Goal: Task Accomplishment & Management: Use online tool/utility

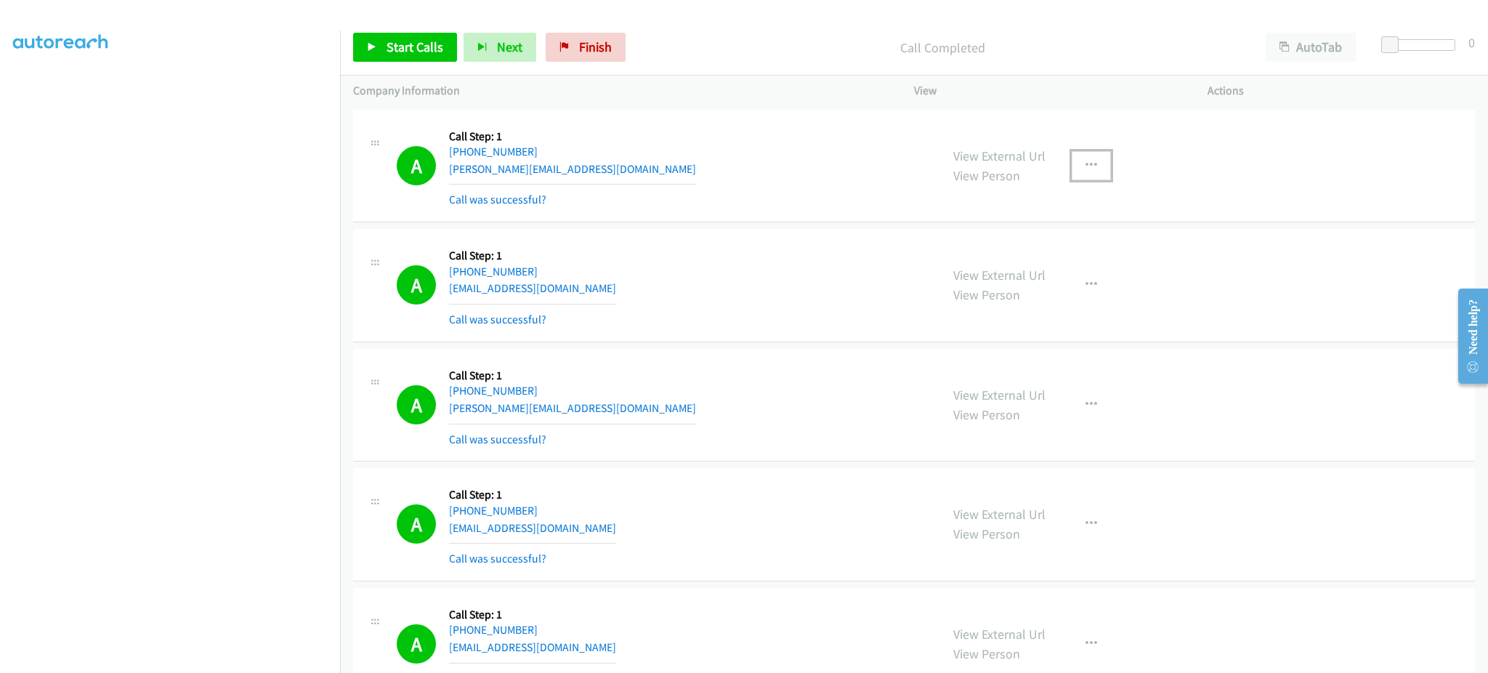
drag, startPoint x: 1089, startPoint y: 168, endPoint x: 1093, endPoint y: 203, distance: 35.1
click at [1092, 161] on button "button" at bounding box center [1091, 165] width 39 height 29
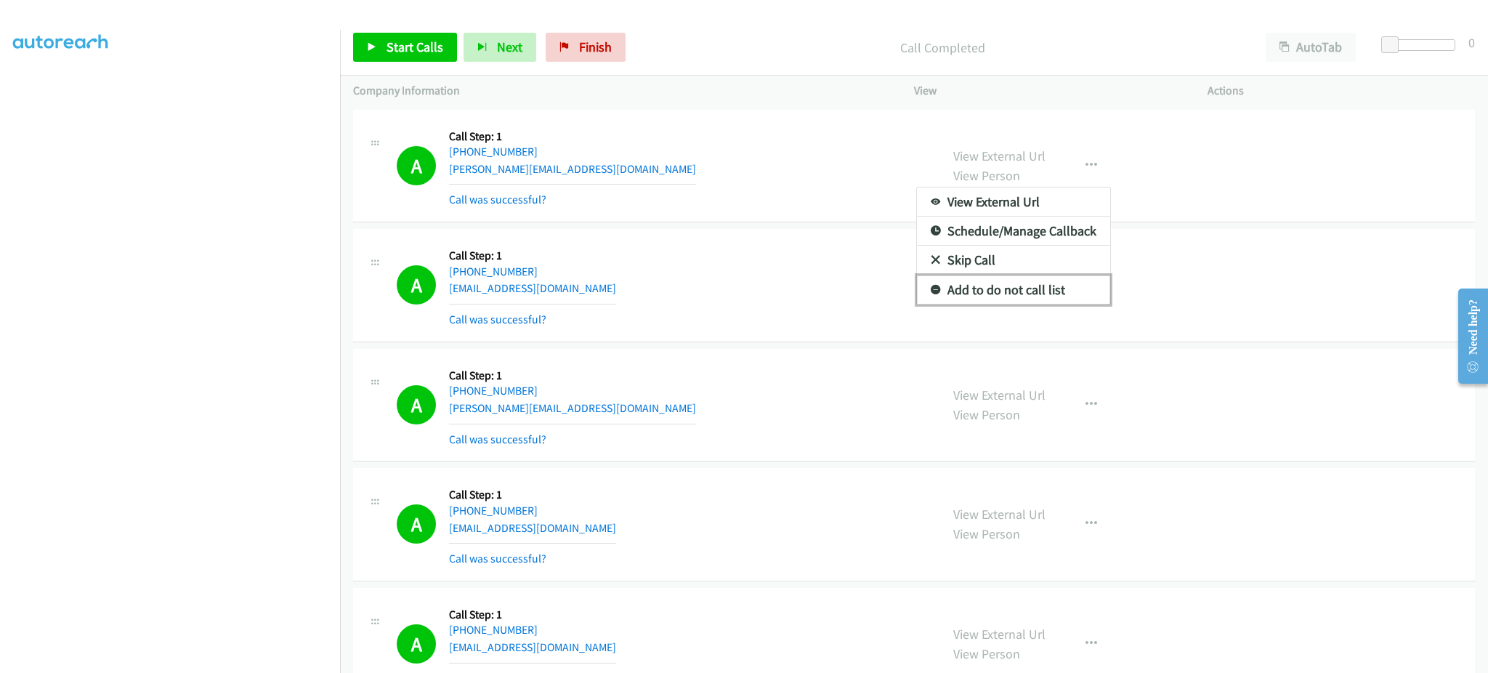
click at [1056, 294] on link "Add to do not call list" at bounding box center [1013, 289] width 193 height 29
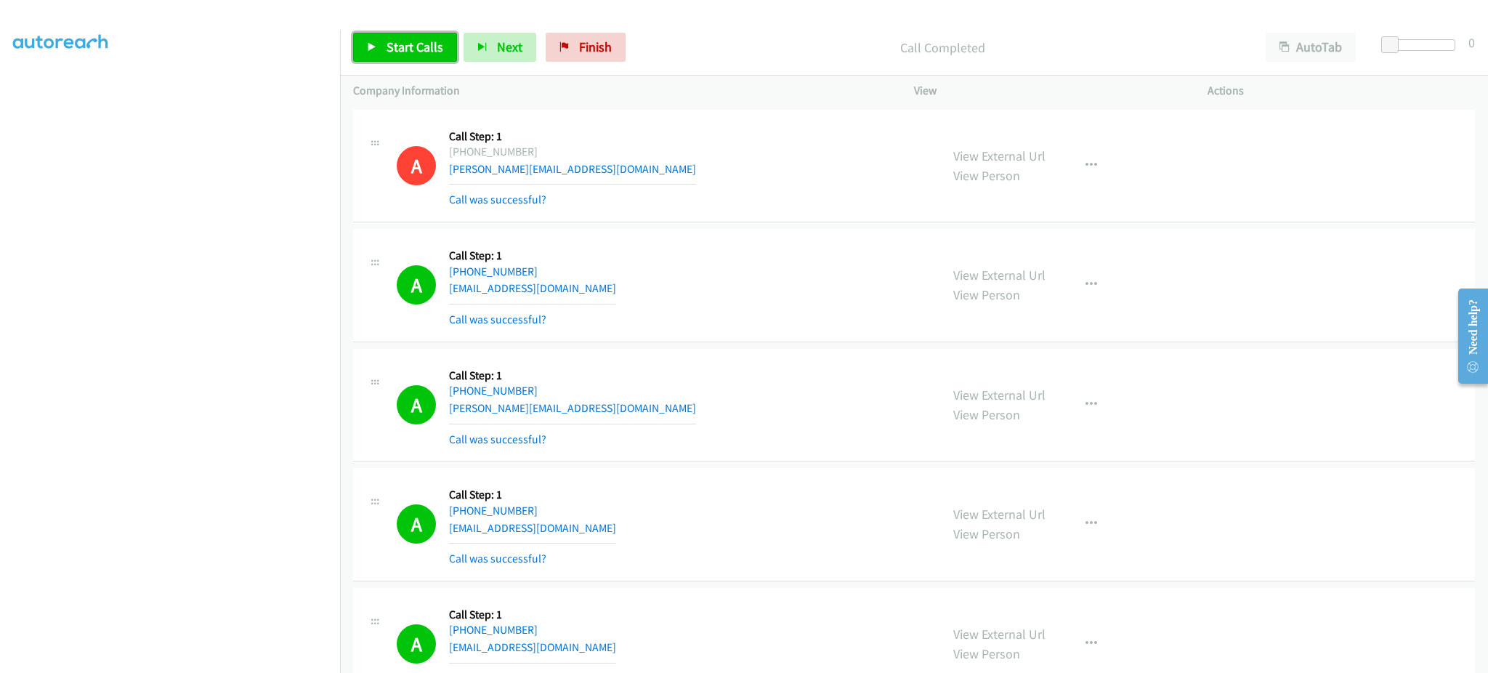
click at [414, 50] on span "Start Calls" at bounding box center [415, 47] width 57 height 17
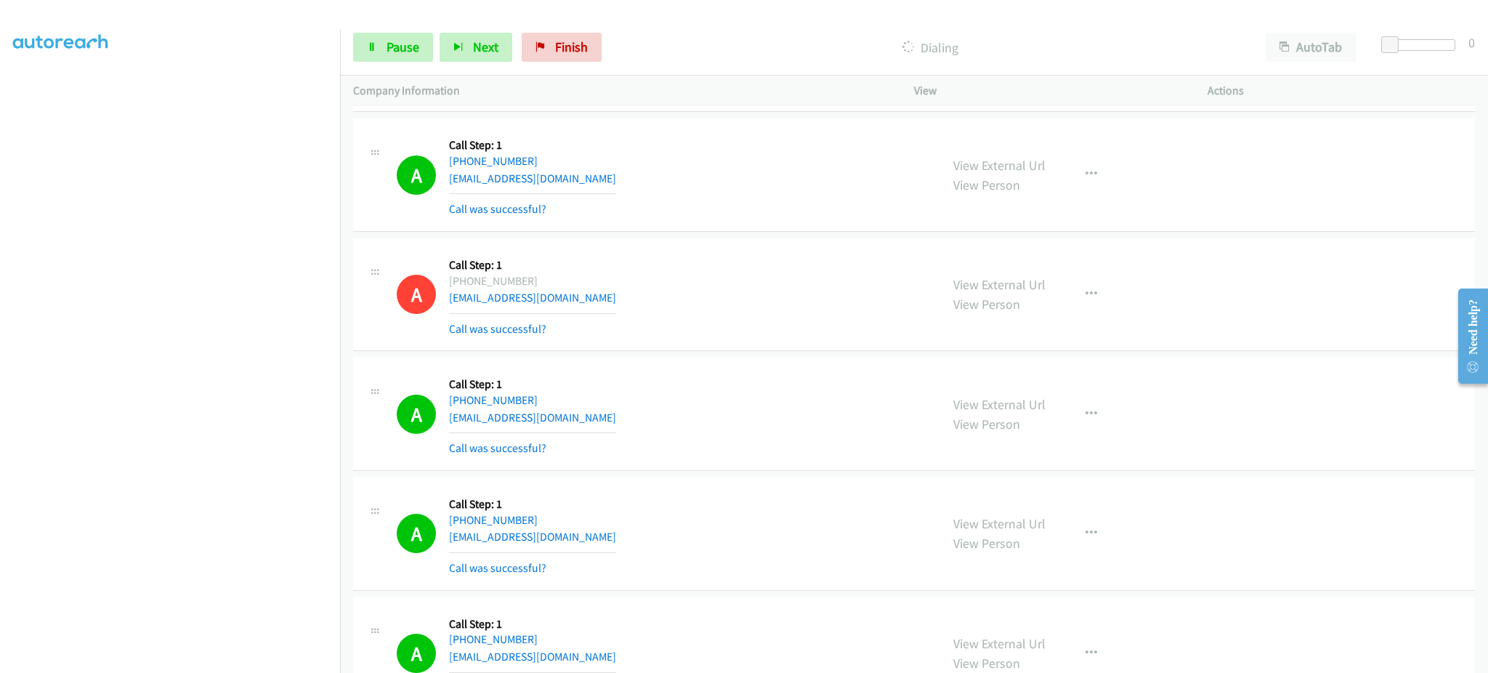
scroll to position [1163, 0]
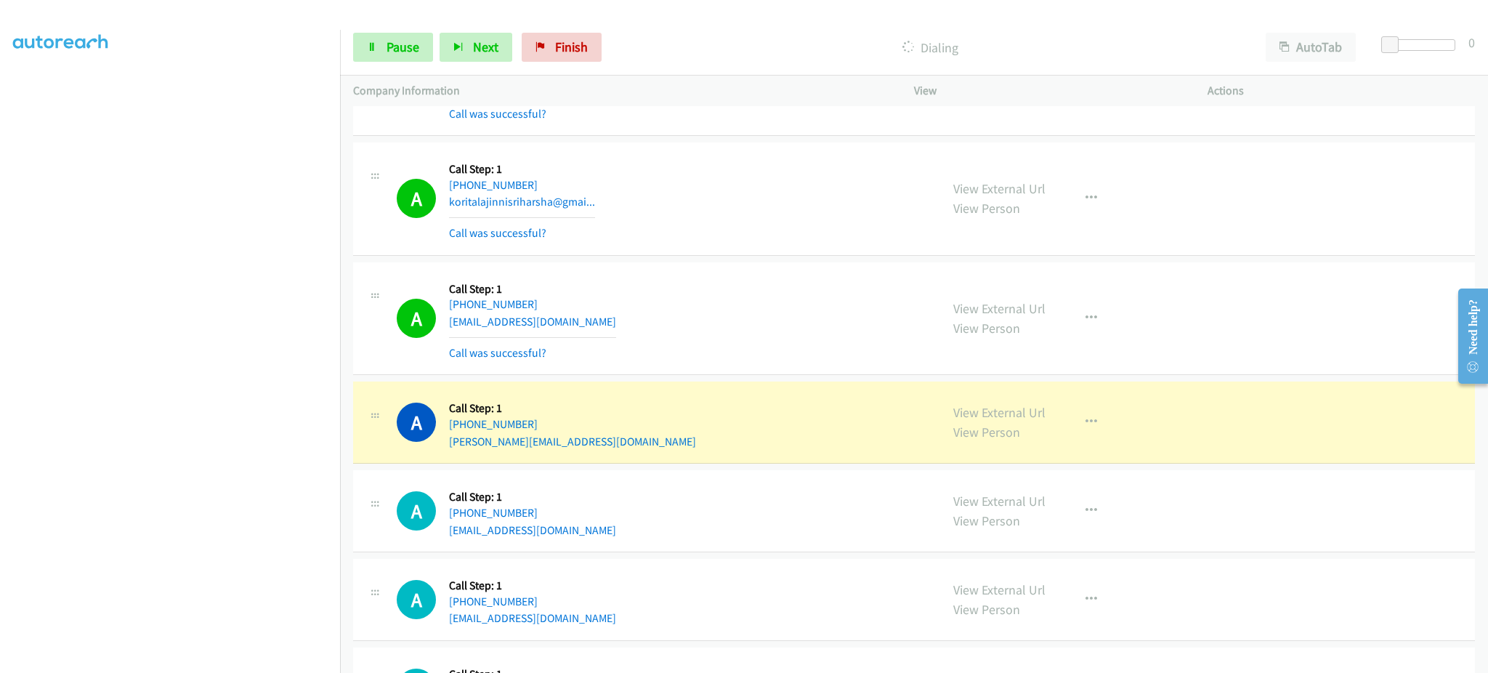
click at [1061, 414] on div "View External Url View Person View External Url Email Schedule/Manage Callback …" at bounding box center [1093, 422] width 307 height 55
drag, startPoint x: 1081, startPoint y: 424, endPoint x: 1082, endPoint y: 602, distance: 178.1
click at [1086, 425] on icon "button" at bounding box center [1092, 422] width 12 height 12
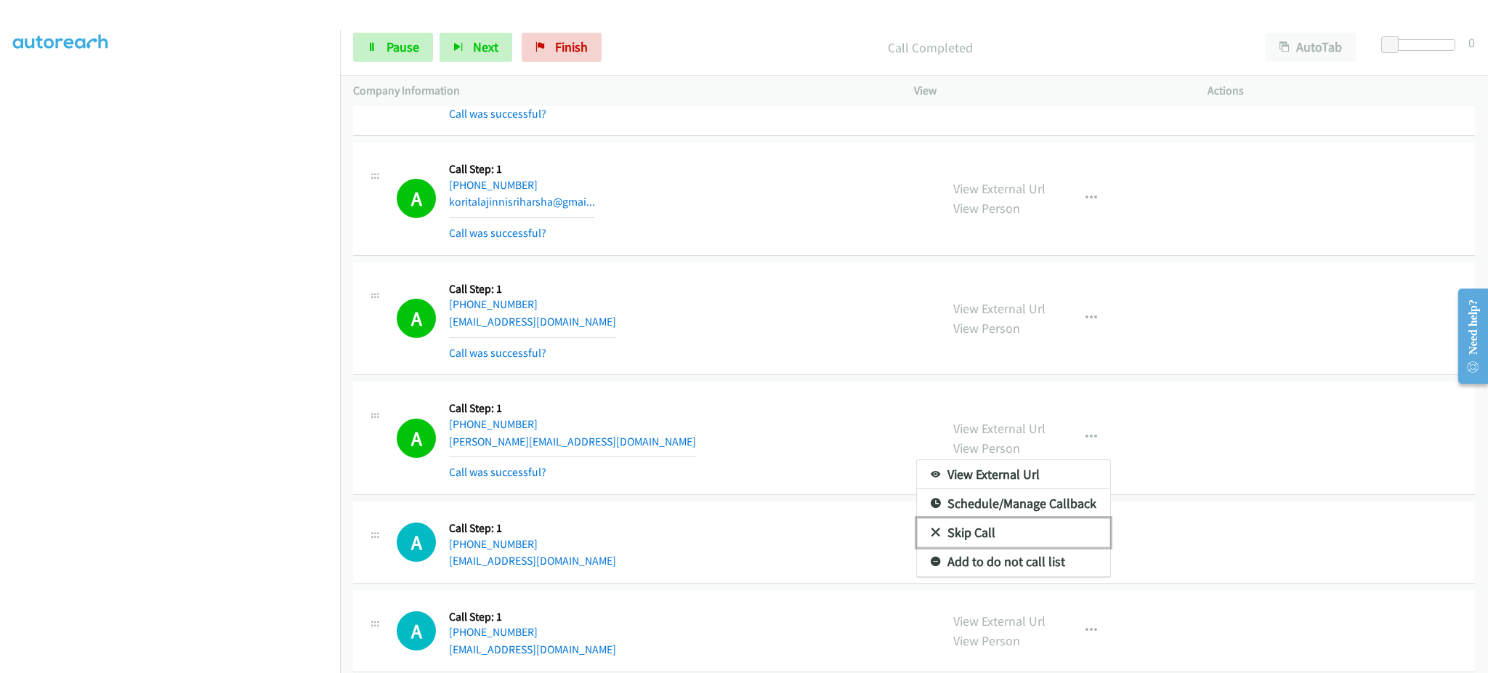
click at [1064, 542] on link "Skip Call" at bounding box center [1013, 532] width 193 height 29
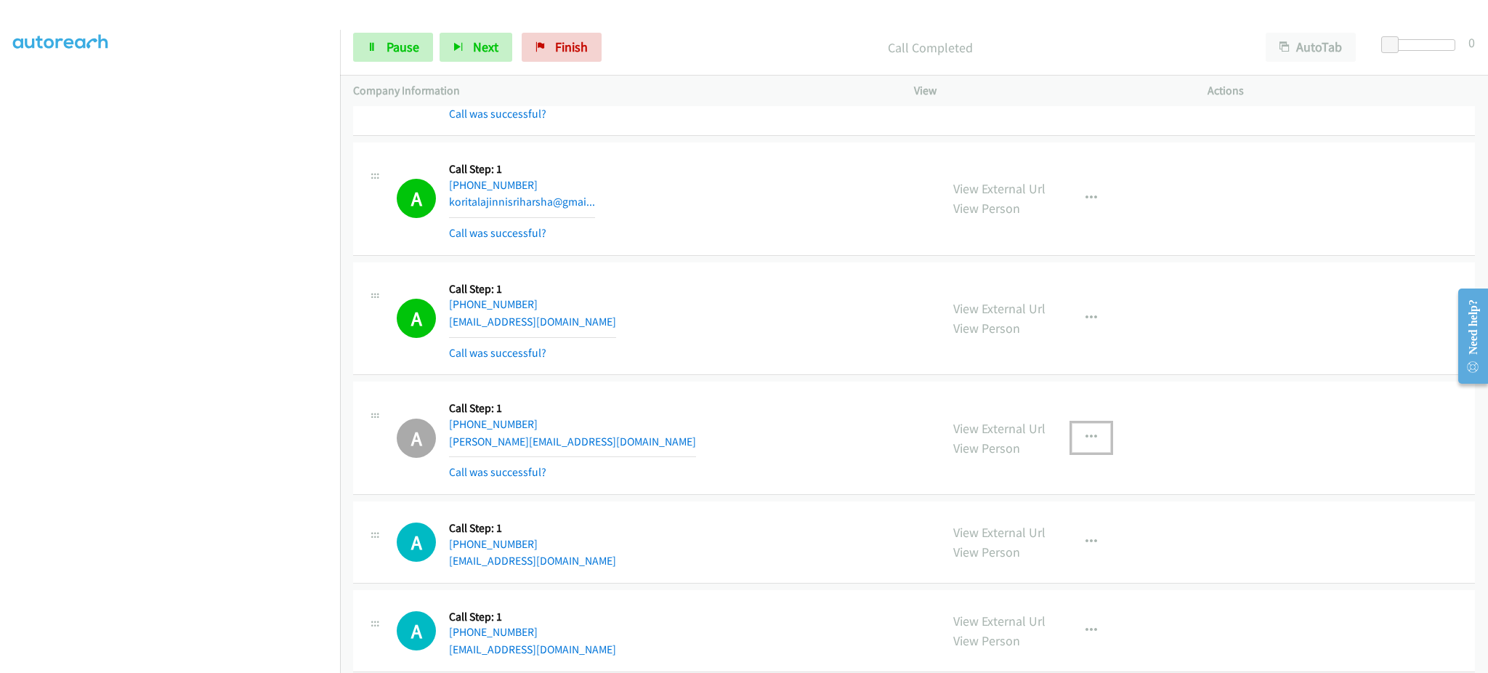
click at [1087, 450] on button "button" at bounding box center [1091, 437] width 39 height 29
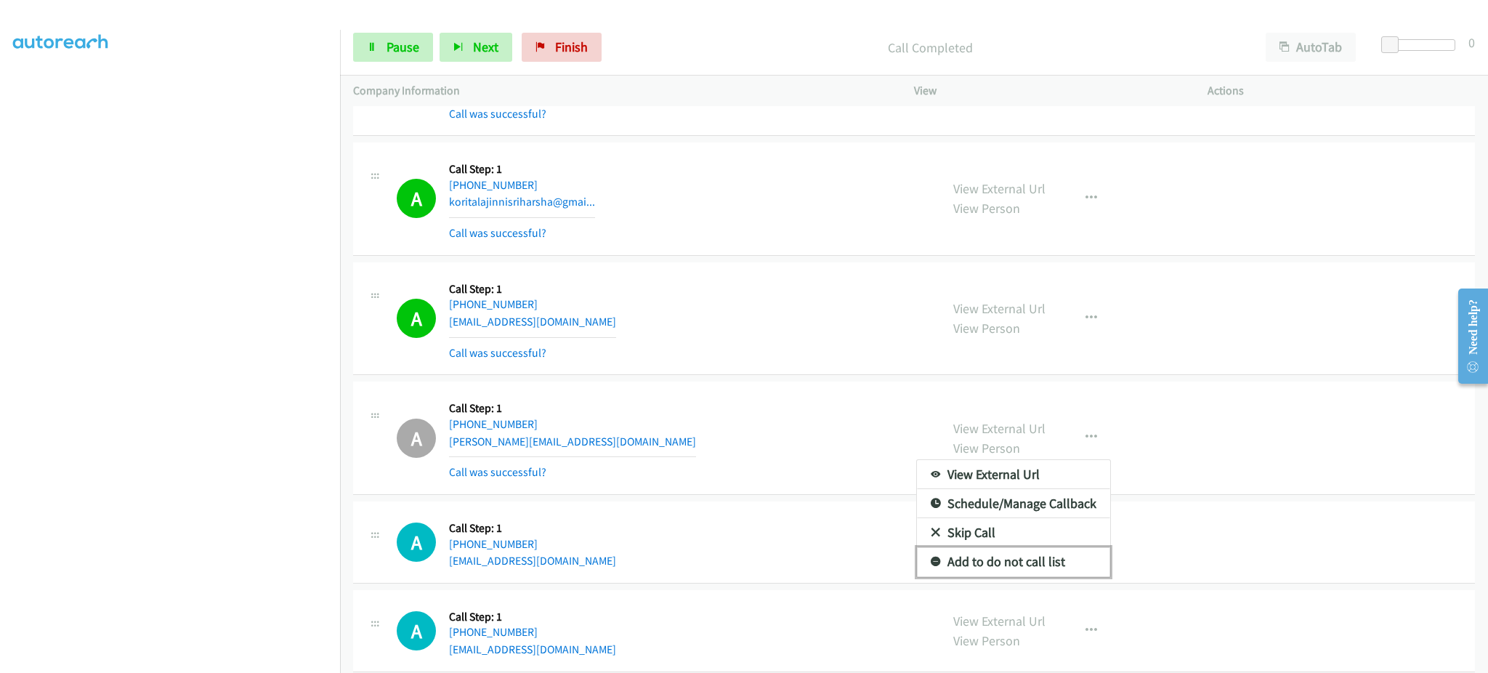
click at [1035, 569] on link "Add to do not call list" at bounding box center [1013, 561] width 193 height 29
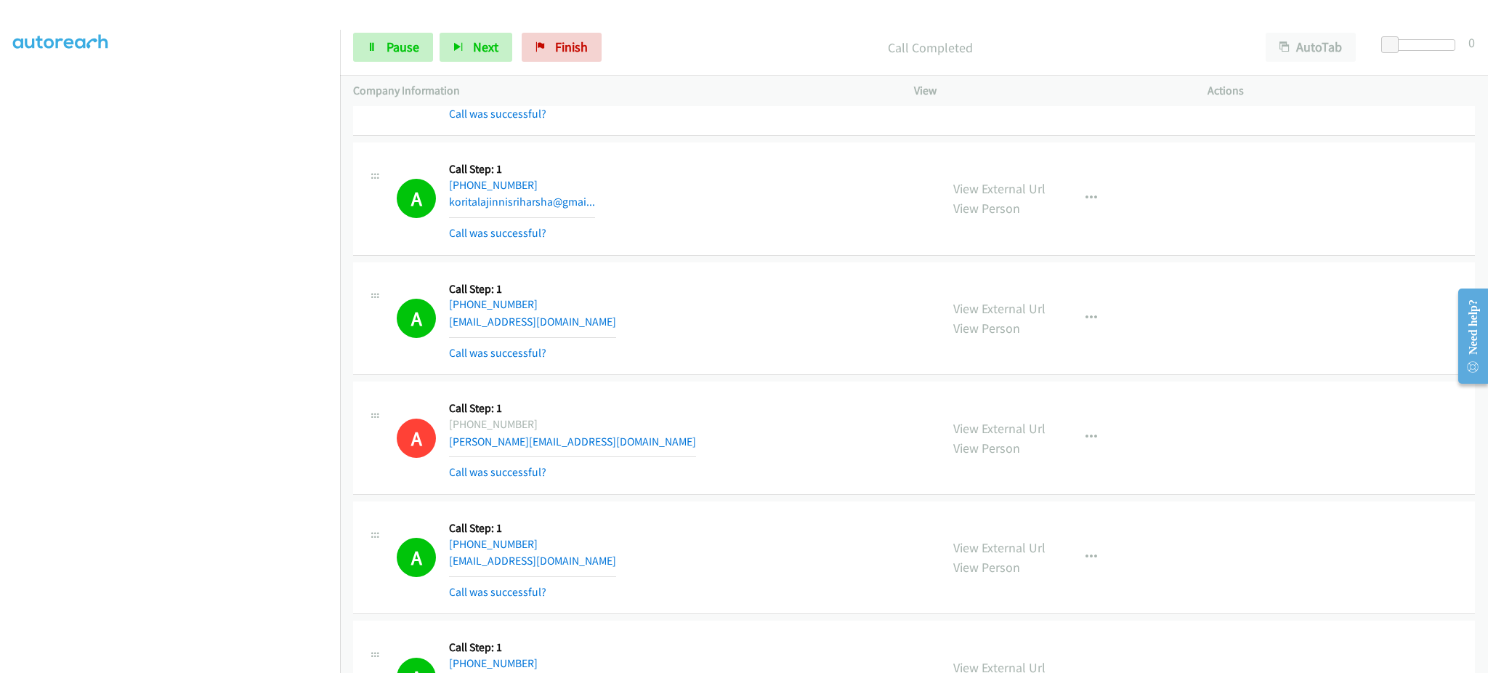
click at [449, 21] on div "Start Calls Pause Next Finish Call Completed AutoTab AutoTab 0" at bounding box center [914, 48] width 1148 height 56
click at [461, 44] on icon "button" at bounding box center [459, 48] width 10 height 10
click at [615, 318] on div "A Callback Scheduled Call Step: 1 America/New_York [PHONE_NUMBER] [EMAIL_ADDRES…" at bounding box center [662, 318] width 531 height 86
click at [613, 318] on div "A Callback Scheduled Call Step: 1 America/New_York [PHONE_NUMBER] [EMAIL_ADDRES…" at bounding box center [662, 318] width 531 height 86
click at [611, 315] on div "A Callback Scheduled Call Step: 1 America/New_York [PHONE_NUMBER] [EMAIL_ADDRES…" at bounding box center [662, 318] width 531 height 86
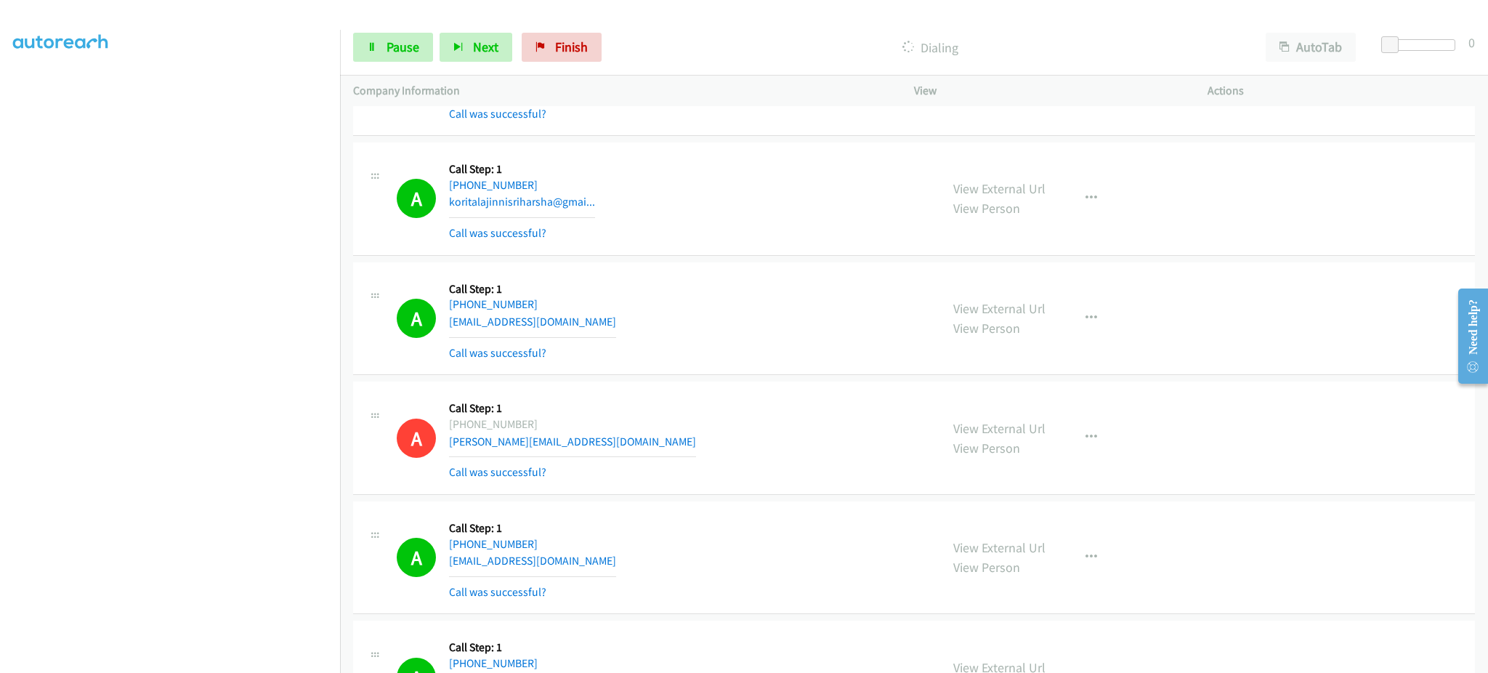
click at [599, 326] on div "A Callback Scheduled Call Step: 1 America/New_York [PHONE_NUMBER] [EMAIL_ADDRES…" at bounding box center [662, 318] width 531 height 86
click at [598, 326] on div "A Callback Scheduled Call Step: 1 America/New_York [PHONE_NUMBER] [EMAIL_ADDRES…" at bounding box center [662, 318] width 531 height 86
click at [599, 328] on div "A Callback Scheduled Call Step: 1 America/New_York [PHONE_NUMBER] [EMAIL_ADDRES…" at bounding box center [662, 318] width 531 height 86
click at [597, 318] on div "A Callback Scheduled Call Step: 1 America/New_York [PHONE_NUMBER] [EMAIL_ADDRES…" at bounding box center [662, 318] width 531 height 86
click at [595, 318] on div "A Callback Scheduled Call Step: 1 America/New_York [PHONE_NUMBER] [EMAIL_ADDRES…" at bounding box center [662, 318] width 531 height 86
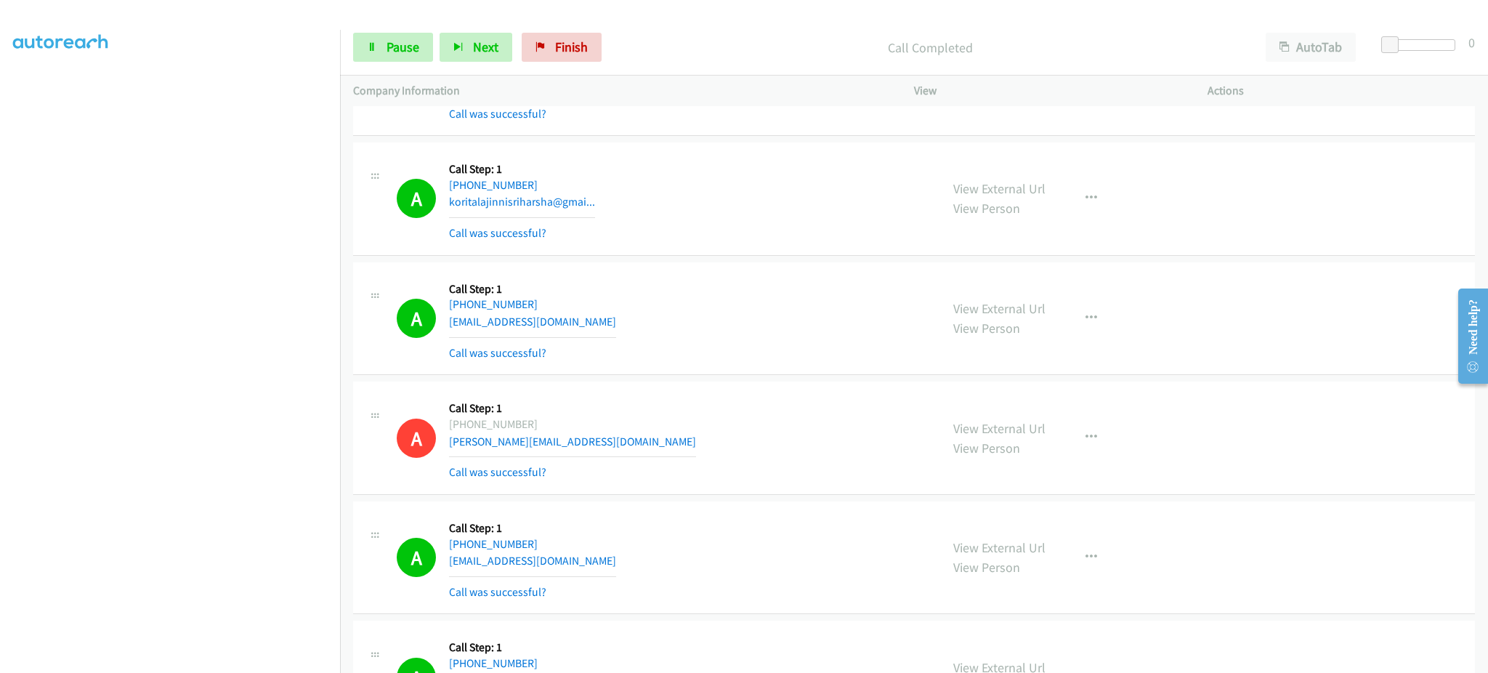
click at [595, 318] on div "A Callback Scheduled Call Step: 1 America/New_York [PHONE_NUMBER] [EMAIL_ADDRES…" at bounding box center [662, 318] width 531 height 86
click at [573, 323] on div "A Callback Scheduled Call Step: 1 America/New_York [PHONE_NUMBER] [EMAIL_ADDRES…" at bounding box center [662, 318] width 531 height 86
click at [571, 324] on div "A Callback Scheduled Call Step: 1 America/New_York [PHONE_NUMBER] [EMAIL_ADDRES…" at bounding box center [662, 318] width 531 height 86
copy div "[EMAIL_ADDRESS][DOMAIN_NAME]"
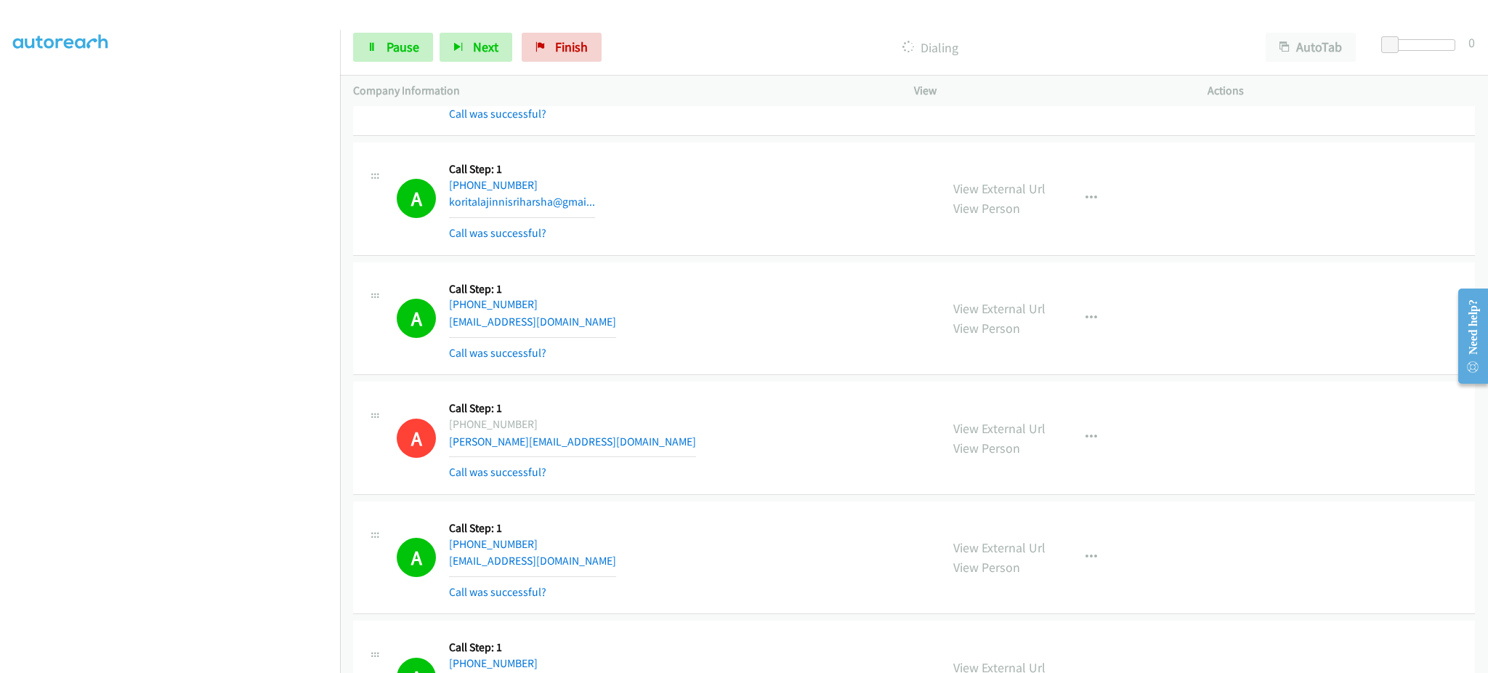
click at [589, 569] on div "A Callback Scheduled Call Step: 1 America/Los_Angeles [PHONE_NUMBER] [EMAIL_ADD…" at bounding box center [662, 558] width 531 height 86
click at [589, 562] on div "A Callback Scheduled Call Step: 1 America/Los_Angeles [PHONE_NUMBER] [EMAIL_ADD…" at bounding box center [662, 558] width 531 height 86
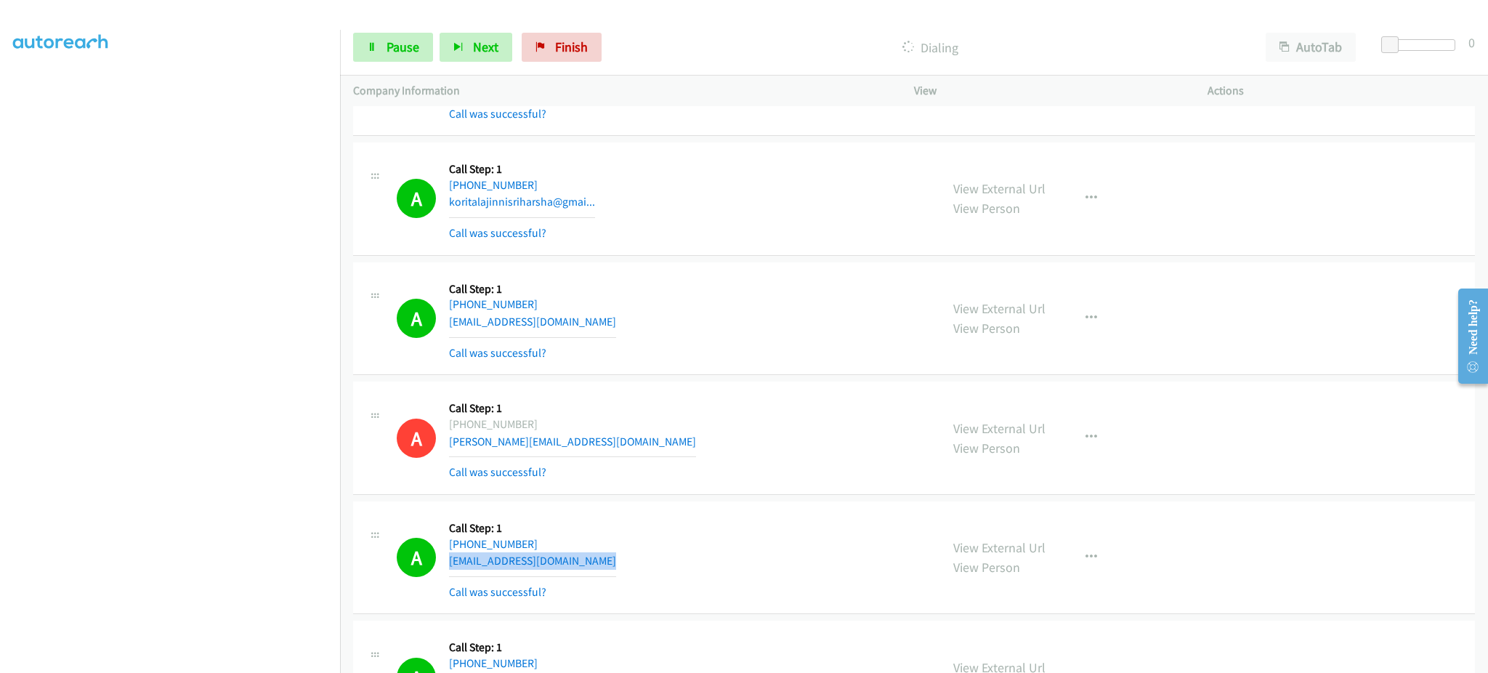
copy div "[EMAIL_ADDRESS][DOMAIN_NAME]"
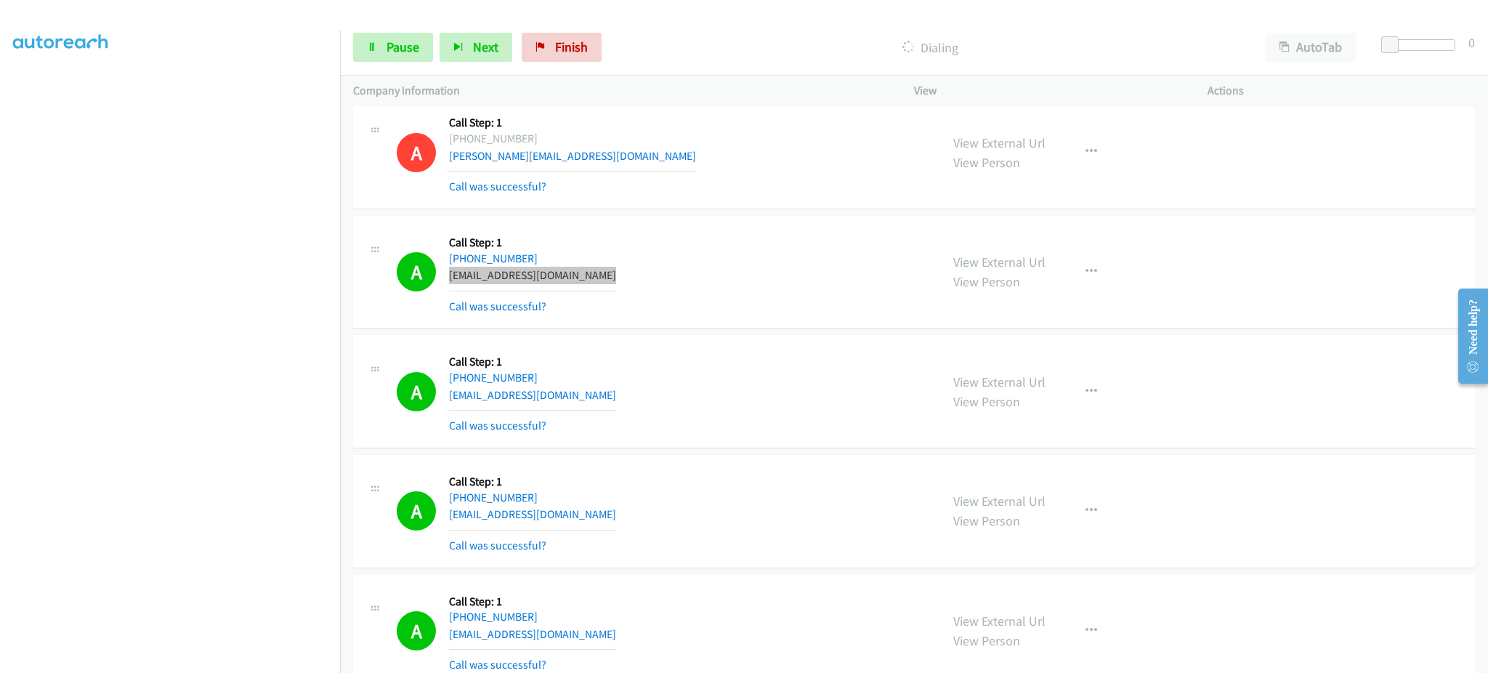
scroll to position [1454, 0]
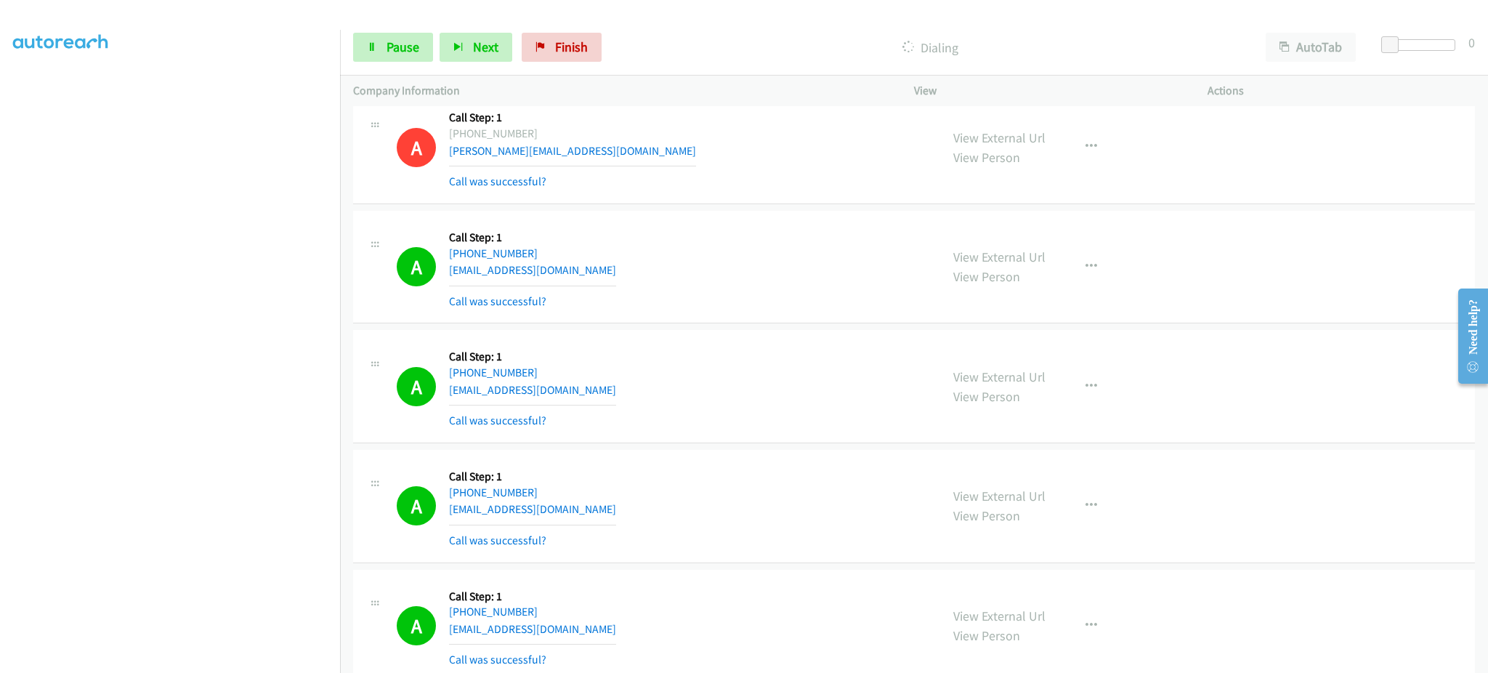
click at [628, 395] on div "A Callback Scheduled Call Step: 1 [GEOGRAPHIC_DATA]/[GEOGRAPHIC_DATA] [PHONE_NU…" at bounding box center [662, 386] width 531 height 86
click at [629, 393] on div "A Callback Scheduled Call Step: 1 [GEOGRAPHIC_DATA]/[GEOGRAPHIC_DATA] [PHONE_NU…" at bounding box center [662, 386] width 531 height 86
click at [656, 381] on div "A Callback Scheduled Call Step: 1 [GEOGRAPHIC_DATA]/[GEOGRAPHIC_DATA] [PHONE_NU…" at bounding box center [662, 386] width 531 height 86
click at [652, 391] on div "A Callback Scheduled Call Step: 1 [GEOGRAPHIC_DATA]/[GEOGRAPHIC_DATA] [PHONE_NU…" at bounding box center [662, 386] width 531 height 86
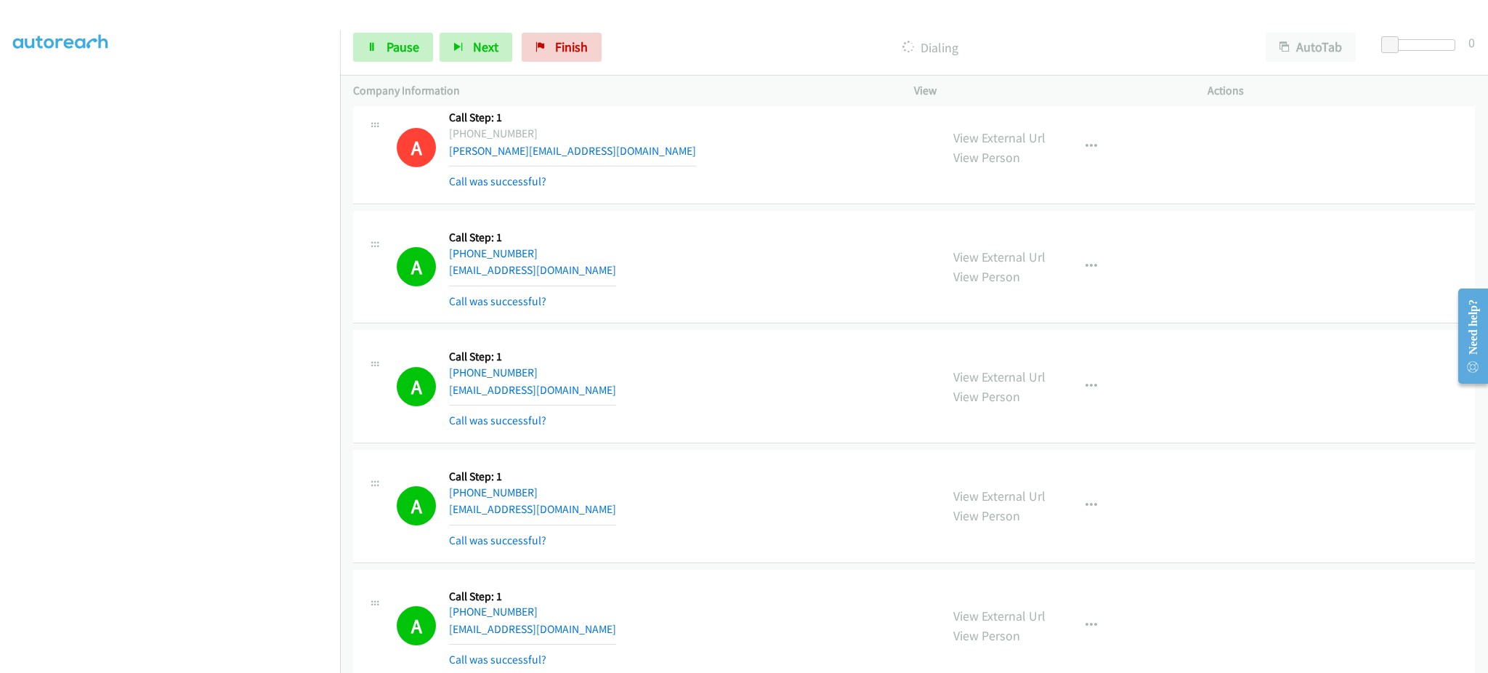
click at [652, 391] on div "A Callback Scheduled Call Step: 1 [GEOGRAPHIC_DATA]/[GEOGRAPHIC_DATA] [PHONE_NU…" at bounding box center [662, 386] width 531 height 86
click at [653, 393] on div "A Callback Scheduled Call Step: 1 [GEOGRAPHIC_DATA]/[GEOGRAPHIC_DATA] [PHONE_NU…" at bounding box center [662, 386] width 531 height 86
click at [658, 392] on div "A Callback Scheduled Call Step: 1 [GEOGRAPHIC_DATA]/[GEOGRAPHIC_DATA] [PHONE_NU…" at bounding box center [662, 386] width 531 height 86
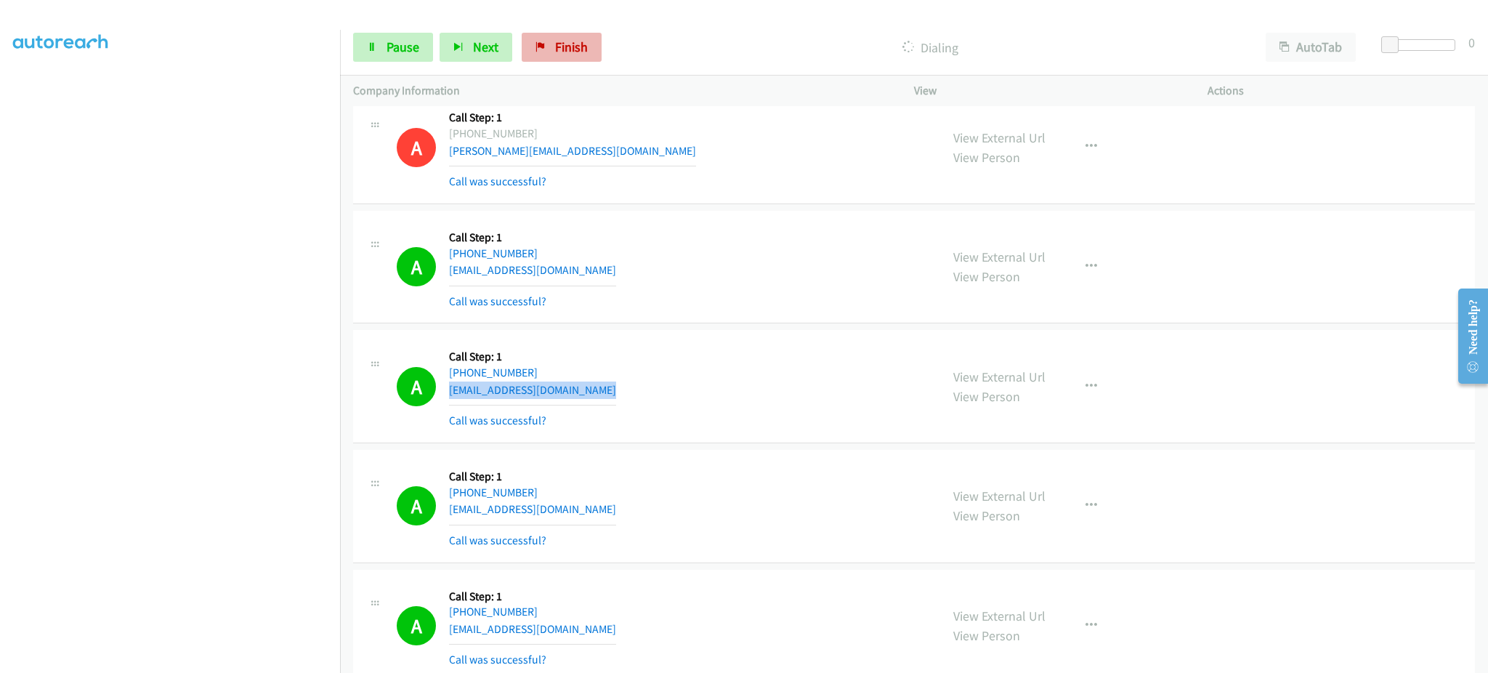
copy div "[EMAIL_ADDRESS][DOMAIN_NAME]"
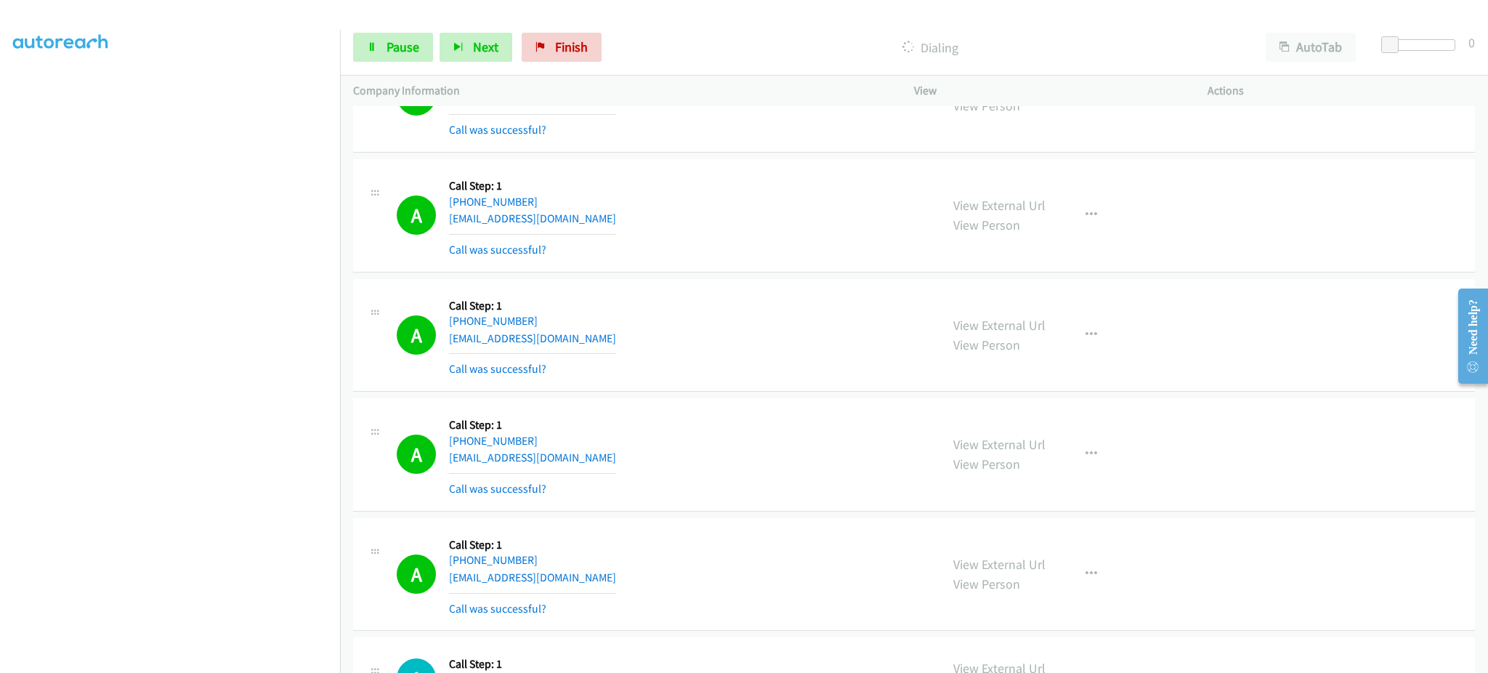
click at [585, 341] on div "A Callback Scheduled Call Step: 1 America/New_York [PHONE_NUMBER] [EMAIL_ADDRES…" at bounding box center [662, 335] width 531 height 86
copy div "[EMAIL_ADDRESS][DOMAIN_NAME]"
click at [595, 461] on div "A Callback Scheduled Call Step: 1 America/New_York [PHONE_NUMBER] [EMAIL_ADDRES…" at bounding box center [662, 454] width 531 height 86
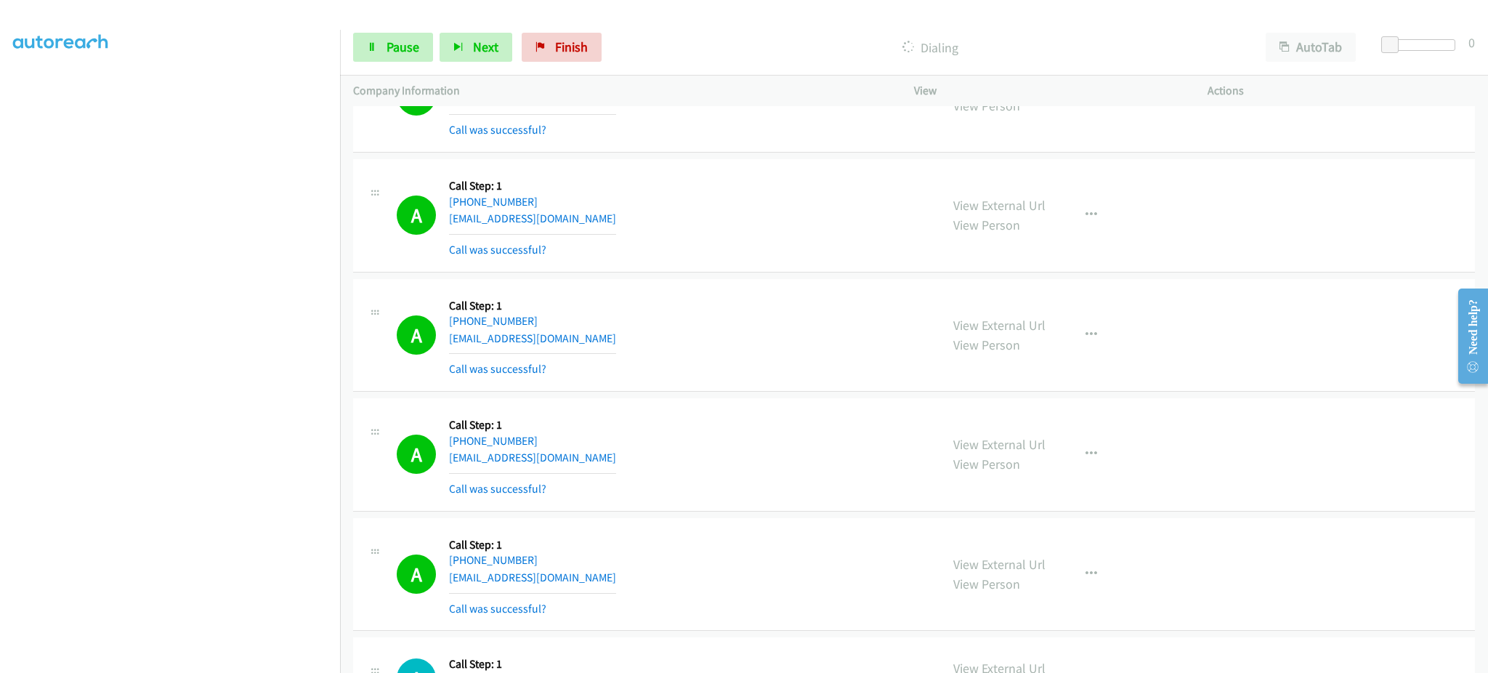
click at [595, 461] on div "A Callback Scheduled Call Step: 1 America/New_York [PHONE_NUMBER] [EMAIL_ADDRES…" at bounding box center [662, 454] width 531 height 86
click at [595, 462] on div "A Callback Scheduled Call Step: 1 America/New_York [PHONE_NUMBER] [EMAIL_ADDRES…" at bounding box center [662, 454] width 531 height 86
copy div "[EMAIL_ADDRESS][DOMAIN_NAME]"
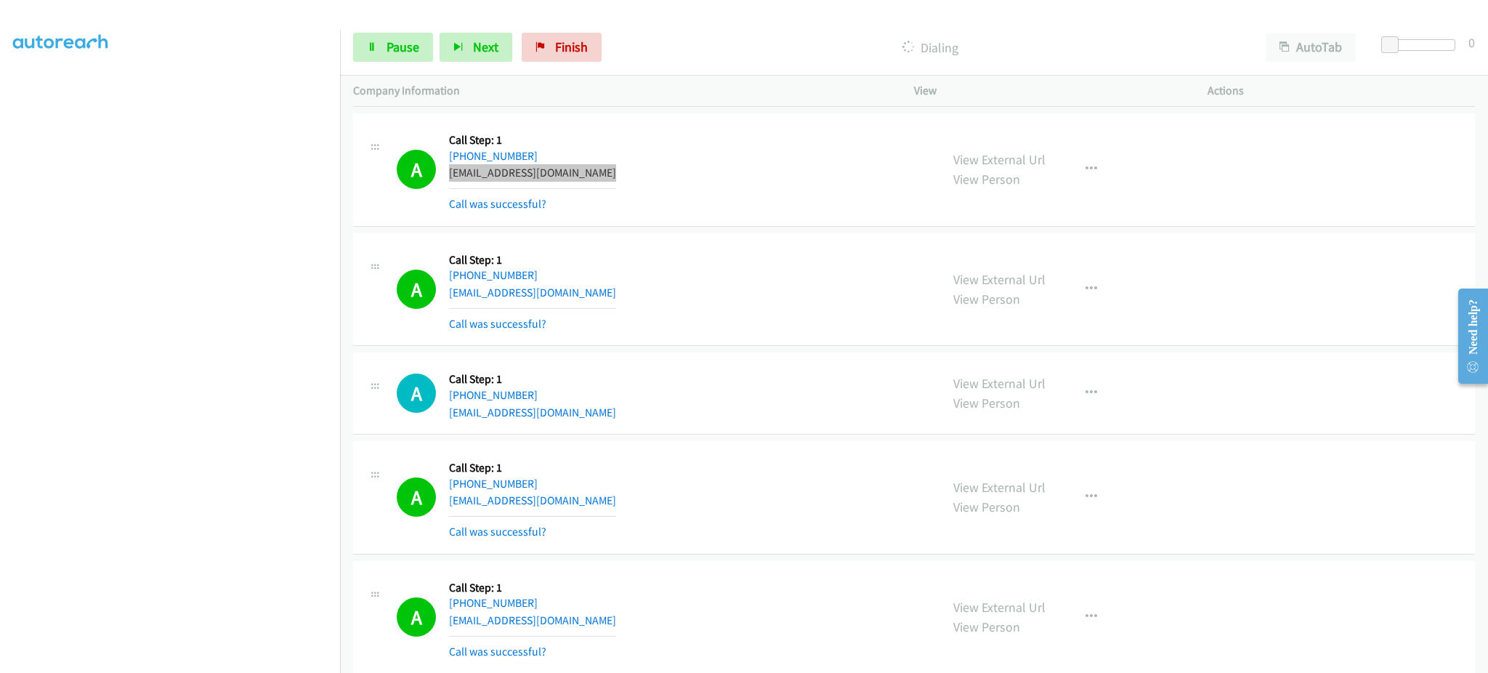
scroll to position [2035, 0]
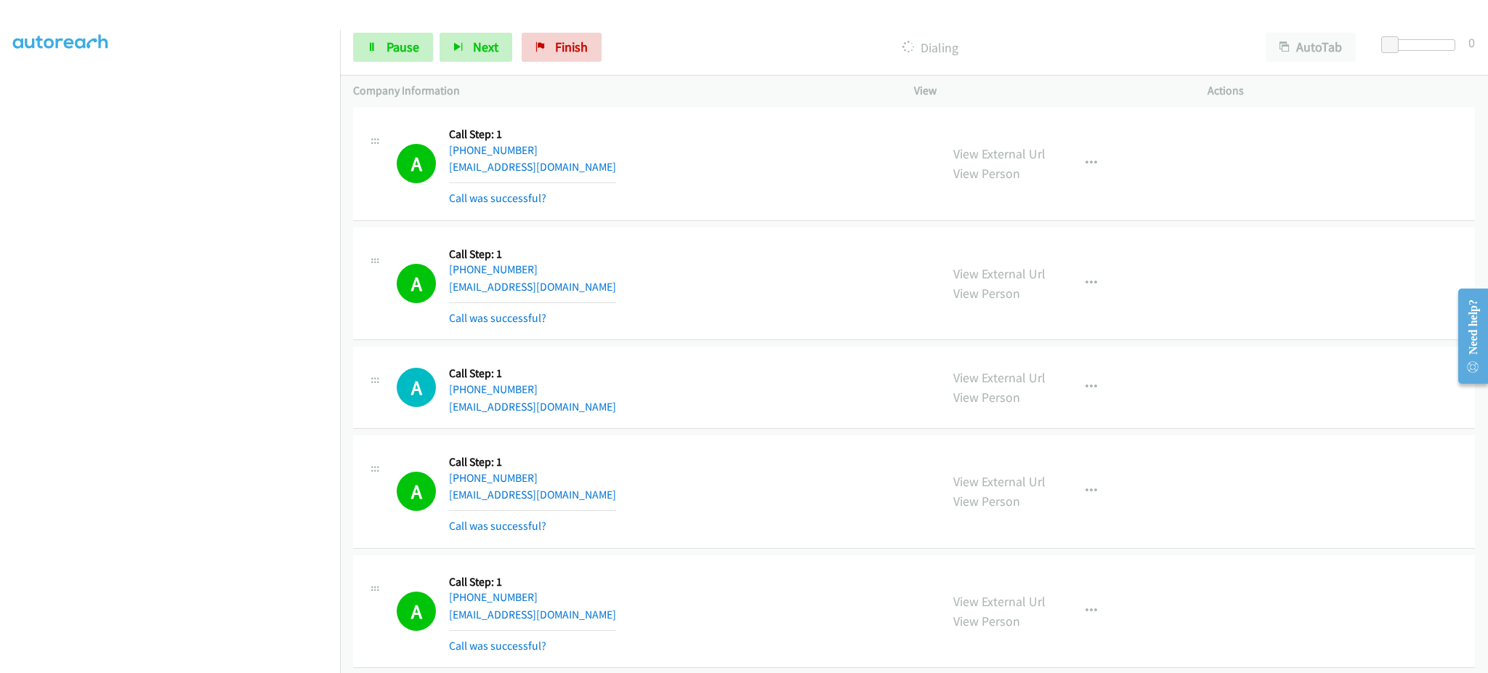
click at [571, 277] on div "A Callback Scheduled Call Step: 1 America/New_York [PHONE_NUMBER] [EMAIL_ADDRES…" at bounding box center [662, 284] width 531 height 86
click at [570, 295] on div "A Callback Scheduled Call Step: 1 America/New_York [PHONE_NUMBER] [EMAIL_ADDRES…" at bounding box center [662, 284] width 531 height 86
click at [568, 295] on div "A Callback Scheduled Call Step: 1 America/New_York [PHONE_NUMBER] [EMAIL_ADDRES…" at bounding box center [662, 284] width 531 height 86
copy div "[EMAIL_ADDRESS][DOMAIN_NAME]"
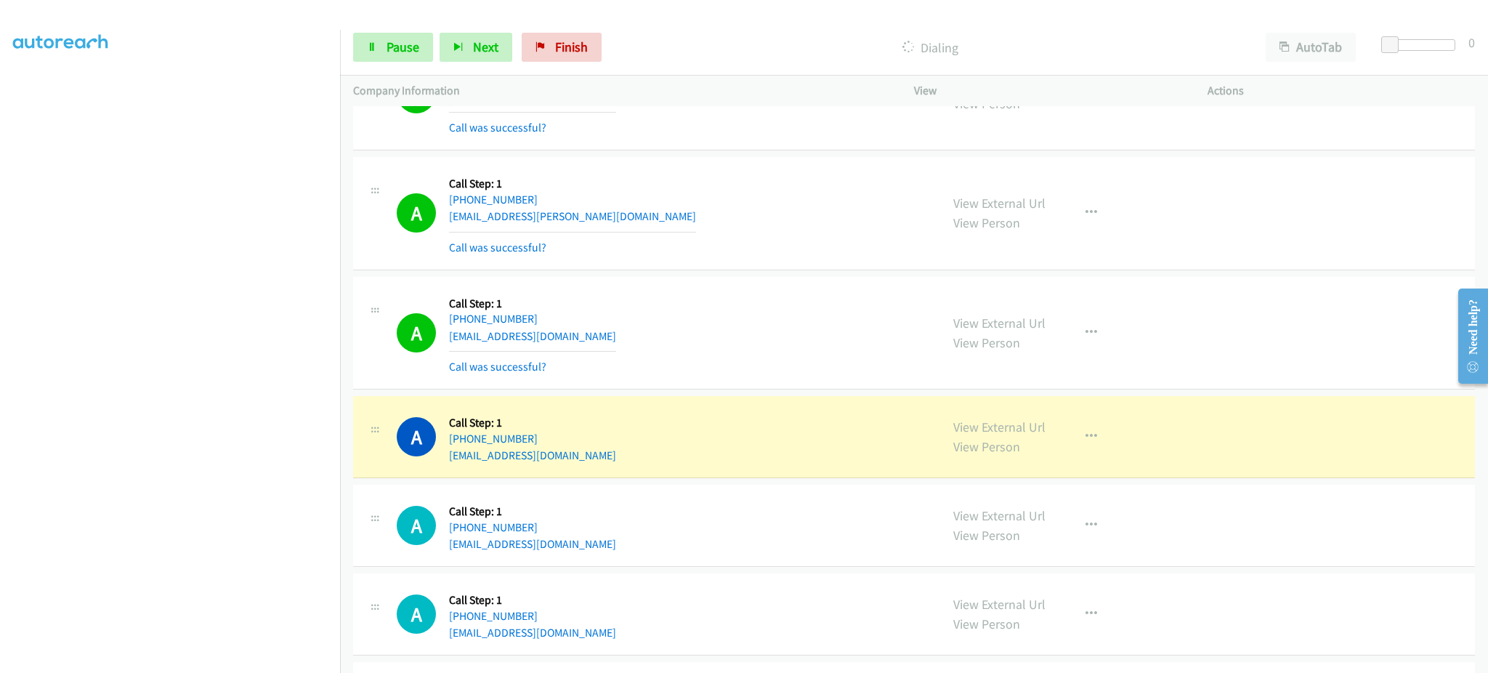
scroll to position [2907, 0]
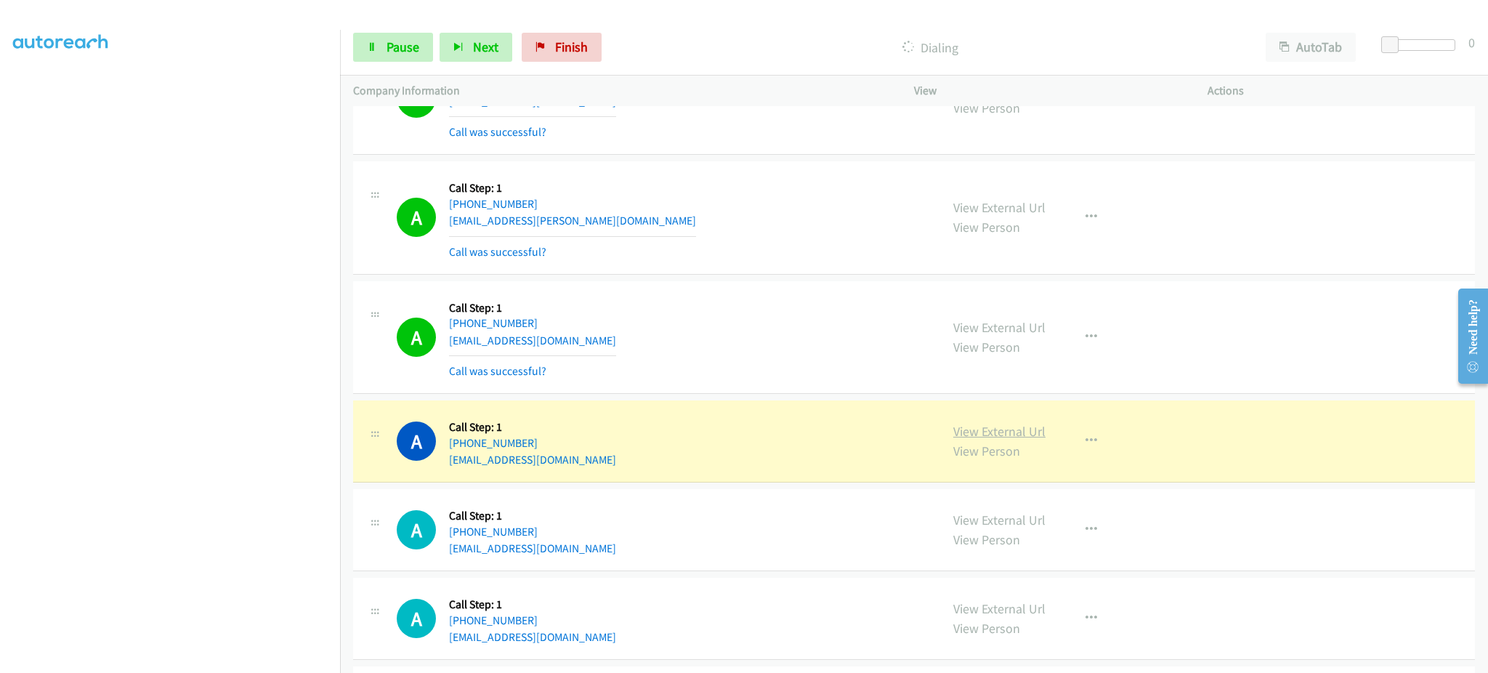
click at [989, 435] on link "View External Url" at bounding box center [1000, 431] width 92 height 17
click at [571, 345] on div "A Callback Scheduled Call Step: 1 [GEOGRAPHIC_DATA]/[GEOGRAPHIC_DATA] [PHONE_NU…" at bounding box center [662, 337] width 531 height 86
click at [571, 344] on div "A Callback Scheduled Call Step: 1 [GEOGRAPHIC_DATA]/[GEOGRAPHIC_DATA] [PHONE_NU…" at bounding box center [662, 337] width 531 height 86
copy div "[EMAIL_ADDRESS][DOMAIN_NAME]"
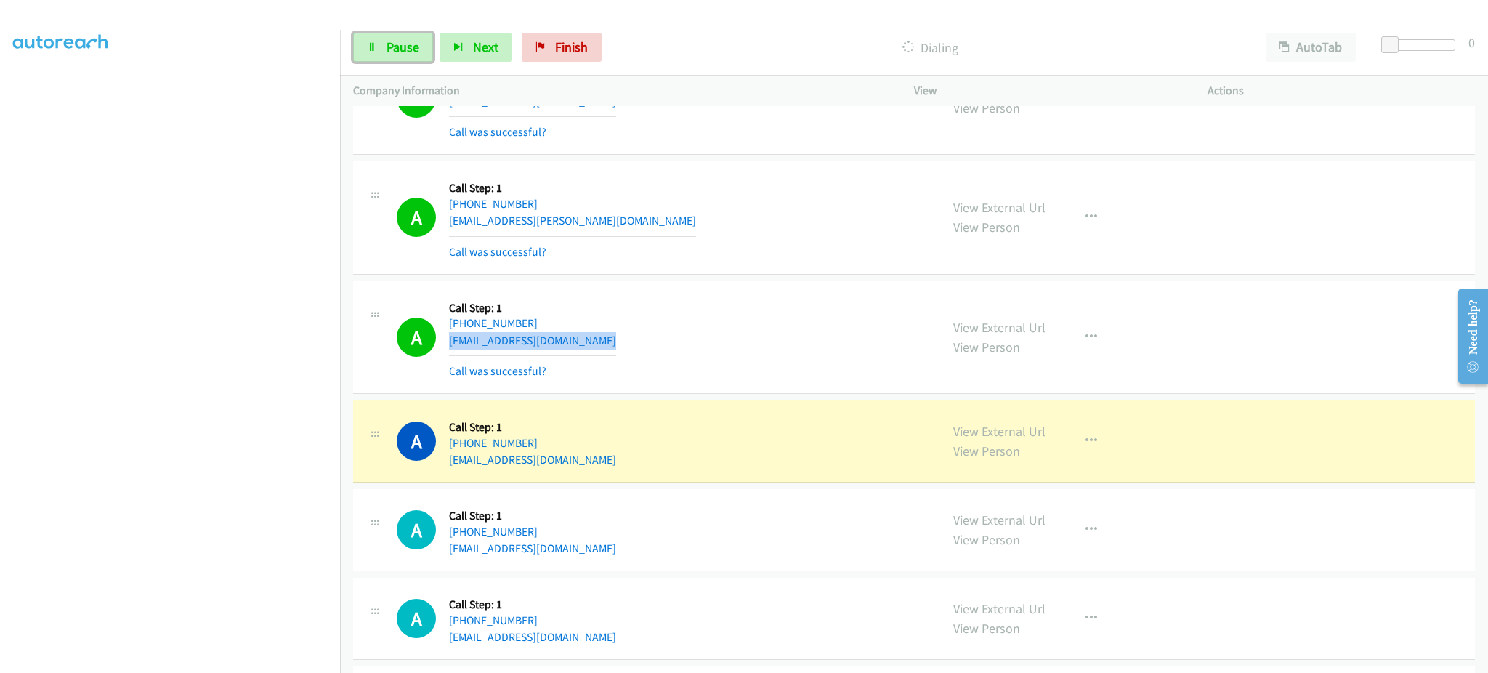
drag, startPoint x: 379, startPoint y: 47, endPoint x: 353, endPoint y: 19, distance: 37.5
click at [379, 47] on link "Pause" at bounding box center [393, 47] width 80 height 29
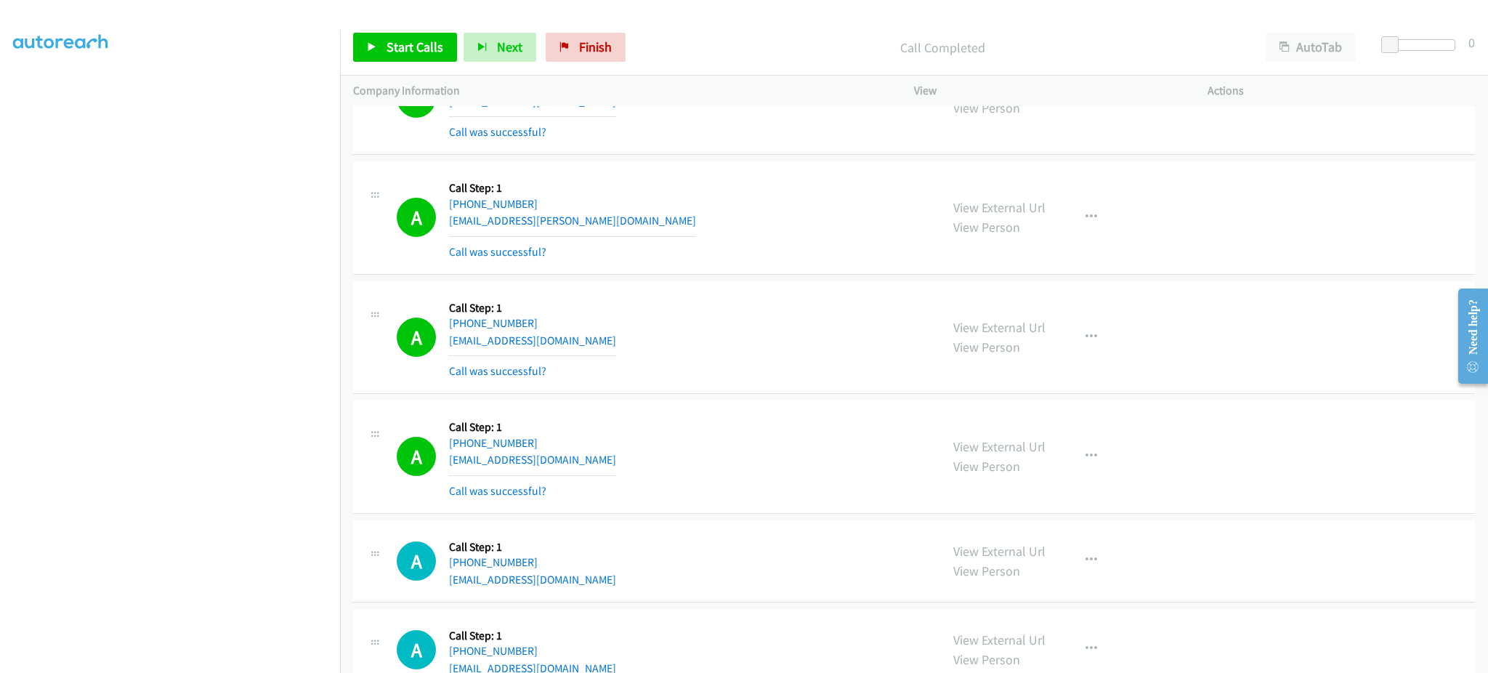
scroll to position [2251, 0]
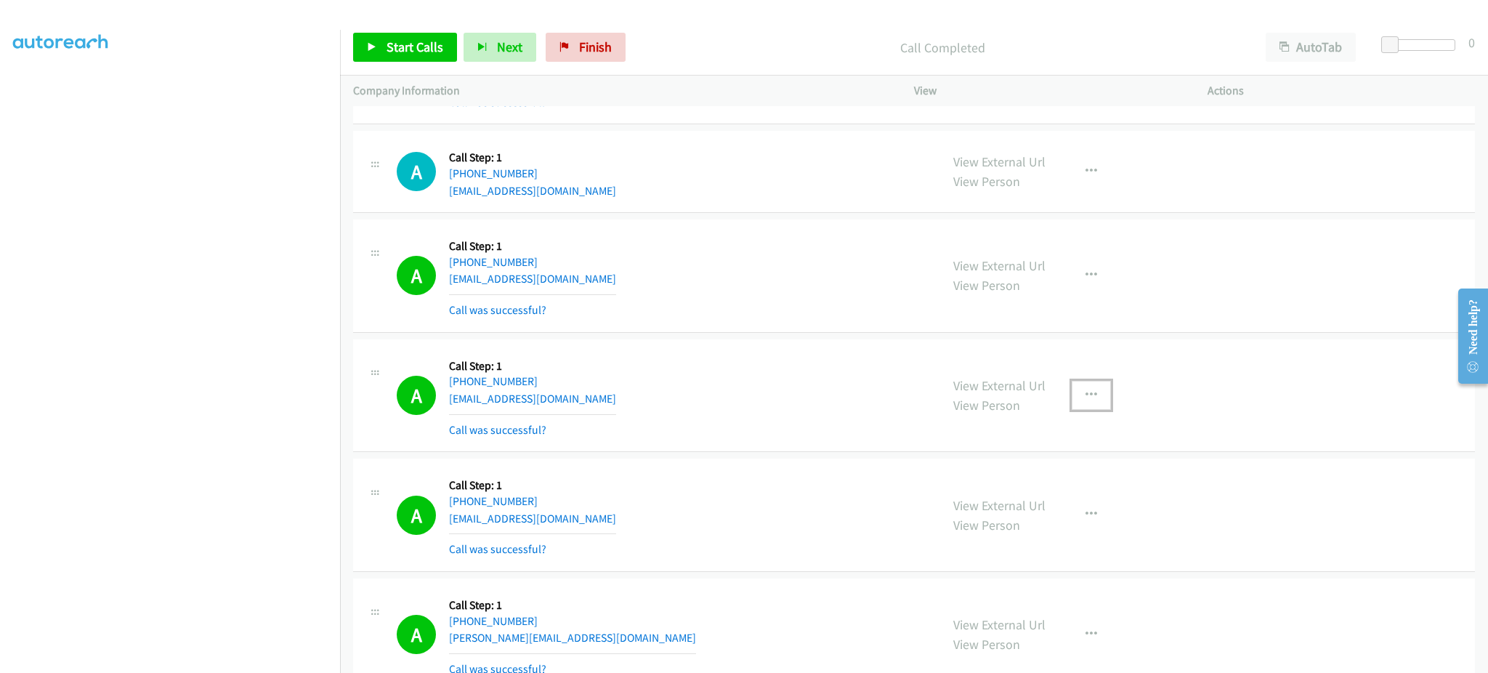
click at [1089, 405] on button "button" at bounding box center [1091, 395] width 39 height 29
drag, startPoint x: 1071, startPoint y: 512, endPoint x: 887, endPoint y: 672, distance: 243.1
click at [1070, 512] on link "Add to do not call list" at bounding box center [1013, 519] width 193 height 29
click at [429, 55] on link "Start Calls" at bounding box center [405, 47] width 104 height 29
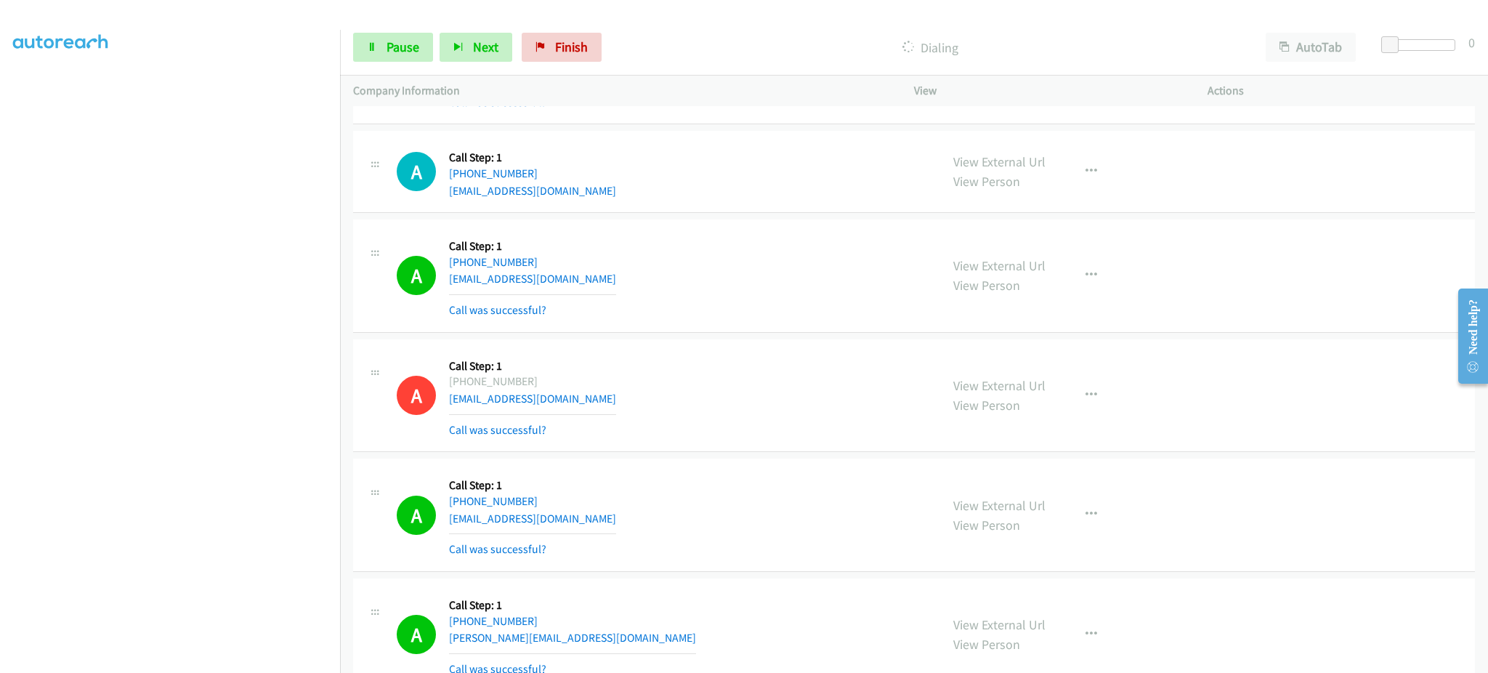
scroll to position [2832, 0]
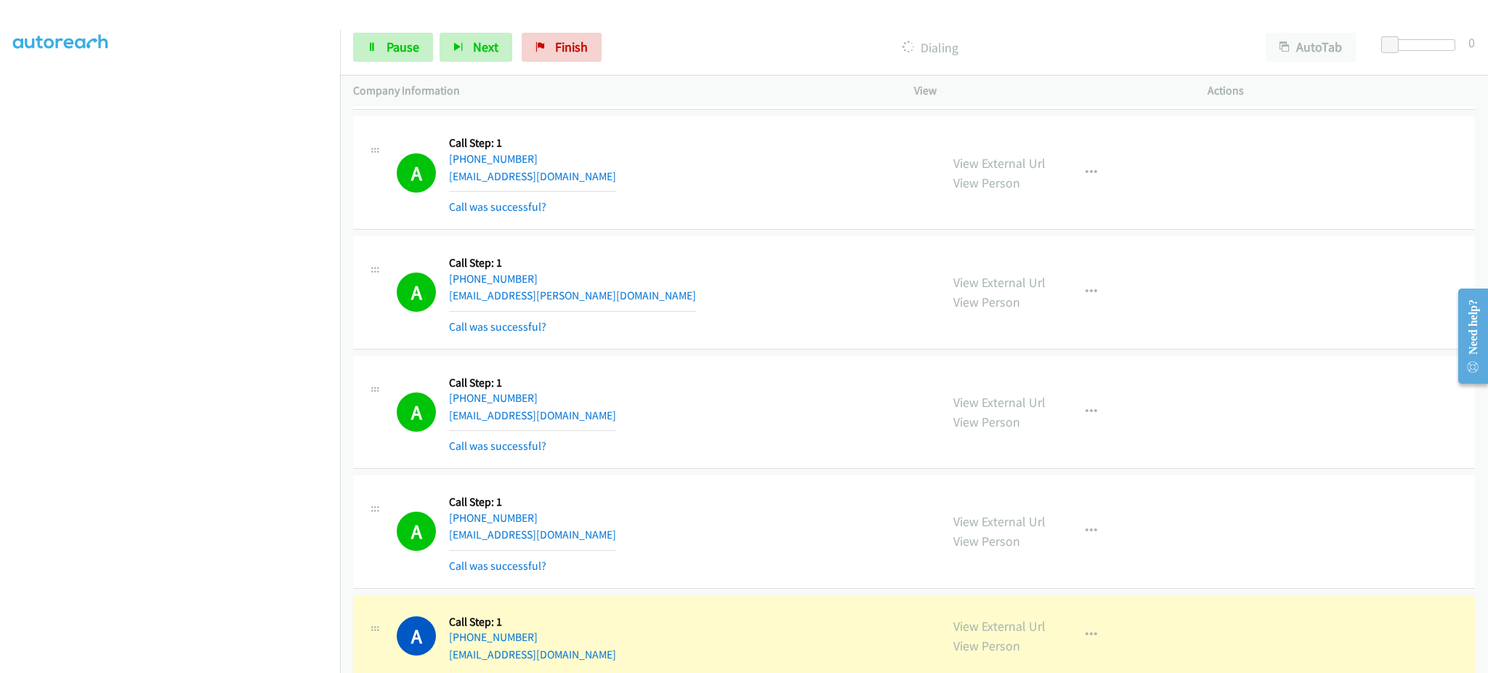
click at [579, 534] on div "A Callback Scheduled Call Step: 1 America/New_York [PHONE_NUMBER] [EMAIL_ADDRES…" at bounding box center [662, 531] width 531 height 86
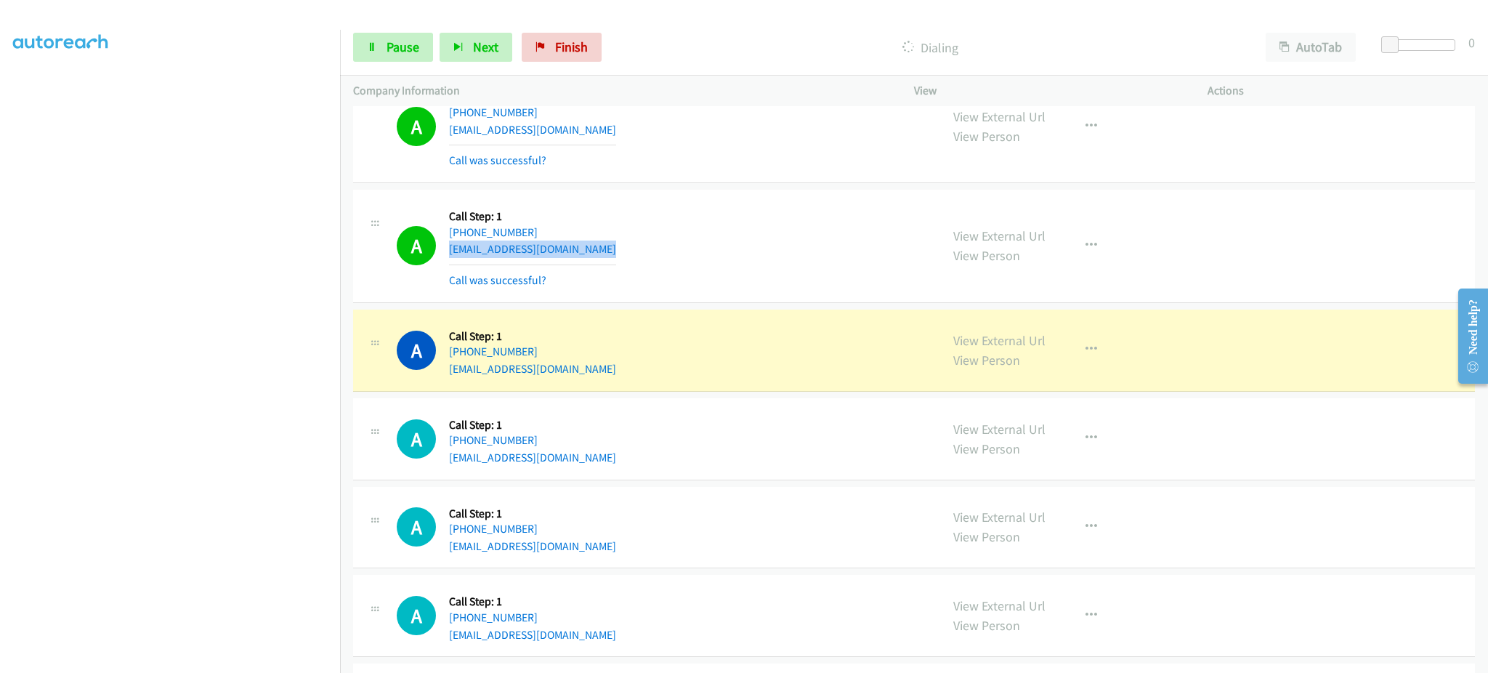
scroll to position [3123, 0]
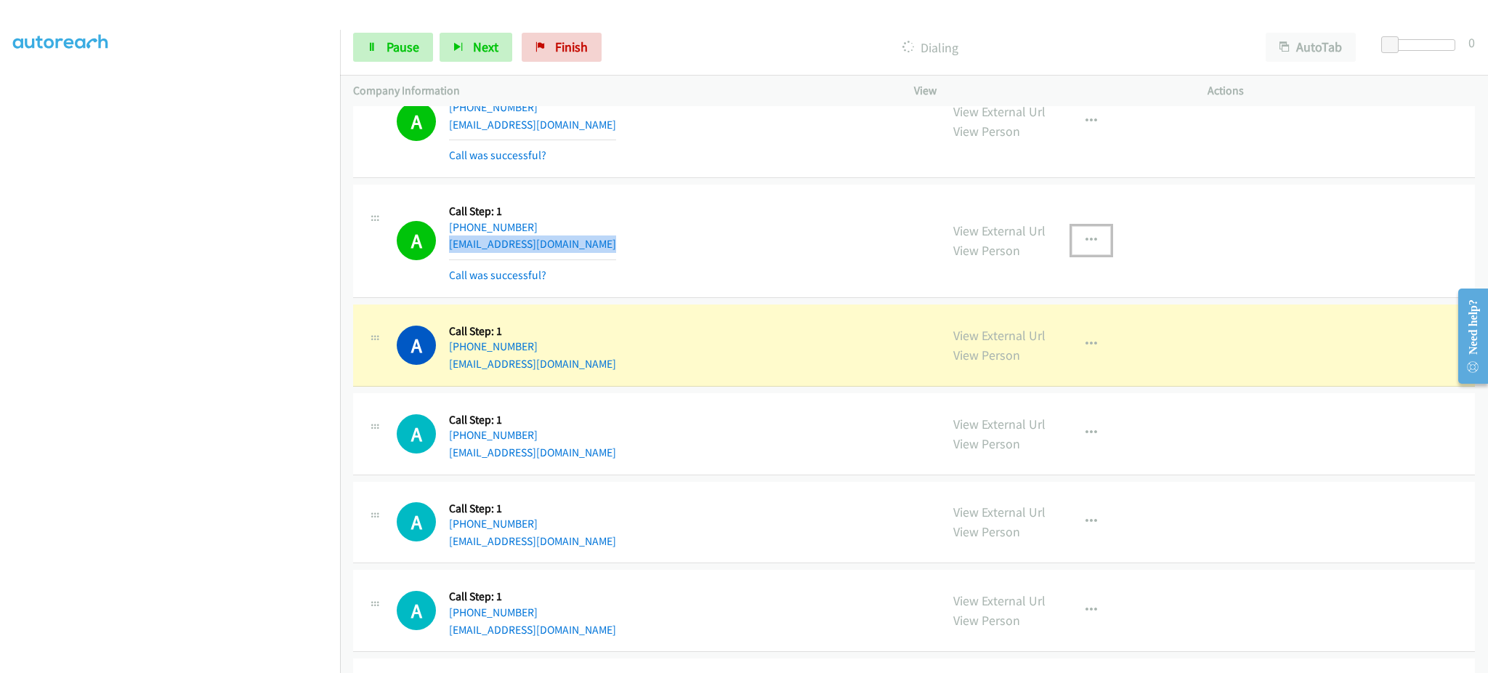
click at [1072, 231] on button "button" at bounding box center [1091, 240] width 39 height 29
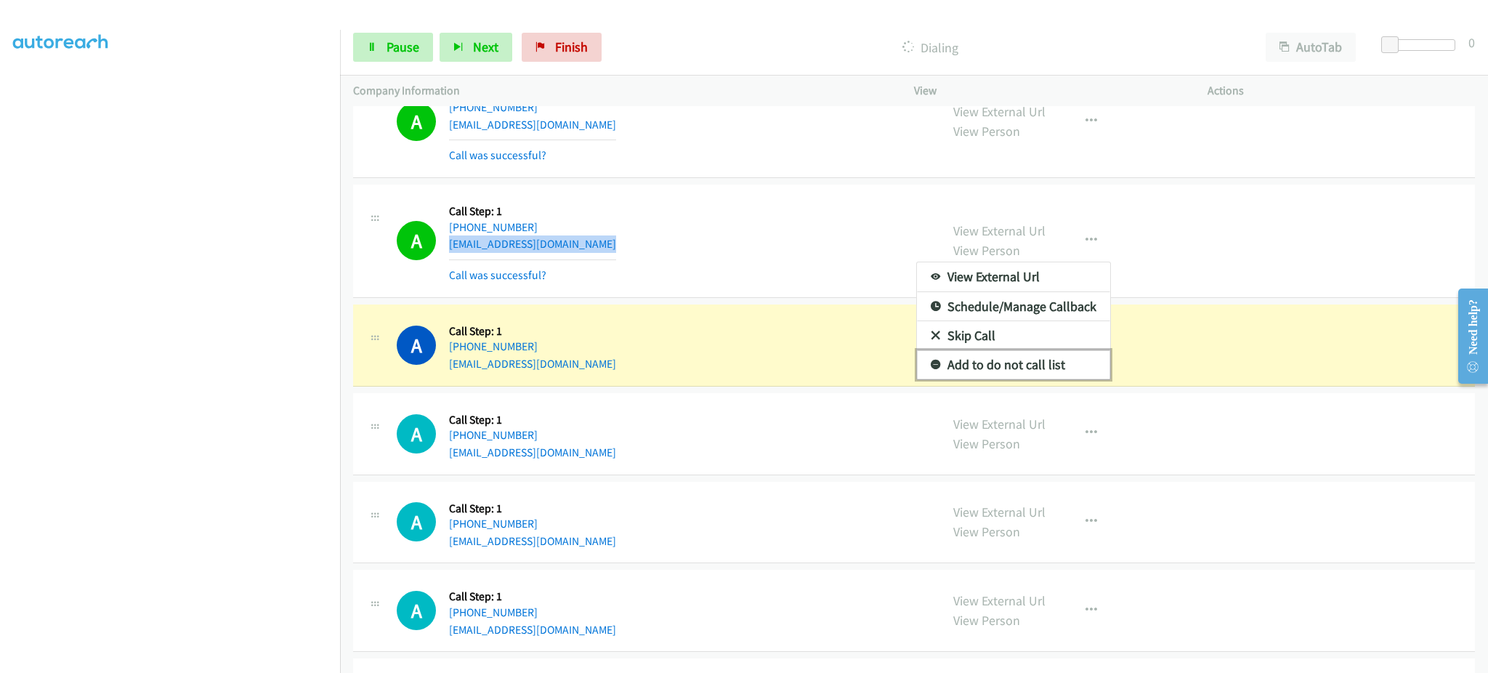
click at [1033, 355] on link "Add to do not call list" at bounding box center [1013, 364] width 193 height 29
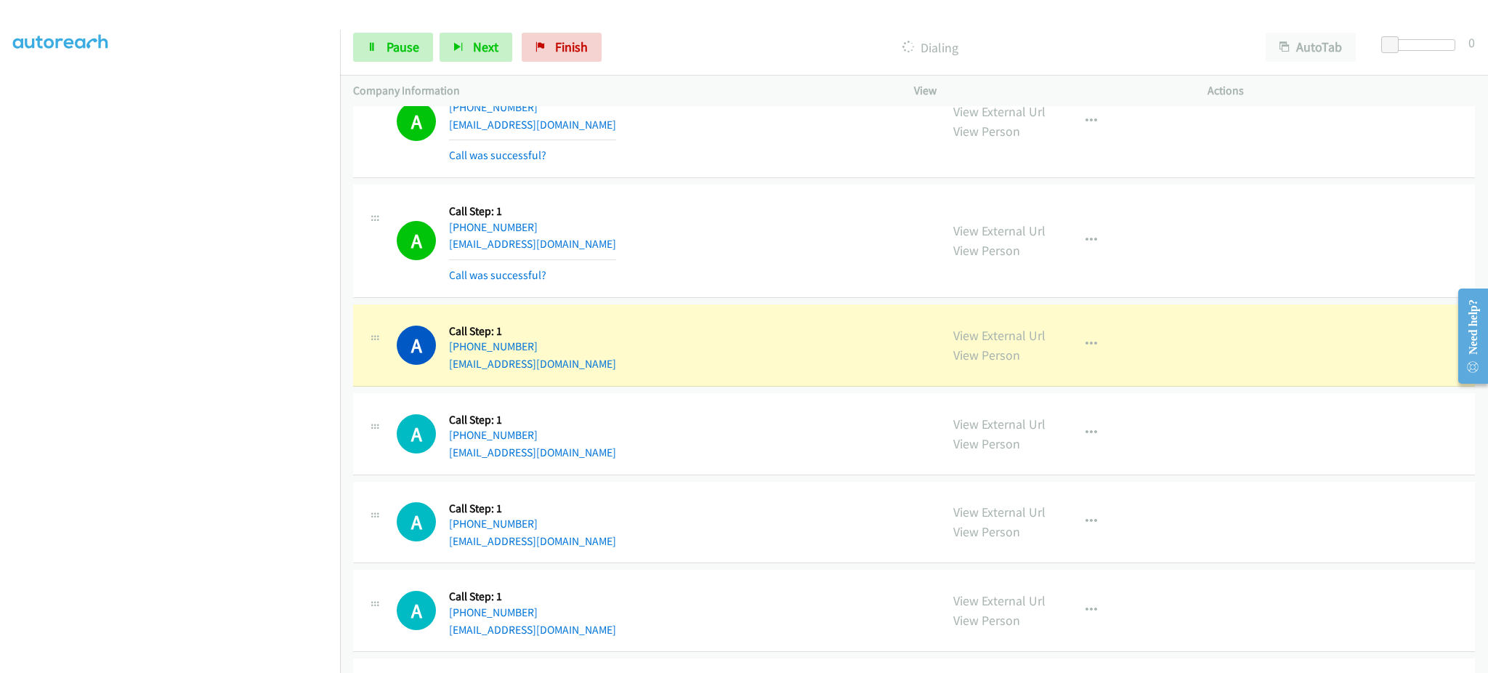
click at [603, 357] on div "A Callback Scheduled Call Step: 1 America/New_York [PHONE_NUMBER] [EMAIL_ADDRES…" at bounding box center [662, 345] width 531 height 55
click at [603, 358] on div "A Callback Scheduled Call Step: 1 America/New_York [PHONE_NUMBER] [EMAIL_ADDRES…" at bounding box center [662, 345] width 531 height 55
click at [603, 359] on div "A Callback Scheduled Call Step: 1 America/New_York [PHONE_NUMBER] [EMAIL_ADDRES…" at bounding box center [662, 345] width 531 height 55
copy div "[EMAIL_ADDRESS][DOMAIN_NAME]"
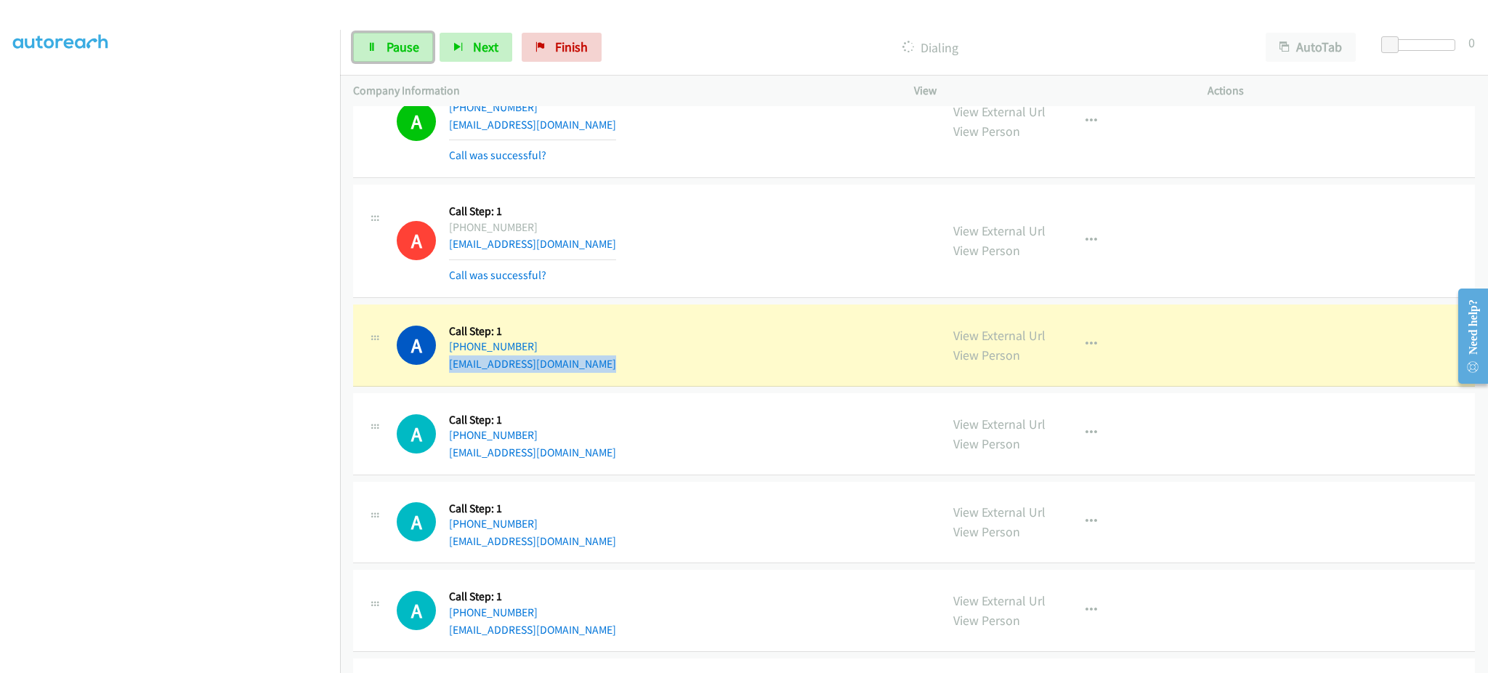
drag, startPoint x: 374, startPoint y: 49, endPoint x: 368, endPoint y: 25, distance: 25.6
click at [374, 48] on icon at bounding box center [372, 48] width 10 height 10
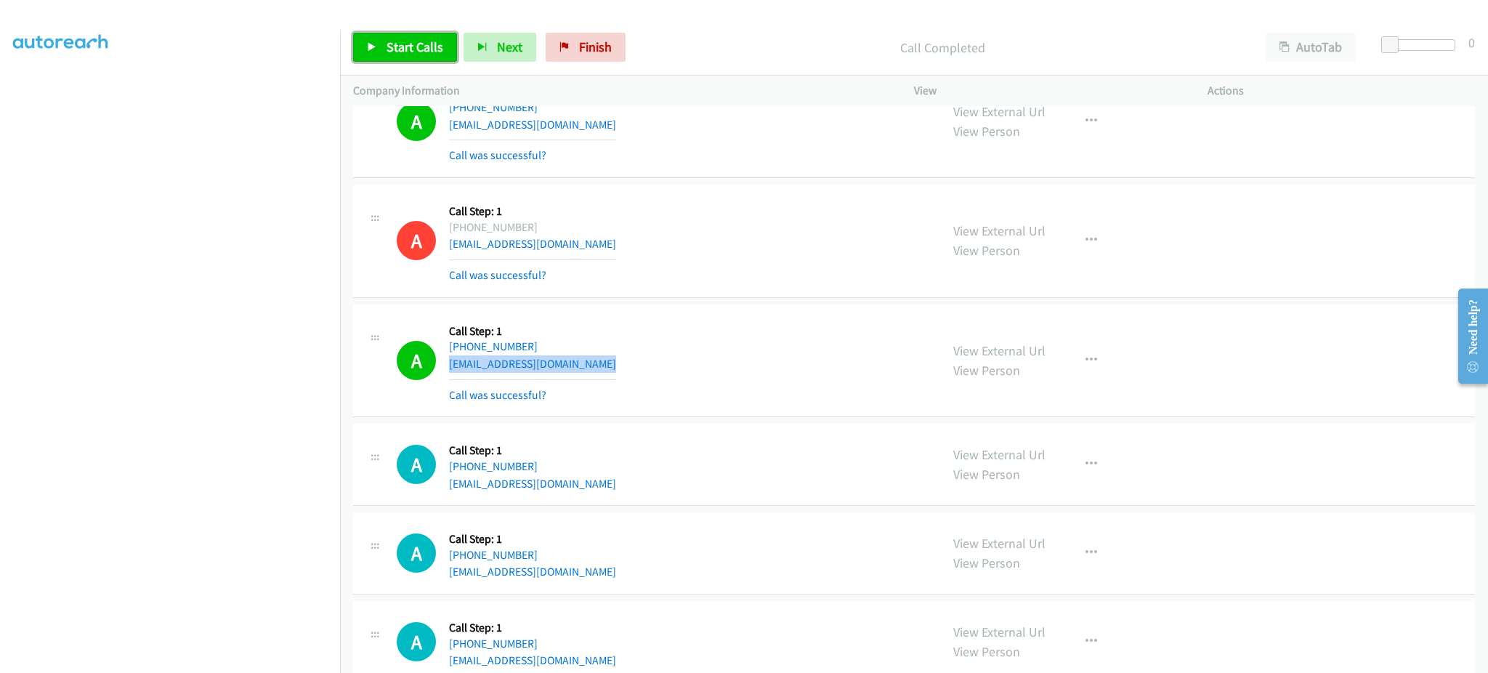
click at [403, 33] on link "Start Calls" at bounding box center [405, 47] width 104 height 29
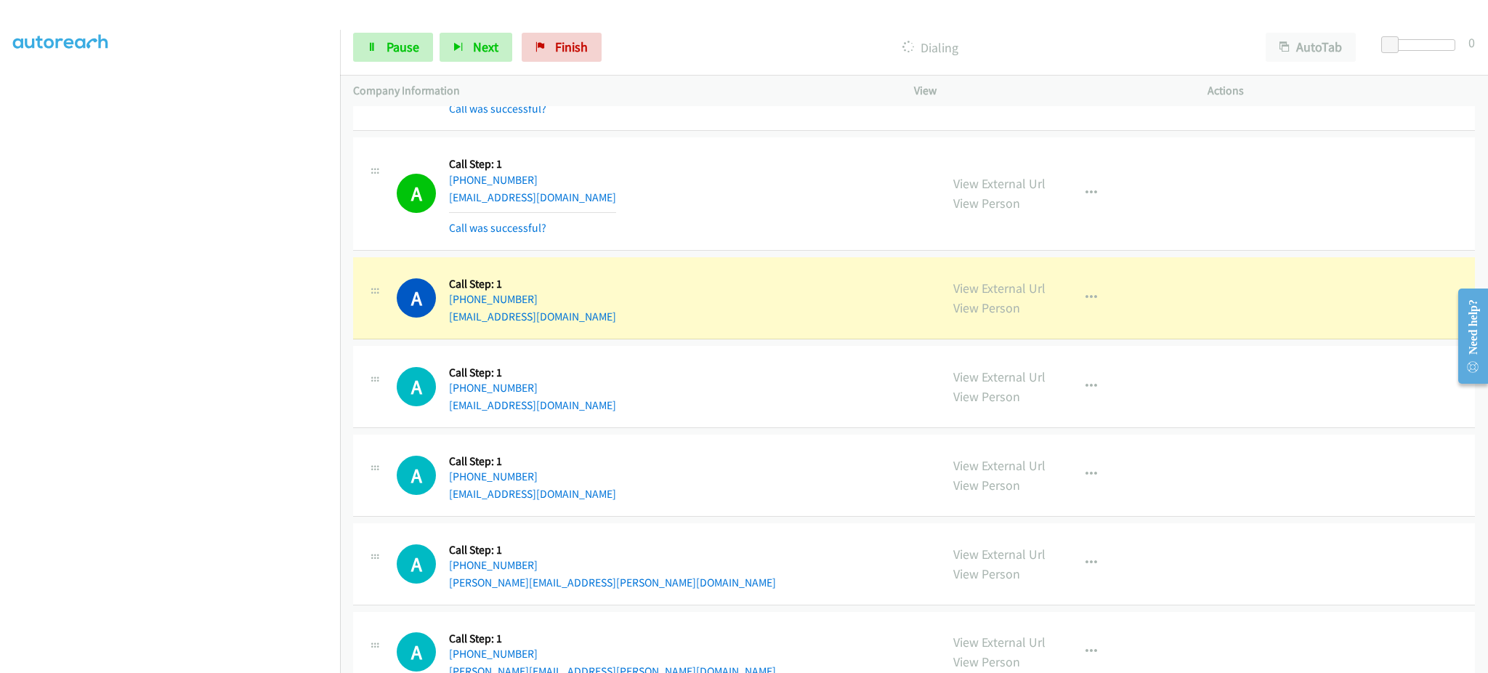
scroll to position [3414, 0]
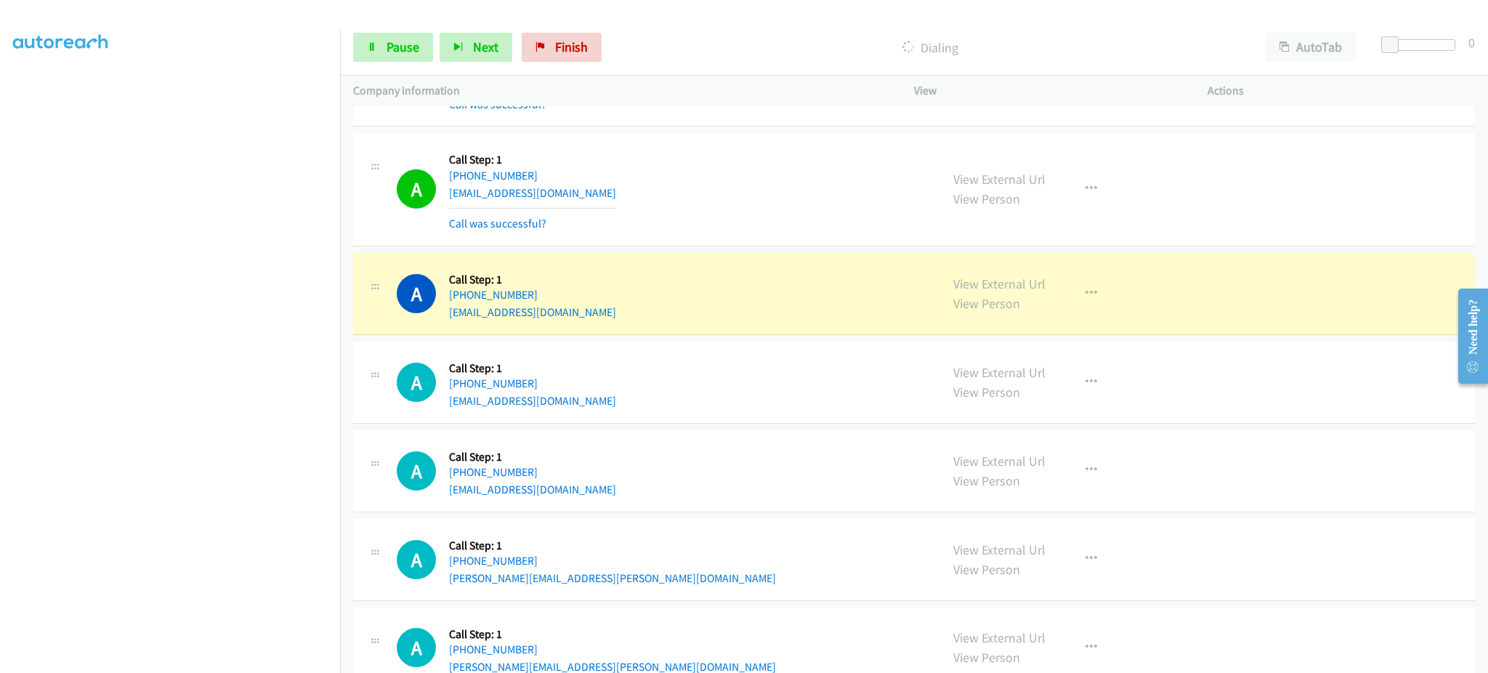
click at [609, 319] on div "A Callback Scheduled Call Step: 1 America/New_York [PHONE_NUMBER] [EMAIL_ADDRES…" at bounding box center [662, 293] width 531 height 55
click at [608, 318] on div "A Callback Scheduled Call Step: 1 America/New_York [PHONE_NUMBER] [EMAIL_ADDRES…" at bounding box center [662, 293] width 531 height 55
copy div "[EMAIL_ADDRESS][DOMAIN_NAME]"
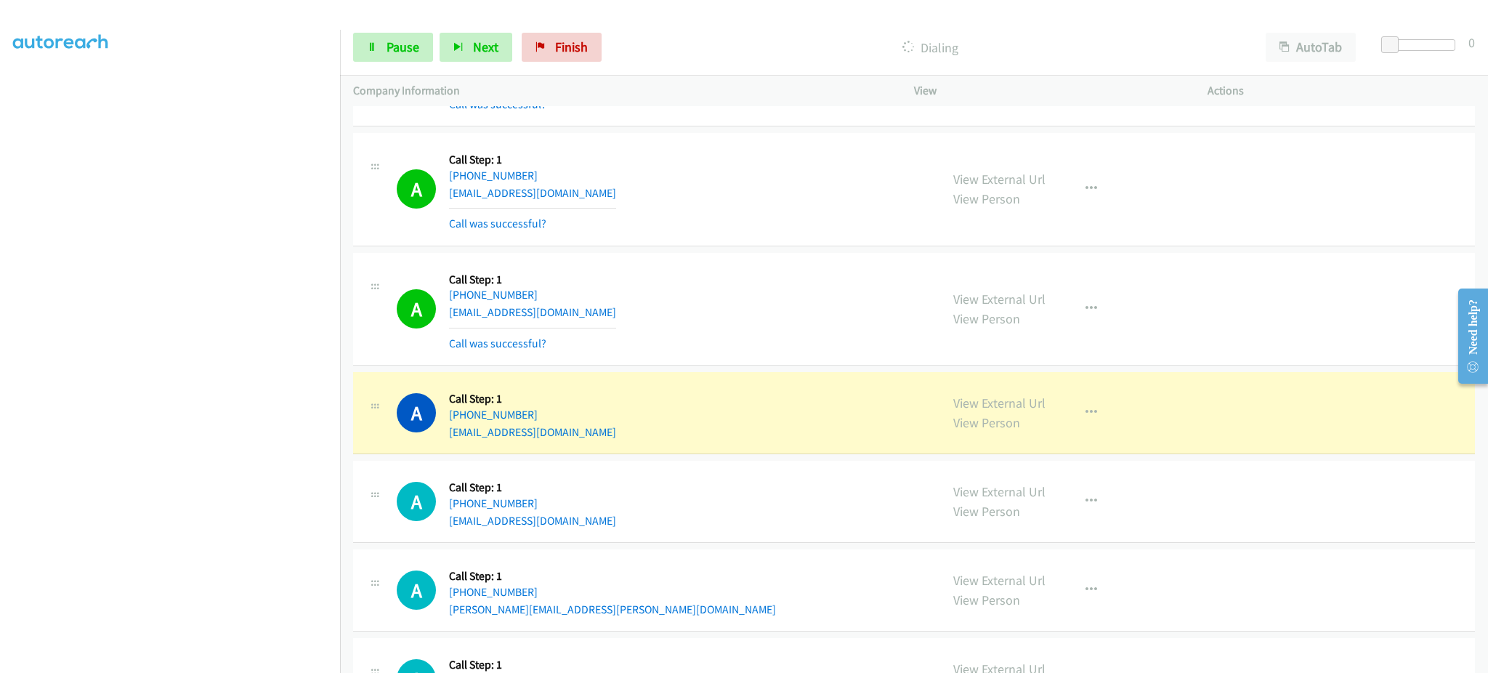
click at [588, 520] on div "A Callback Scheduled Call Step: 1 America/New_York [PHONE_NUMBER] [EMAIL_ADDRES…" at bounding box center [662, 501] width 531 height 55
copy div "[EMAIL_ADDRESS][DOMAIN_NAME]"
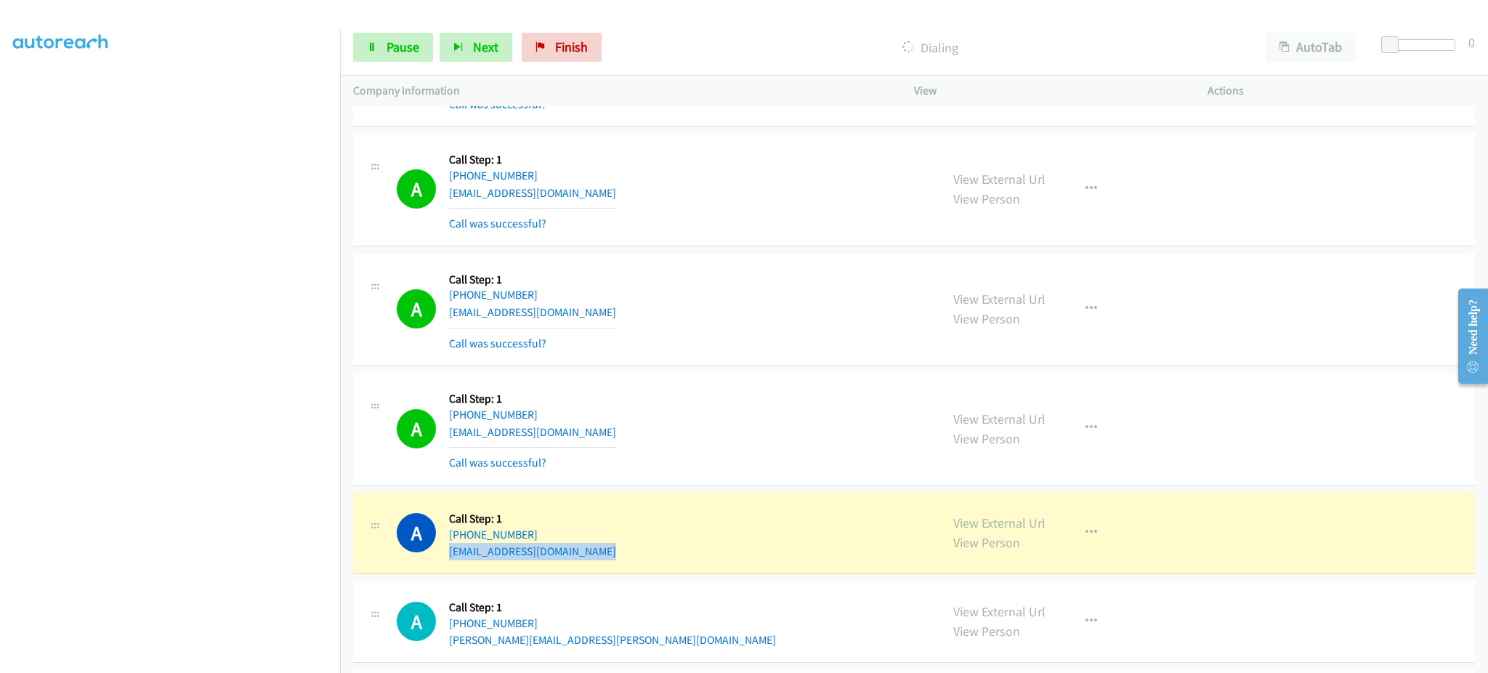
click at [582, 551] on div "A Callback Scheduled Call Step: 1 America/New_York [PHONE_NUMBER] [EMAIL_ADDRES…" at bounding box center [662, 532] width 531 height 55
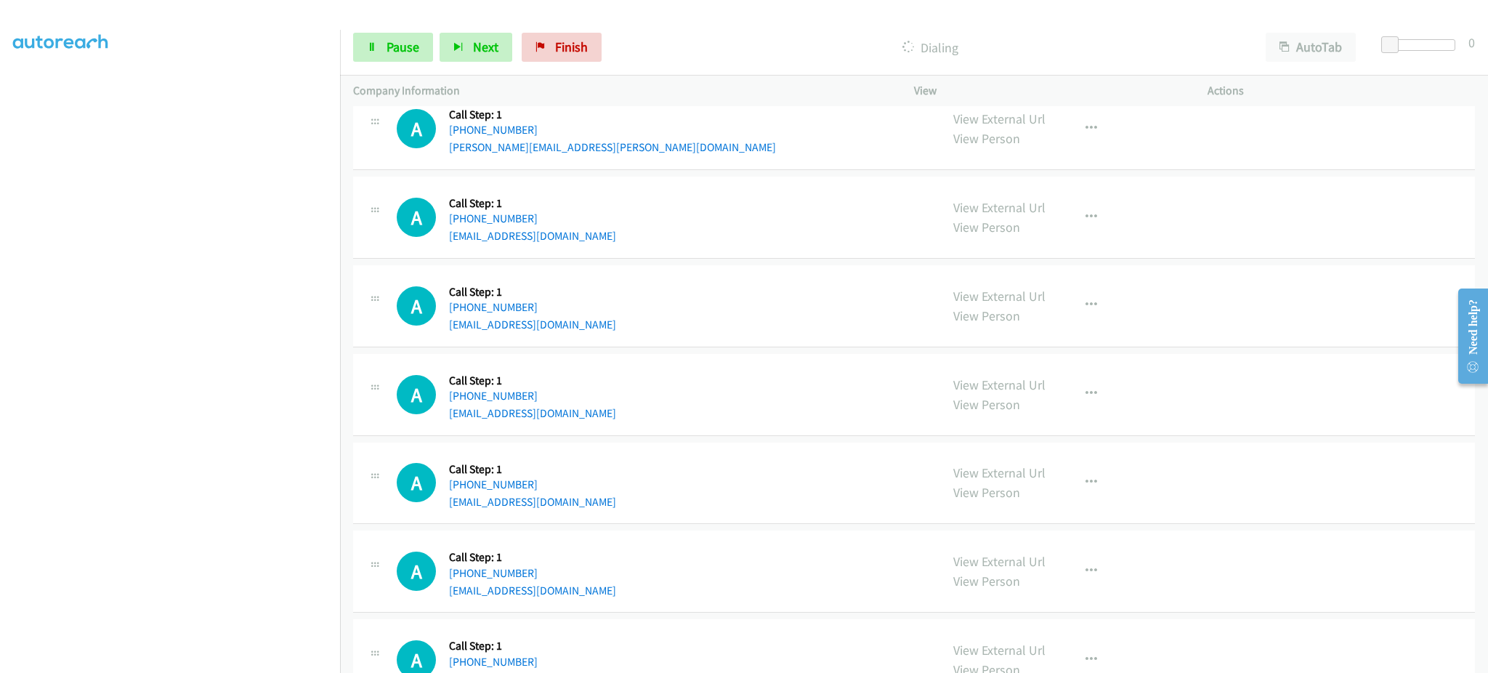
scroll to position [4026, 0]
click at [600, 419] on div "A Callback Scheduled Call Step: 1 [GEOGRAPHIC_DATA]/[GEOGRAPHIC_DATA] [PHONE_NU…" at bounding box center [662, 393] width 531 height 55
click at [426, 63] on div "Start Calls Pause Next Finish Call Completed AutoTab AutoTab 0" at bounding box center [914, 48] width 1148 height 56
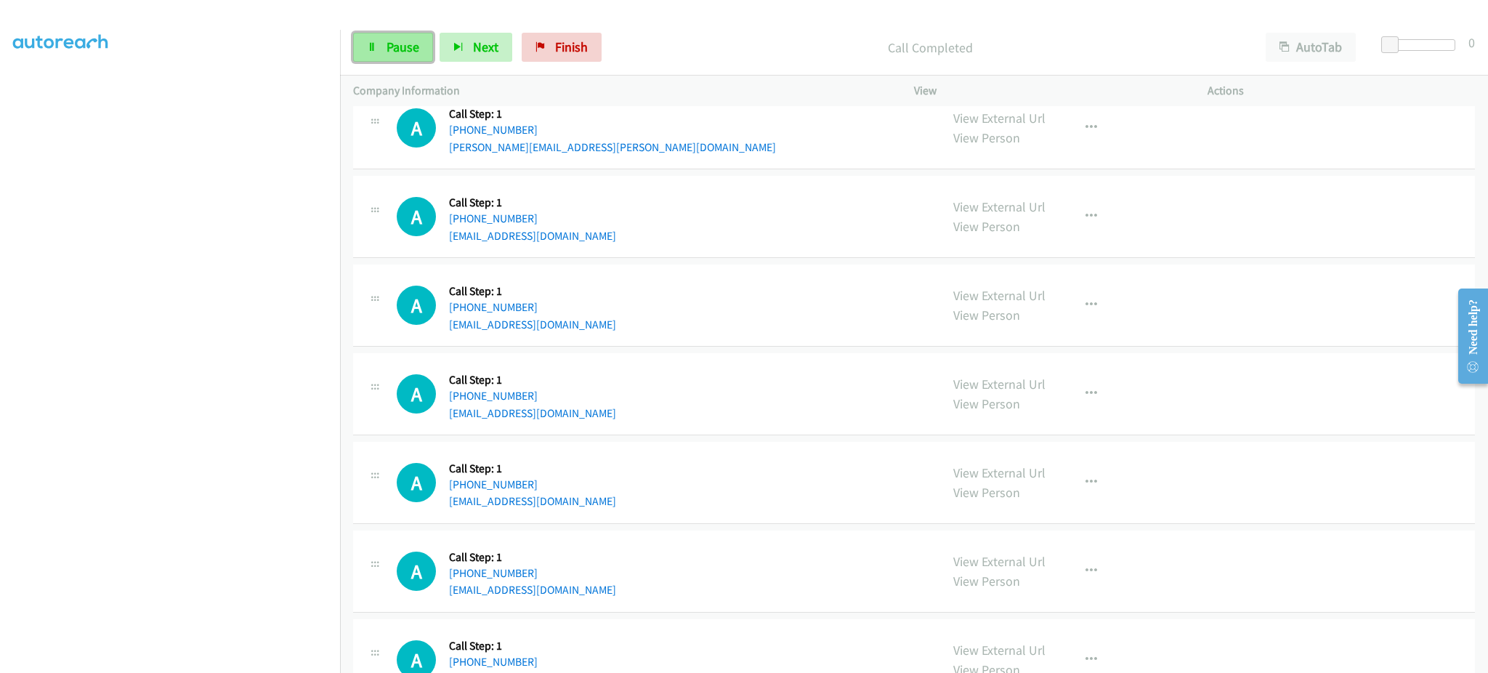
click at [408, 51] on span "Pause" at bounding box center [403, 47] width 33 height 17
drag, startPoint x: 406, startPoint y: 47, endPoint x: 407, endPoint y: 39, distance: 8.8
click at [407, 47] on span "Start Calls" at bounding box center [415, 47] width 57 height 17
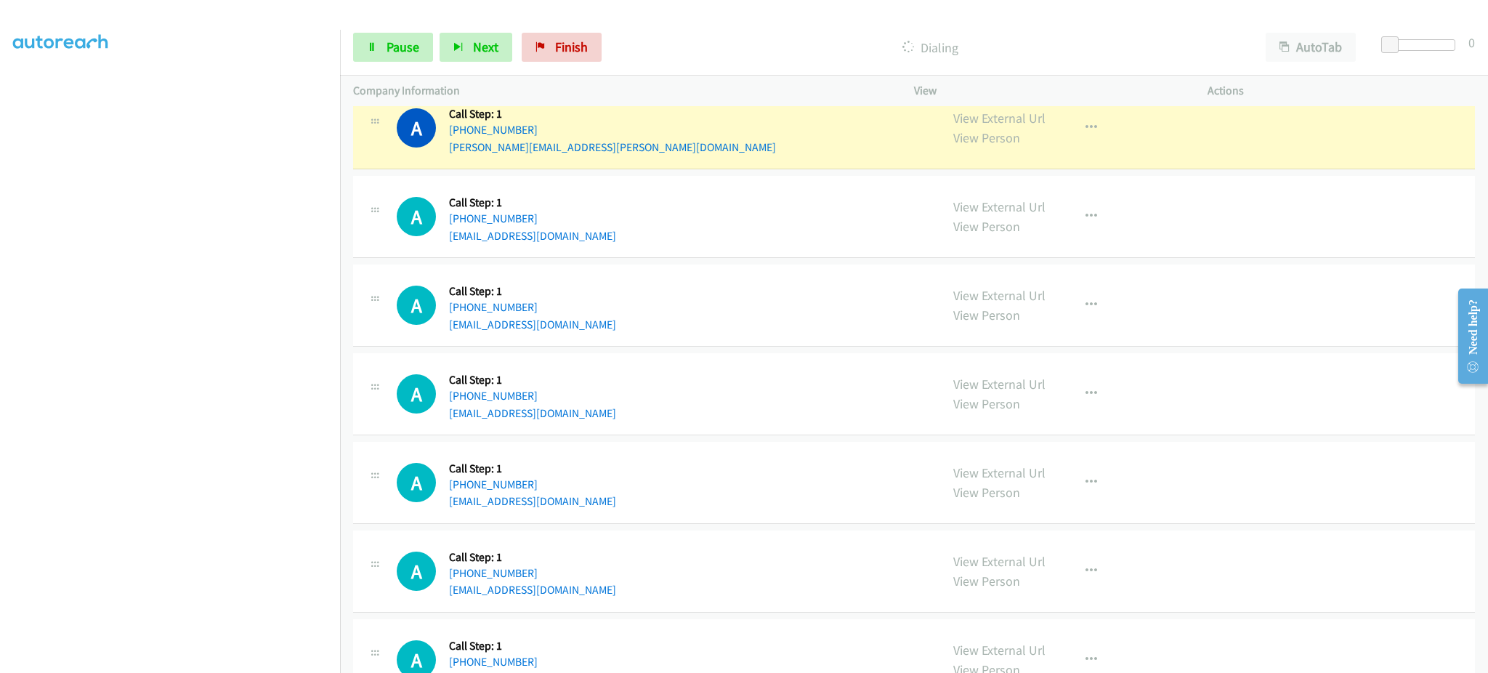
click at [389, 71] on div "Start Calls Pause Next Finish Dialing AutoTab AutoTab 0" at bounding box center [914, 48] width 1148 height 56
click at [378, 47] on link "Pause" at bounding box center [393, 47] width 80 height 29
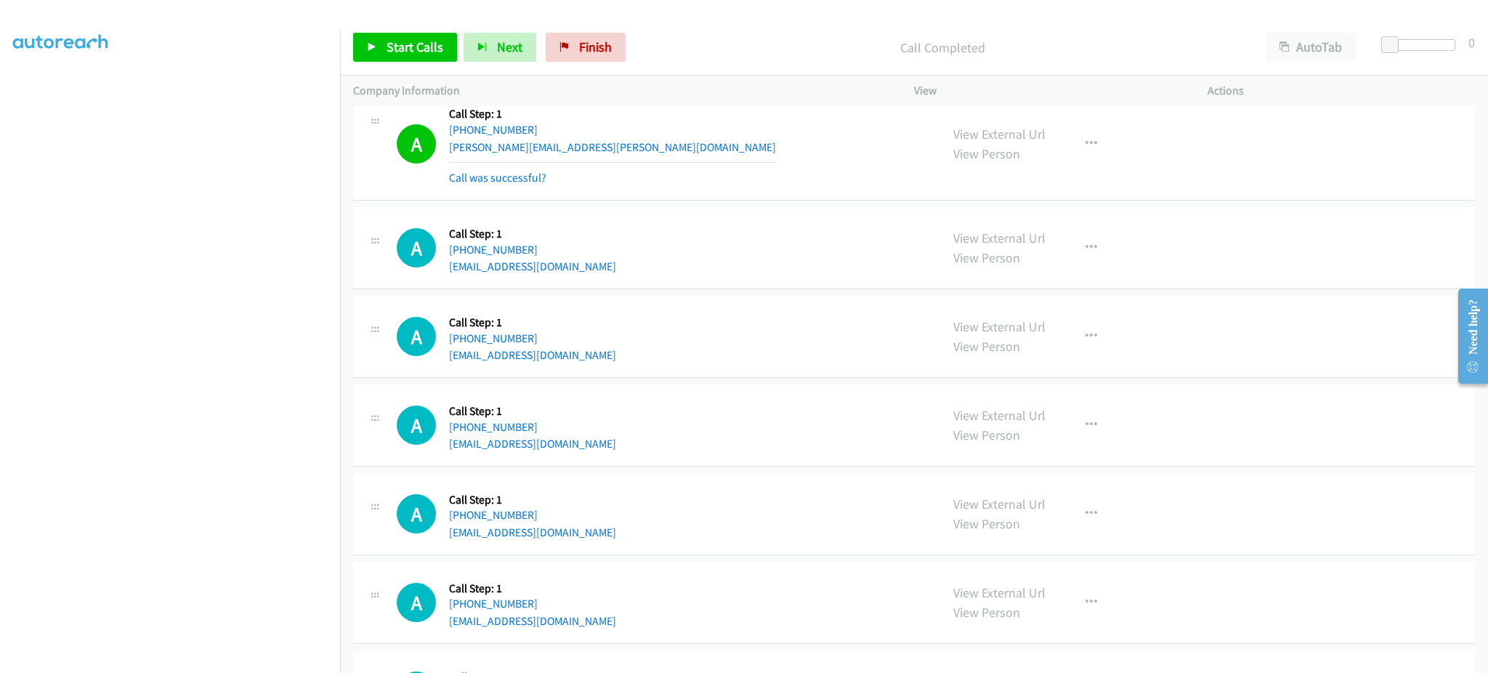
click at [640, 154] on div "A Callback Scheduled Call Step: 1 America/New_York [PHONE_NUMBER] [PERSON_NAME]…" at bounding box center [662, 143] width 531 height 86
click at [638, 154] on div "A Callback Scheduled Call Step: 1 America/New_York [PHONE_NUMBER] [PERSON_NAME]…" at bounding box center [662, 143] width 531 height 86
click at [628, 156] on div "A Callback Scheduled Call Step: 1 America/New_York [PHONE_NUMBER] [PERSON_NAME]…" at bounding box center [662, 143] width 531 height 86
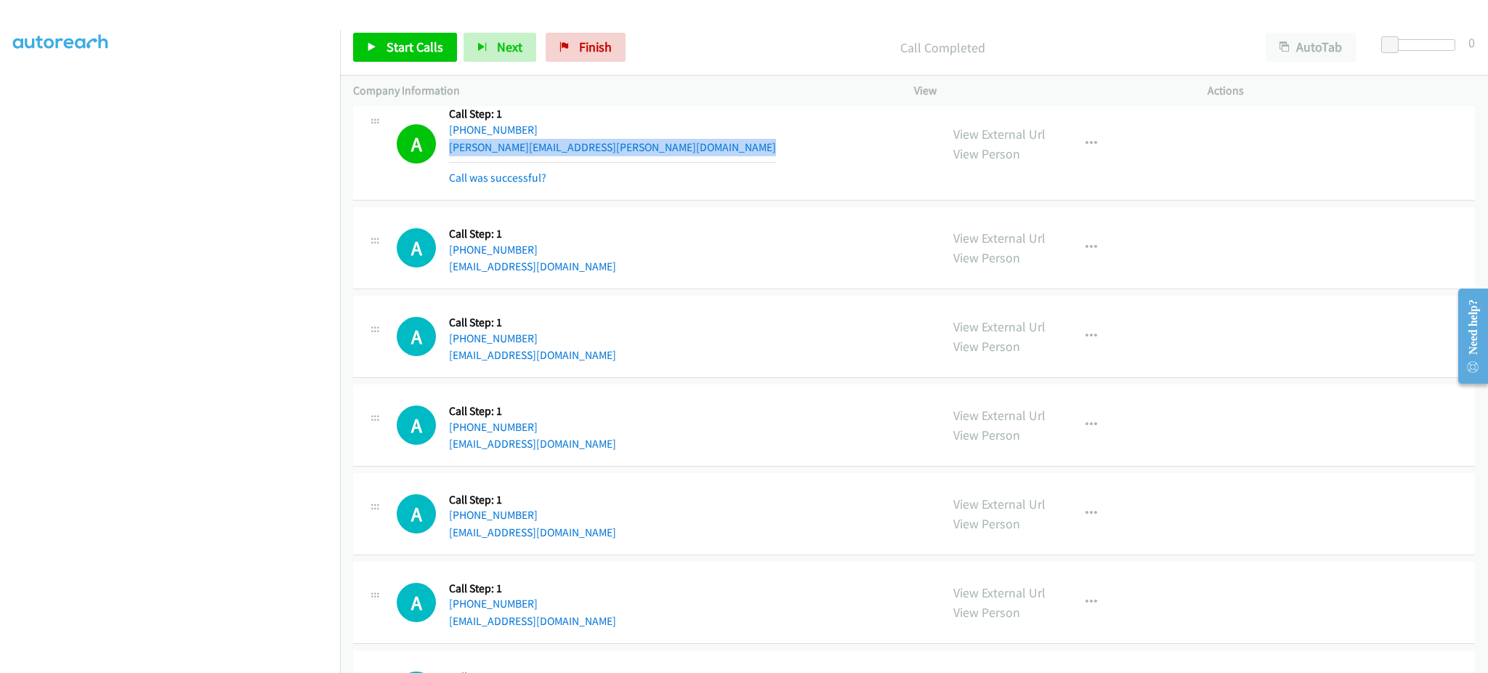
click at [628, 156] on div "A Callback Scheduled Call Step: 1 America/New_York [PHONE_NUMBER] [PERSON_NAME]…" at bounding box center [662, 143] width 531 height 86
click at [424, 68] on div "Start Calls Pause Next Finish Call Completed AutoTab AutoTab 0" at bounding box center [914, 48] width 1148 height 56
click at [423, 55] on link "Start Calls" at bounding box center [405, 47] width 104 height 29
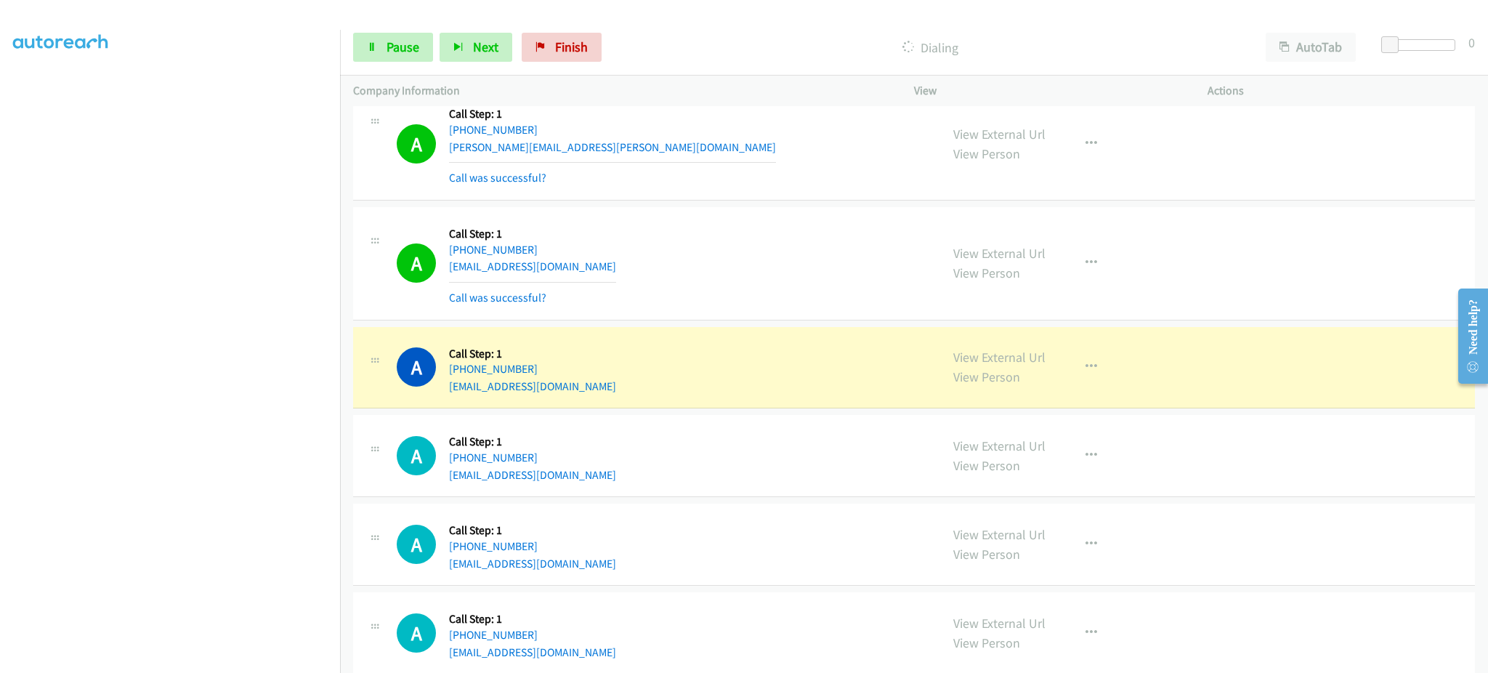
click at [595, 383] on div "A Callback Scheduled Call Step: 1 [GEOGRAPHIC_DATA]/[GEOGRAPHIC_DATA] [PHONE_NU…" at bounding box center [662, 367] width 531 height 55
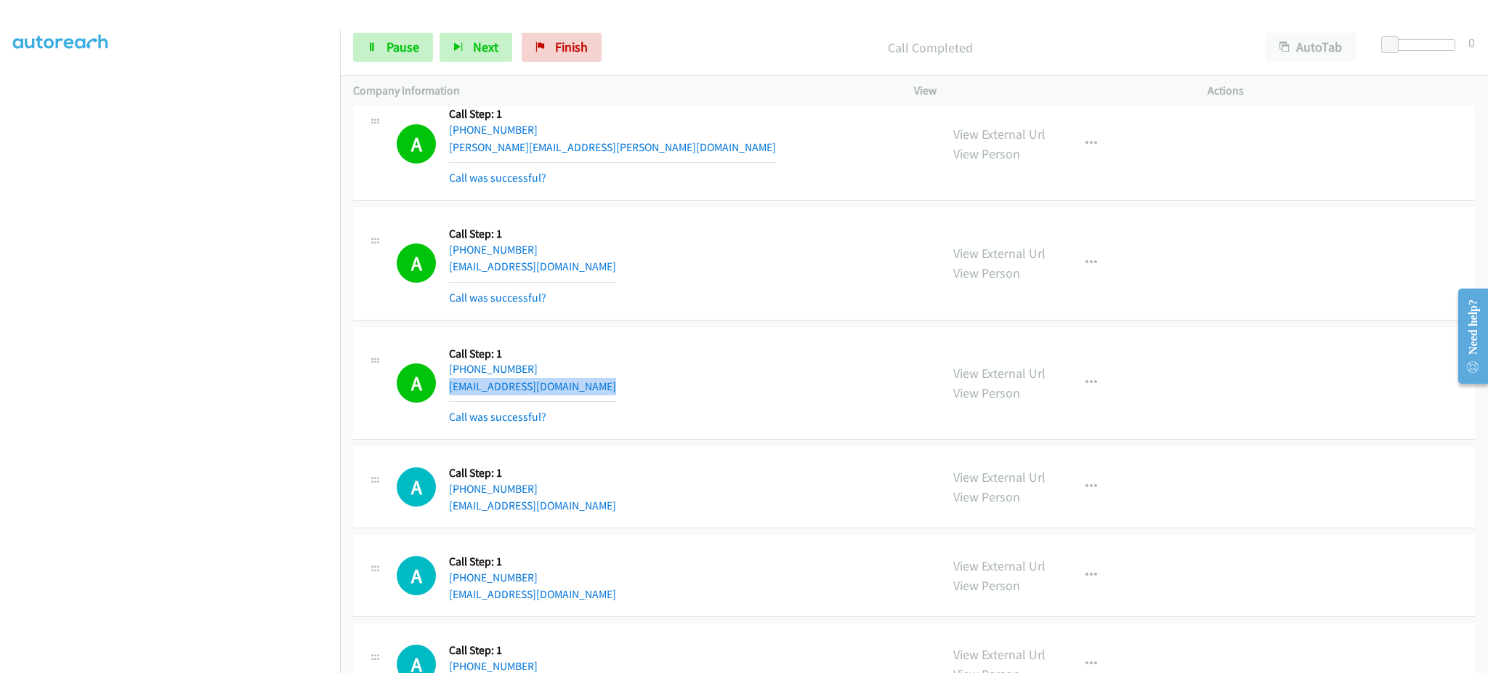
click at [671, 387] on div "A Callback Scheduled Call Step: 1 [GEOGRAPHIC_DATA]/[GEOGRAPHIC_DATA] [PHONE_NU…" at bounding box center [662, 383] width 531 height 86
click at [670, 388] on div "A Callback Scheduled Call Step: 1 [GEOGRAPHIC_DATA]/[GEOGRAPHIC_DATA] [PHONE_NU…" at bounding box center [662, 383] width 531 height 86
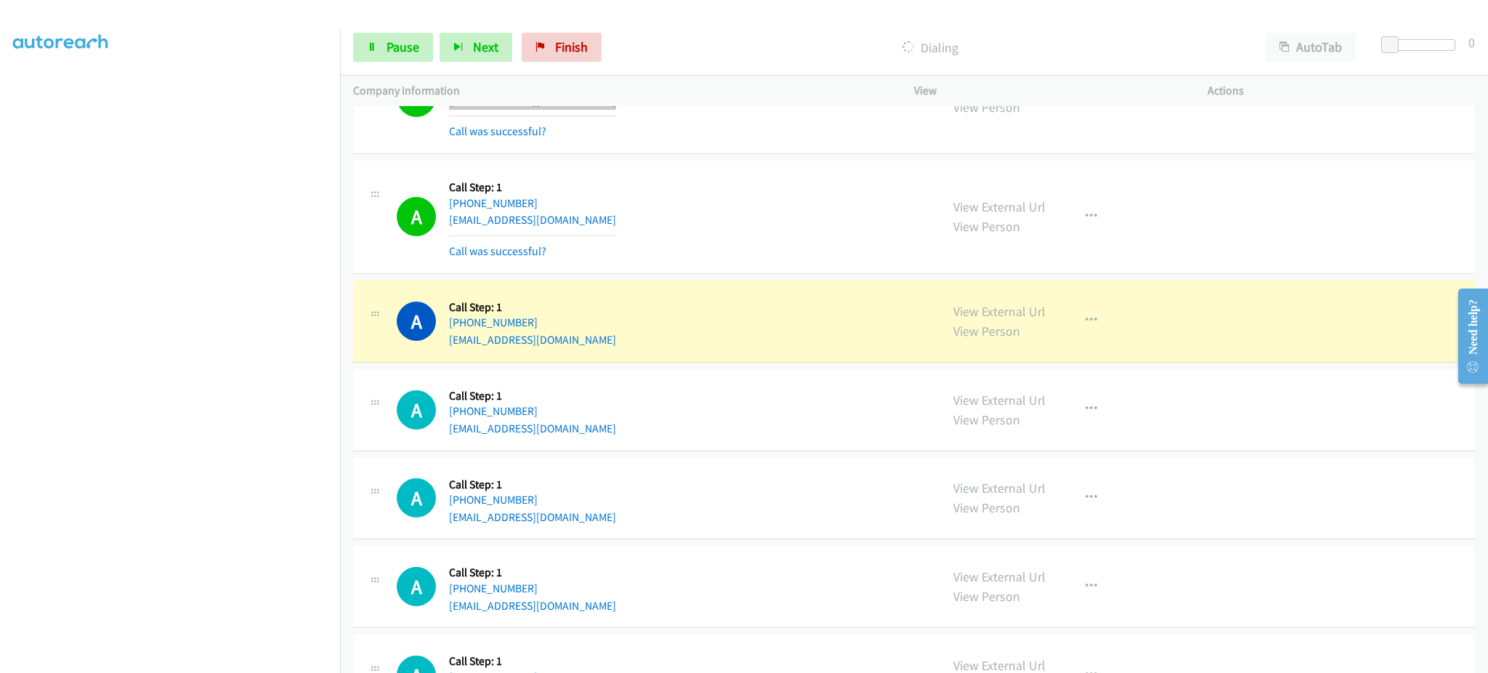
scroll to position [4317, 0]
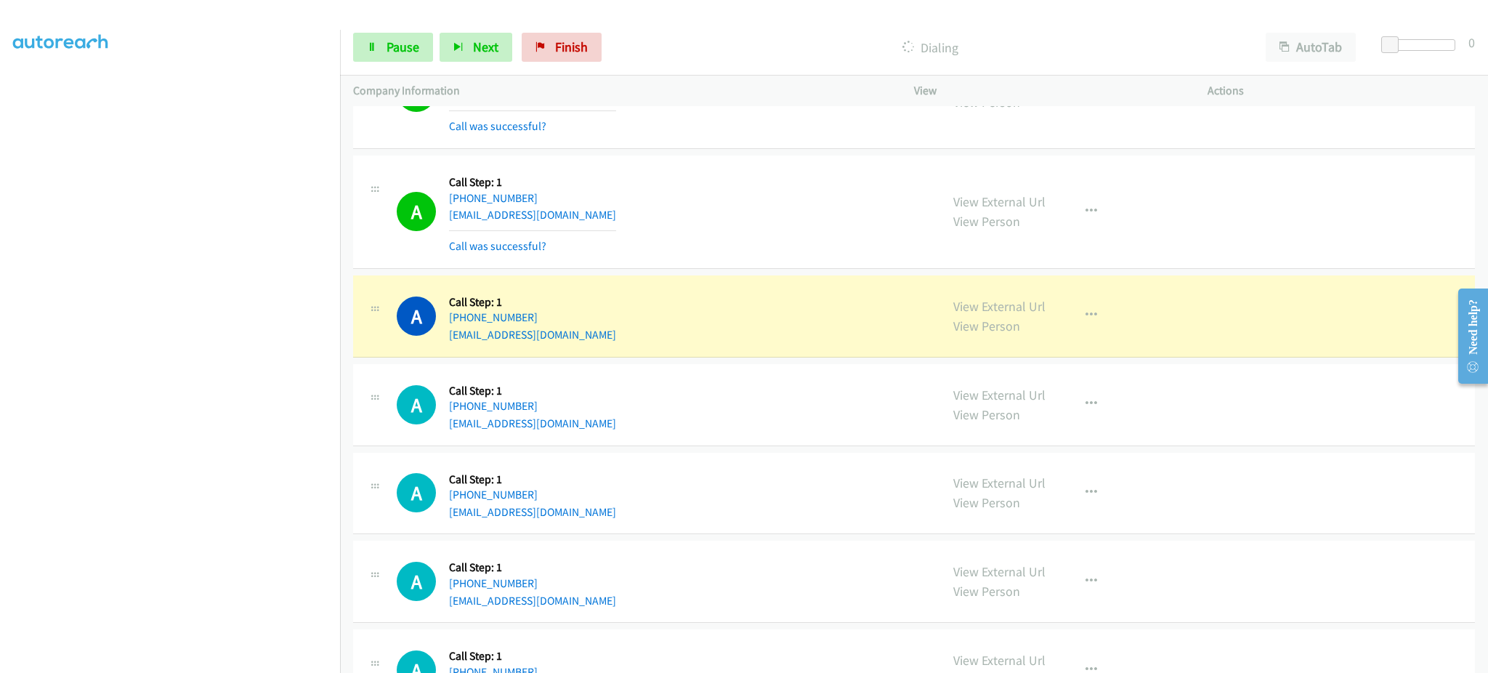
click at [602, 347] on div "A Callback Scheduled Call Step: 1 America/New_York [PHONE_NUMBER] [EMAIL_ADDRES…" at bounding box center [914, 316] width 1122 height 82
click at [601, 347] on div "A Callback Scheduled Call Step: 1 America/New_York [PHONE_NUMBER] [EMAIL_ADDRES…" at bounding box center [914, 316] width 1122 height 82
click at [600, 346] on div "A Callback Scheduled Call Step: 1 America/New_York [PHONE_NUMBER] [EMAIL_ADDRES…" at bounding box center [914, 316] width 1122 height 82
click at [410, 49] on span "Pause" at bounding box center [403, 47] width 33 height 17
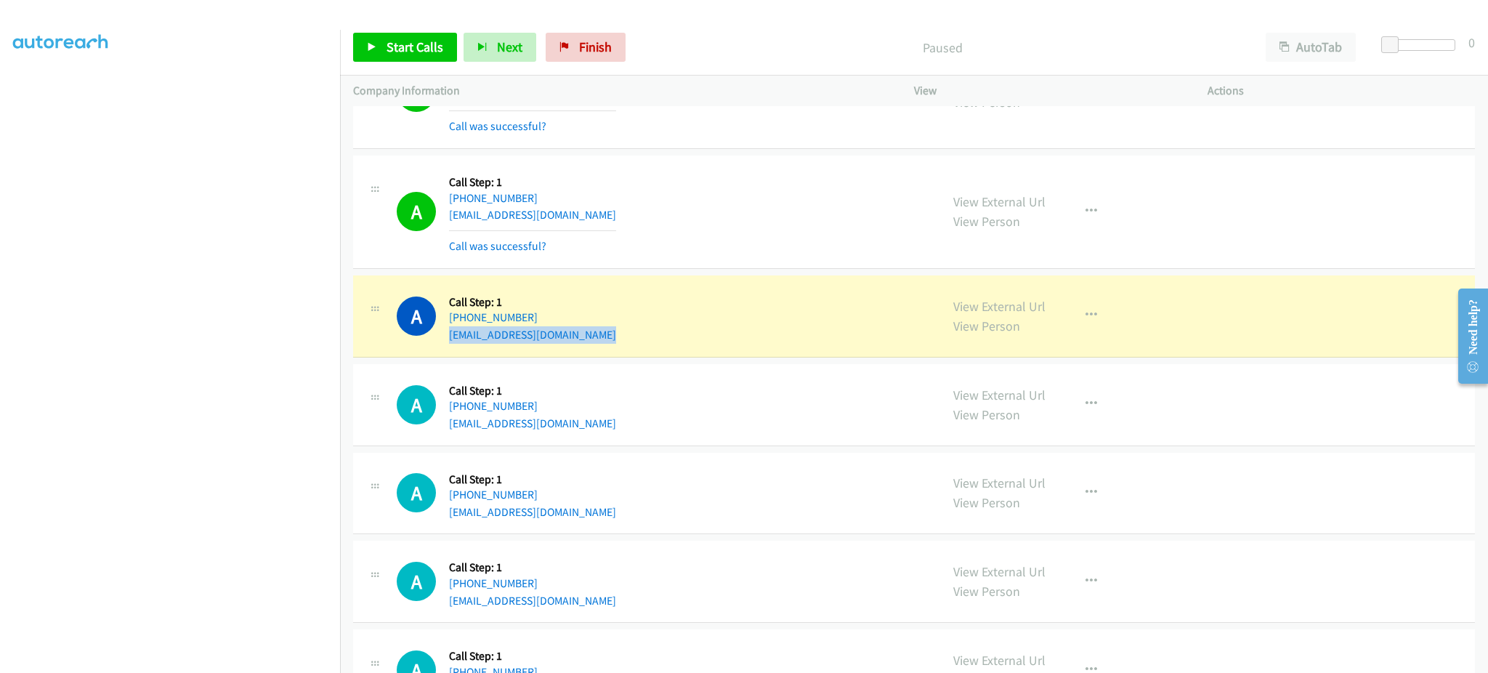
click at [618, 348] on div "A Callback Scheduled Call Step: 1 America/New_York [PHONE_NUMBER] [EMAIL_ADDRES…" at bounding box center [914, 316] width 1122 height 82
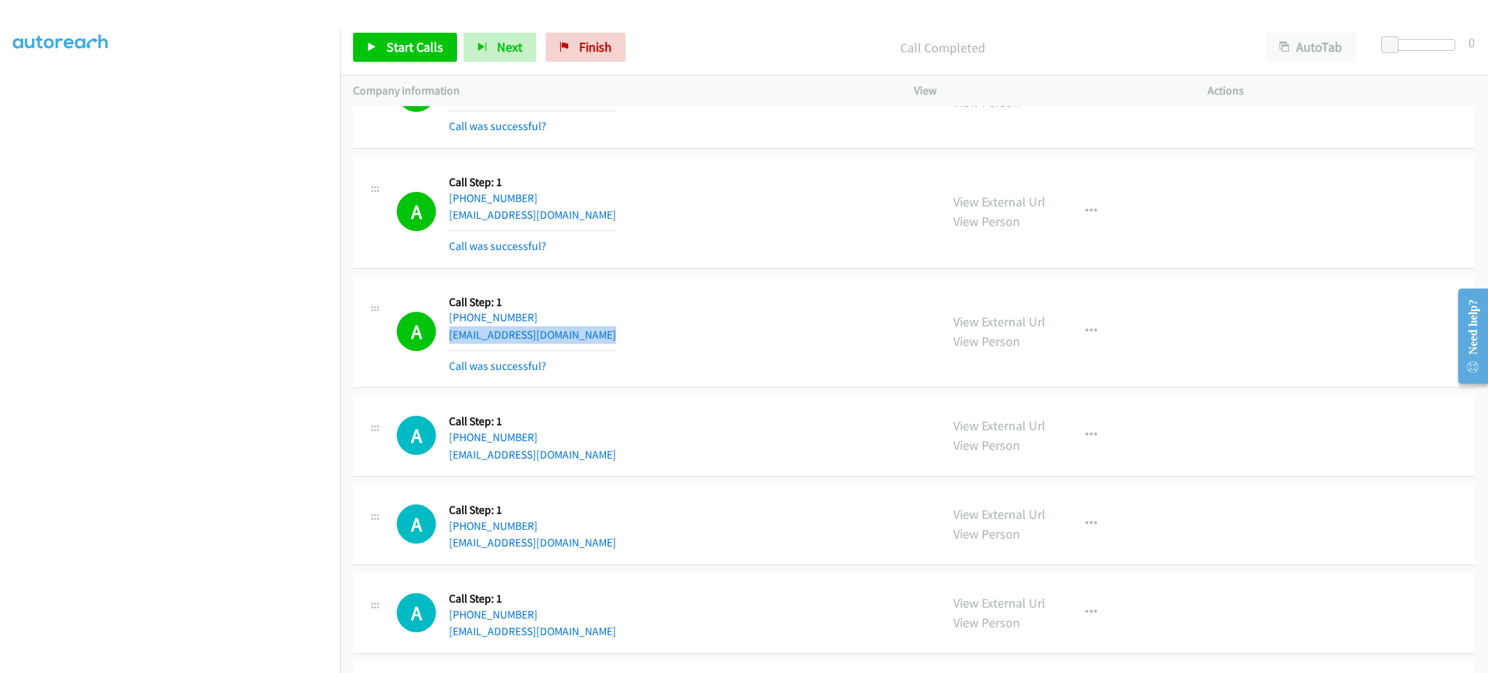
click at [609, 334] on div "A Callback Scheduled Call Step: 1 America/New_York [PHONE_NUMBER] [EMAIL_ADDRES…" at bounding box center [662, 332] width 531 height 86
click at [631, 465] on div "A Callback Scheduled Call Step: 1 [GEOGRAPHIC_DATA]/[GEOGRAPHIC_DATA] [PHONE_NU…" at bounding box center [914, 436] width 1122 height 82
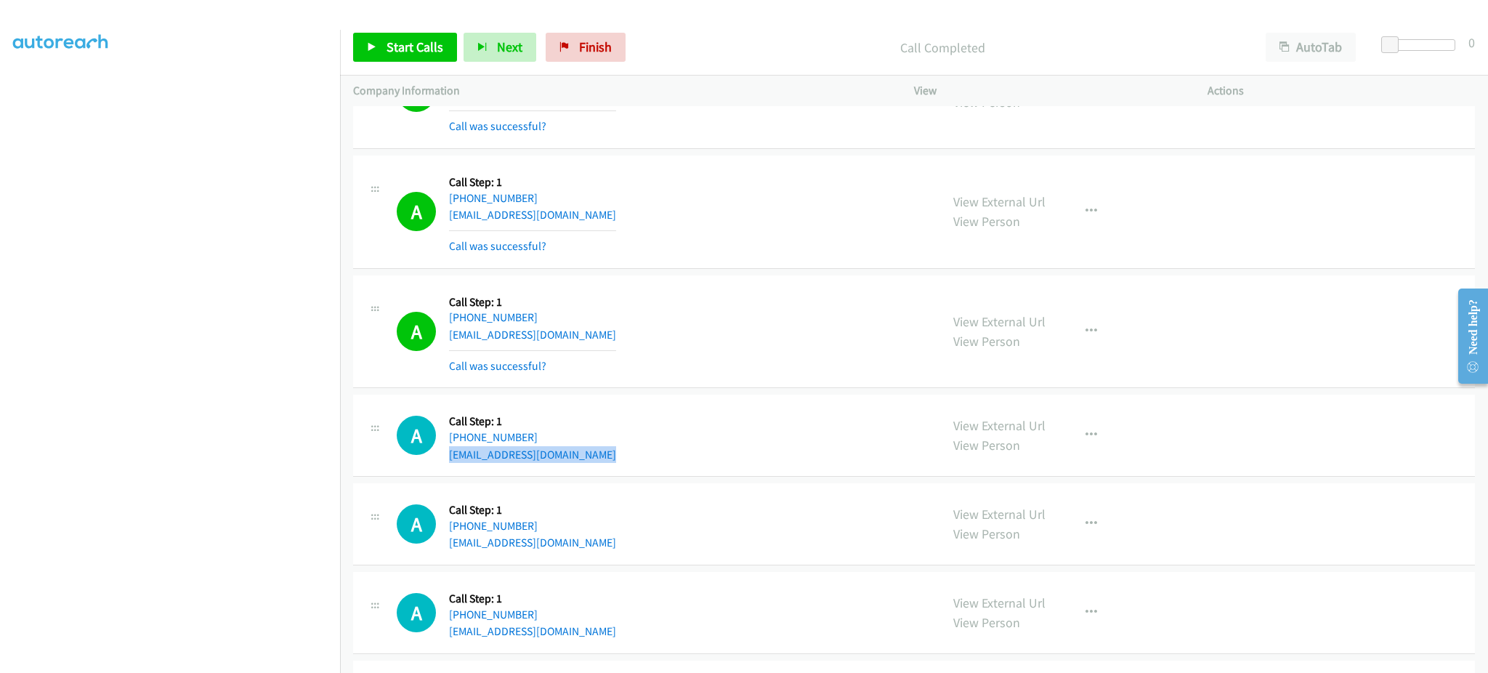
click at [631, 465] on div "A Callback Scheduled Call Step: 1 [GEOGRAPHIC_DATA]/[GEOGRAPHIC_DATA] [PHONE_NU…" at bounding box center [914, 436] width 1122 height 82
click at [409, 39] on span "Start Calls" at bounding box center [415, 47] width 57 height 17
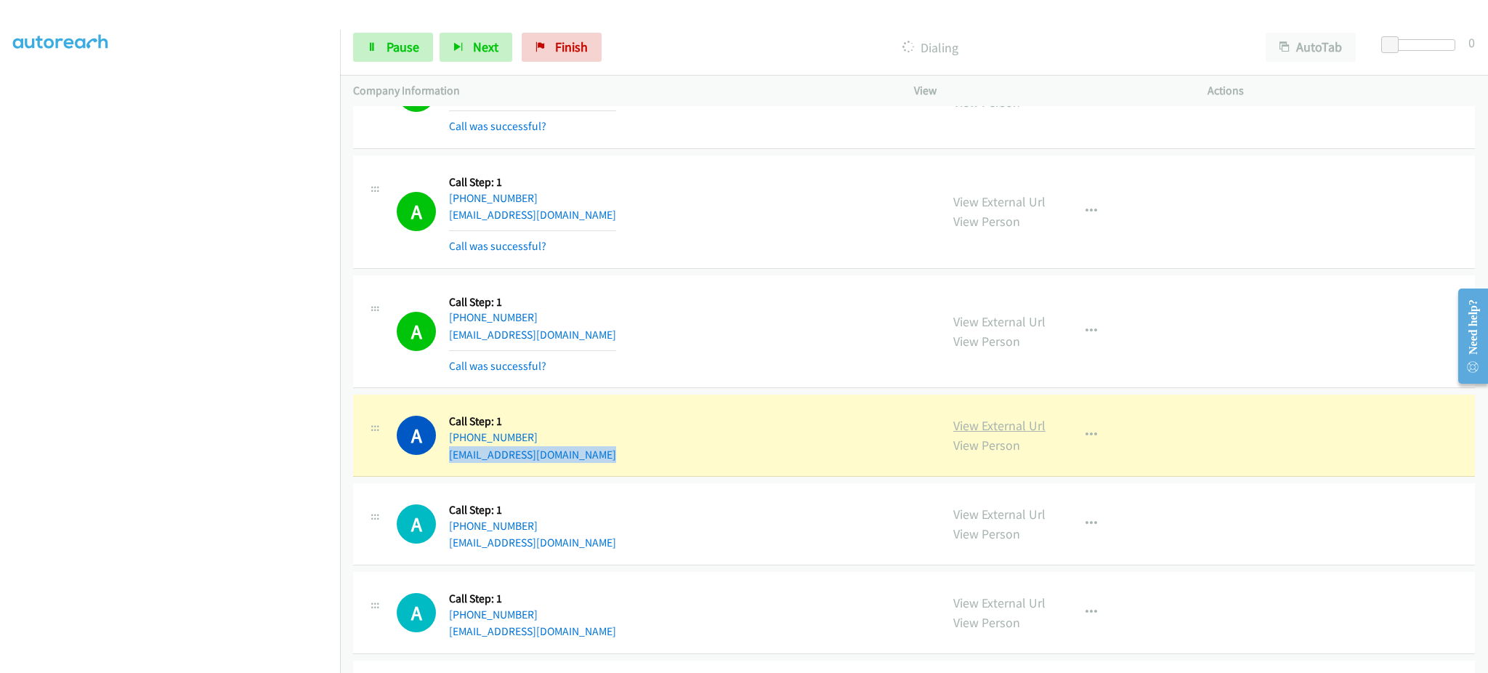
click at [977, 425] on link "View External Url" at bounding box center [1000, 425] width 92 height 17
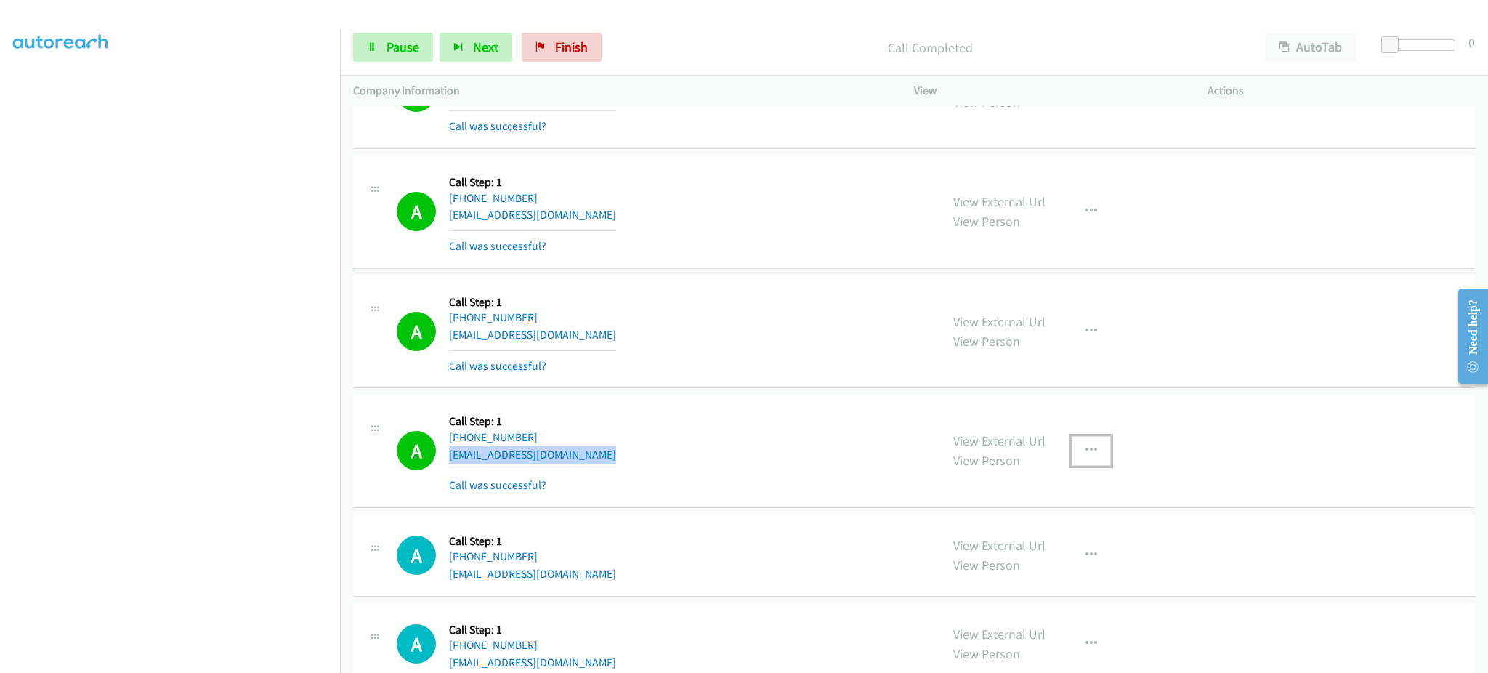
click at [1072, 448] on button "button" at bounding box center [1091, 450] width 39 height 29
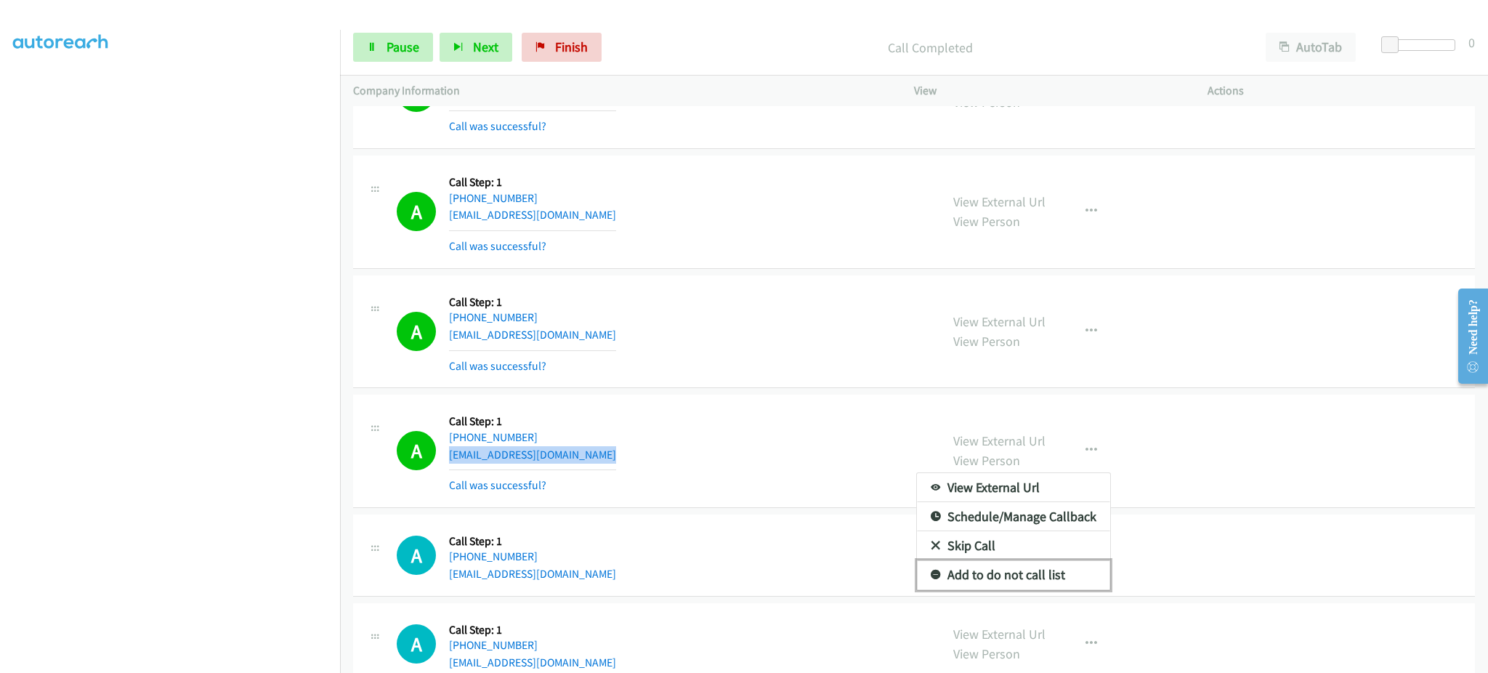
click at [1030, 565] on link "Add to do not call list" at bounding box center [1013, 574] width 193 height 29
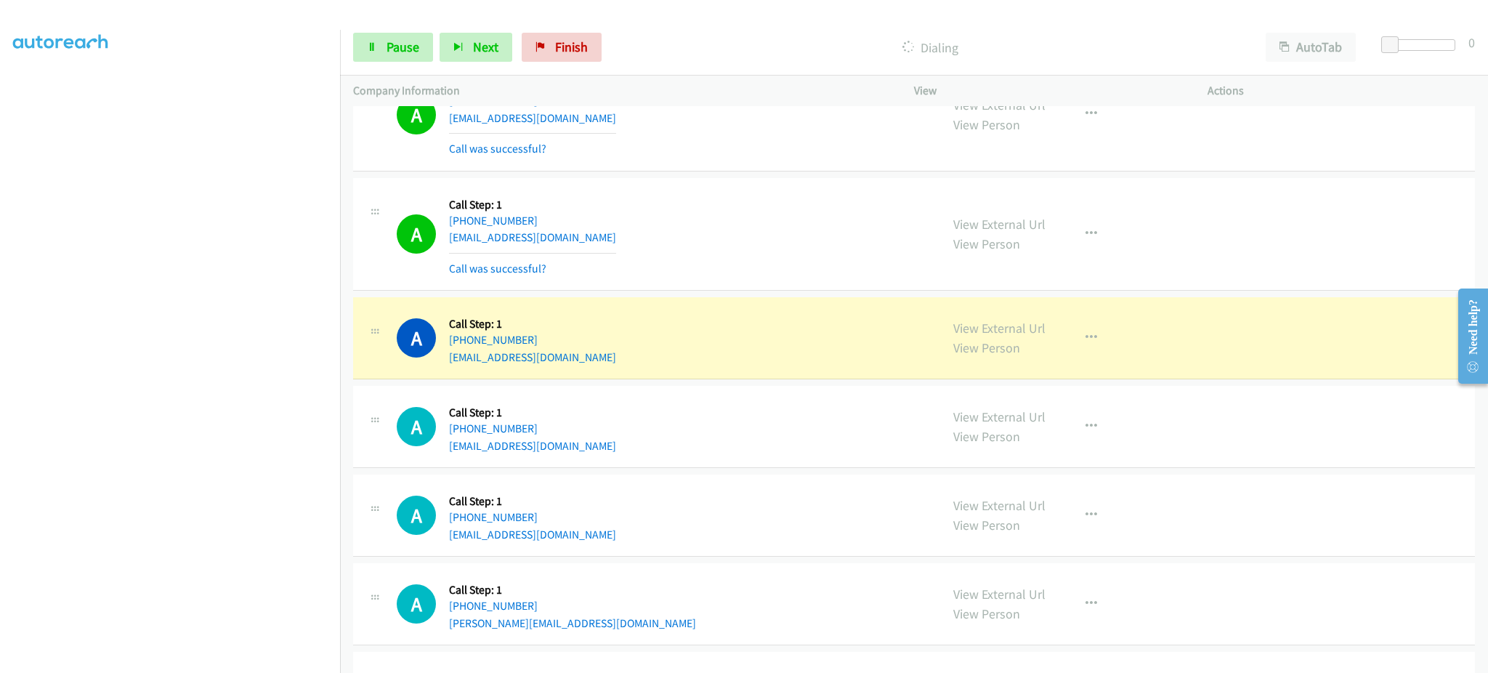
scroll to position [4898, 0]
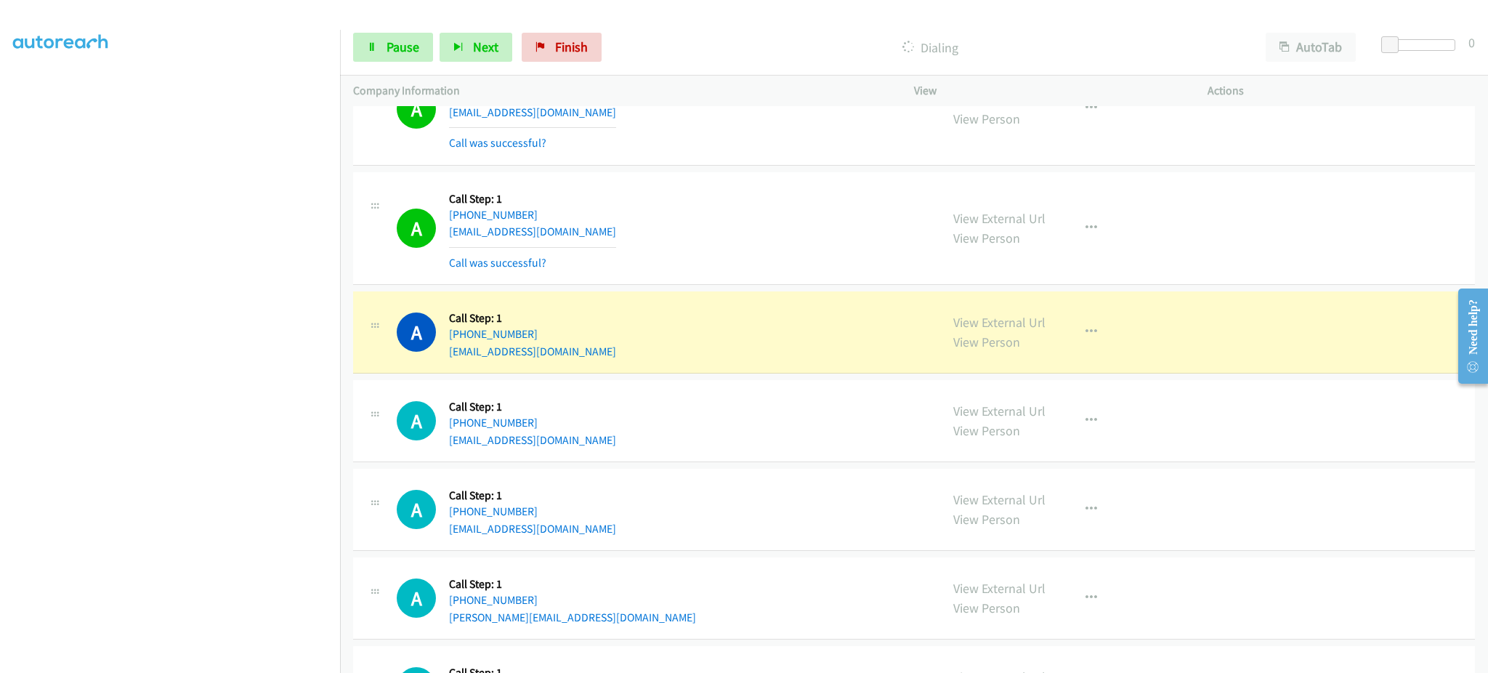
click at [637, 352] on div "A Callback Scheduled Call Step: 1 America/New_York [PHONE_NUMBER] [EMAIL_ADDRES…" at bounding box center [662, 332] width 531 height 55
click at [636, 352] on div "A Callback Scheduled Call Step: 1 America/New_York [PHONE_NUMBER] [EMAIL_ADDRES…" at bounding box center [662, 332] width 531 height 55
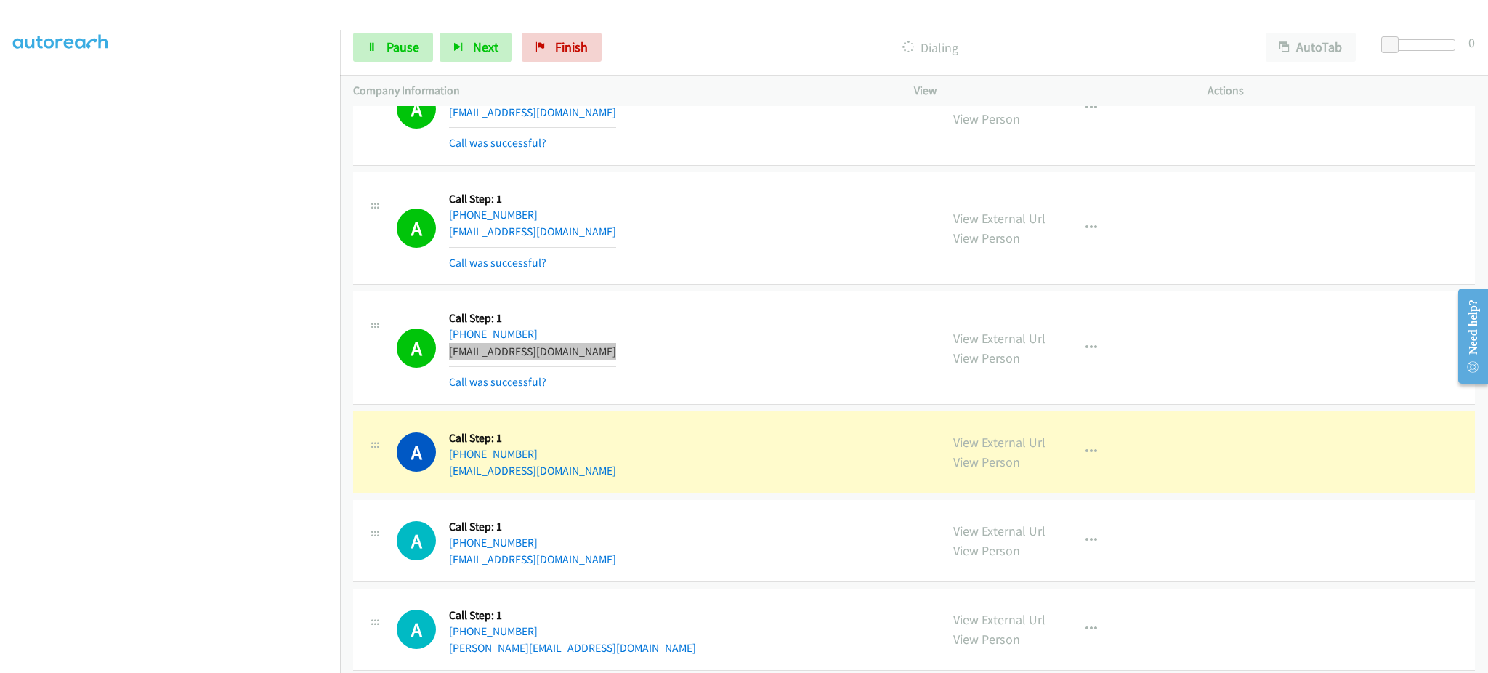
scroll to position [5189, 0]
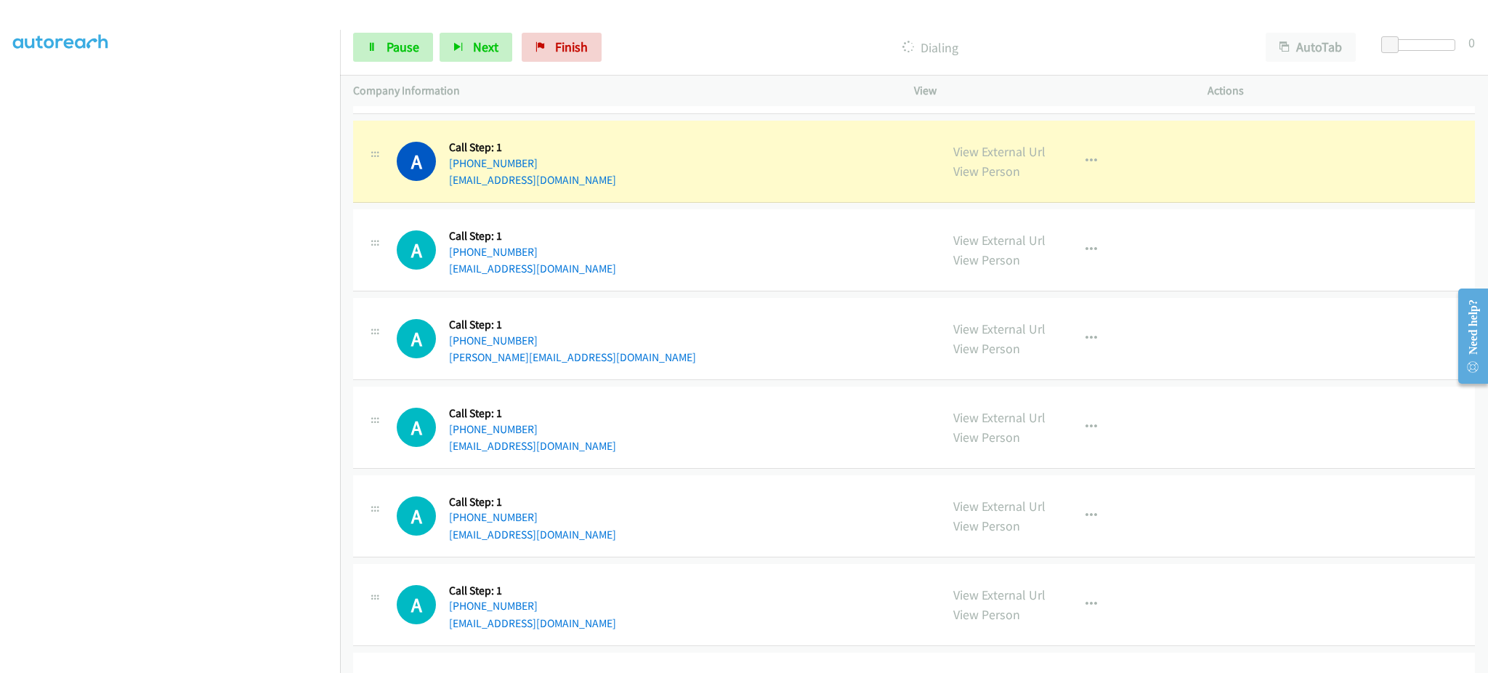
click at [637, 189] on div "A Callback Scheduled Call Step: 1 America/Los_Angeles [PHONE_NUMBER] [EMAIL_ADD…" at bounding box center [662, 161] width 531 height 55
click at [636, 188] on div "A Callback Scheduled Call Step: 1 America/Los_Angeles [PHONE_NUMBER] [EMAIL_ADD…" at bounding box center [662, 161] width 531 height 55
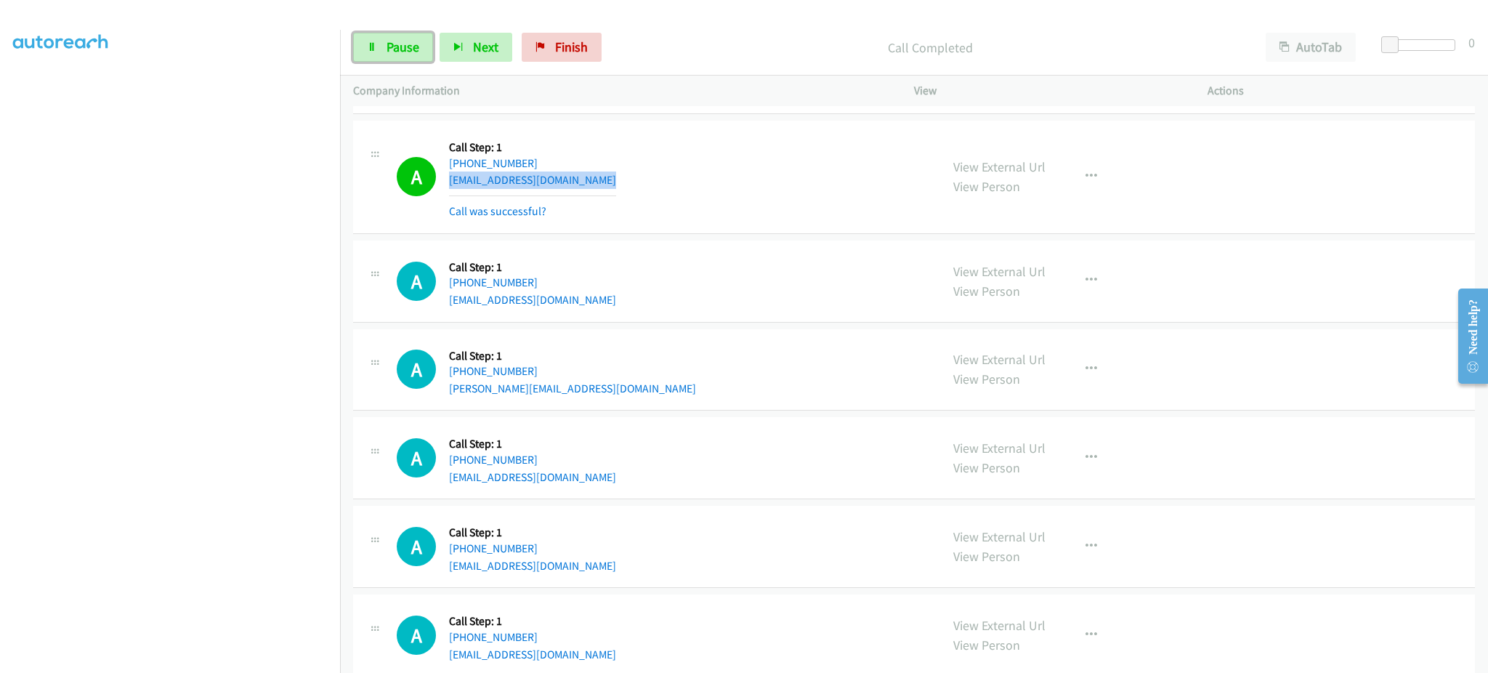
drag, startPoint x: 384, startPoint y: 54, endPoint x: 400, endPoint y: 30, distance: 29.2
click at [384, 54] on link "Pause" at bounding box center [393, 47] width 80 height 29
click at [384, 36] on link "Start Calls" at bounding box center [405, 47] width 104 height 29
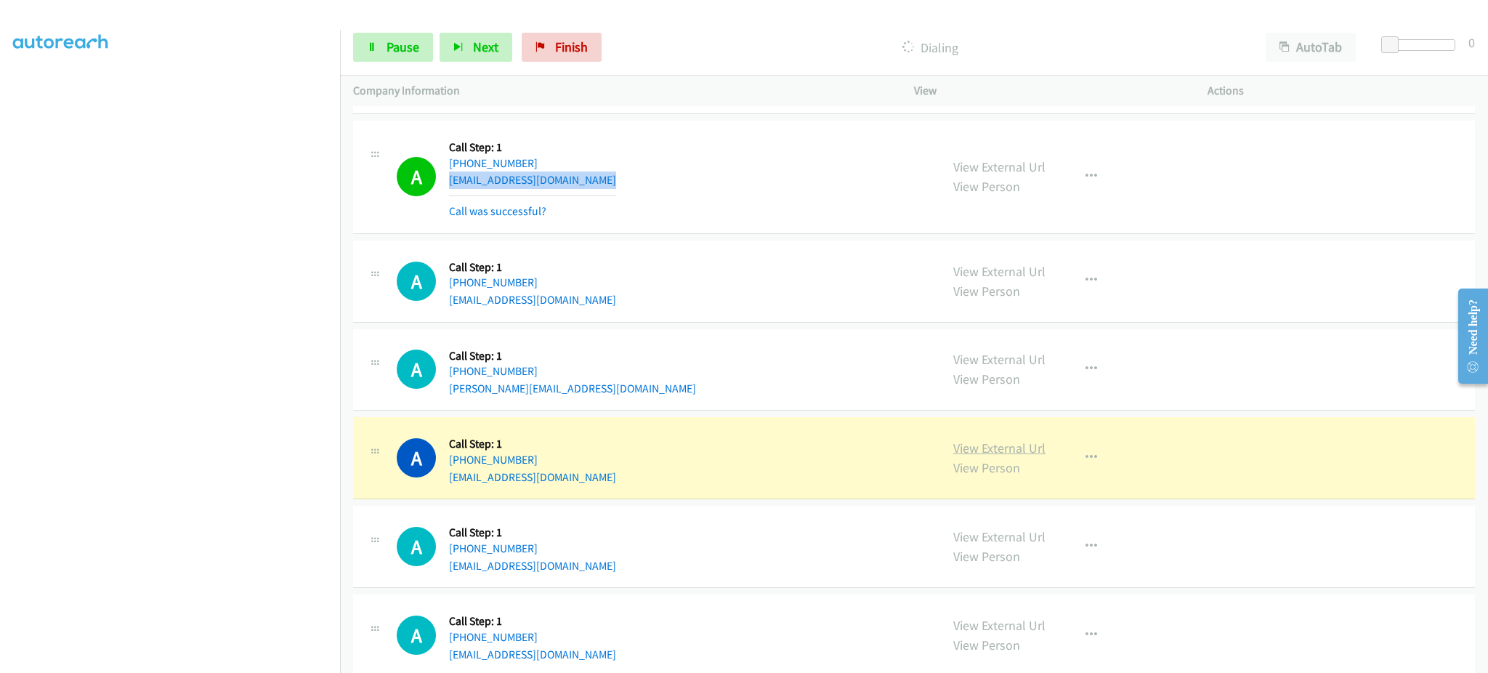
click at [1005, 456] on link "View External Url" at bounding box center [1000, 448] width 92 height 17
click at [387, 45] on span "Pause" at bounding box center [403, 47] width 33 height 17
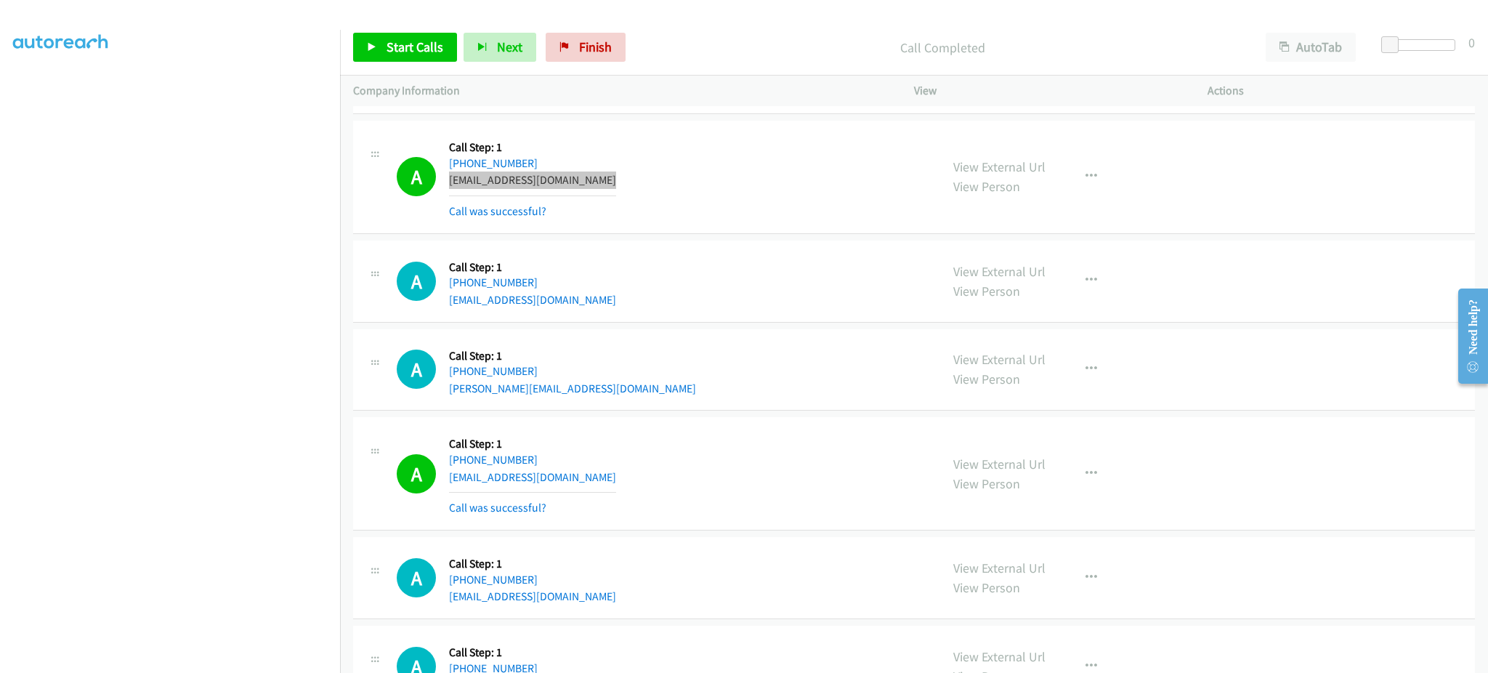
scroll to position [5480, 0]
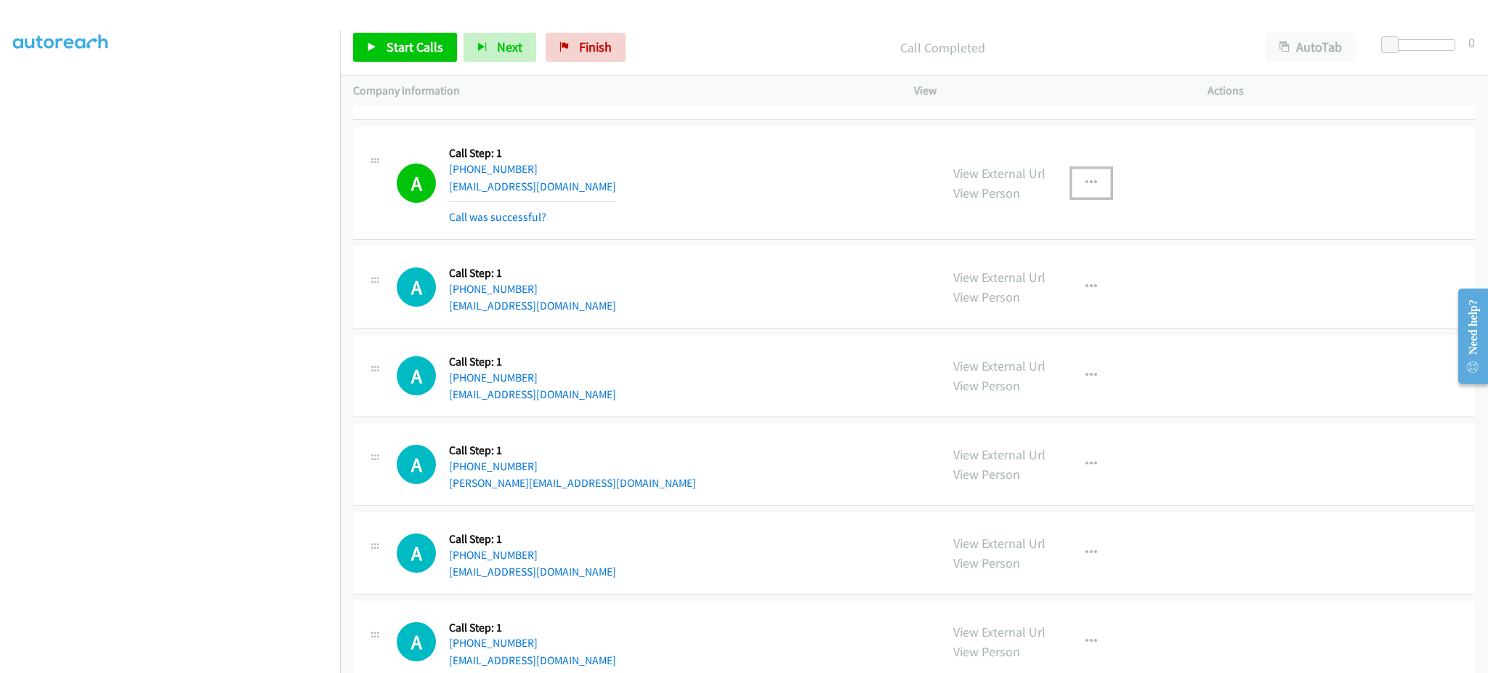
click at [1086, 182] on icon "button" at bounding box center [1092, 183] width 12 height 12
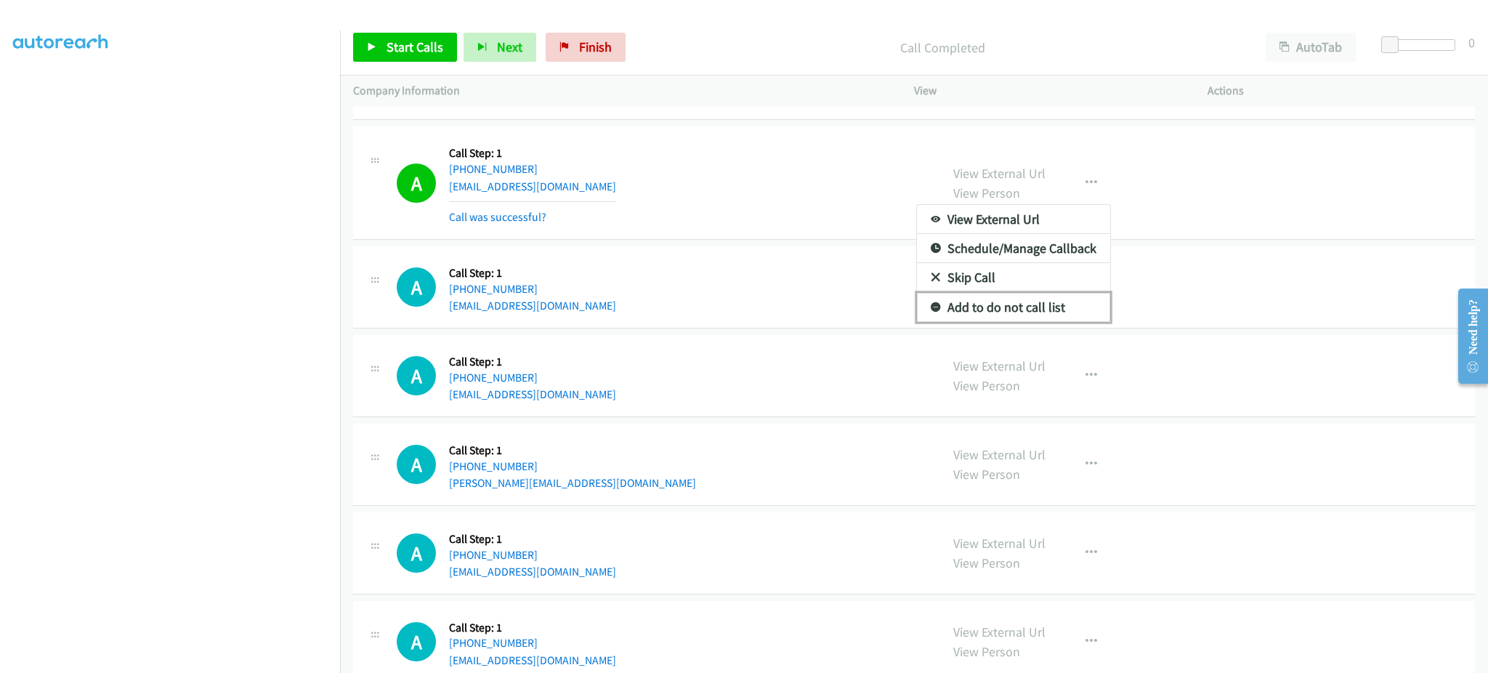
click at [1065, 309] on link "Add to do not call list" at bounding box center [1013, 307] width 193 height 29
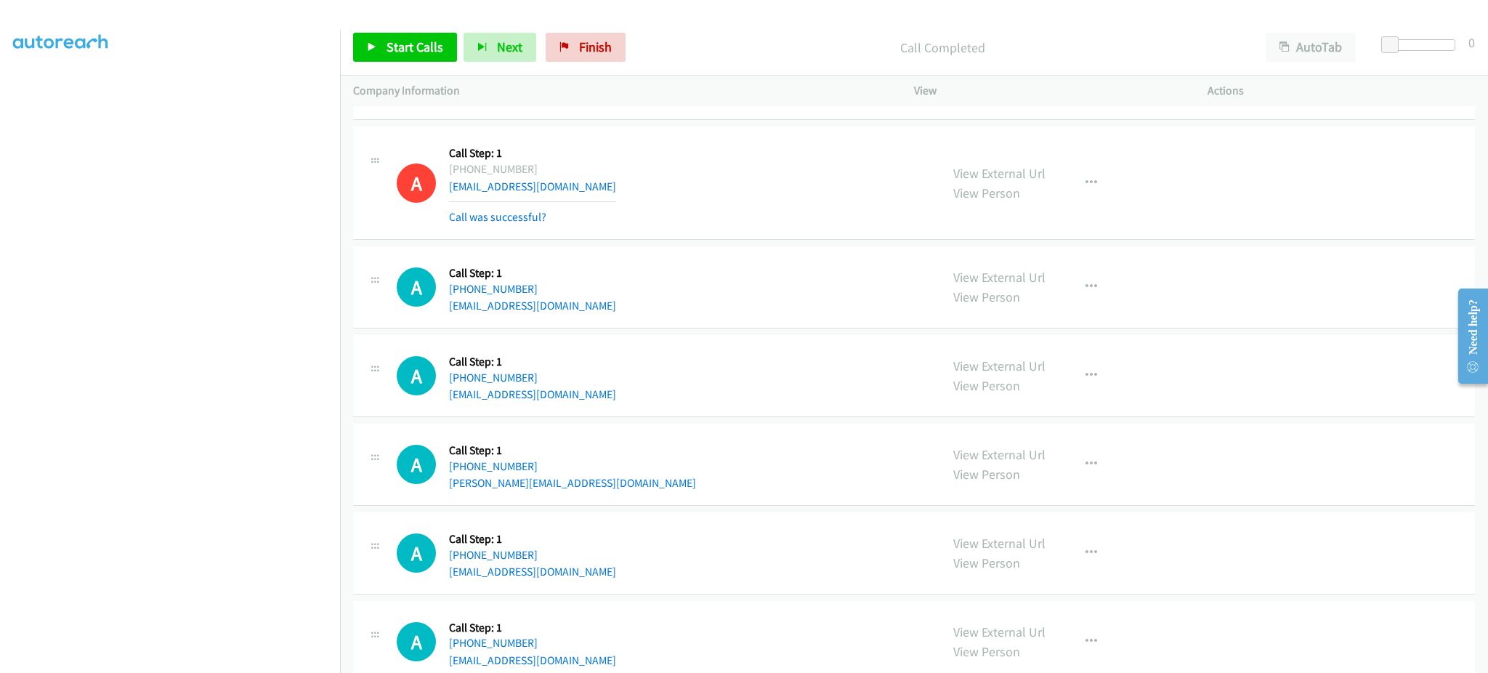
scroll to position [3329, 0]
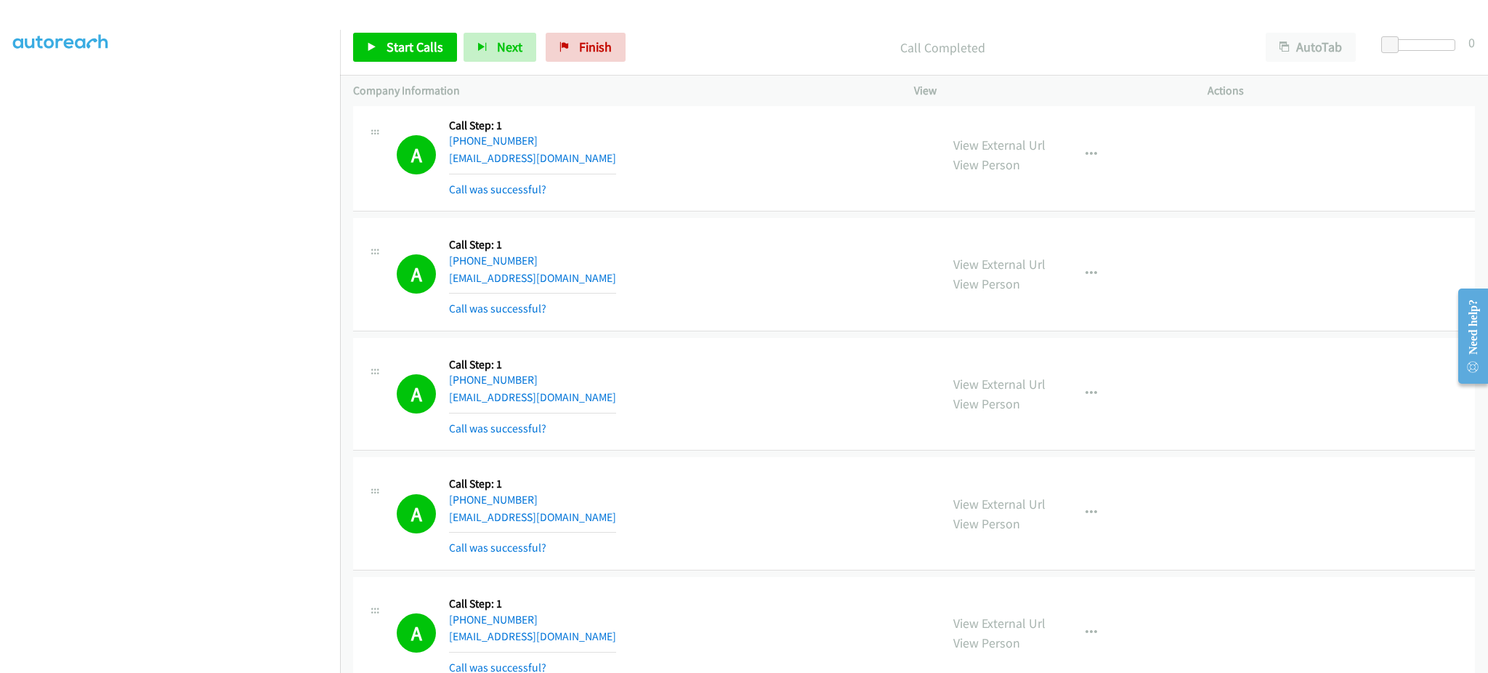
click at [1105, 391] on div "View External Url View Person View External Url Email Schedule/Manage Callback …" at bounding box center [1093, 394] width 307 height 86
click at [1086, 392] on icon "button" at bounding box center [1092, 394] width 12 height 12
click at [1042, 529] on link "Add to do not call list" at bounding box center [1013, 518] width 193 height 29
click at [417, 45] on span "Start Calls" at bounding box center [415, 47] width 57 height 17
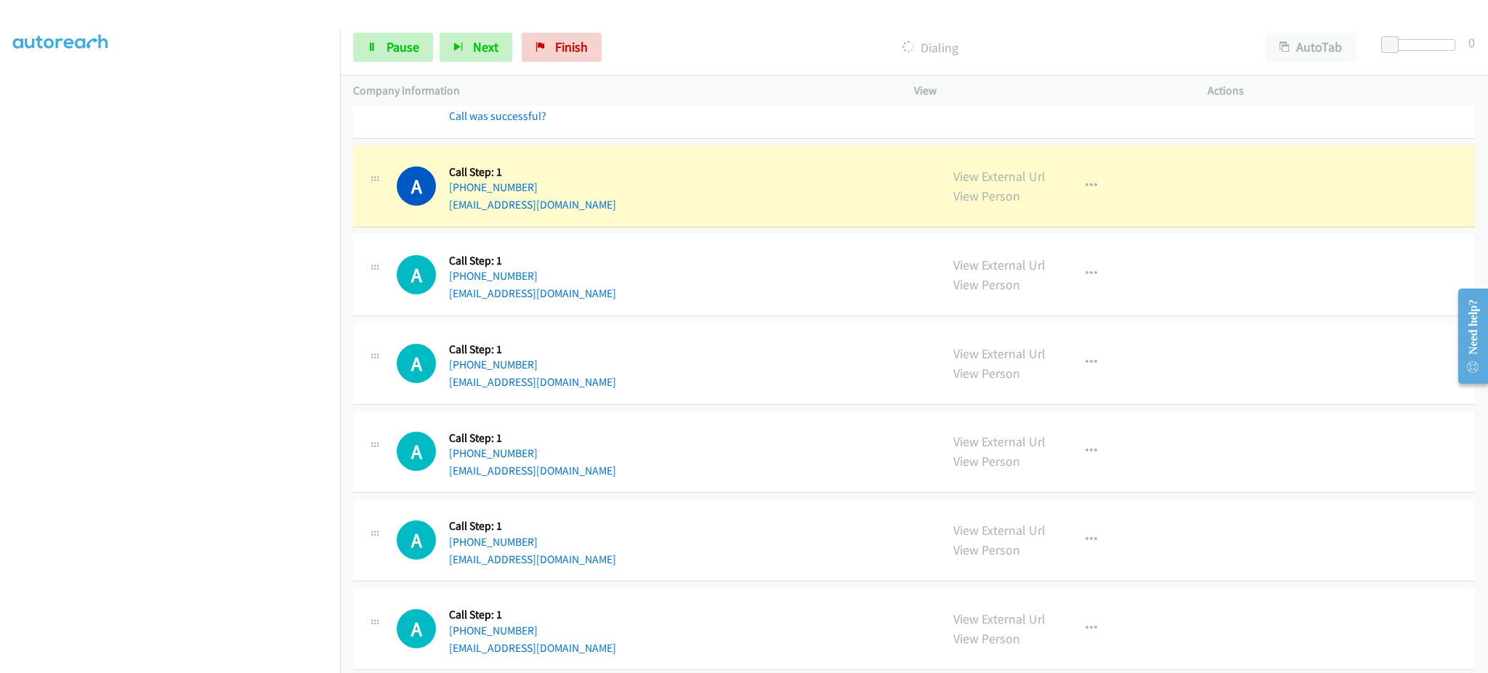
scroll to position [5945, 0]
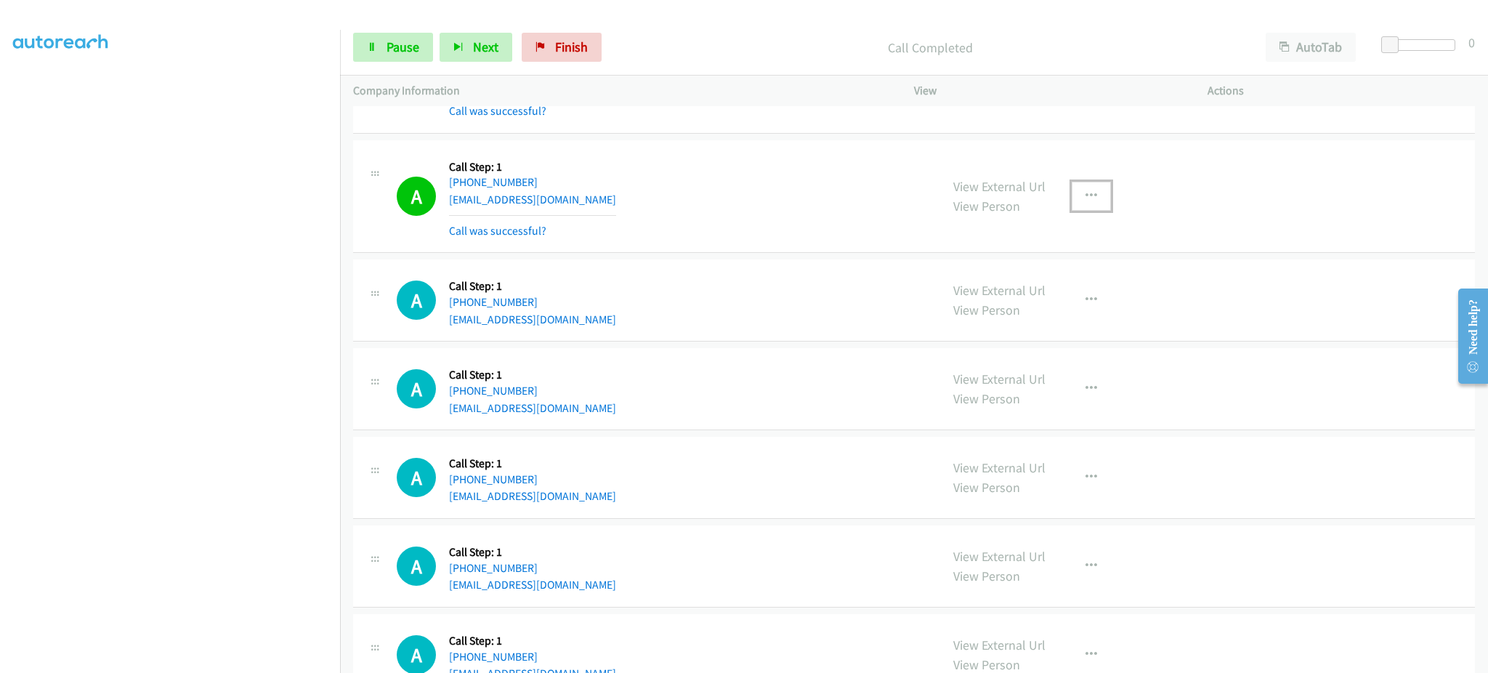
click at [1072, 194] on button "button" at bounding box center [1091, 196] width 39 height 29
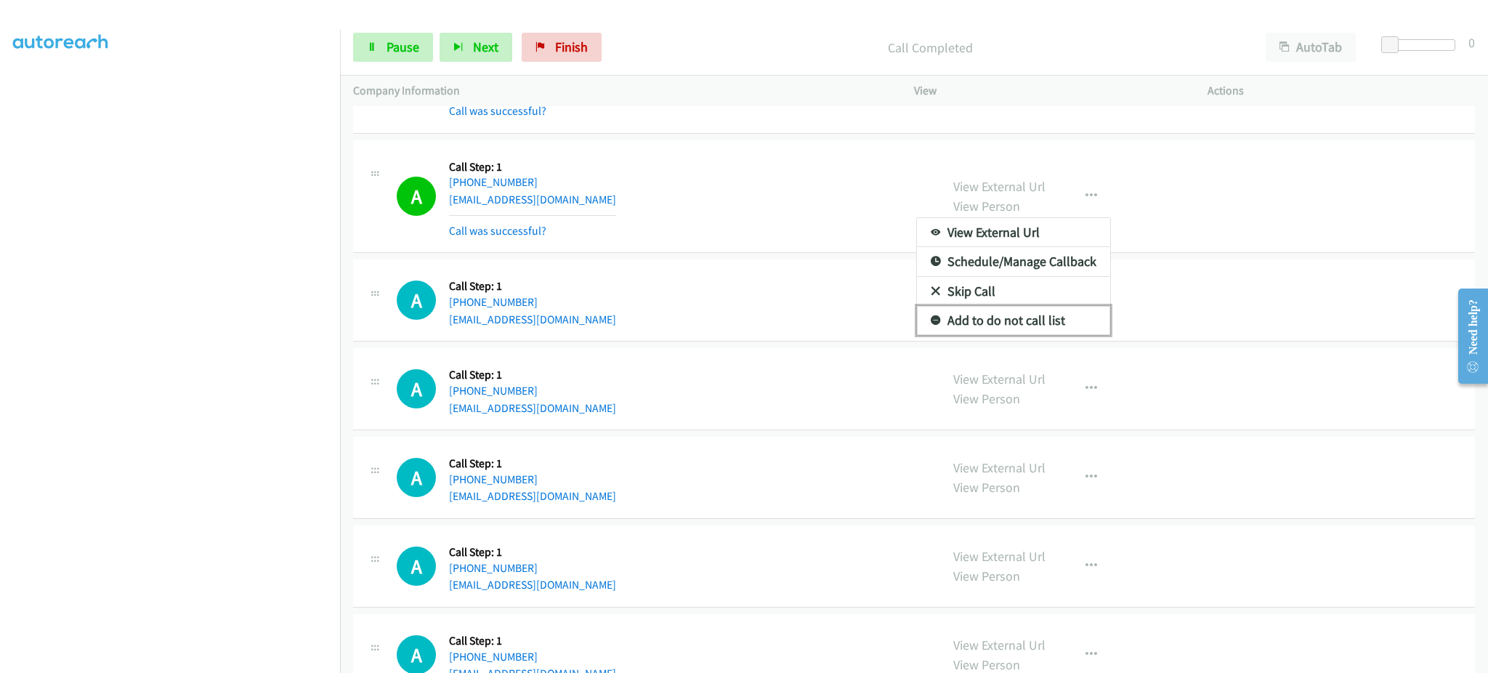
click at [1016, 329] on link "Add to do not call list" at bounding box center [1013, 320] width 193 height 29
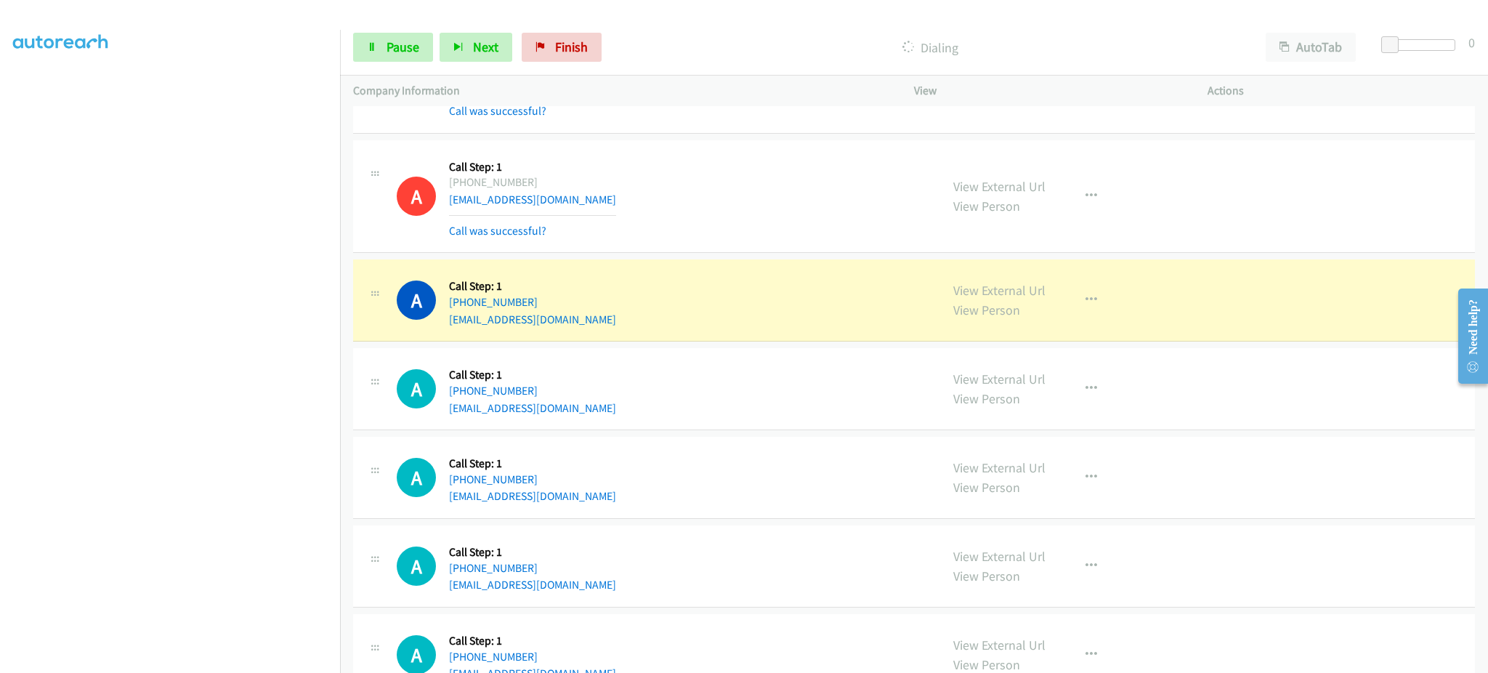
click at [576, 322] on div "A Callback Scheduled Call Step: 1 America/New_York [PHONE_NUMBER] [EMAIL_ADDRES…" at bounding box center [662, 300] width 531 height 55
click at [576, 323] on div "A Callback Scheduled Call Step: 1 America/New_York [PHONE_NUMBER] [EMAIL_ADDRES…" at bounding box center [662, 300] width 531 height 55
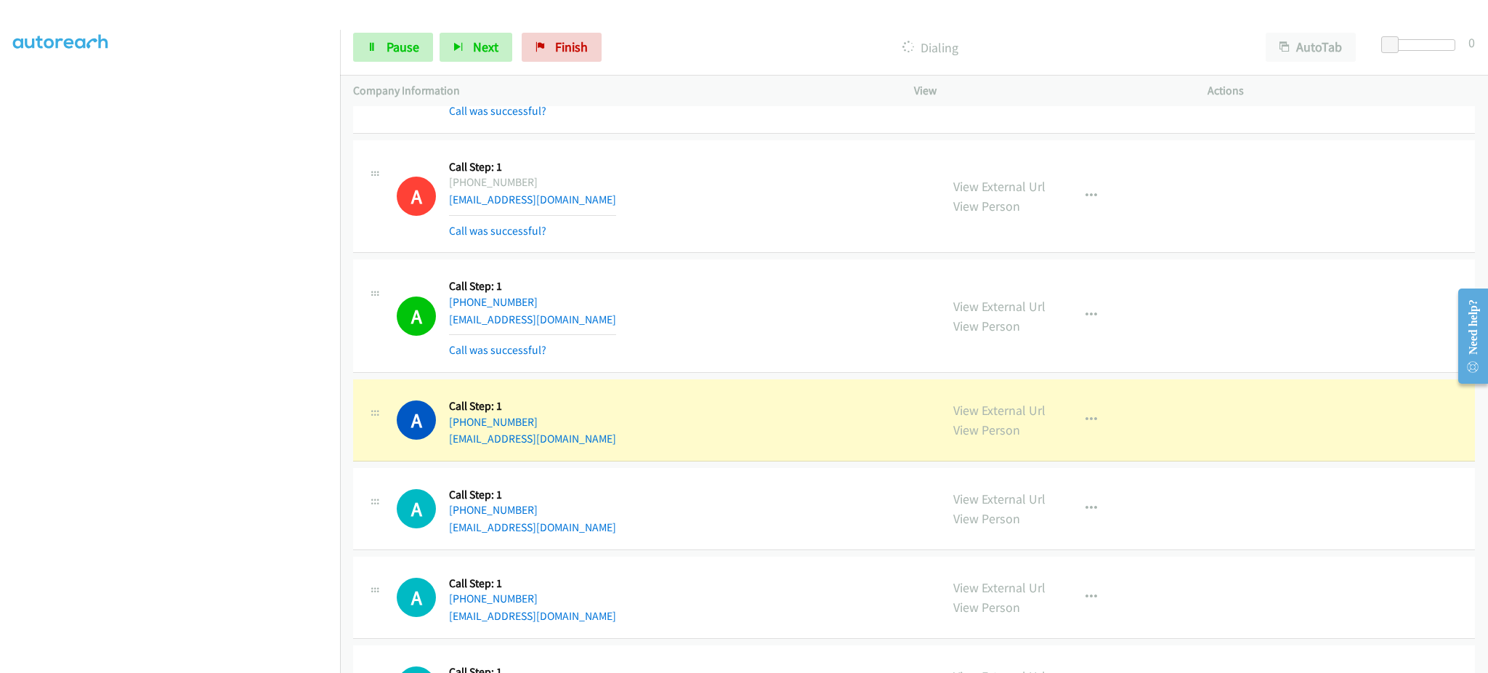
click at [612, 447] on div "A Callback Scheduled Call Step: 1 America/New_York [PHONE_NUMBER] [EMAIL_ADDRES…" at bounding box center [662, 419] width 531 height 55
click at [612, 446] on div "A Callback Scheduled Call Step: 1 America/New_York [PHONE_NUMBER] [EMAIL_ADDRES…" at bounding box center [662, 419] width 531 height 55
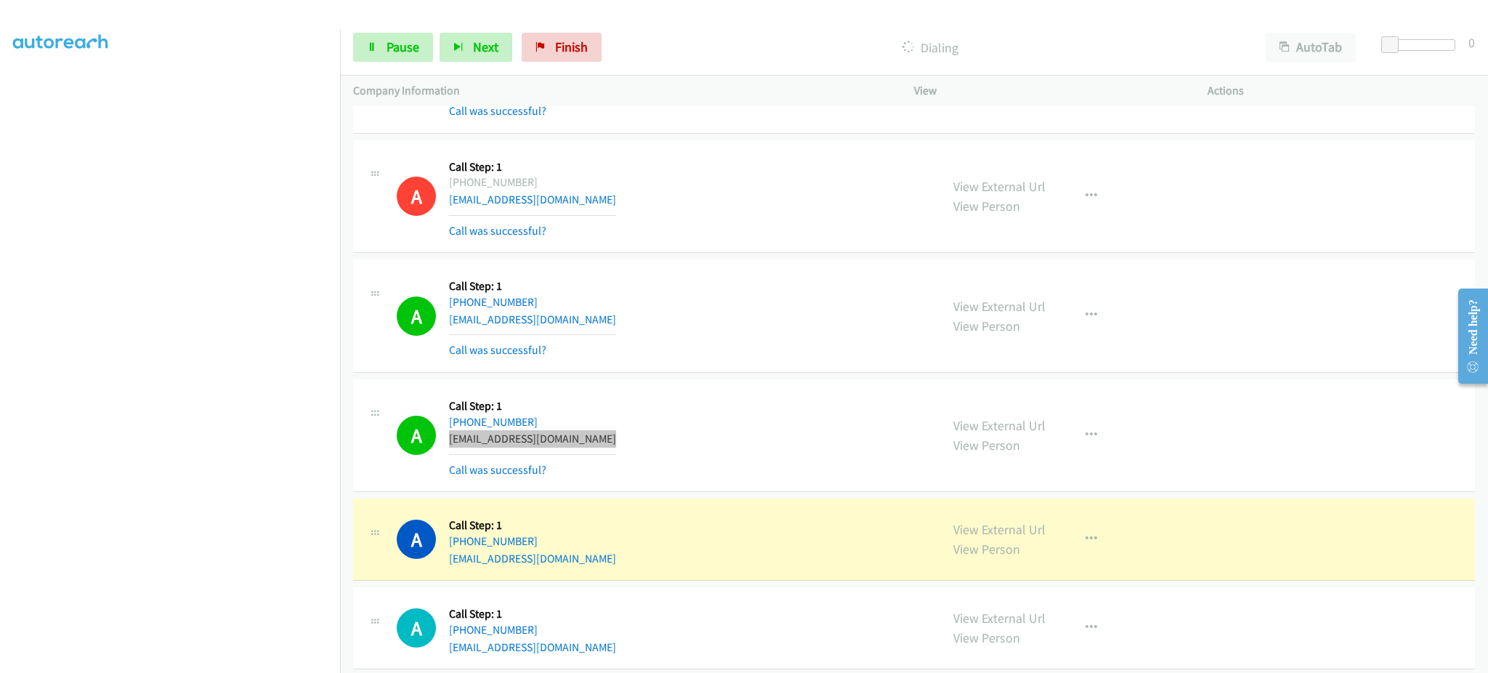
scroll to position [6236, 0]
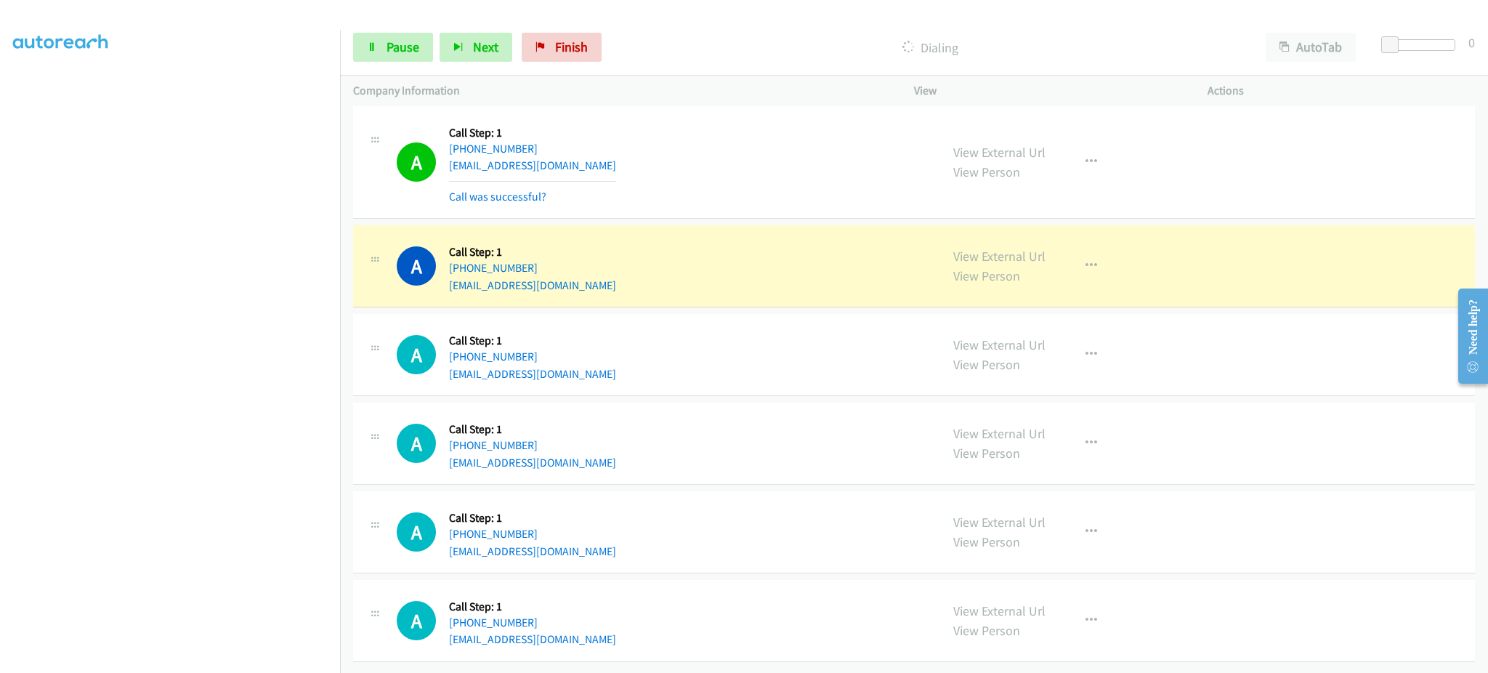
click at [630, 266] on div "A Callback Scheduled Call Step: 1 [GEOGRAPHIC_DATA]/[GEOGRAPHIC_DATA] [PHONE_NU…" at bounding box center [662, 265] width 531 height 55
click at [602, 359] on div "A Callback Scheduled Call Step: 1 America/New_York [PHONE_NUMBER] [EMAIL_ADDRES…" at bounding box center [662, 354] width 531 height 55
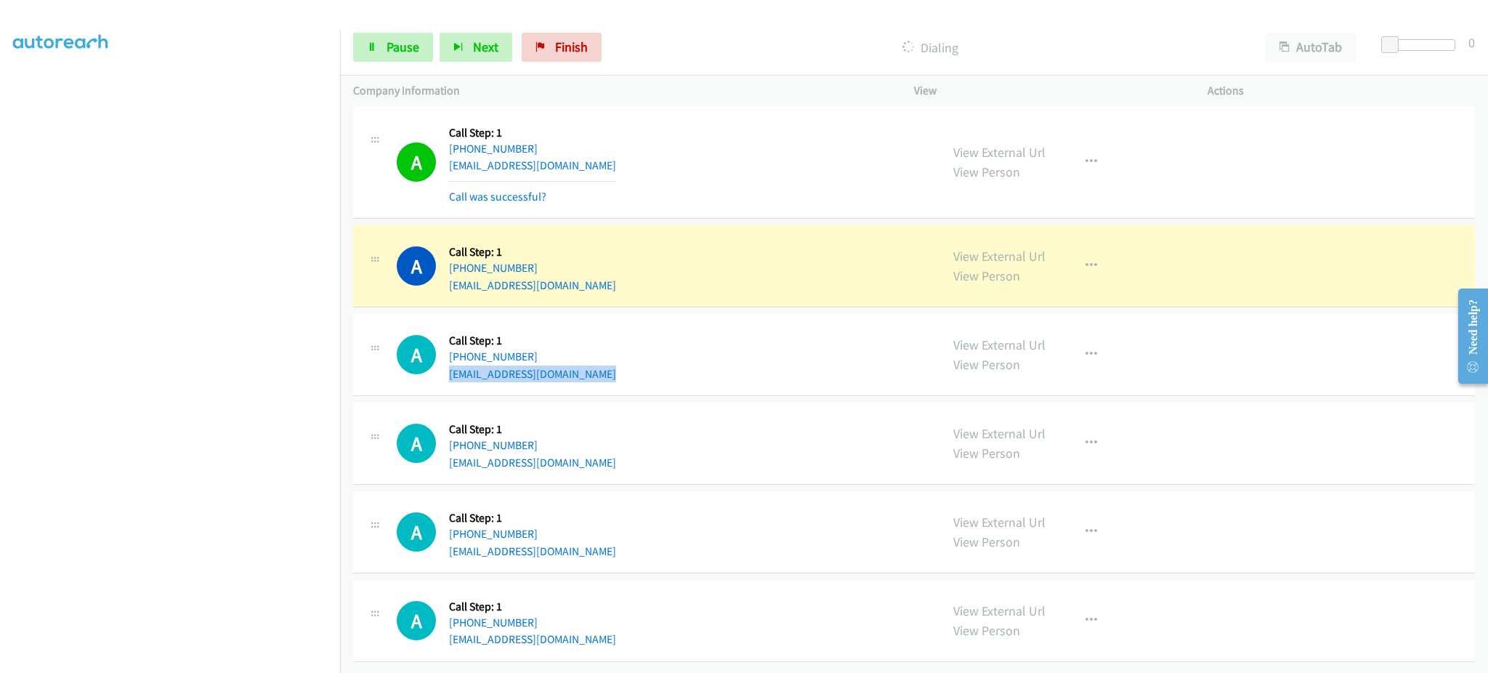
click at [602, 359] on div "A Callback Scheduled Call Step: 1 America/New_York [PHONE_NUMBER] [EMAIL_ADDRES…" at bounding box center [662, 354] width 531 height 55
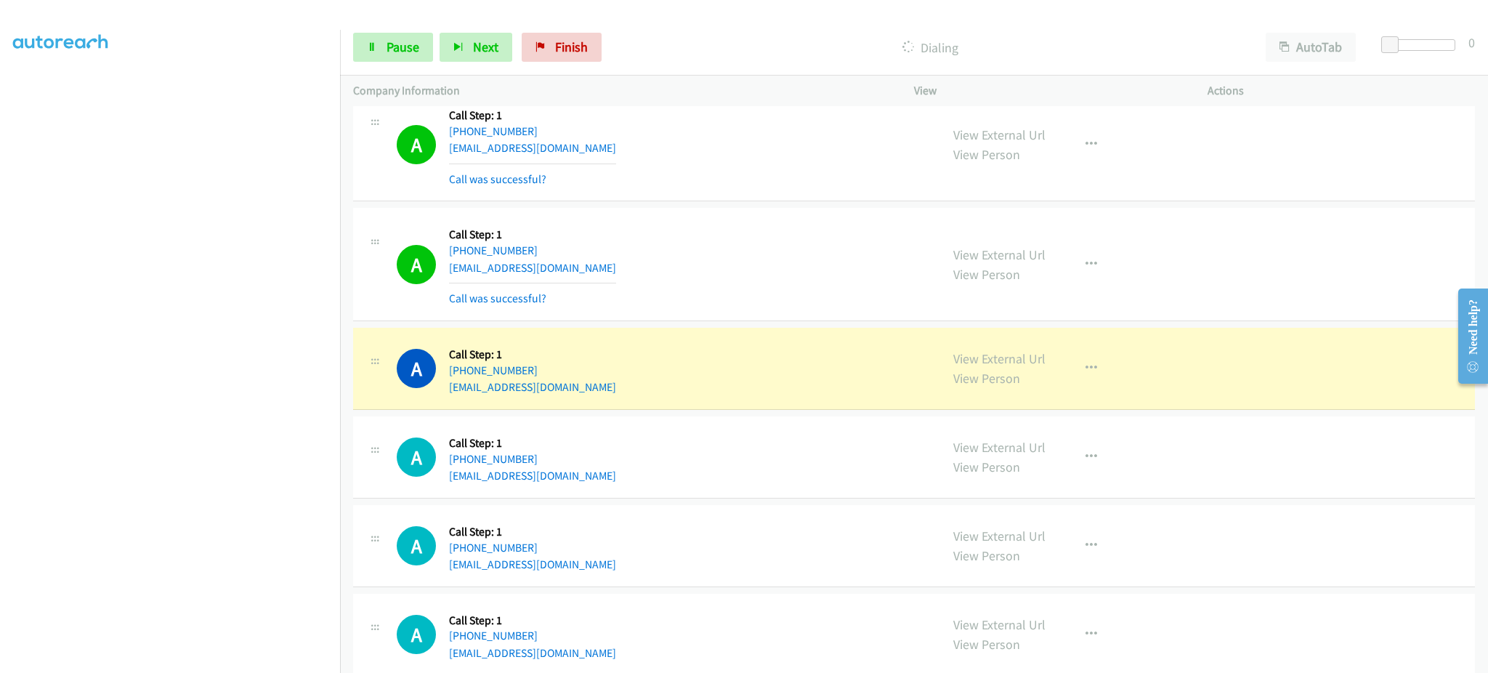
click at [615, 565] on div "A Callback Scheduled Call Step: 1 [GEOGRAPHIC_DATA]/[GEOGRAPHIC_DATA] [PHONE_NU…" at bounding box center [662, 545] width 531 height 55
click at [618, 565] on div "A Callback Scheduled Call Step: 1 [GEOGRAPHIC_DATA]/[GEOGRAPHIC_DATA] [PHONE_NU…" at bounding box center [662, 545] width 531 height 55
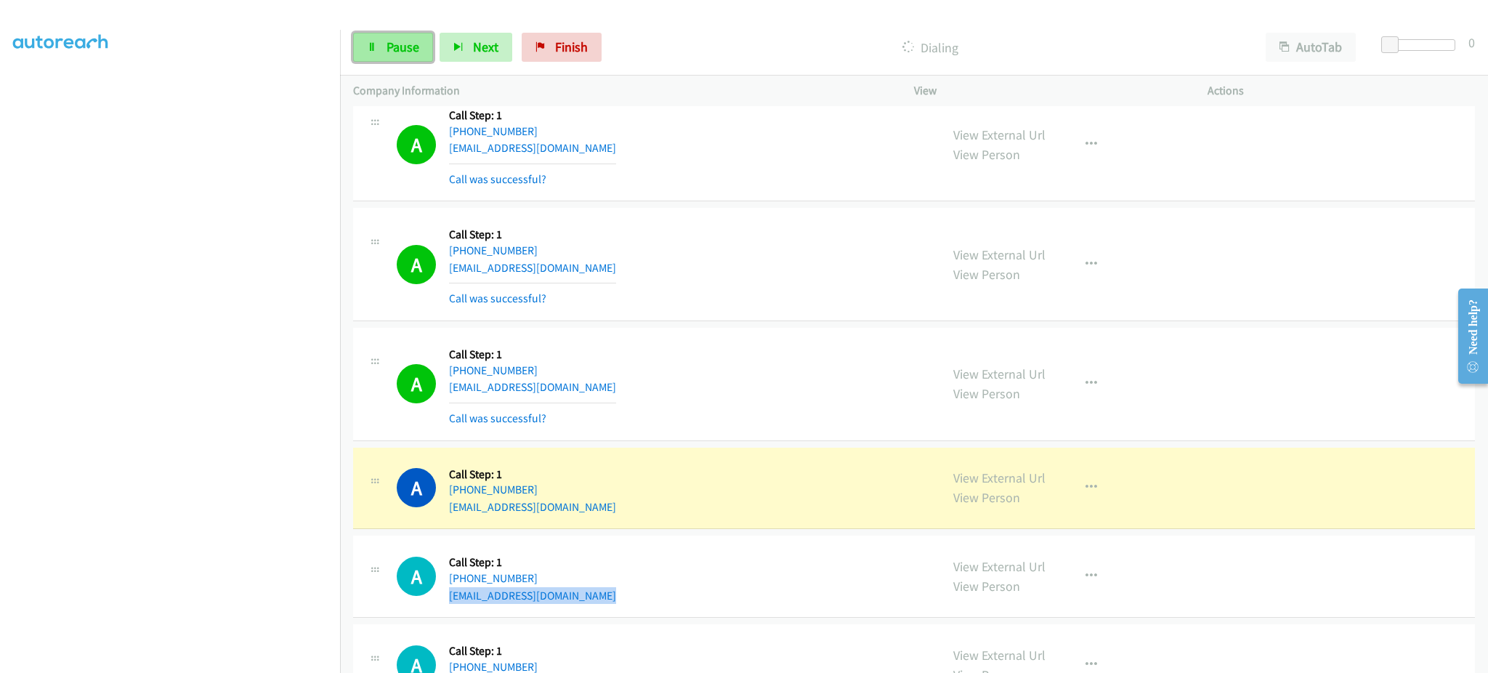
click at [387, 52] on span "Pause" at bounding box center [403, 47] width 33 height 17
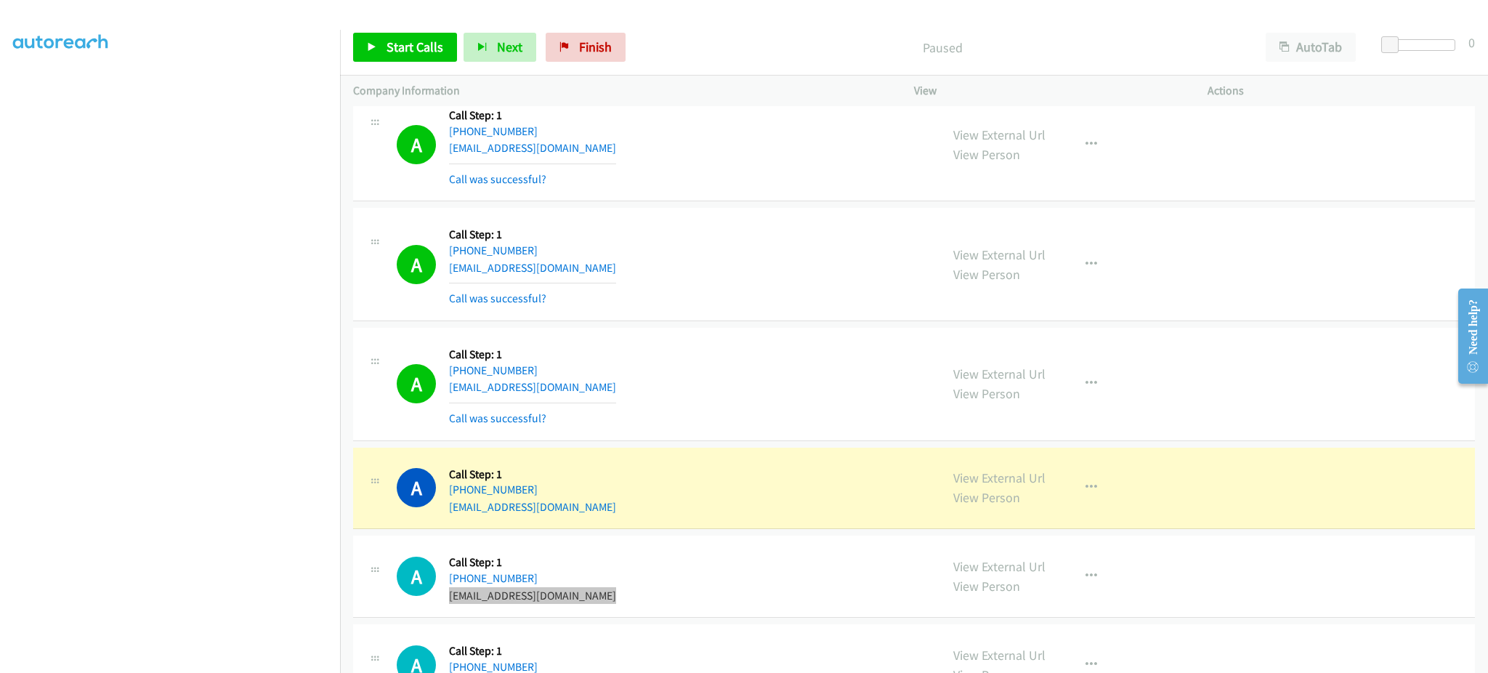
scroll to position [6526, 0]
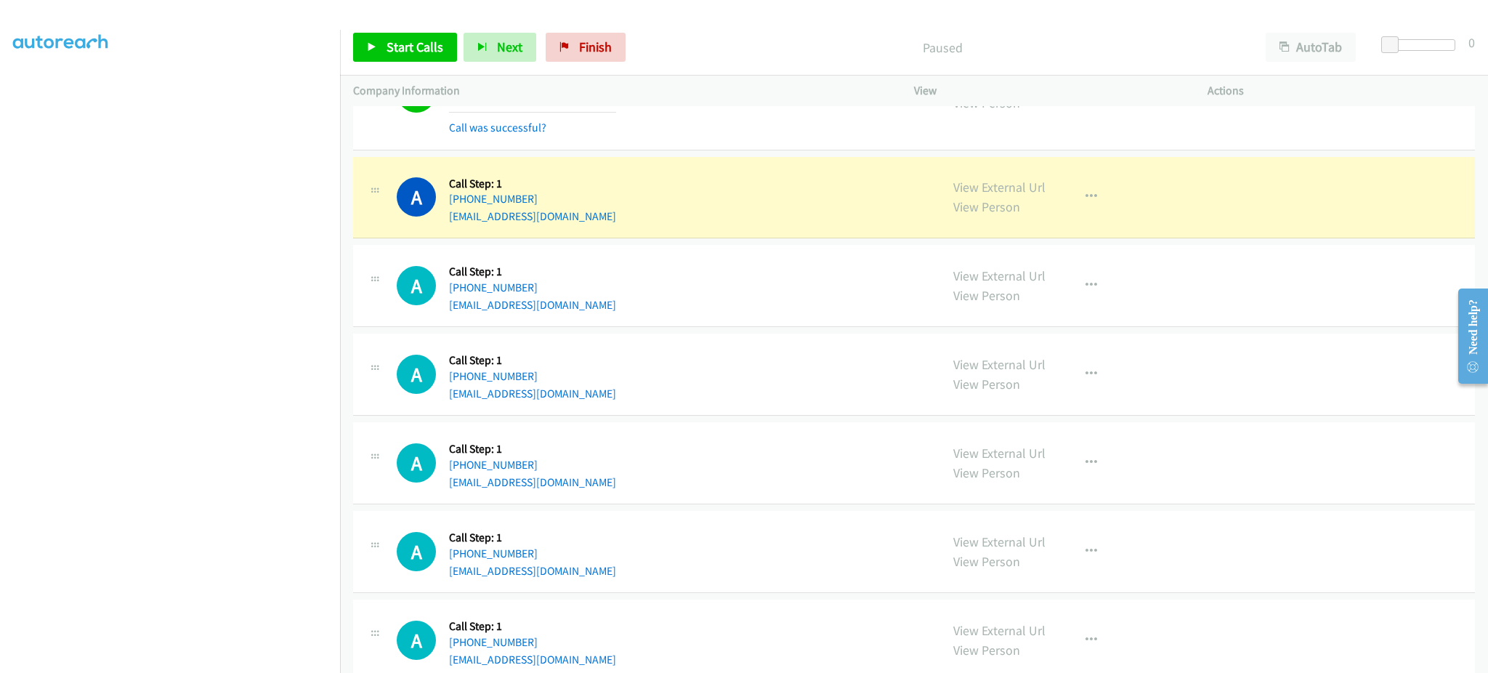
click at [621, 400] on div "A Callback Scheduled Call Step: 1 [GEOGRAPHIC_DATA]/[GEOGRAPHIC_DATA] [PHONE_NU…" at bounding box center [662, 374] width 531 height 55
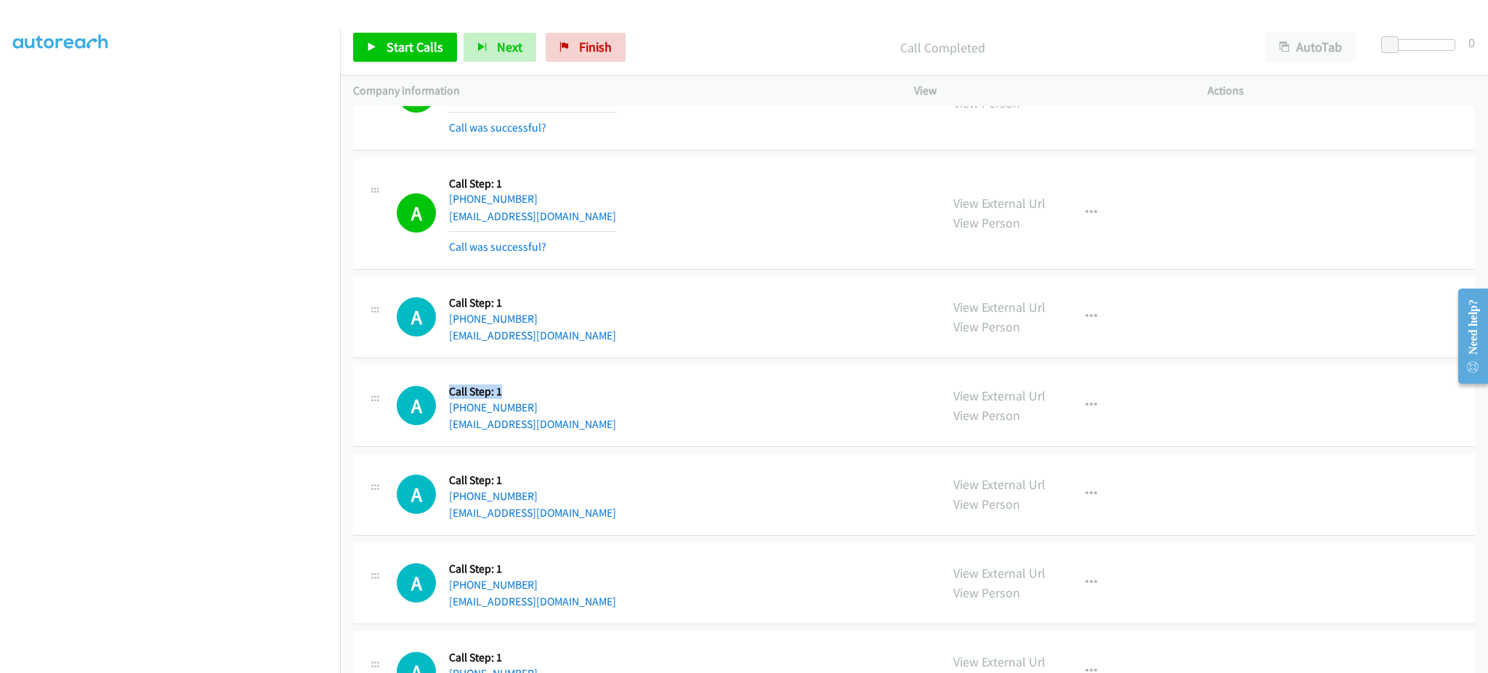
click at [621, 400] on div "A Callback Scheduled Call Step: 1 [GEOGRAPHIC_DATA]/[GEOGRAPHIC_DATA] [PHONE_NU…" at bounding box center [662, 405] width 531 height 55
click at [615, 424] on div "A Callback Scheduled Call Step: 1 [GEOGRAPHIC_DATA]/[GEOGRAPHIC_DATA] [PHONE_NU…" at bounding box center [662, 405] width 531 height 55
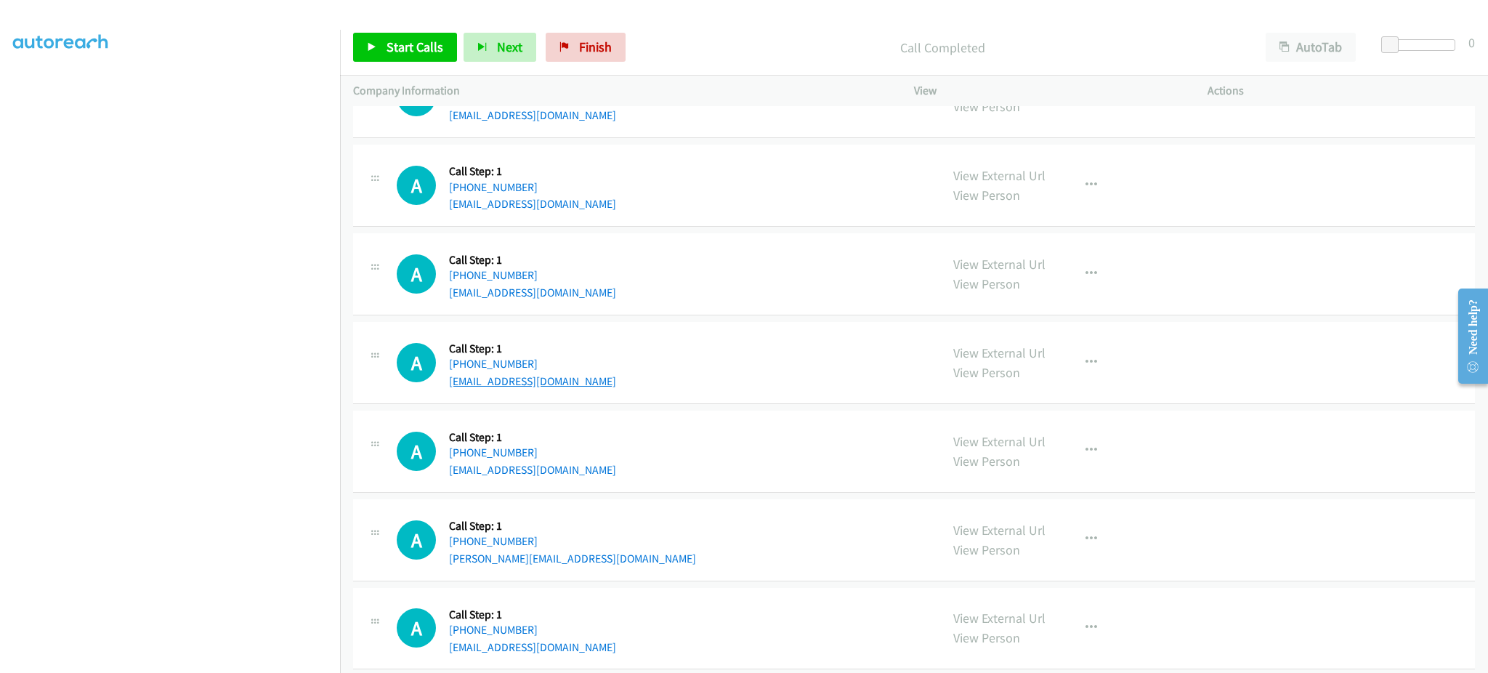
scroll to position [7038, 0]
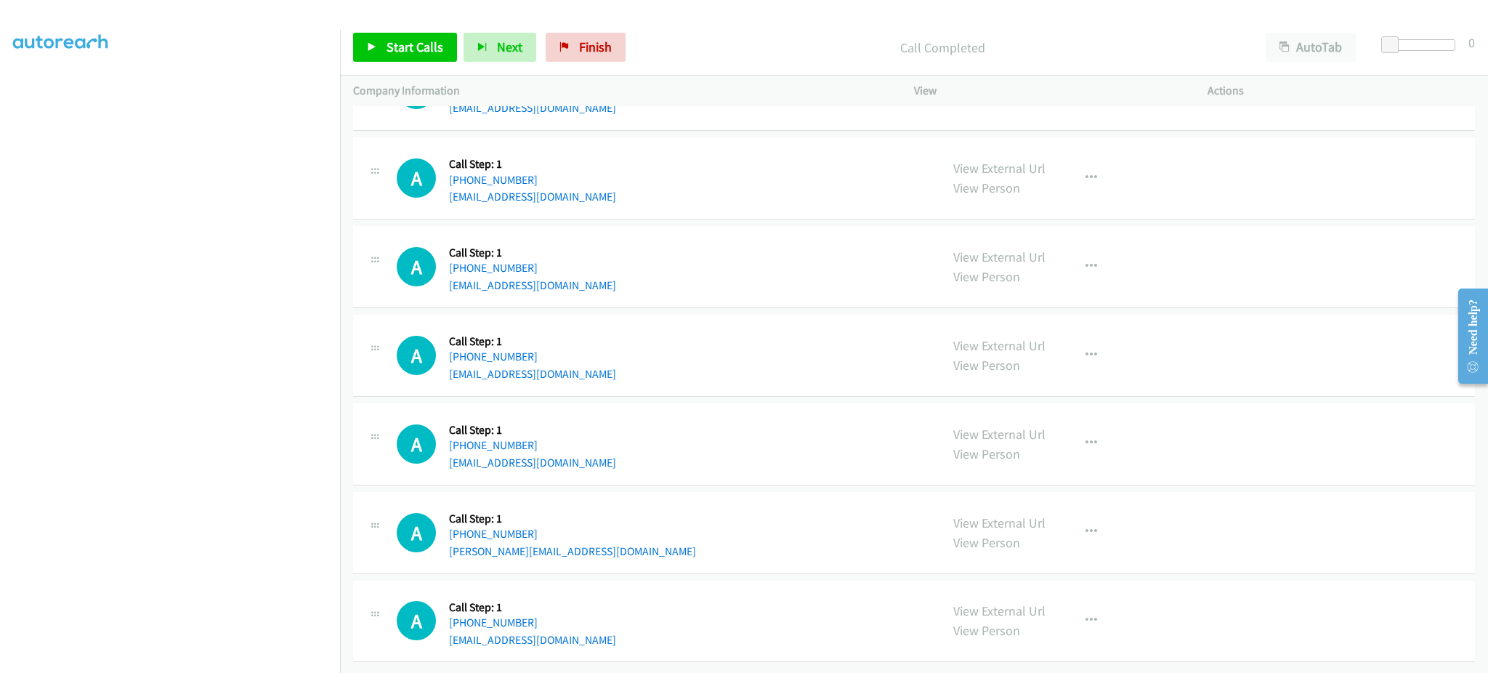
click at [594, 361] on div "A Callback Scheduled Call Step: 1 [GEOGRAPHIC_DATA]/[GEOGRAPHIC_DATA] [PHONE_NU…" at bounding box center [662, 355] width 531 height 55
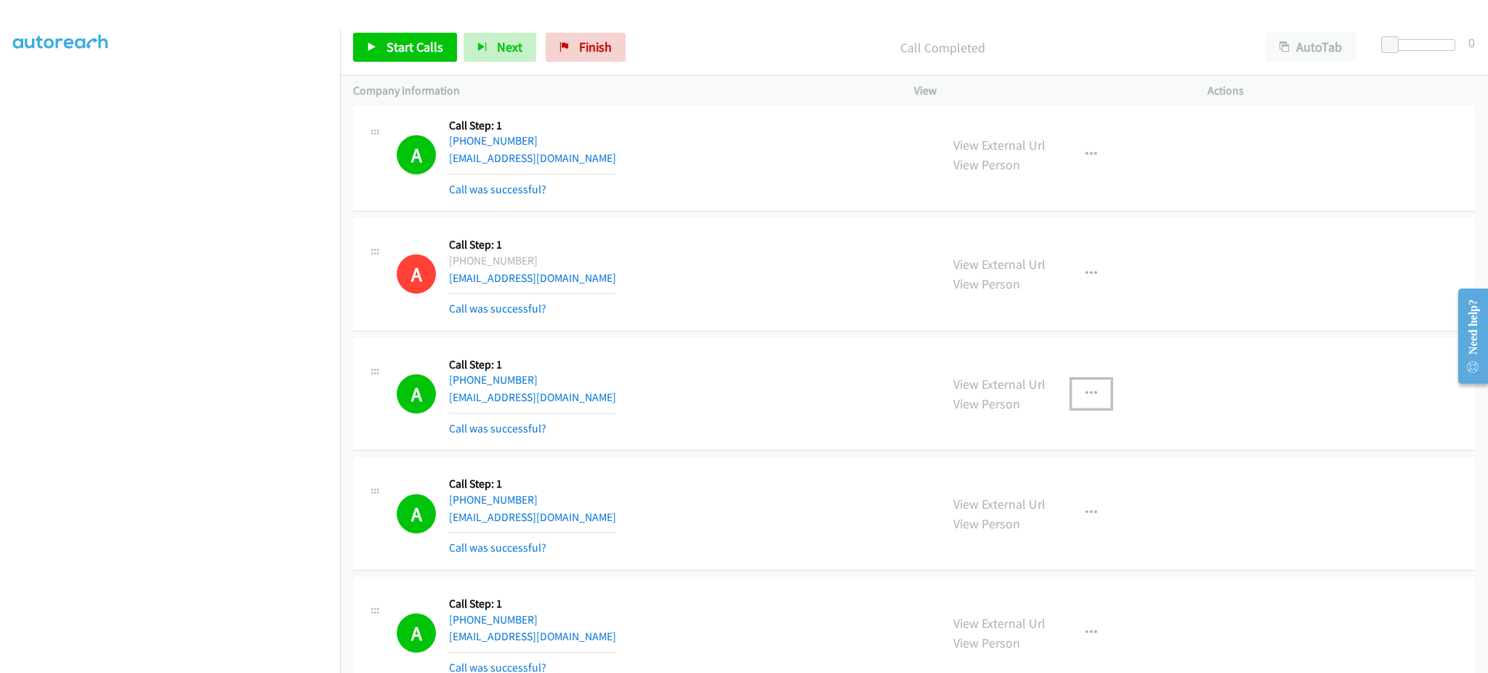
click at [1072, 392] on button "button" at bounding box center [1091, 393] width 39 height 29
click at [1070, 524] on link "Add to do not call list" at bounding box center [1013, 518] width 193 height 29
click at [403, 50] on span "Start Calls" at bounding box center [415, 47] width 57 height 17
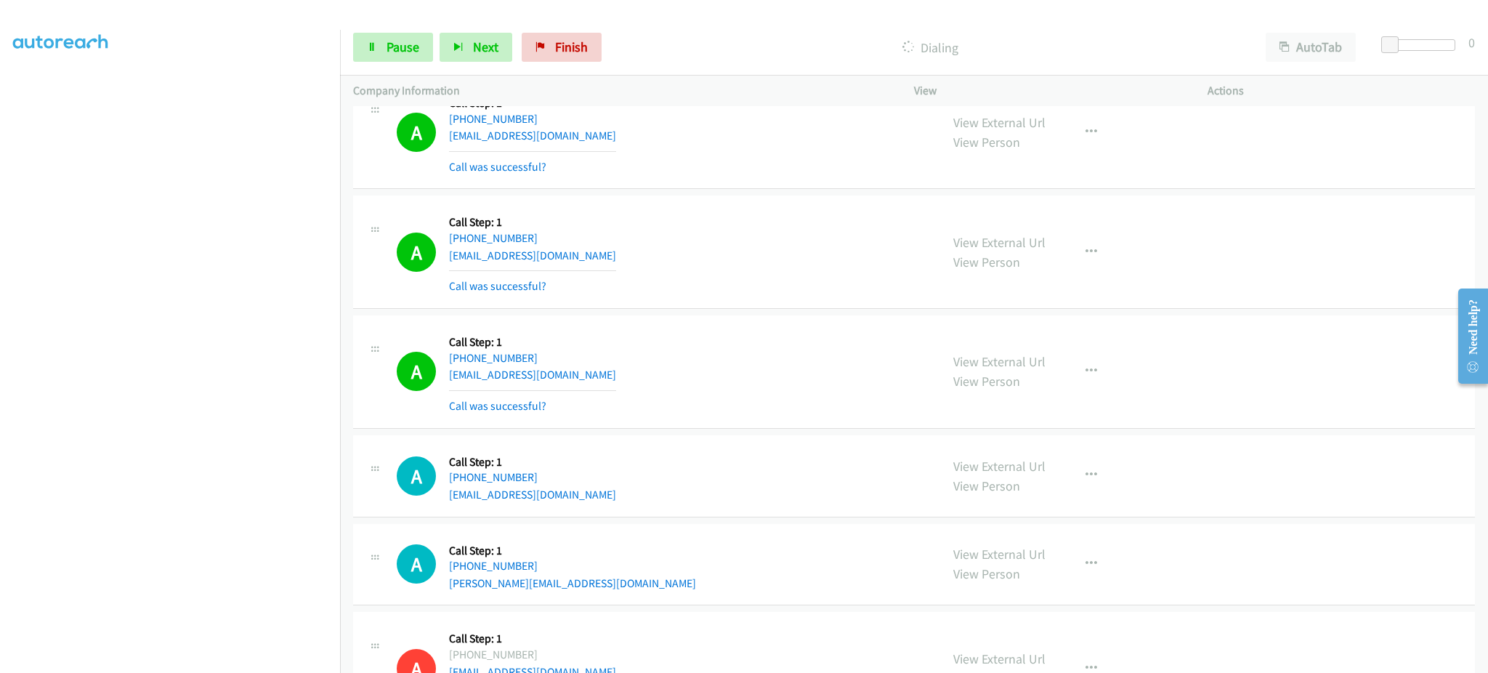
scroll to position [5075, 0]
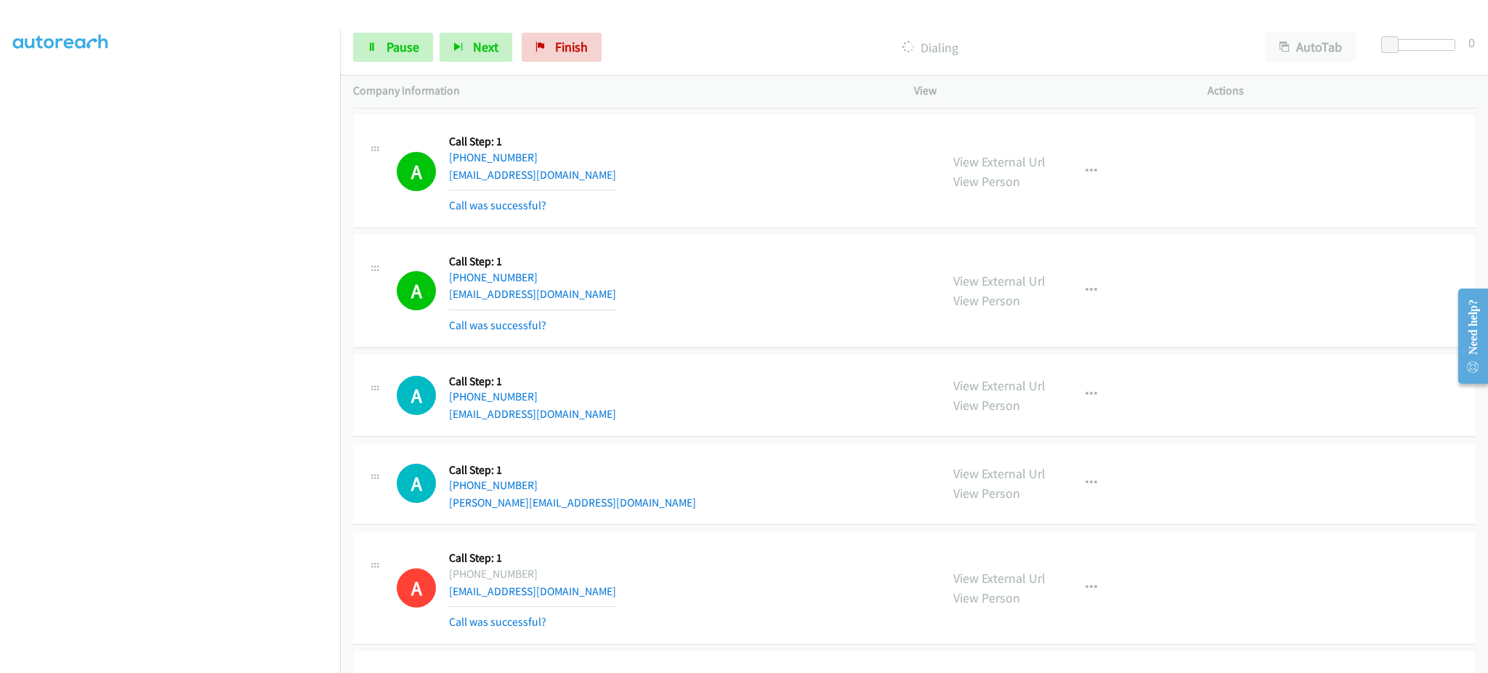
click at [618, 307] on div "A Callback Scheduled Call Step: 1 America/Los_Angeles [PHONE_NUMBER] [EMAIL_ADD…" at bounding box center [662, 291] width 531 height 86
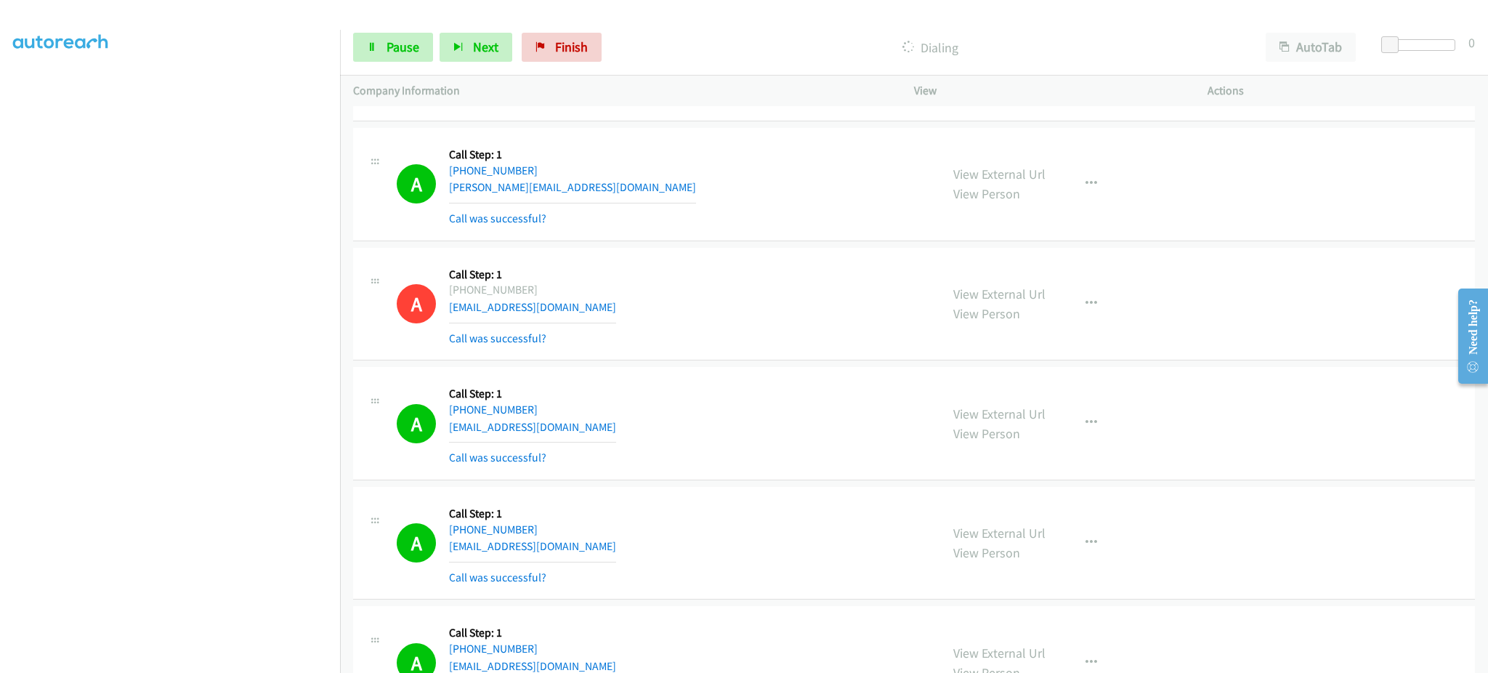
scroll to position [6238, 0]
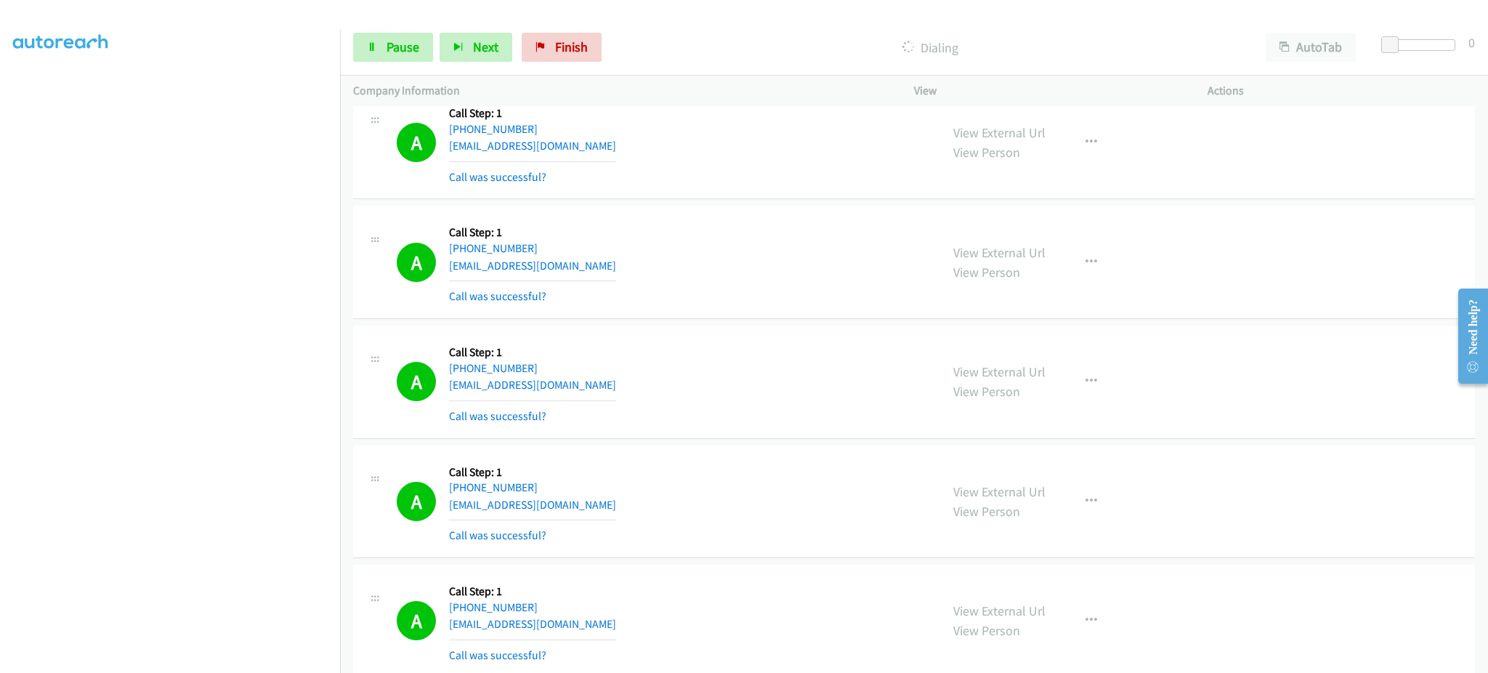
click at [616, 390] on div "A Callback Scheduled Call Step: 1 America/New_York [PHONE_NUMBER] [EMAIL_ADDRES…" at bounding box center [662, 382] width 531 height 86
click at [618, 390] on div "A Callback Scheduled Call Step: 1 America/New_York [PHONE_NUMBER] [EMAIL_ADDRES…" at bounding box center [662, 382] width 531 height 86
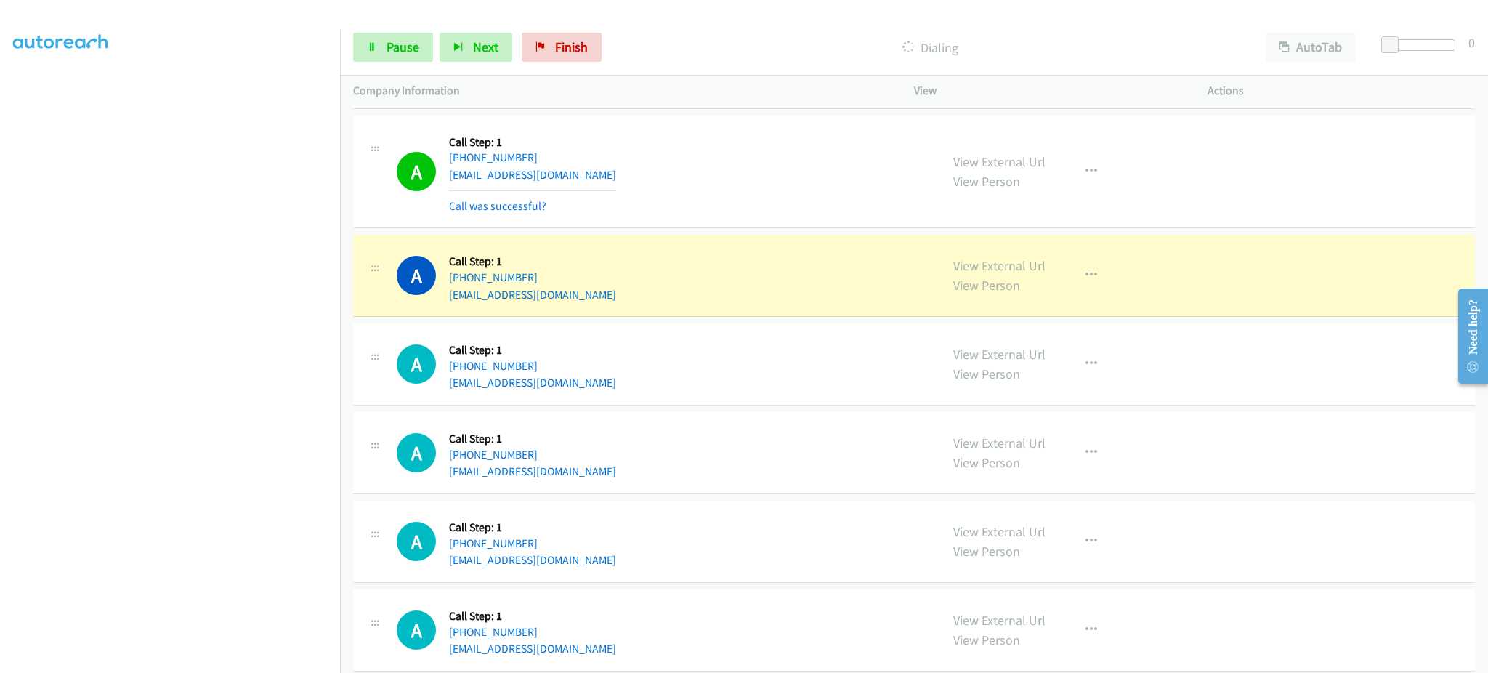
scroll to position [6819, 0]
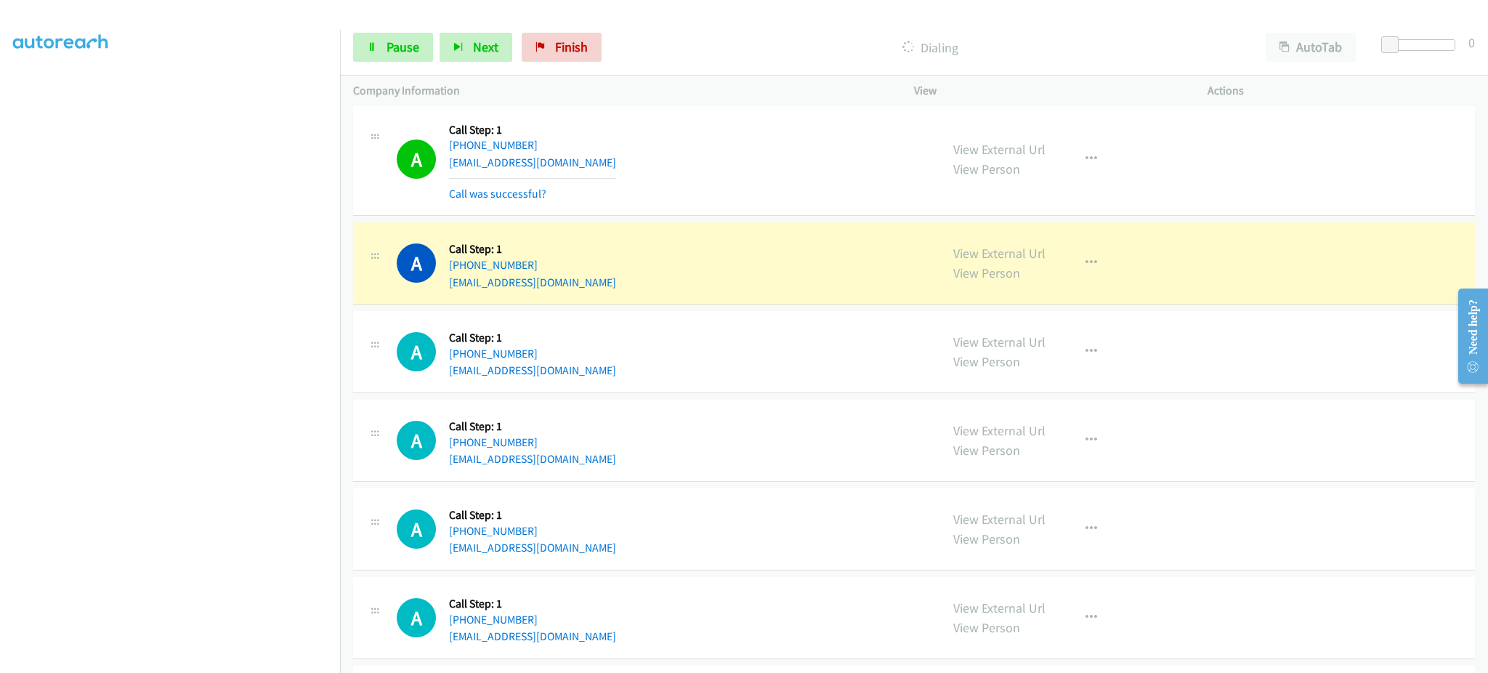
click at [572, 383] on div "A Callback Scheduled Call Step: 1 America/New_York [PHONE_NUMBER] [EMAIL_ADDRES…" at bounding box center [914, 352] width 1122 height 82
click at [573, 383] on div "A Callback Scheduled Call Step: 1 America/New_York [PHONE_NUMBER] [EMAIL_ADDRES…" at bounding box center [914, 352] width 1122 height 82
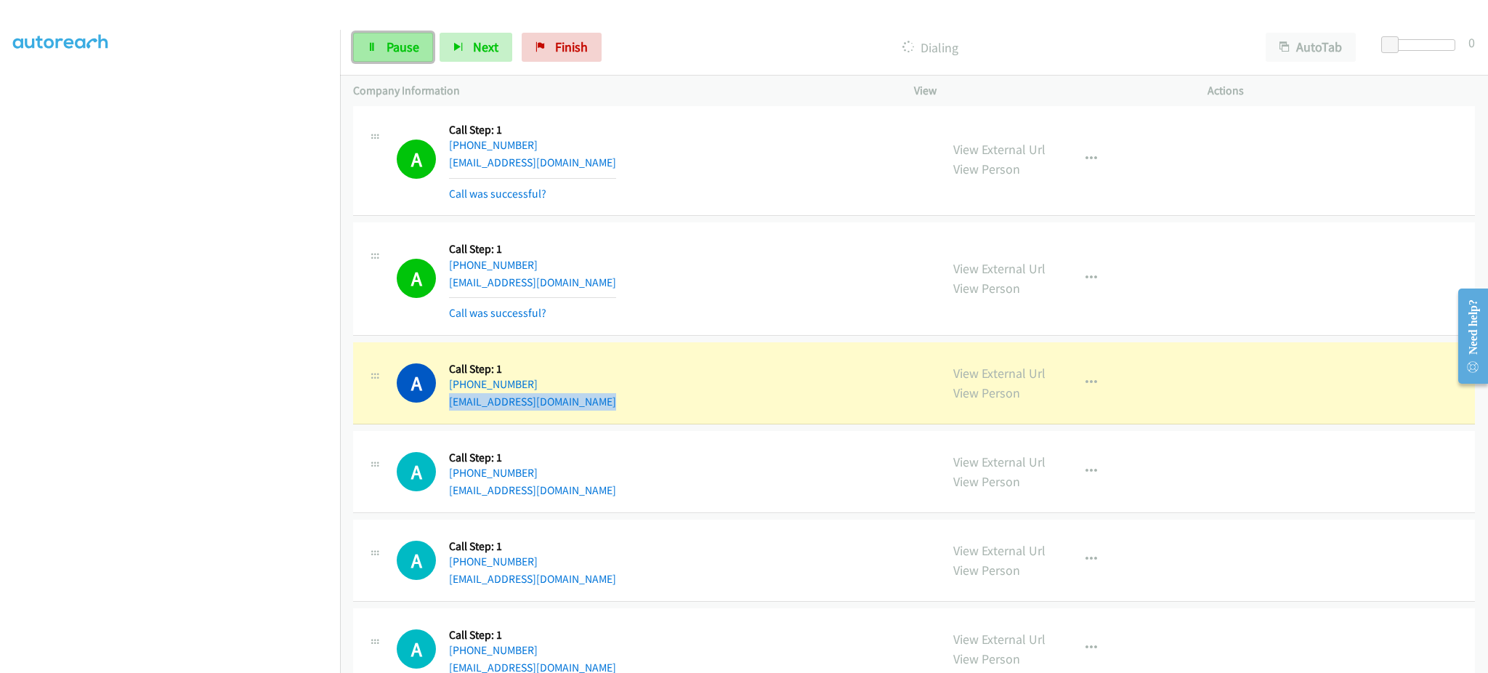
click at [387, 52] on span "Pause" at bounding box center [403, 47] width 33 height 17
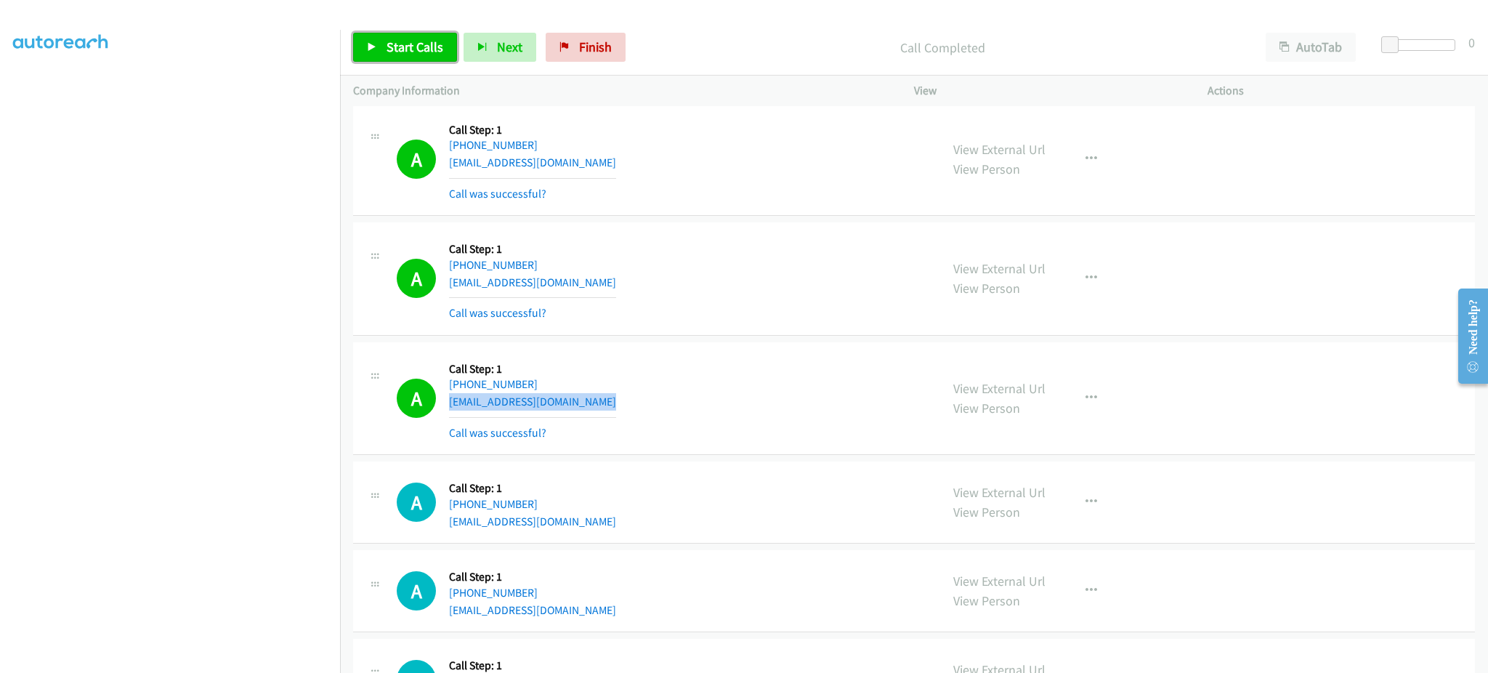
click at [435, 51] on span "Start Calls" at bounding box center [415, 47] width 57 height 17
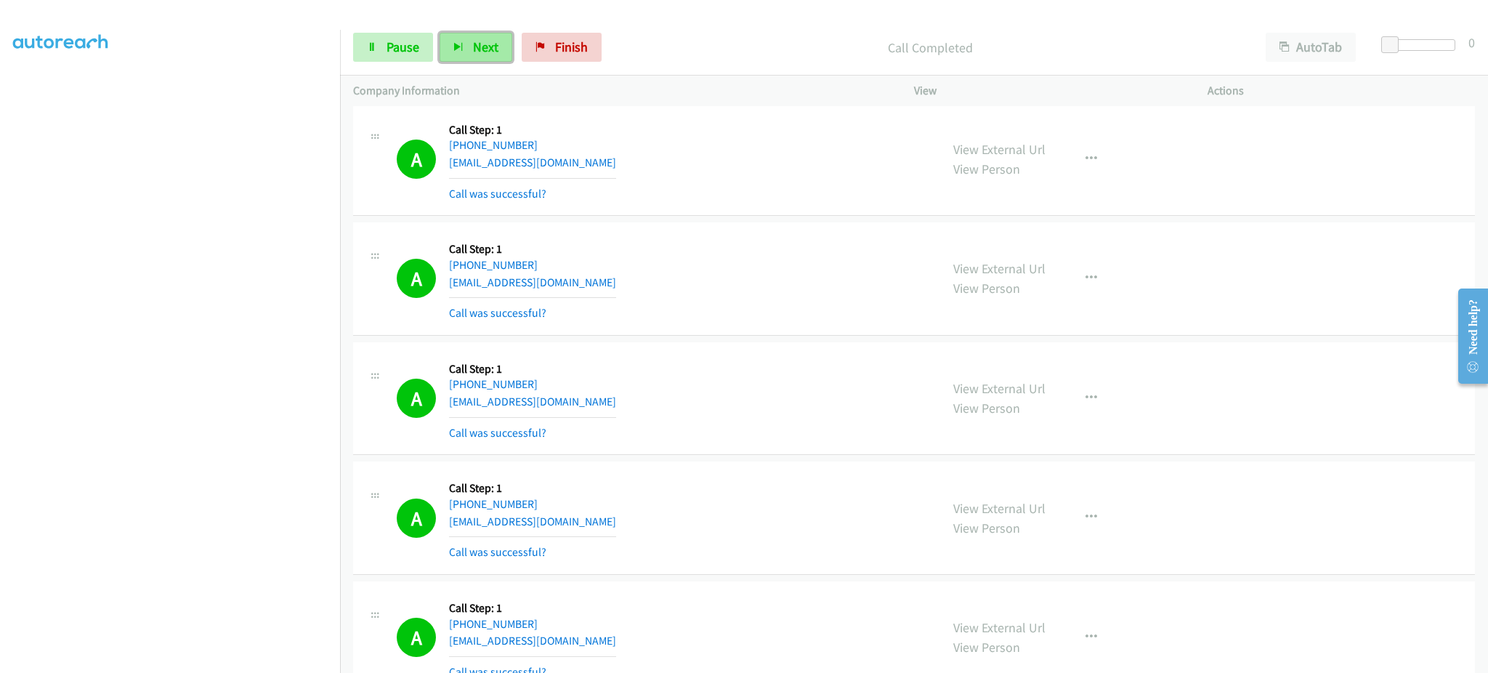
click at [496, 52] on button "Next" at bounding box center [476, 47] width 73 height 29
click at [388, 54] on span "Pause" at bounding box center [403, 47] width 33 height 17
click at [399, 51] on span "Start Calls" at bounding box center [415, 47] width 57 height 17
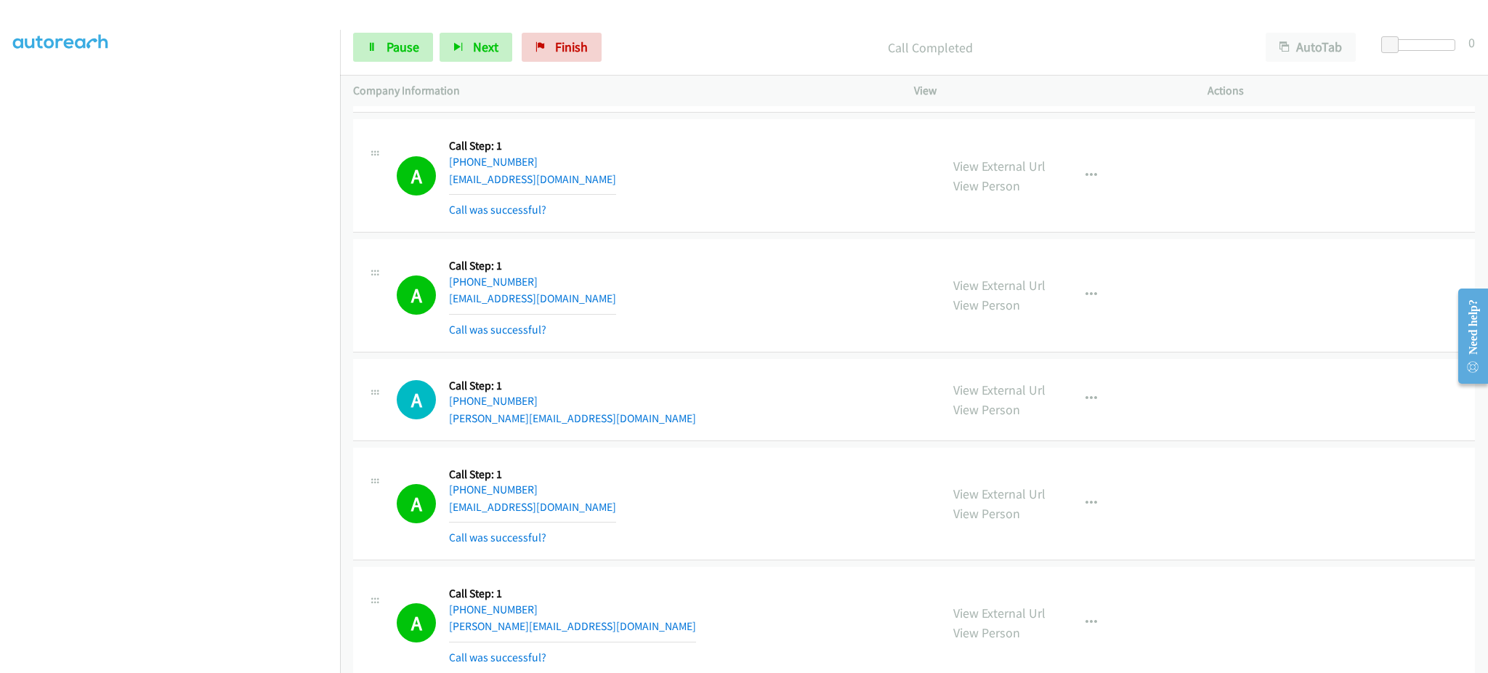
scroll to position [7982, 0]
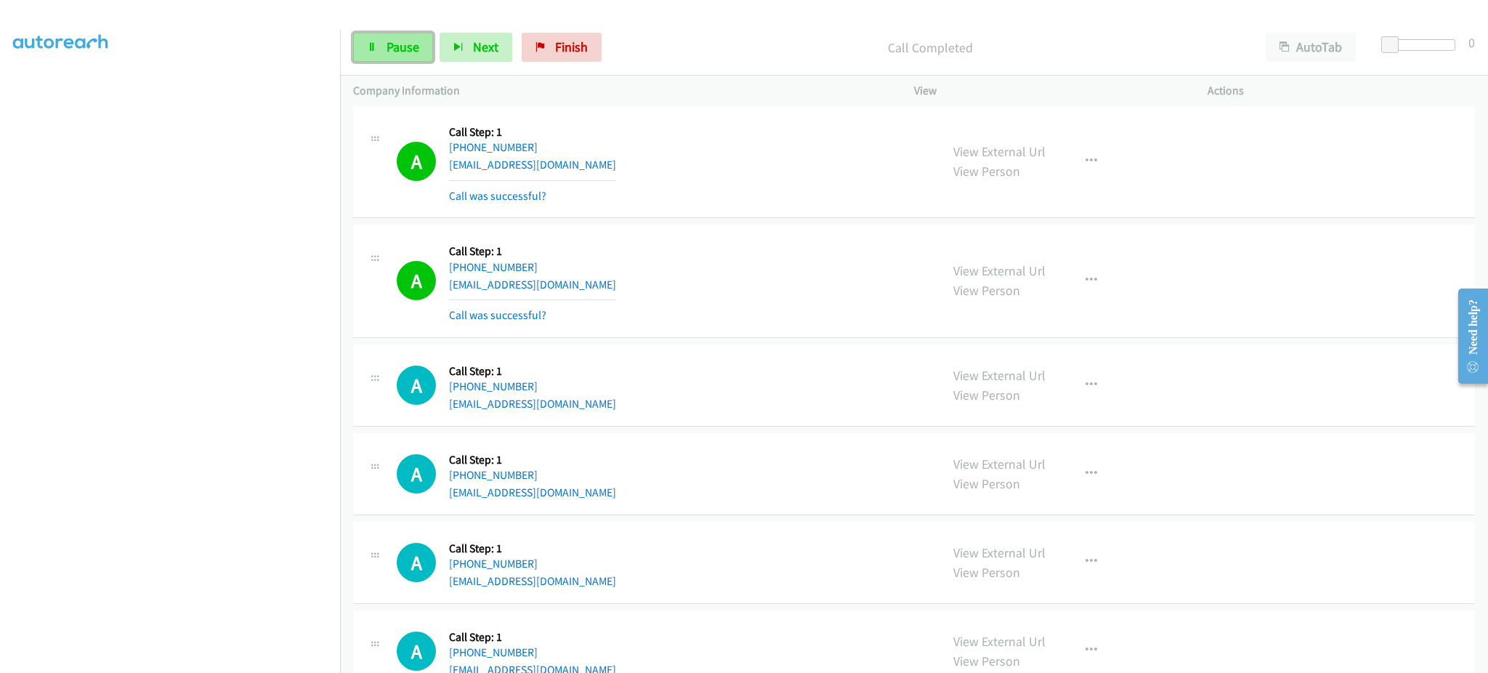
click at [391, 45] on span "Pause" at bounding box center [403, 47] width 33 height 17
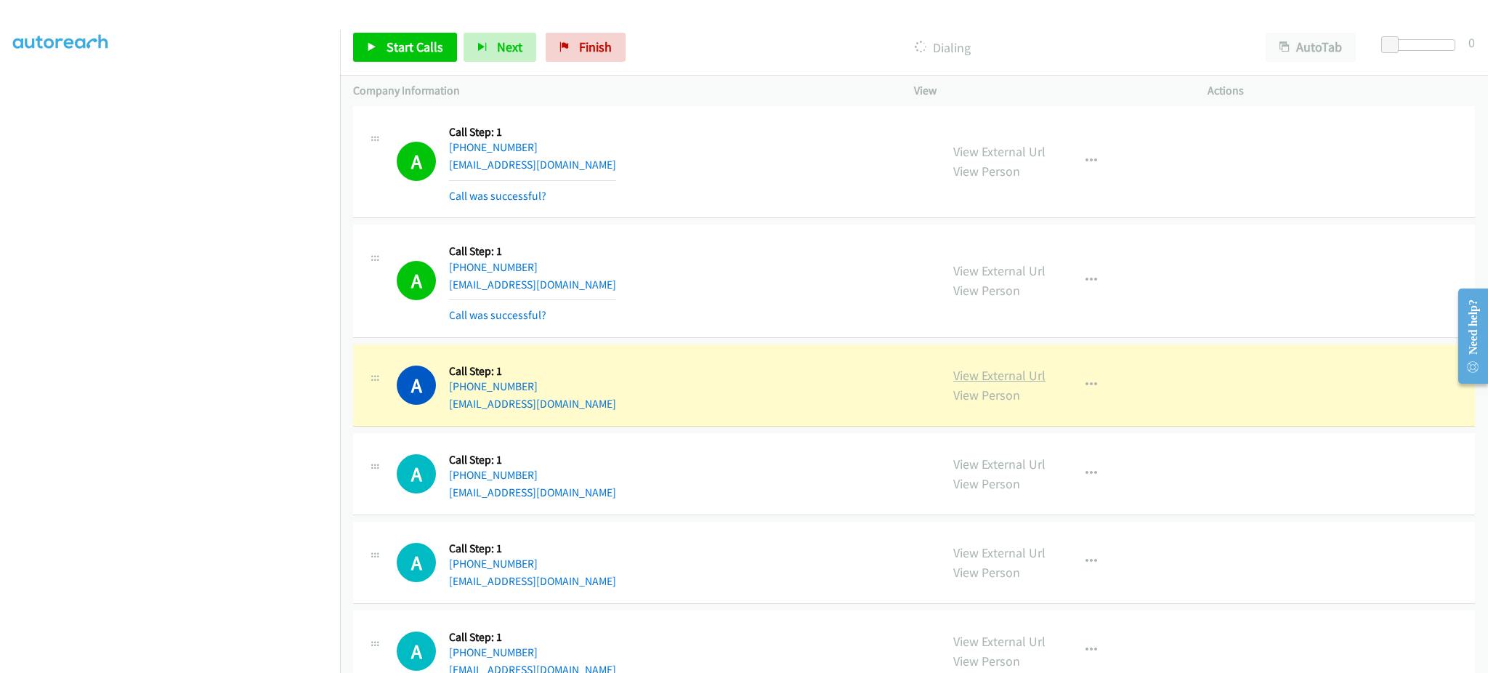
click at [971, 375] on link "View External Url" at bounding box center [1000, 375] width 92 height 17
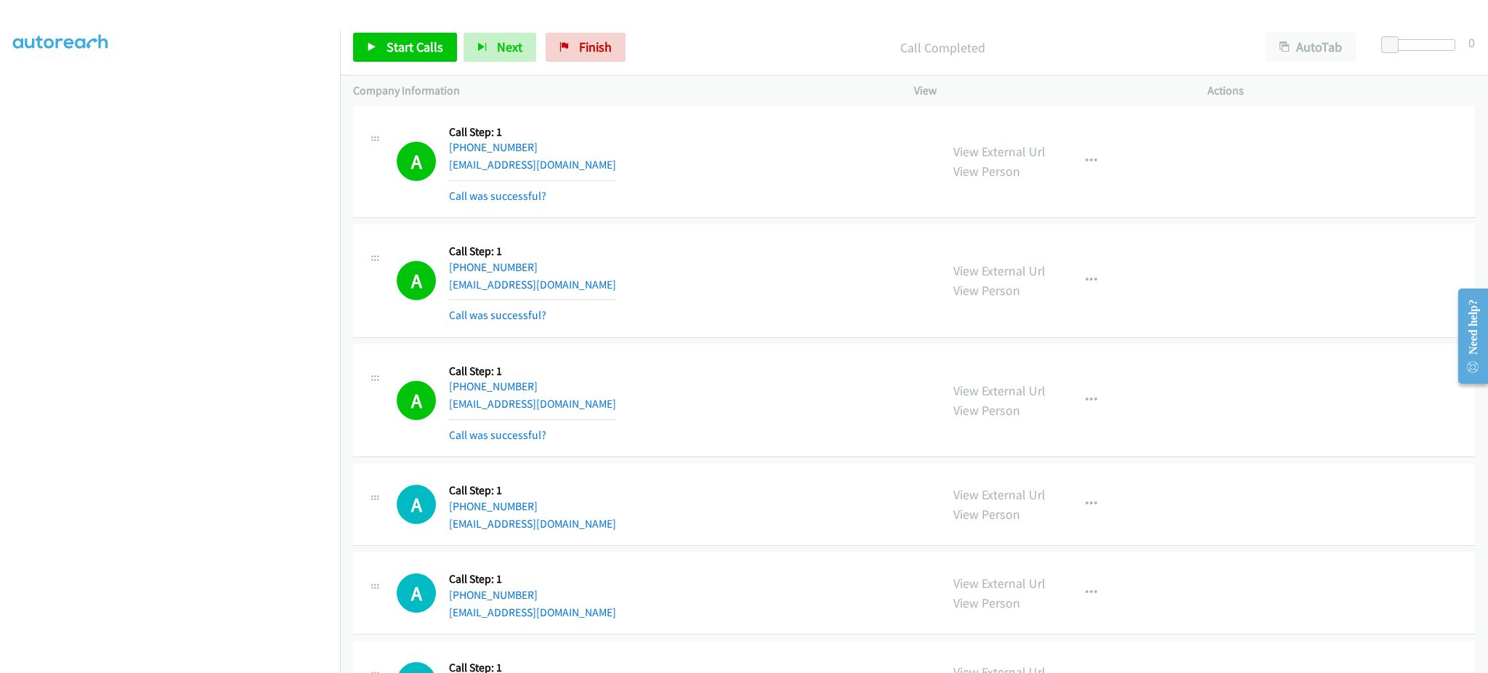
click at [982, 378] on div "View External Url View Person View External Url Email Schedule/Manage Callback …" at bounding box center [1093, 401] width 307 height 86
click at [985, 392] on link "View External Url" at bounding box center [1000, 390] width 92 height 17
click at [1086, 403] on icon "button" at bounding box center [1092, 401] width 12 height 12
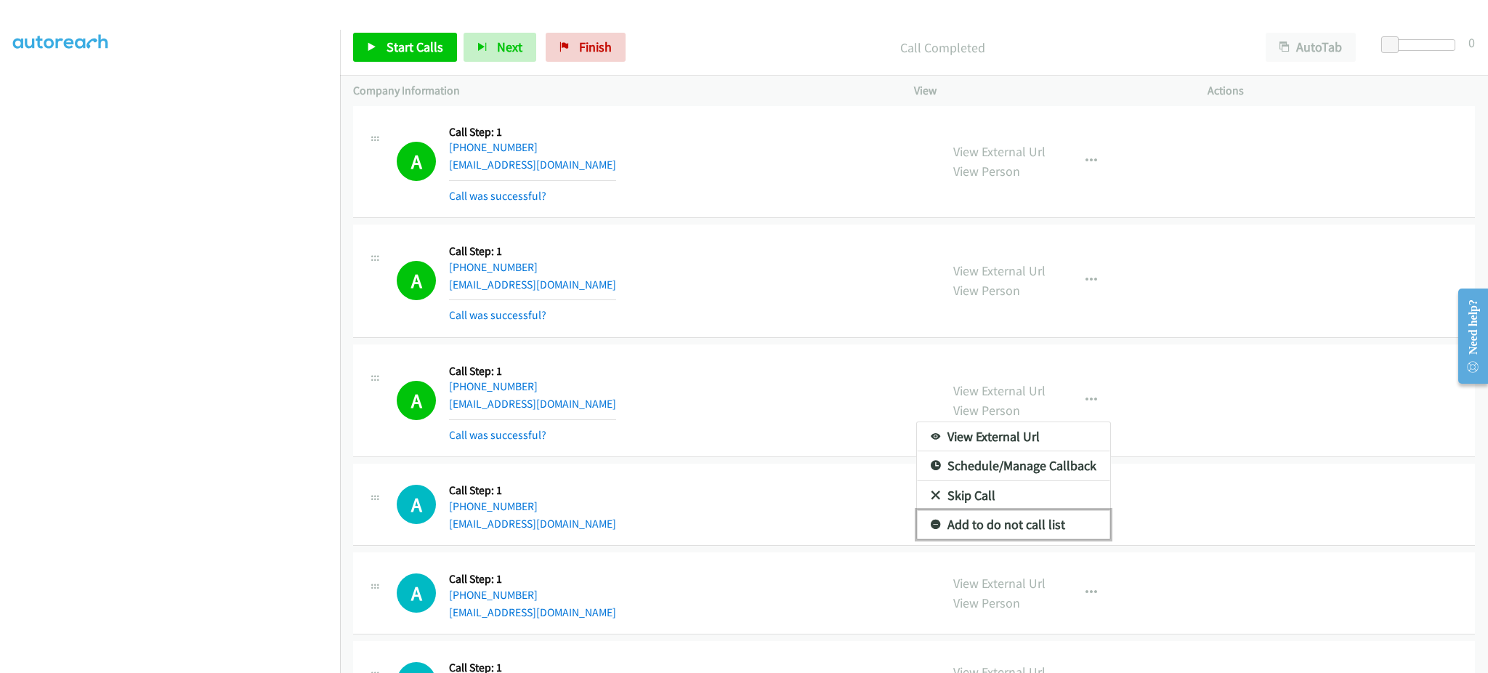
click at [1083, 526] on link "Add to do not call list" at bounding box center [1013, 524] width 193 height 29
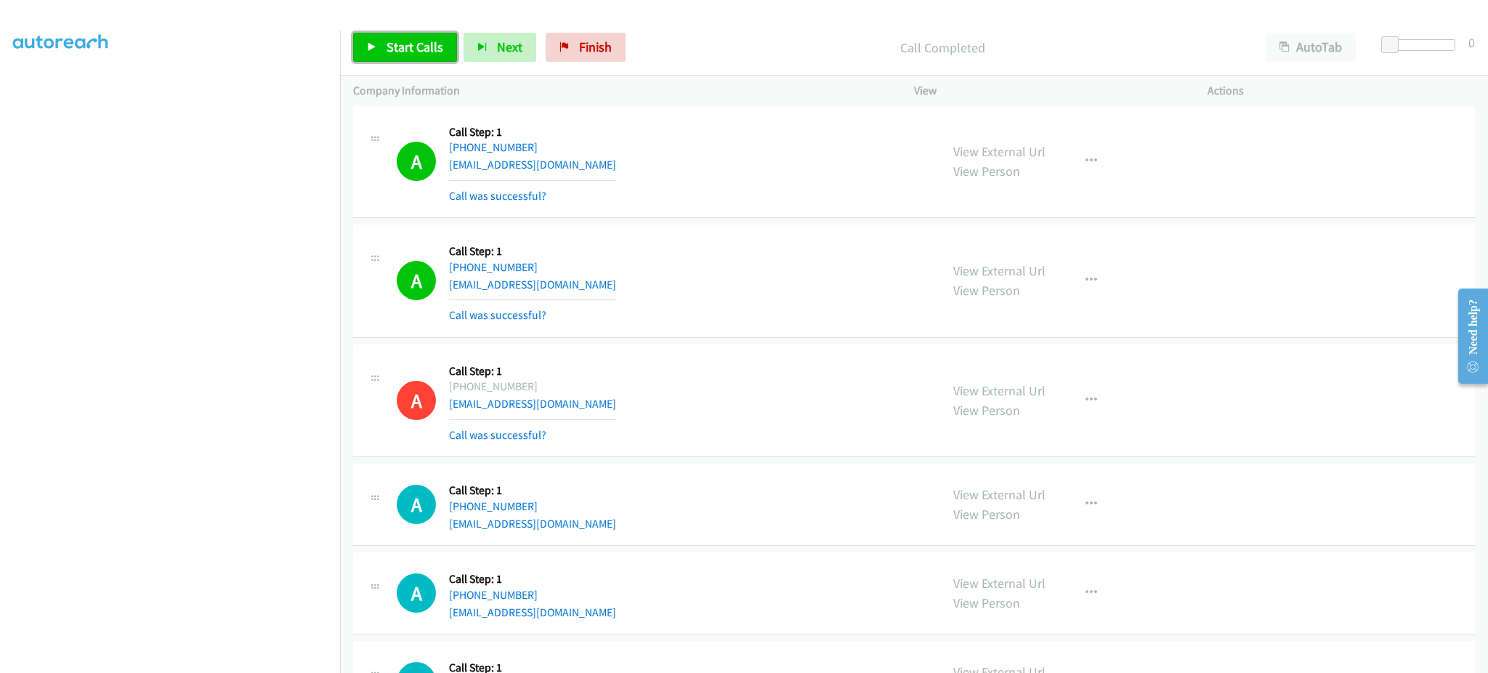
click at [422, 55] on link "Start Calls" at bounding box center [405, 47] width 104 height 29
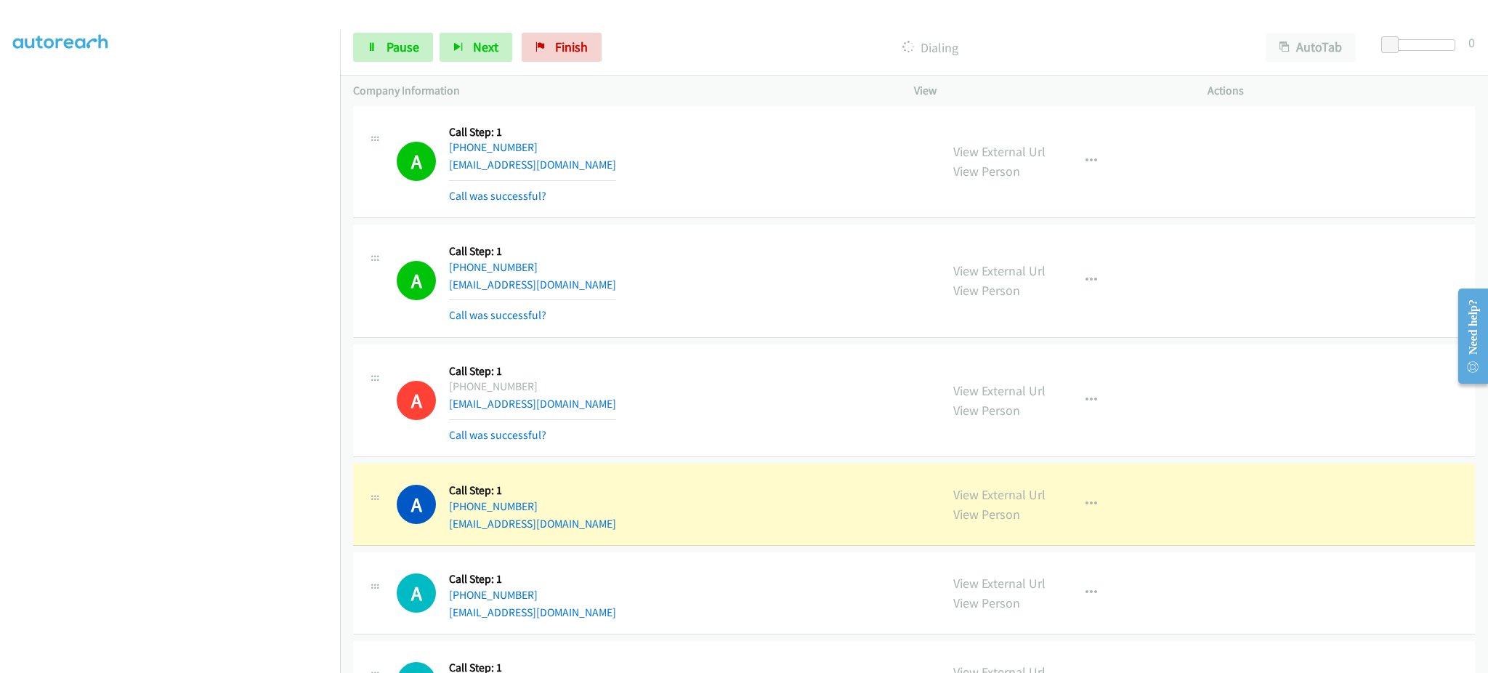
click at [605, 531] on div "A Callback Scheduled Call Step: 1 [GEOGRAPHIC_DATA]/[GEOGRAPHIC_DATA] [PHONE_NU…" at bounding box center [662, 504] width 531 height 55
click at [603, 531] on div "A Callback Scheduled Call Step: 1 [GEOGRAPHIC_DATA]/[GEOGRAPHIC_DATA] [PHONE_NU…" at bounding box center [662, 504] width 531 height 55
click at [602, 531] on div "A Callback Scheduled Call Step: 1 [GEOGRAPHIC_DATA]/[GEOGRAPHIC_DATA] [PHONE_NU…" at bounding box center [662, 504] width 531 height 55
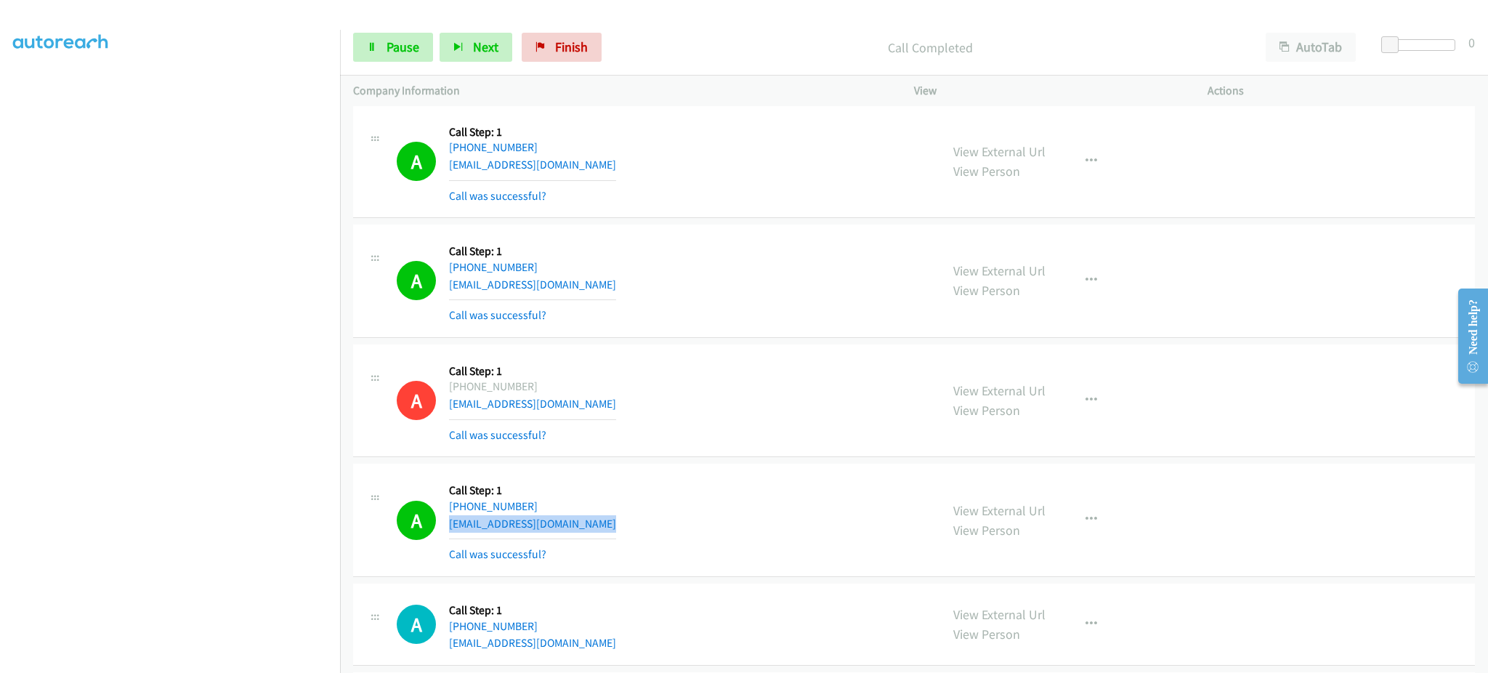
click at [571, 529] on div "A Callback Scheduled Call Step: 1 [GEOGRAPHIC_DATA]/[GEOGRAPHIC_DATA] [PHONE_NU…" at bounding box center [662, 520] width 531 height 86
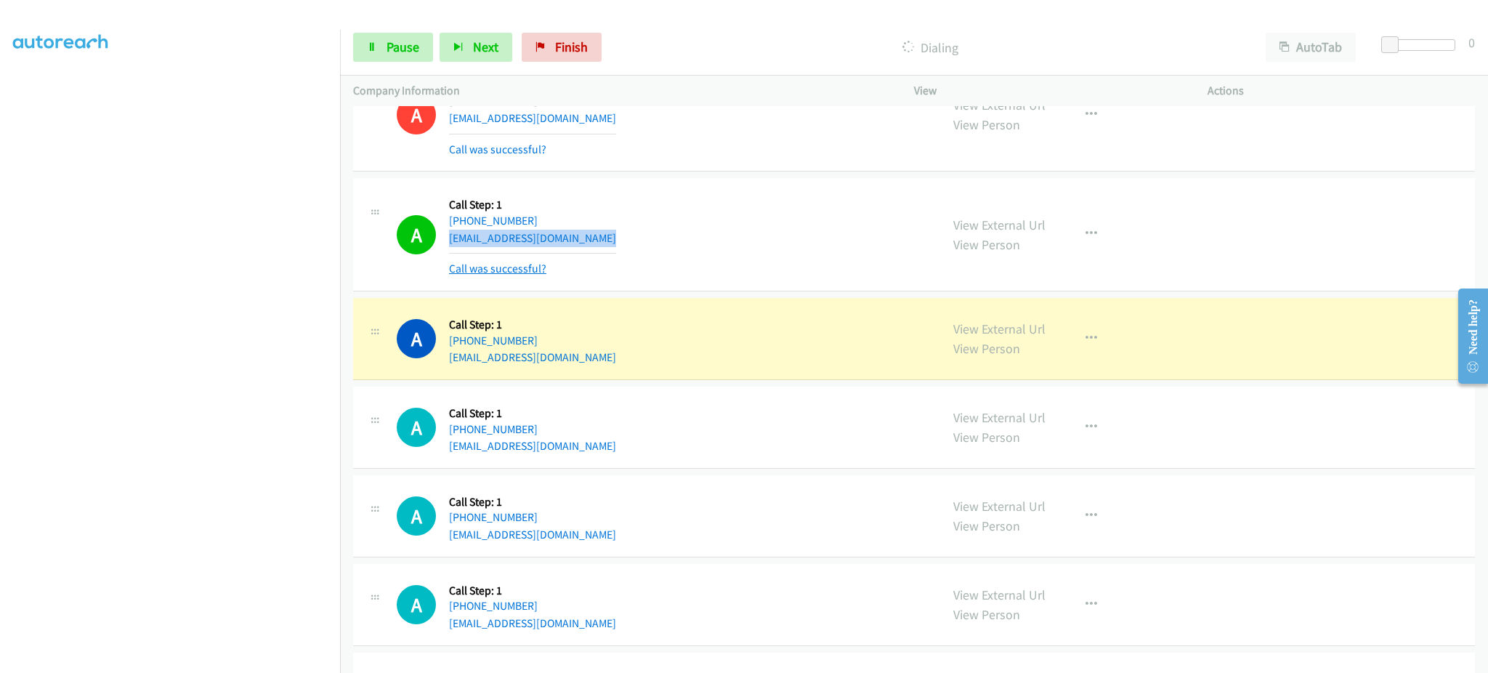
scroll to position [8273, 0]
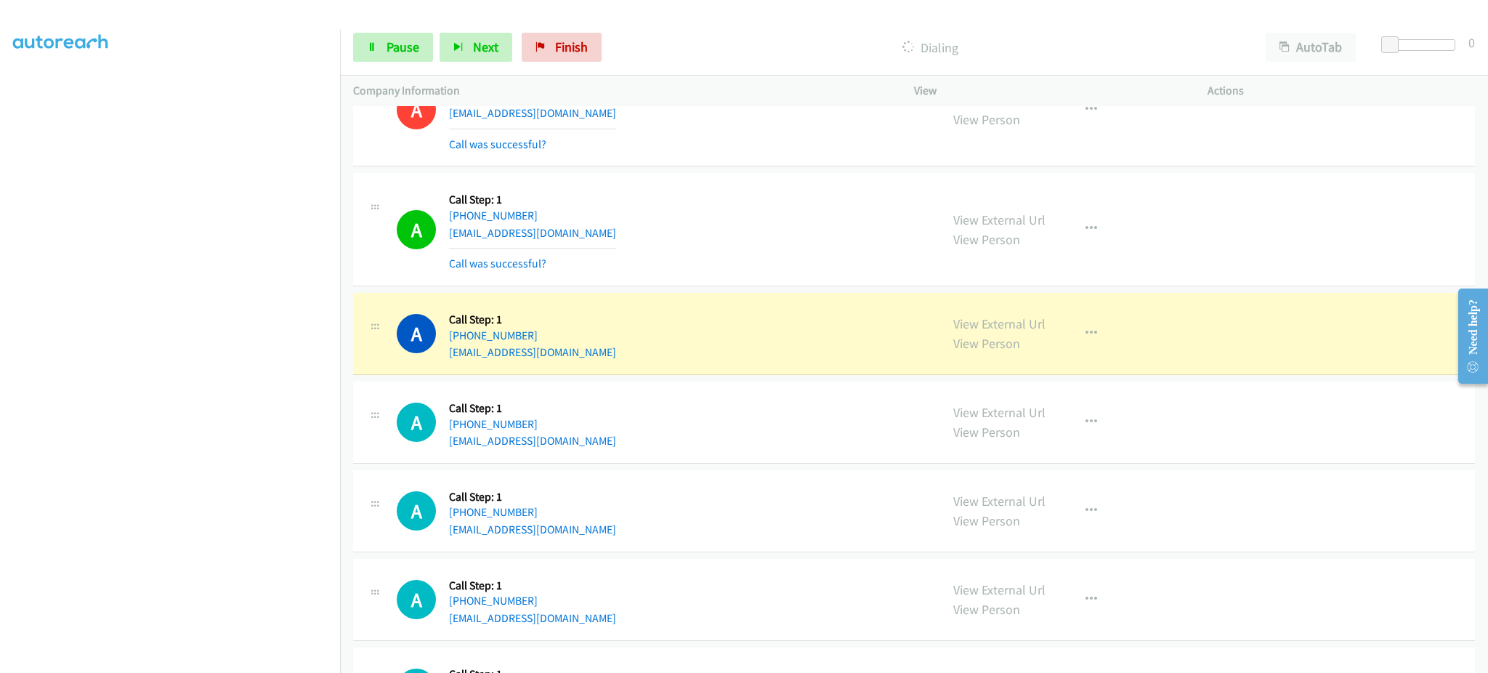
click at [599, 358] on div "A Callback Scheduled Call Step: 1 America/New_York [PHONE_NUMBER] [EMAIL_ADDRES…" at bounding box center [662, 333] width 531 height 55
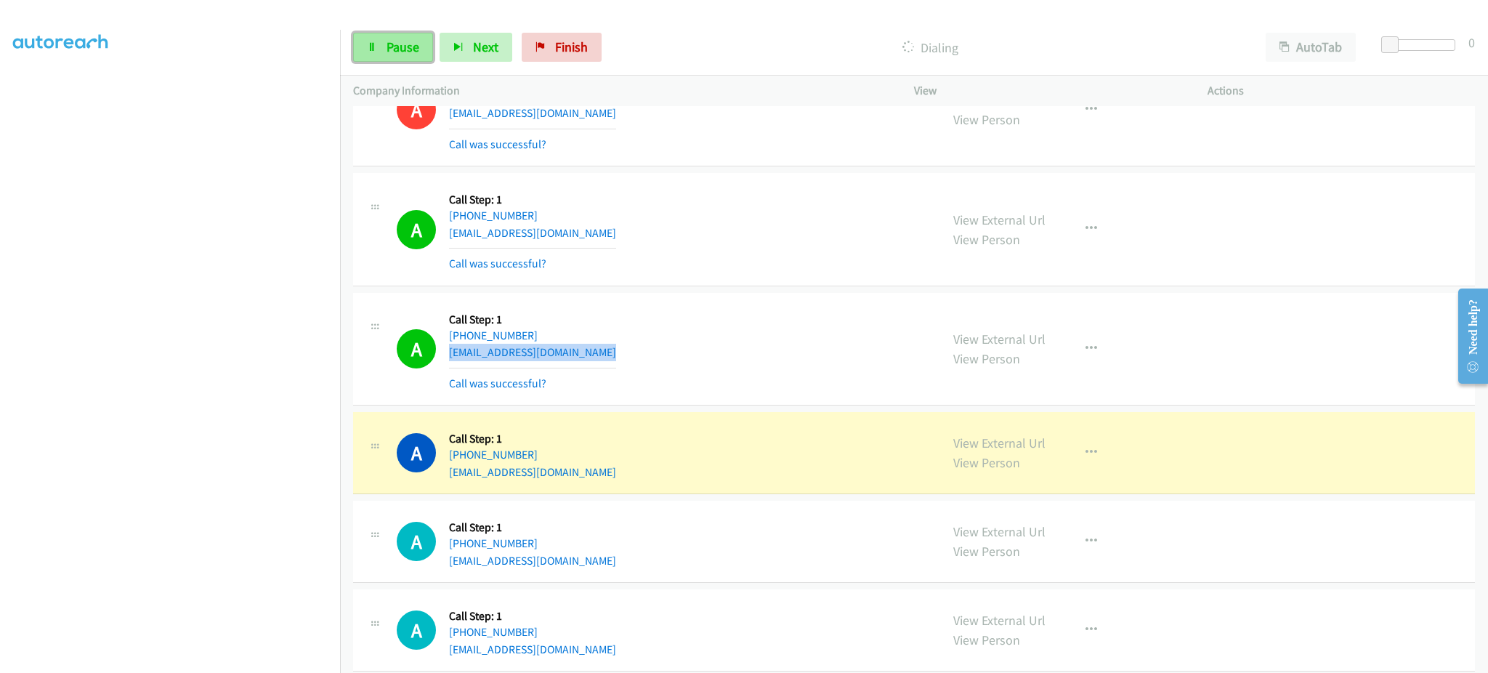
click at [390, 41] on span "Pause" at bounding box center [403, 47] width 33 height 17
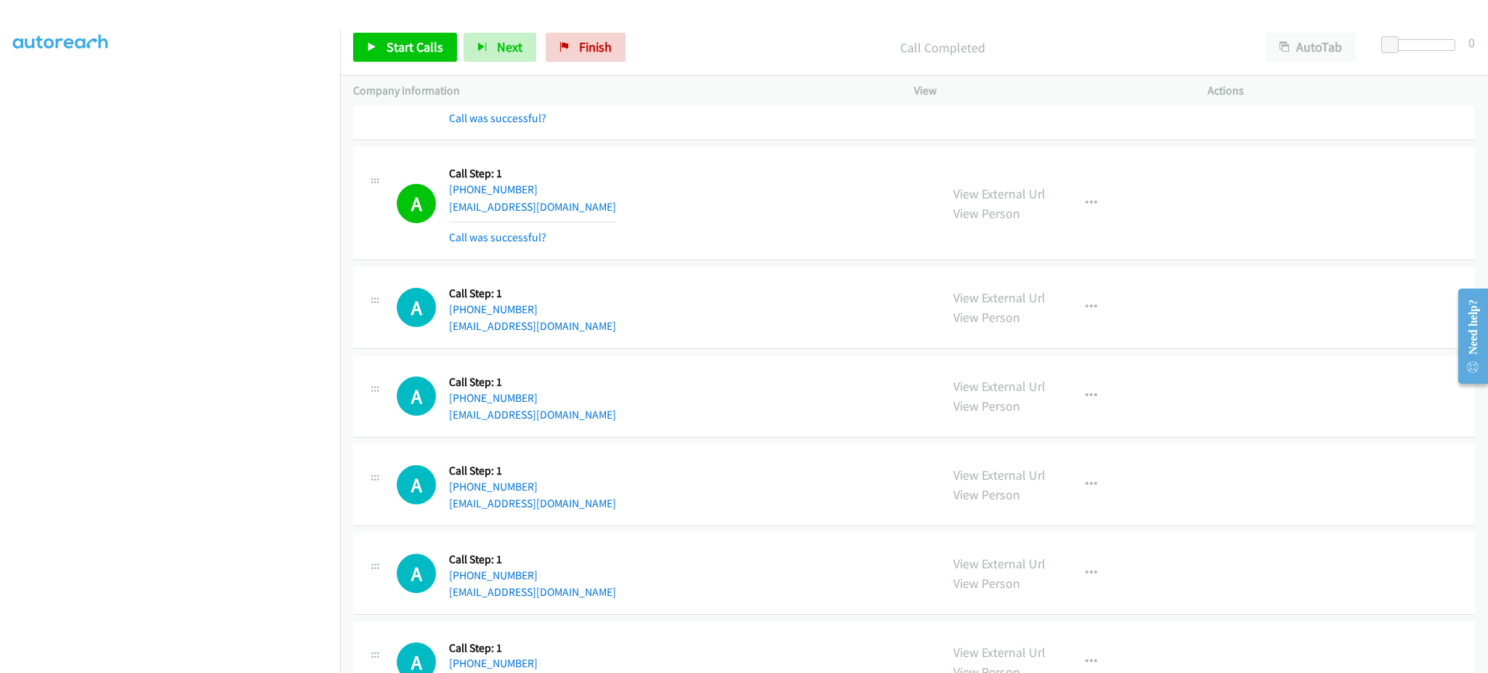
scroll to position [8563, 0]
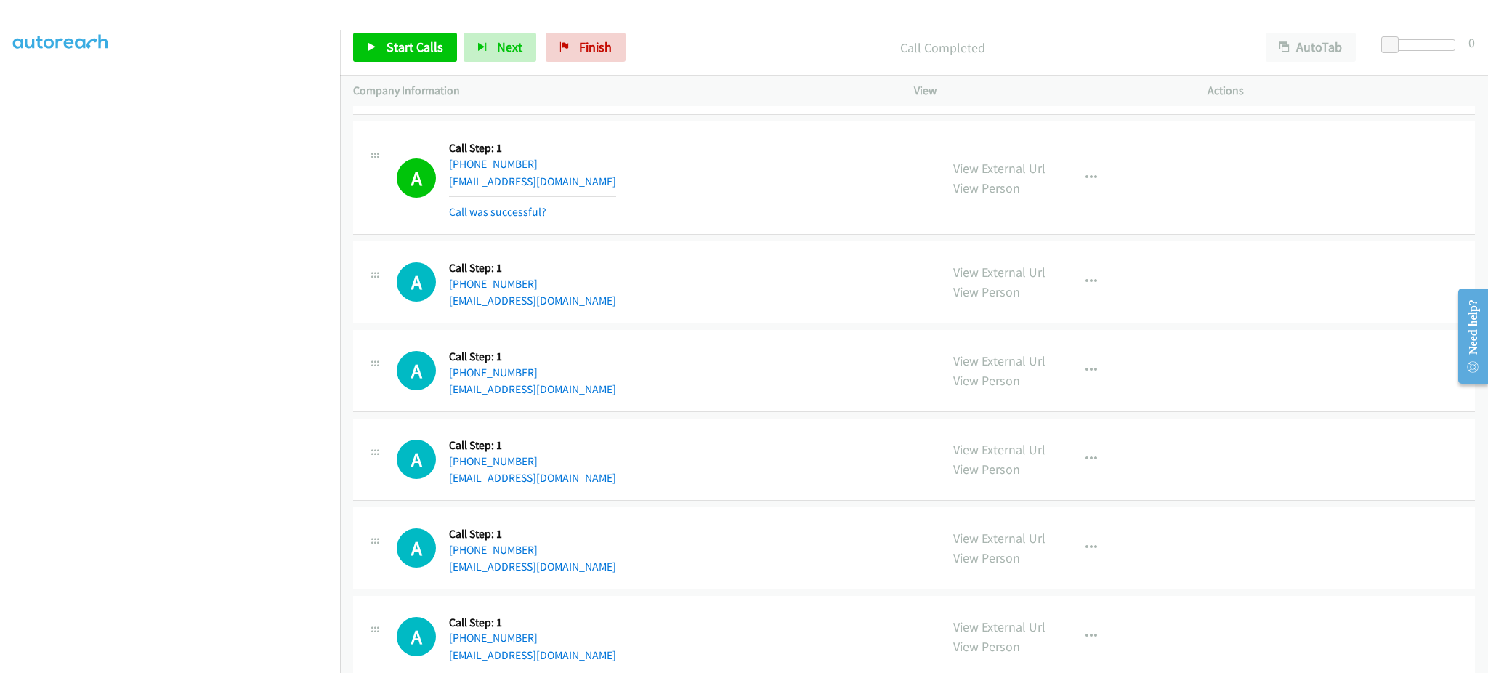
click at [614, 193] on div "A Callback Scheduled Call Step: 1 America/New_York [PHONE_NUMBER] [EMAIL_ADDRES…" at bounding box center [662, 177] width 531 height 86
drag, startPoint x: 614, startPoint y: 193, endPoint x: 599, endPoint y: 185, distance: 17.2
click at [599, 185] on div "A Callback Scheduled Call Step: 1 America/New_York [PHONE_NUMBER] [EMAIL_ADDRES…" at bounding box center [662, 177] width 531 height 86
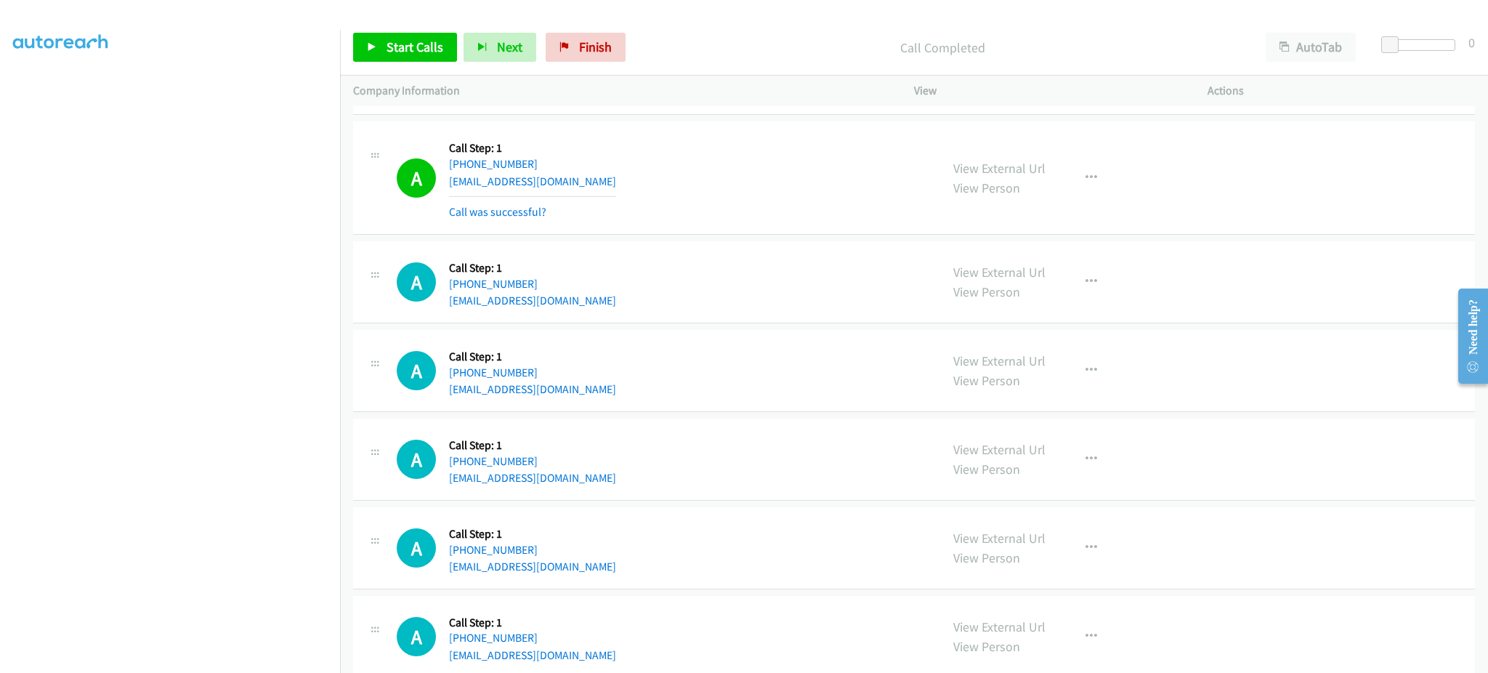
click at [597, 559] on div "A Callback Scheduled Call Step: 1 [GEOGRAPHIC_DATA]/[GEOGRAPHIC_DATA] [PHONE_NU…" at bounding box center [662, 547] width 531 height 55
click at [600, 568] on div "A Callback Scheduled Call Step: 1 [GEOGRAPHIC_DATA]/[GEOGRAPHIC_DATA] [PHONE_NU…" at bounding box center [662, 547] width 531 height 55
click at [404, 44] on span "Start Calls" at bounding box center [415, 47] width 57 height 17
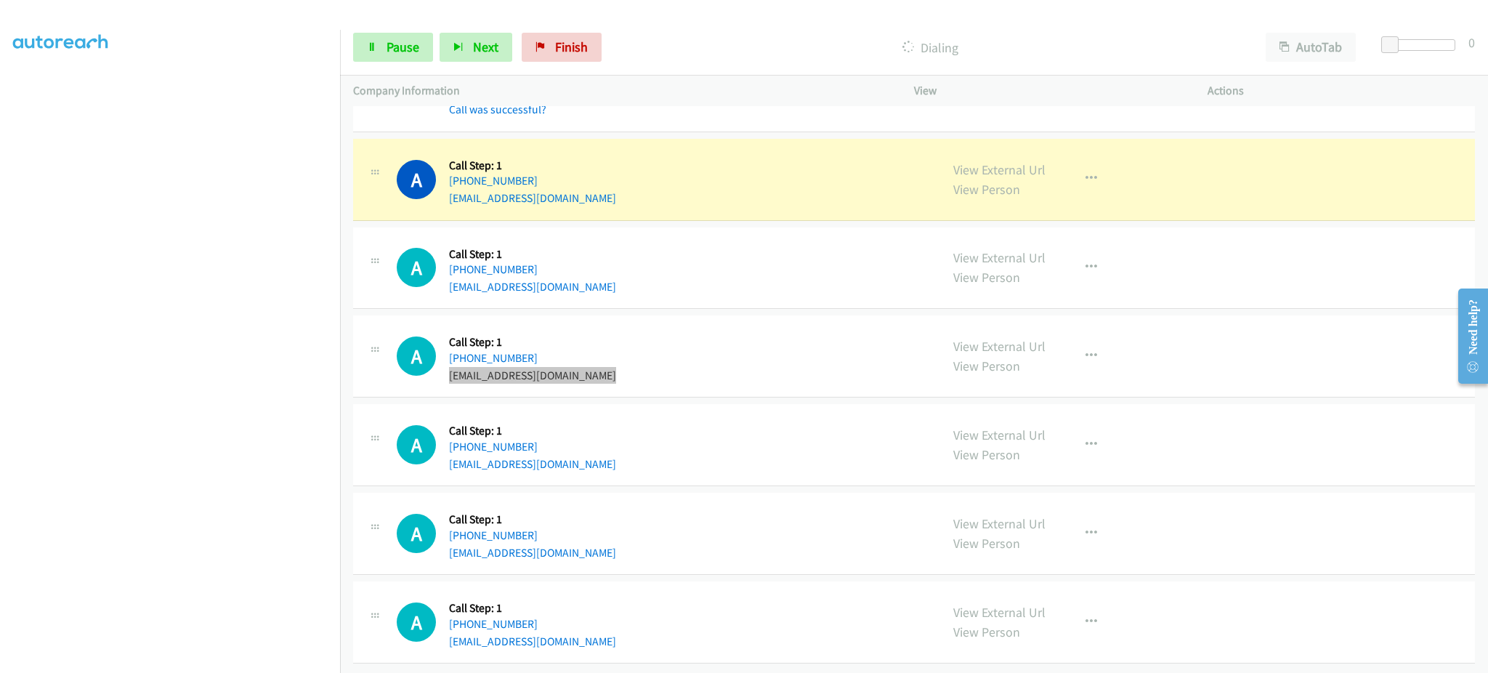
scroll to position [8806, 0]
click at [598, 448] on div "A Callback Scheduled Call Step: 1 [GEOGRAPHIC_DATA]/[GEOGRAPHIC_DATA] [PHONE_NU…" at bounding box center [662, 443] width 531 height 55
click at [598, 449] on div "A Callback Scheduled Call Step: 1 [GEOGRAPHIC_DATA]/[GEOGRAPHIC_DATA] [PHONE_NU…" at bounding box center [662, 443] width 531 height 55
click at [598, 452] on div "A Callback Scheduled Call Step: 1 [GEOGRAPHIC_DATA]/[GEOGRAPHIC_DATA] [PHONE_NU…" at bounding box center [662, 443] width 531 height 55
click at [602, 440] on div "A Callback Scheduled Call Step: 1 [GEOGRAPHIC_DATA]/[GEOGRAPHIC_DATA] [PHONE_NU…" at bounding box center [662, 443] width 531 height 55
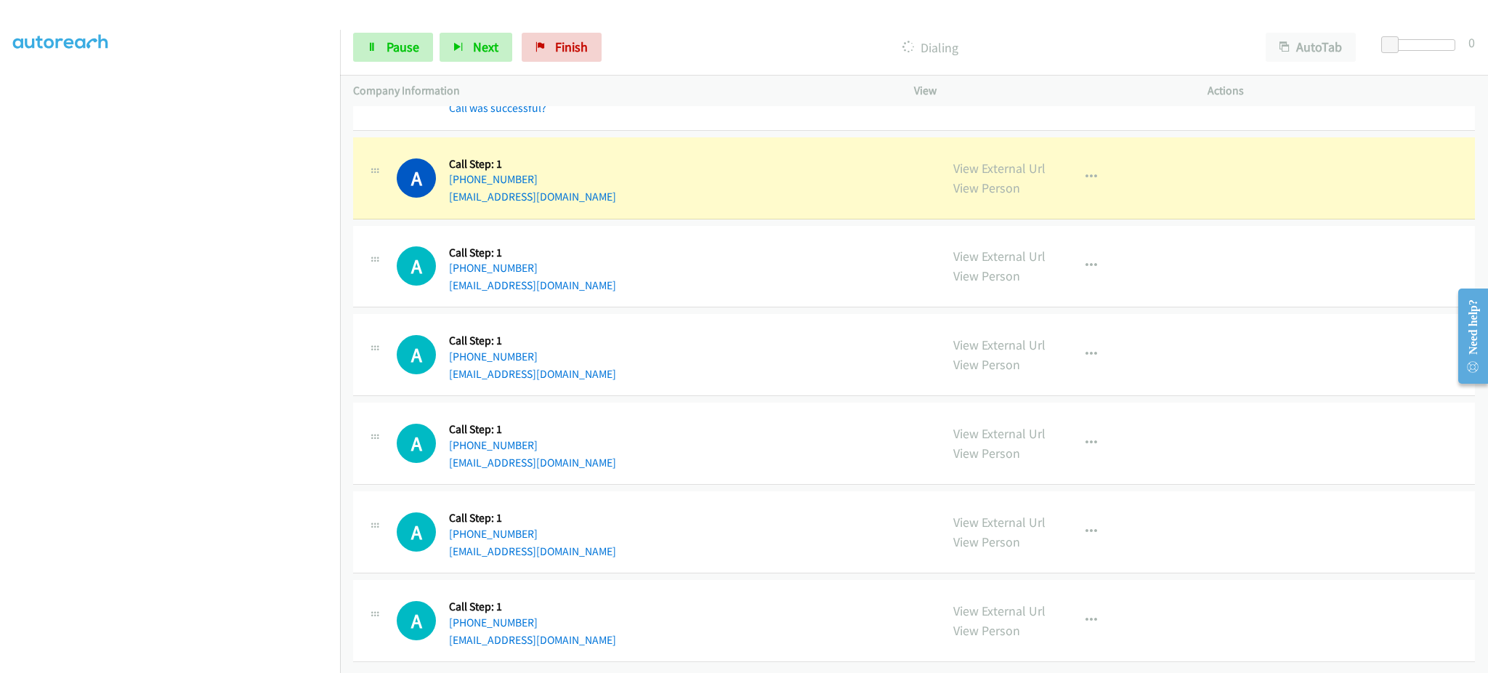
click at [602, 440] on div "A Callback Scheduled Call Step: 1 [GEOGRAPHIC_DATA]/[GEOGRAPHIC_DATA] [PHONE_NU…" at bounding box center [662, 443] width 531 height 55
click at [595, 451] on div "A Callback Scheduled Call Step: 1 [GEOGRAPHIC_DATA]/[GEOGRAPHIC_DATA] [PHONE_NU…" at bounding box center [662, 443] width 531 height 55
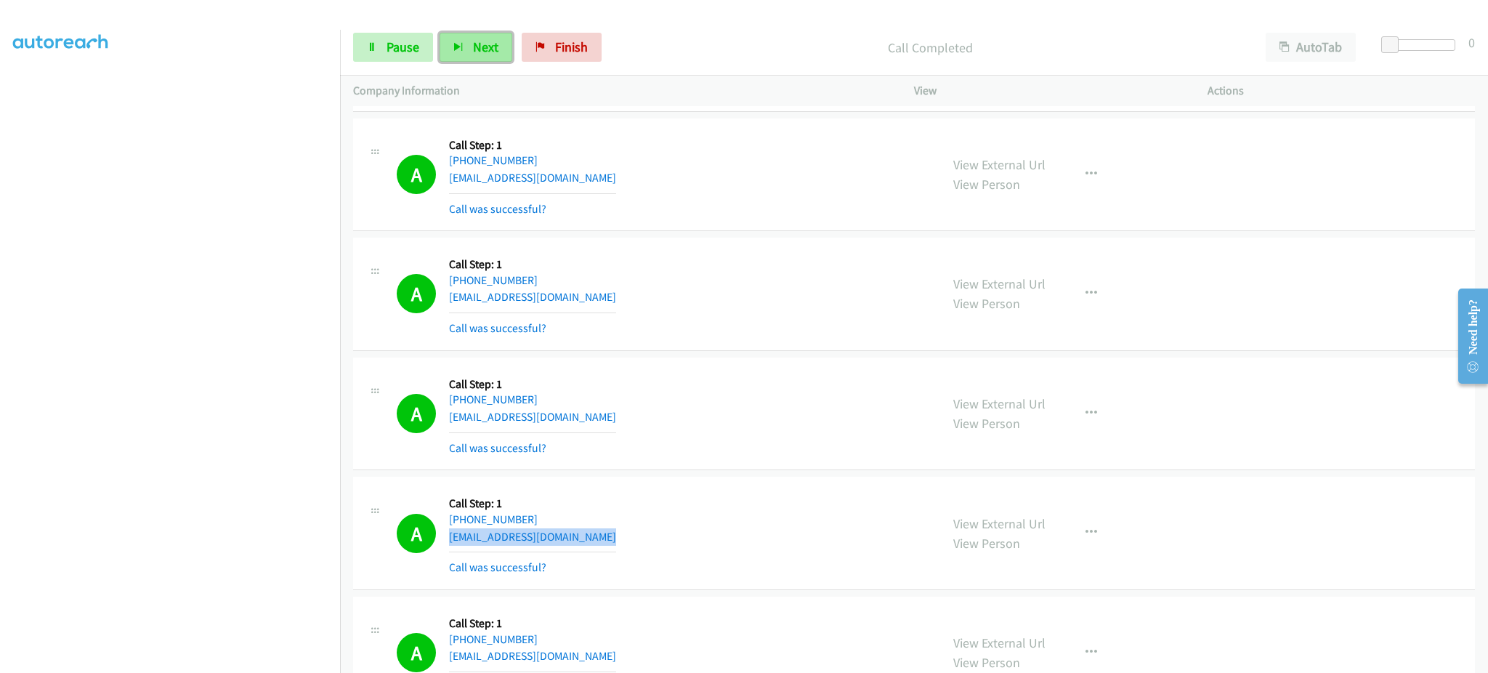
click at [480, 40] on span "Next" at bounding box center [485, 47] width 25 height 17
click at [427, 41] on link "Pause" at bounding box center [393, 47] width 80 height 29
click at [420, 49] on span "Start Calls" at bounding box center [415, 47] width 57 height 17
click at [387, 39] on span "Pause" at bounding box center [403, 47] width 33 height 17
click at [395, 39] on span "Start Calls" at bounding box center [415, 47] width 57 height 17
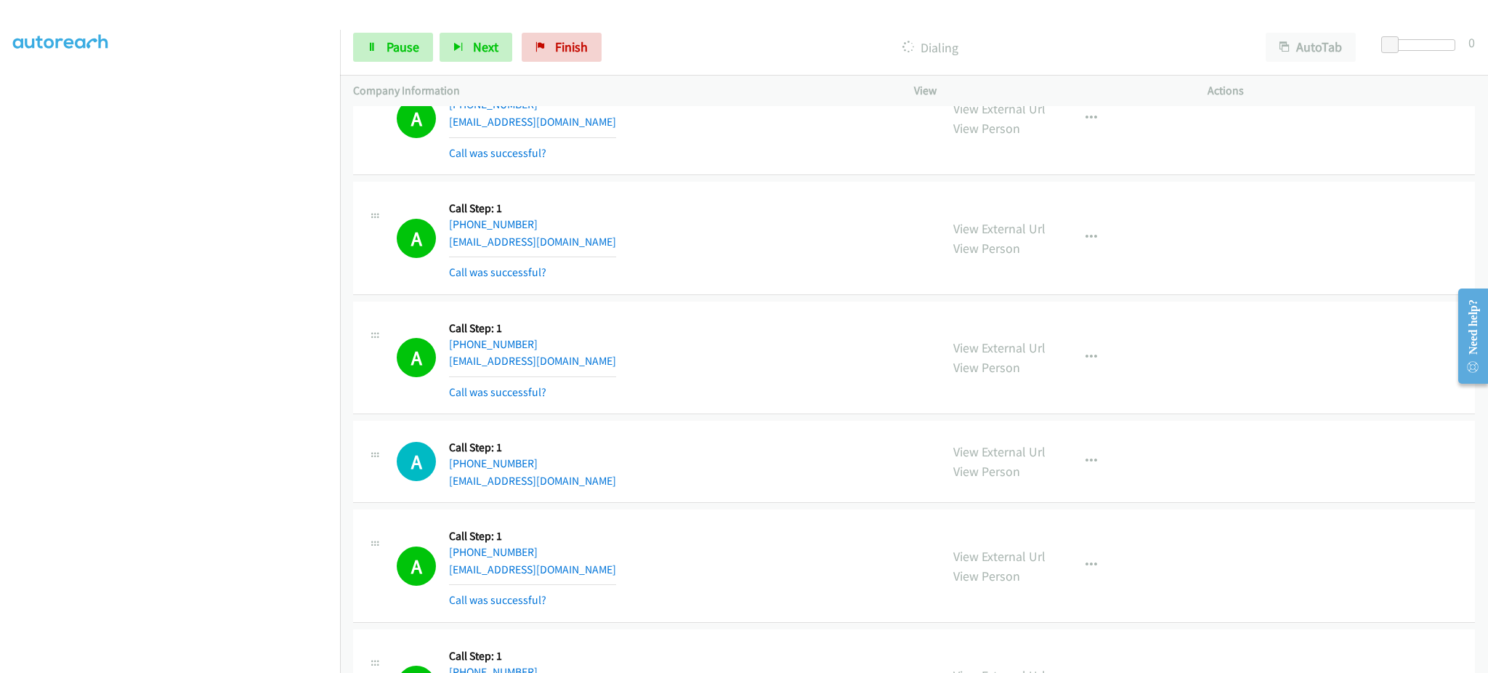
scroll to position [9097, 0]
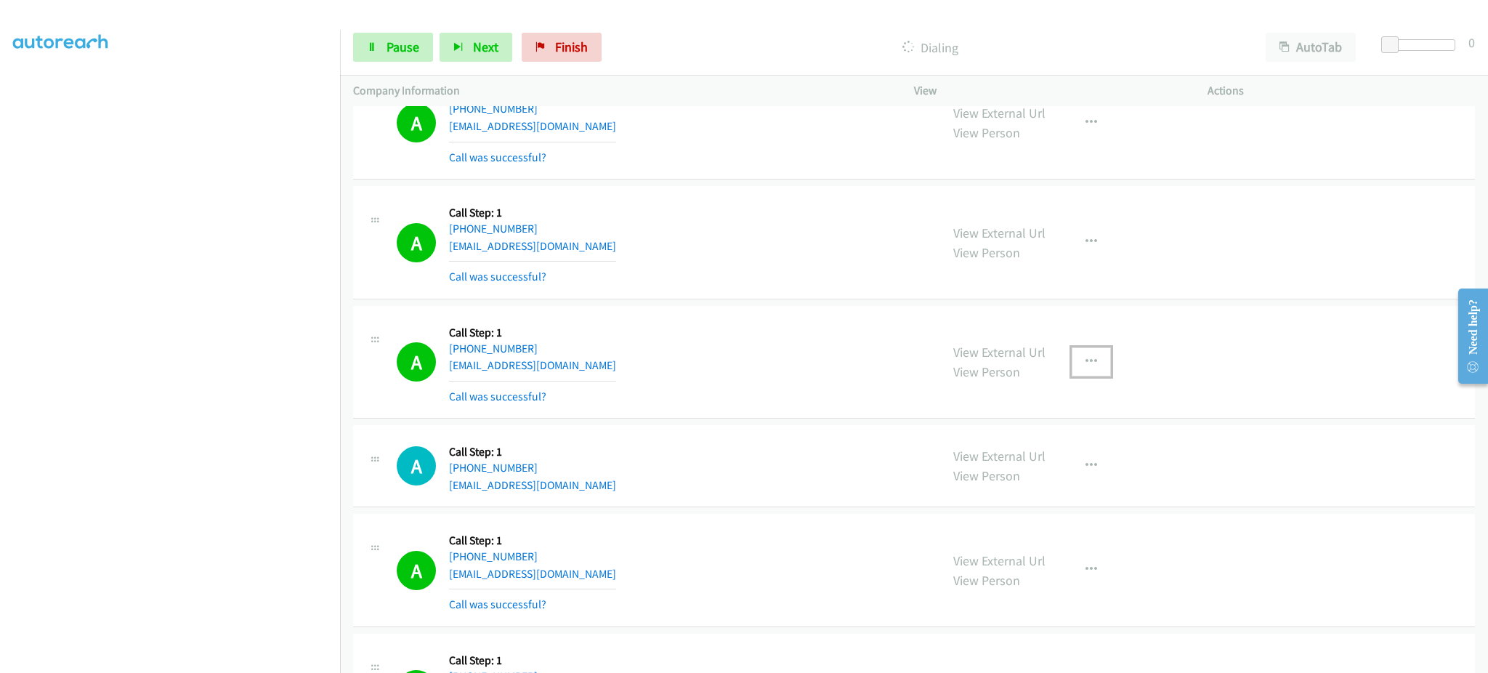
click at [1095, 360] on button "button" at bounding box center [1091, 361] width 39 height 29
click at [1062, 485] on link "Add to do not call list" at bounding box center [1013, 486] width 193 height 29
click at [410, 68] on div "Start Calls Pause Next Finish Dialing AutoTab AutoTab 0" at bounding box center [914, 48] width 1148 height 56
click at [405, 47] on span "Pause" at bounding box center [403, 47] width 33 height 17
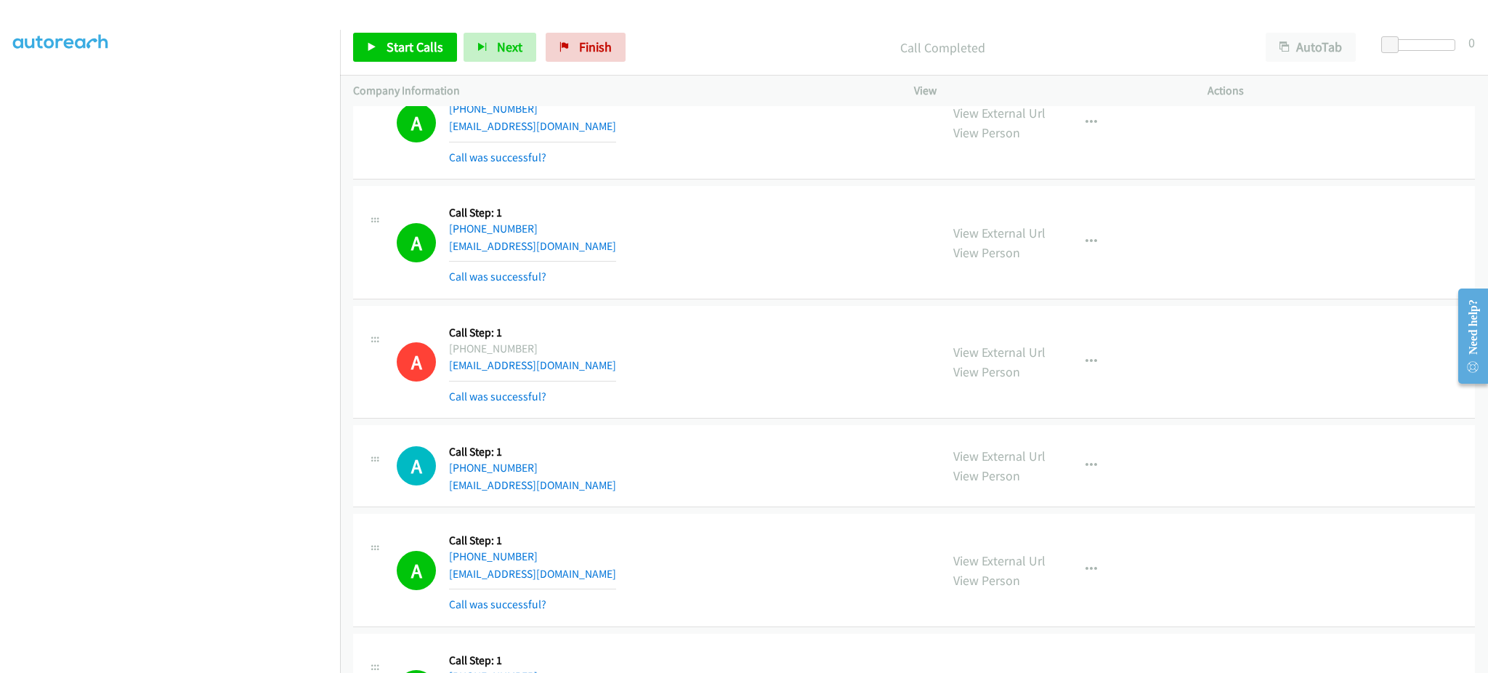
scroll to position [9388, 0]
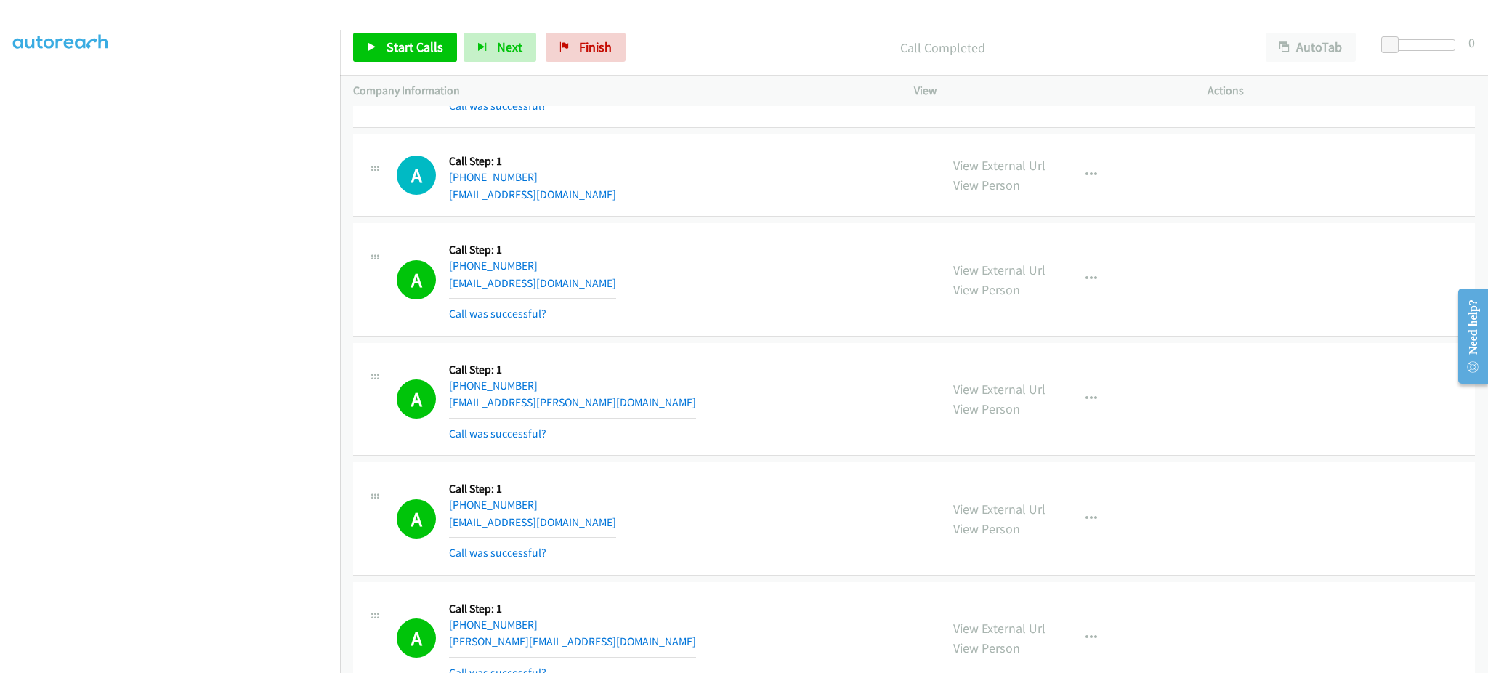
drag, startPoint x: 1111, startPoint y: 286, endPoint x: 1090, endPoint y: 285, distance: 21.1
click at [1111, 286] on div "View External Url View Person View External Url Email Schedule/Manage Callback …" at bounding box center [1093, 279] width 307 height 86
click at [1075, 281] on button "button" at bounding box center [1091, 279] width 39 height 29
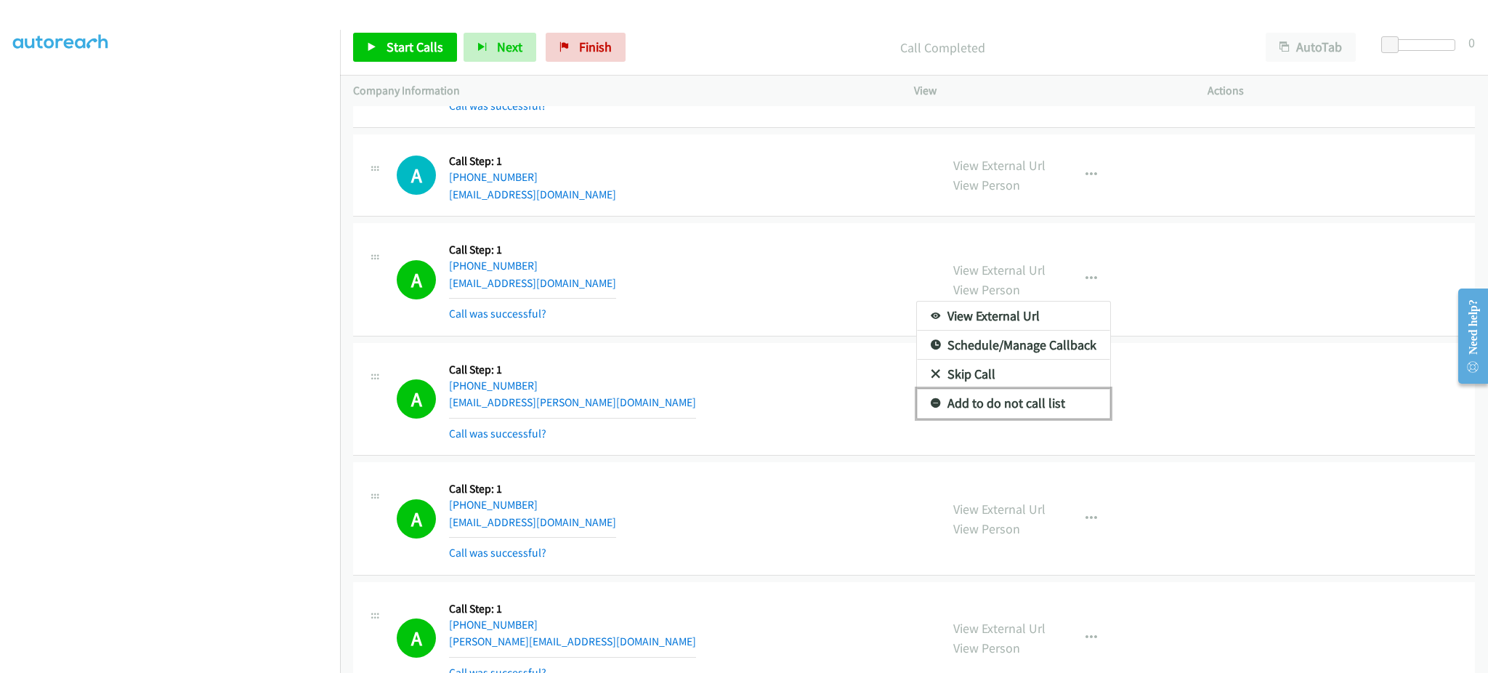
click at [1038, 412] on link "Add to do not call list" at bounding box center [1013, 403] width 193 height 29
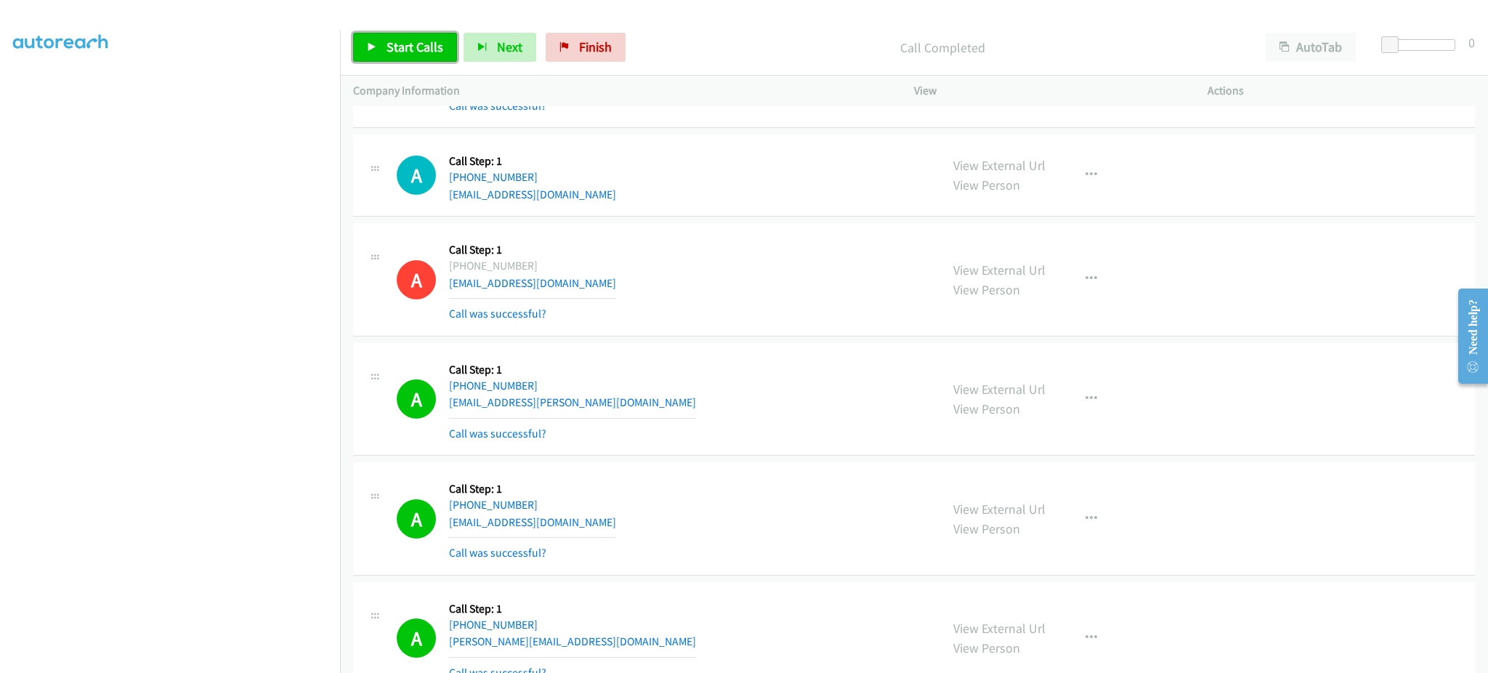
click at [368, 36] on link "Start Calls" at bounding box center [405, 47] width 104 height 29
click at [385, 36] on link "Pause" at bounding box center [393, 47] width 80 height 29
click at [424, 52] on span "Start Calls" at bounding box center [415, 47] width 57 height 17
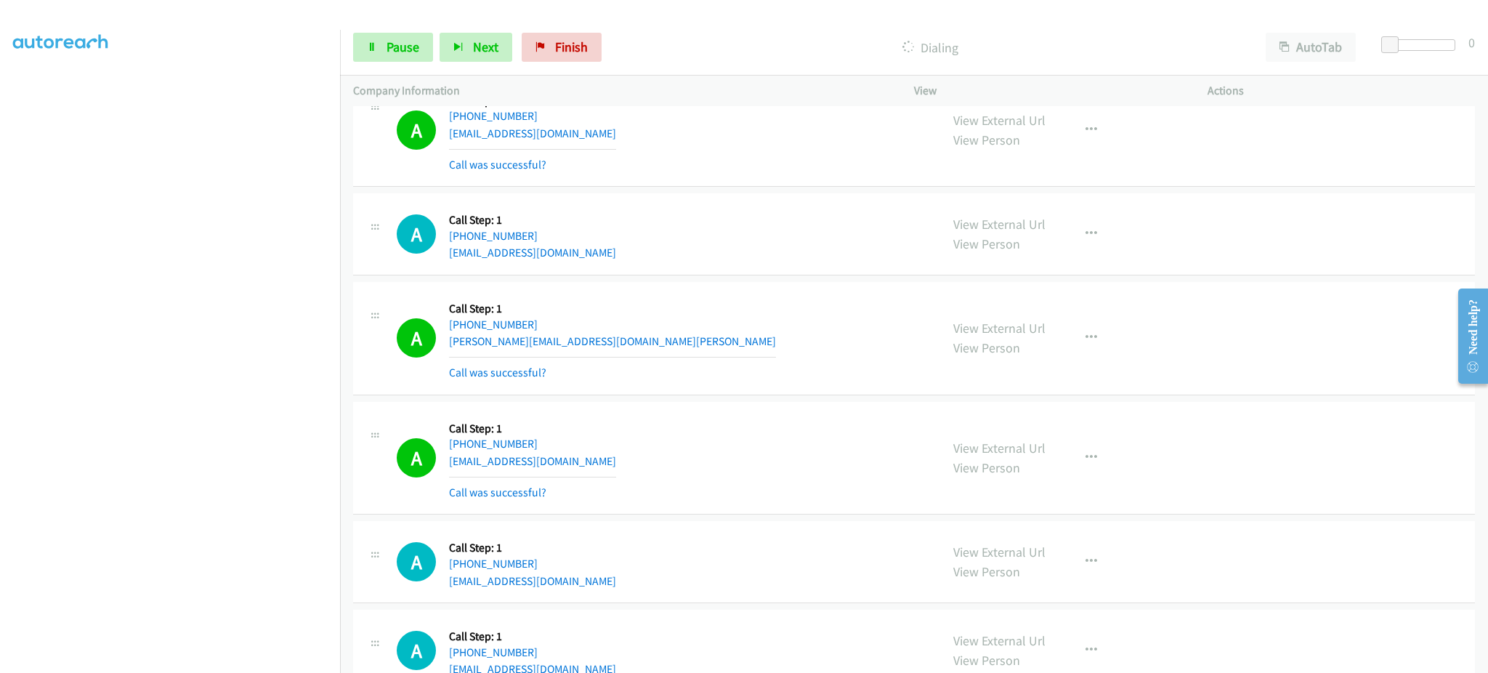
scroll to position [2042, 0]
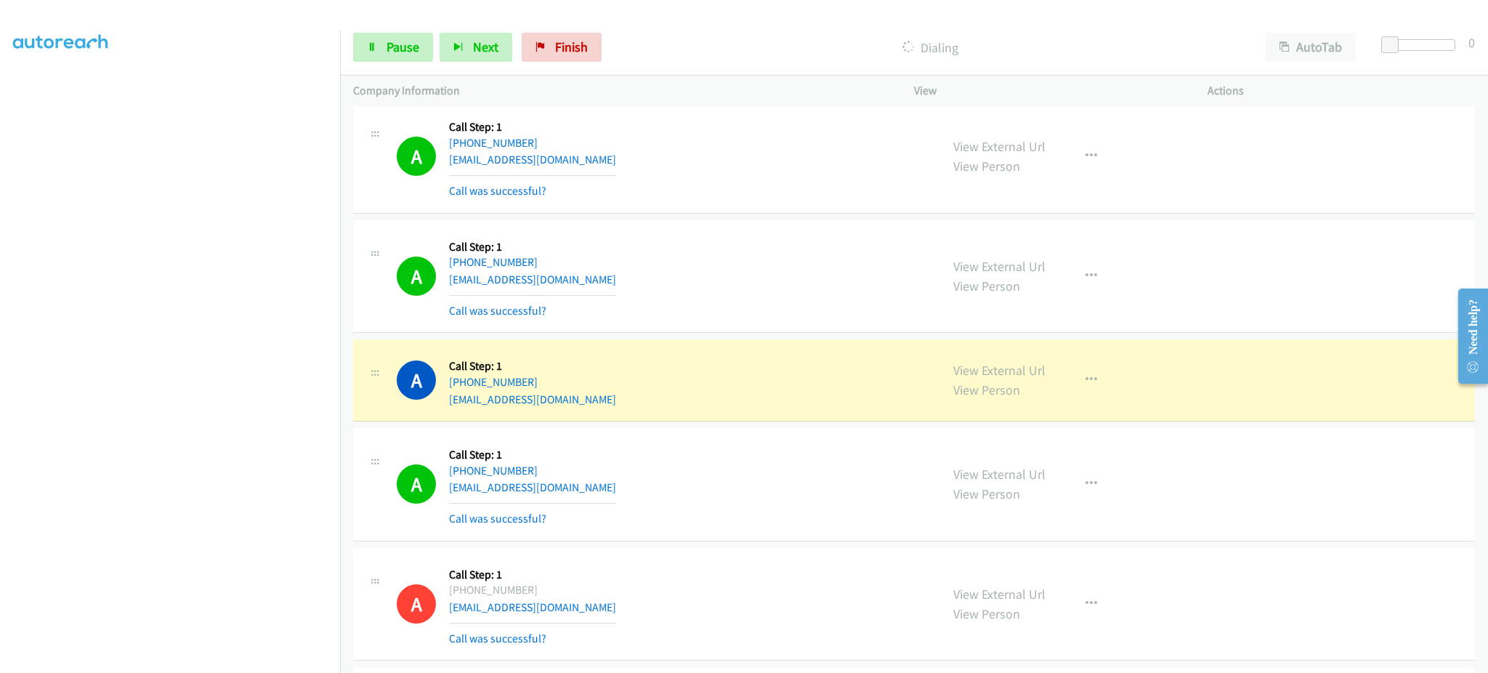
click at [599, 408] on div "A Callback Scheduled Call Step: 1 [GEOGRAPHIC_DATA]/[GEOGRAPHIC_DATA] [PHONE_NU…" at bounding box center [662, 379] width 531 height 55
click at [597, 406] on div "A Callback Scheduled Call Step: 1 [GEOGRAPHIC_DATA]/[GEOGRAPHIC_DATA] [PHONE_NU…" at bounding box center [662, 379] width 531 height 55
click at [1087, 379] on icon "button" at bounding box center [1092, 380] width 12 height 12
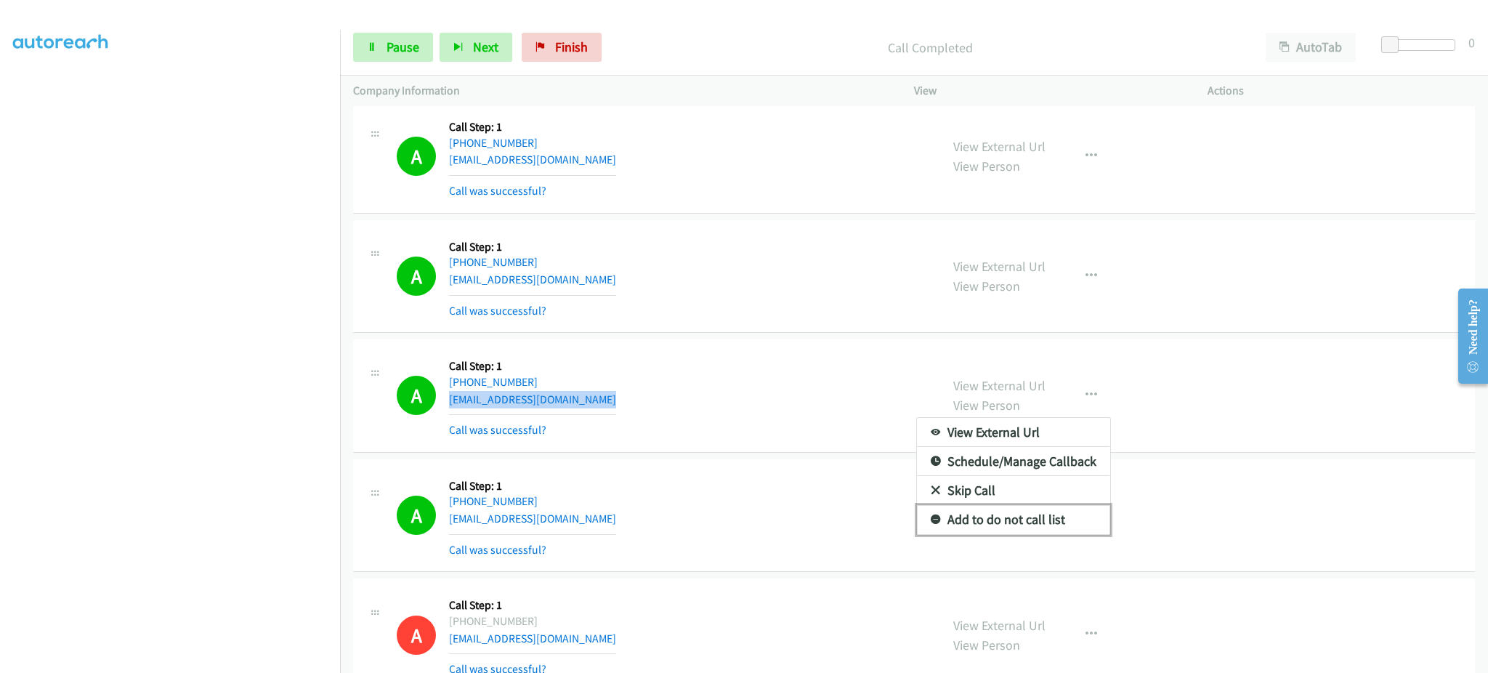
click at [1073, 517] on link "Add to do not call list" at bounding box center [1013, 519] width 193 height 29
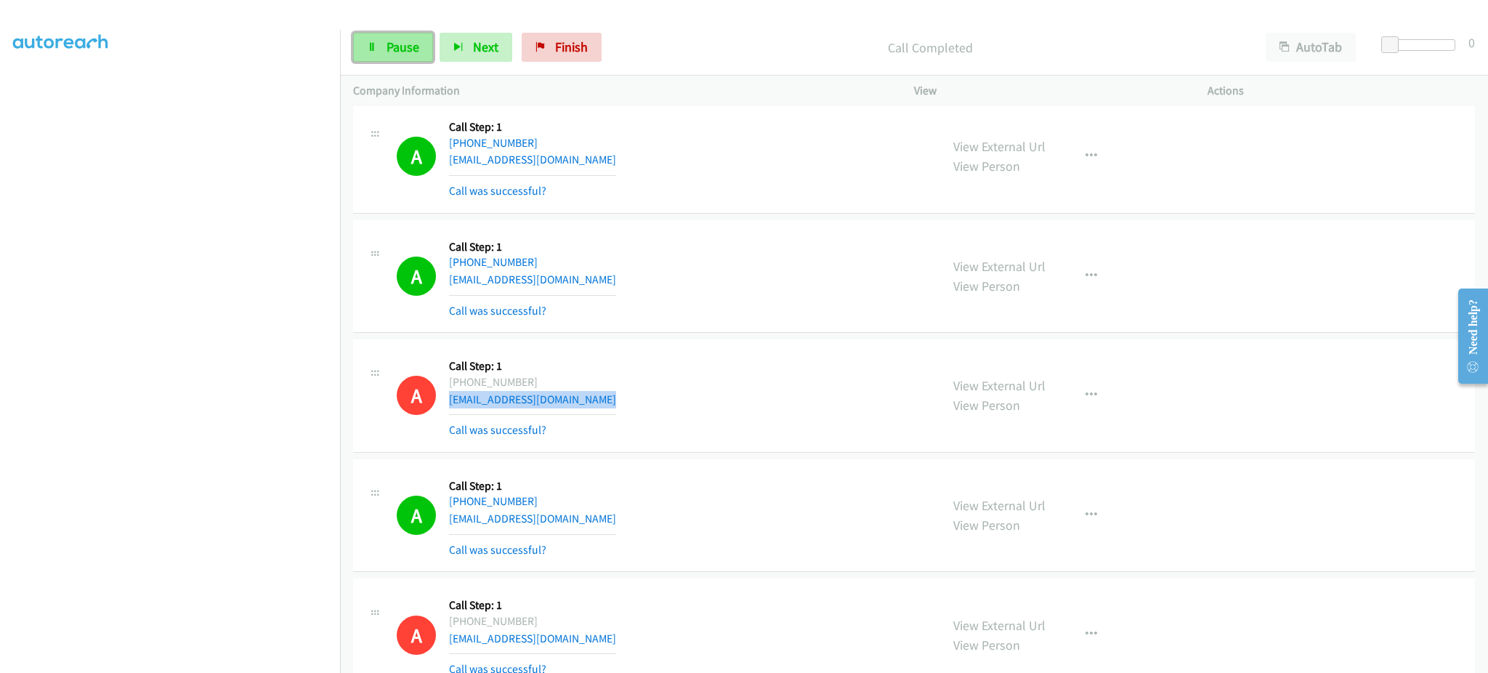
click at [424, 51] on link "Pause" at bounding box center [393, 47] width 80 height 29
drag, startPoint x: 419, startPoint y: 47, endPoint x: 422, endPoint y: 60, distance: 13.6
click at [419, 47] on span "Start Calls" at bounding box center [415, 47] width 57 height 17
click at [776, 326] on div "A Callback Scheduled Call Step: 1 America/New_York [PHONE_NUMBER] [EMAIL_ADDRES…" at bounding box center [914, 276] width 1122 height 113
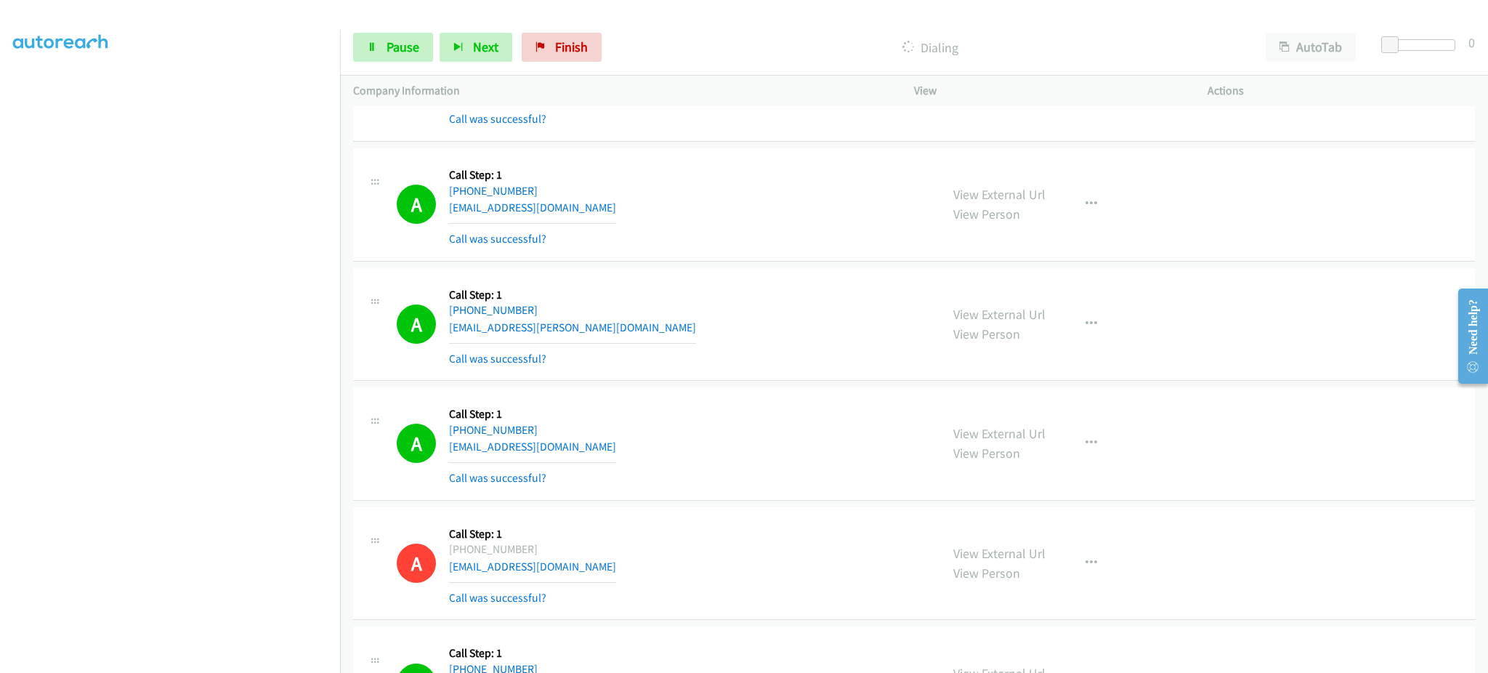
scroll to position [2914, 0]
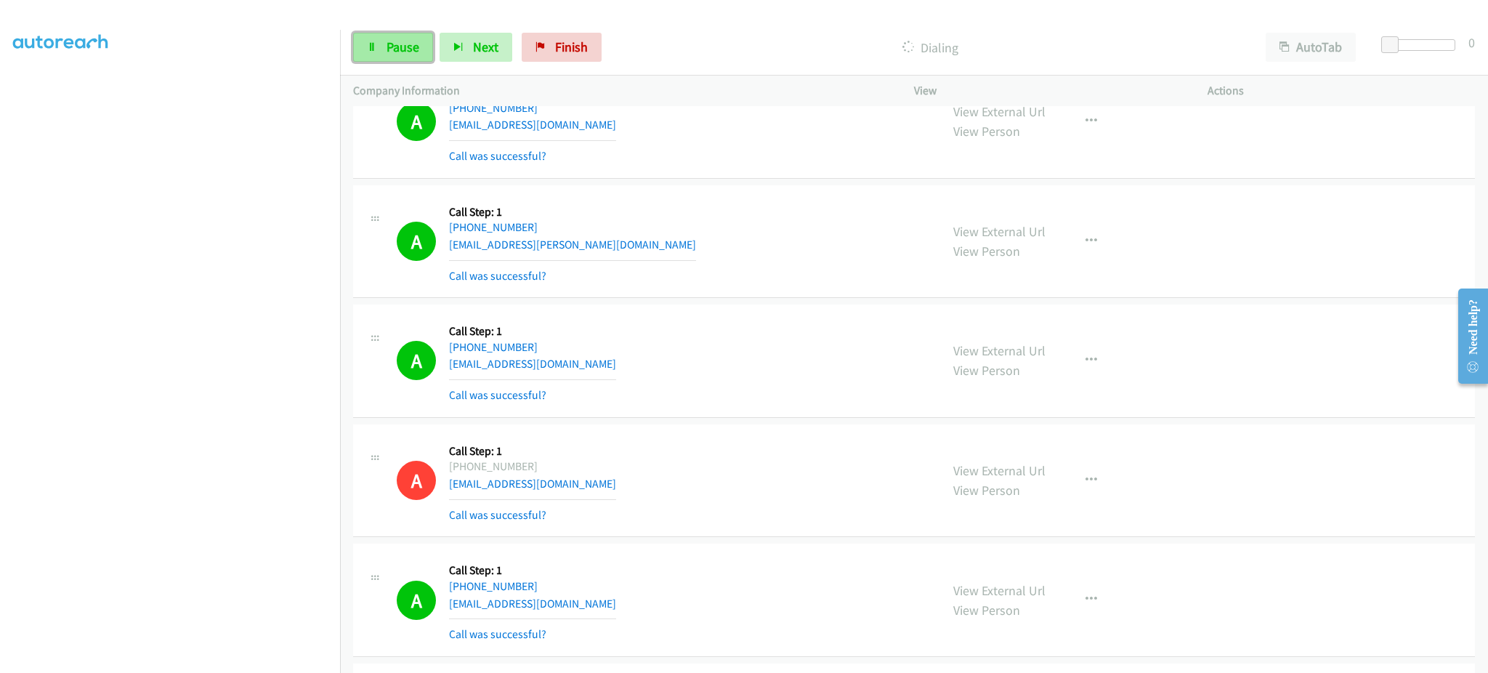
click at [363, 59] on link "Pause" at bounding box center [393, 47] width 80 height 29
click at [413, 57] on link "Start Calls" at bounding box center [405, 47] width 104 height 29
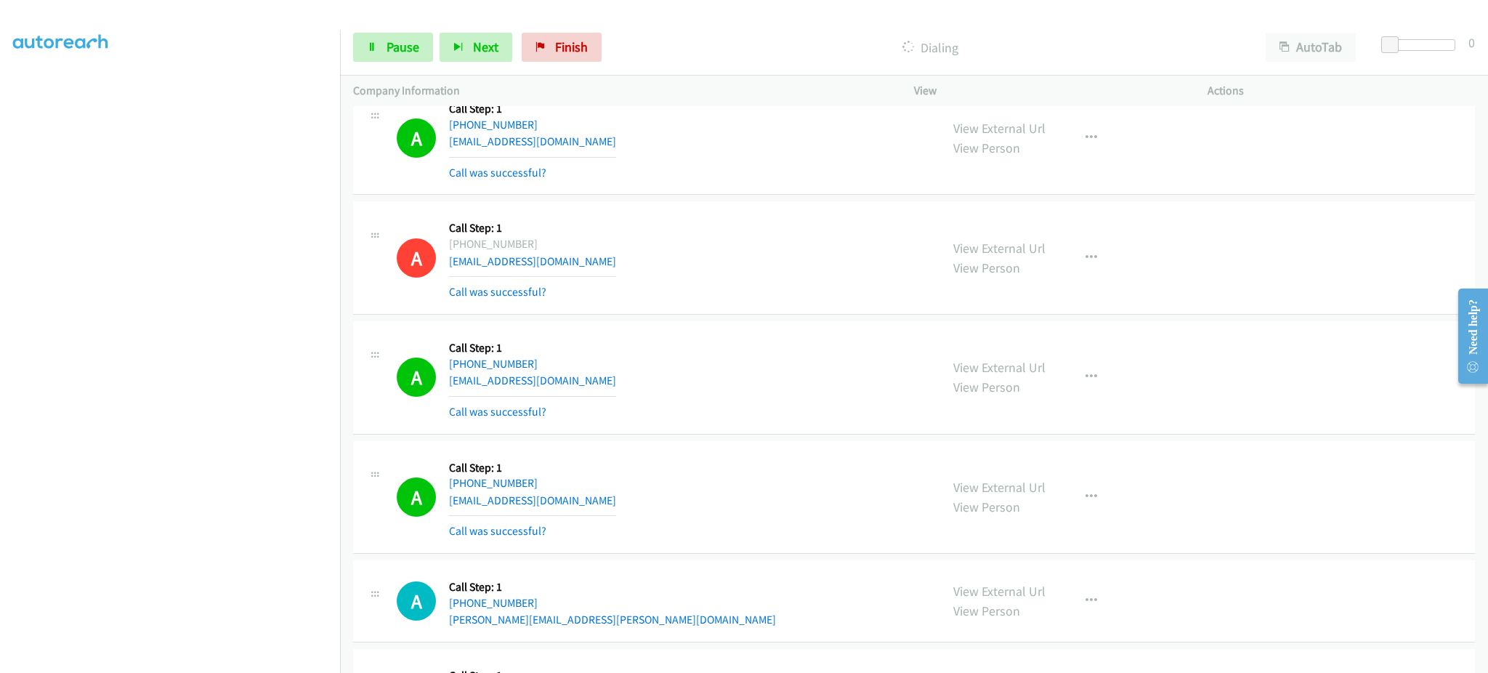
scroll to position [3786, 0]
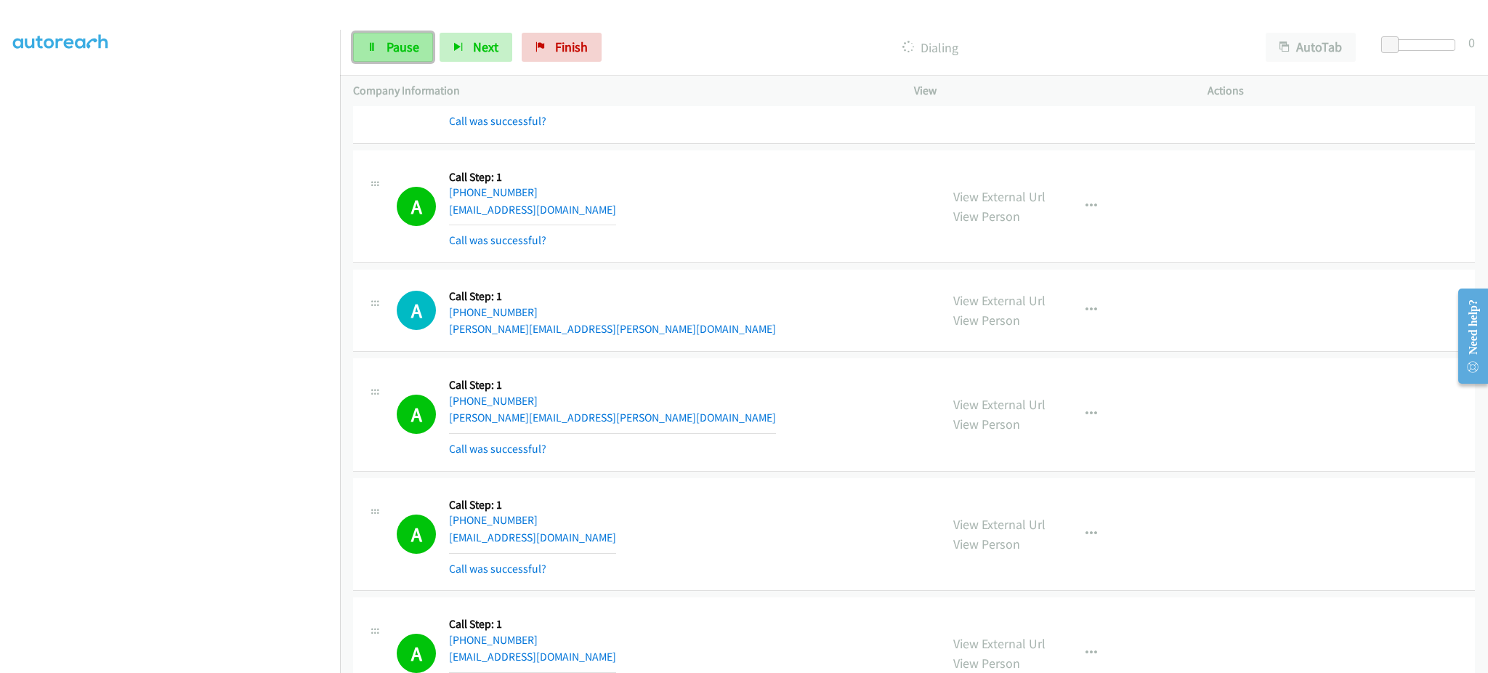
click at [406, 59] on link "Pause" at bounding box center [393, 47] width 80 height 29
click at [412, 45] on span "Start Calls" at bounding box center [415, 47] width 57 height 17
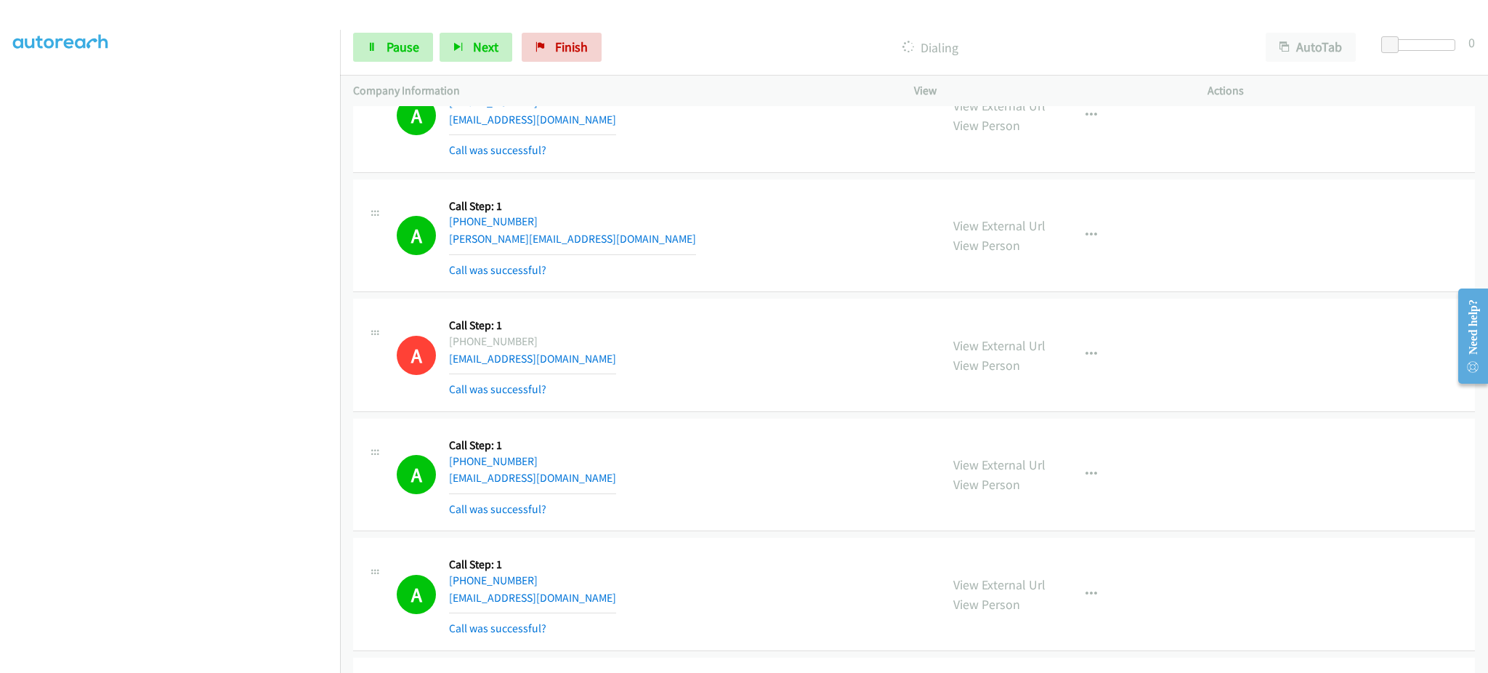
scroll to position [5821, 0]
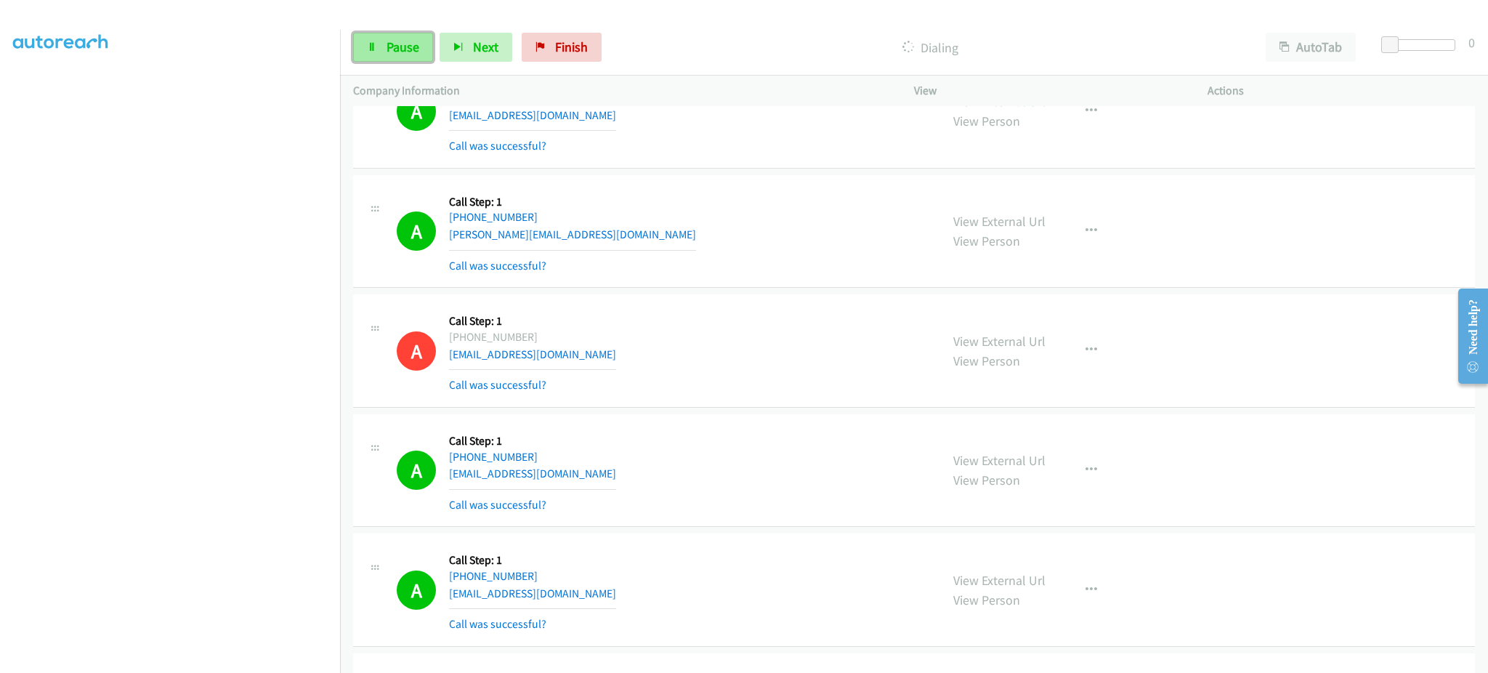
click at [422, 52] on link "Pause" at bounding box center [393, 47] width 80 height 29
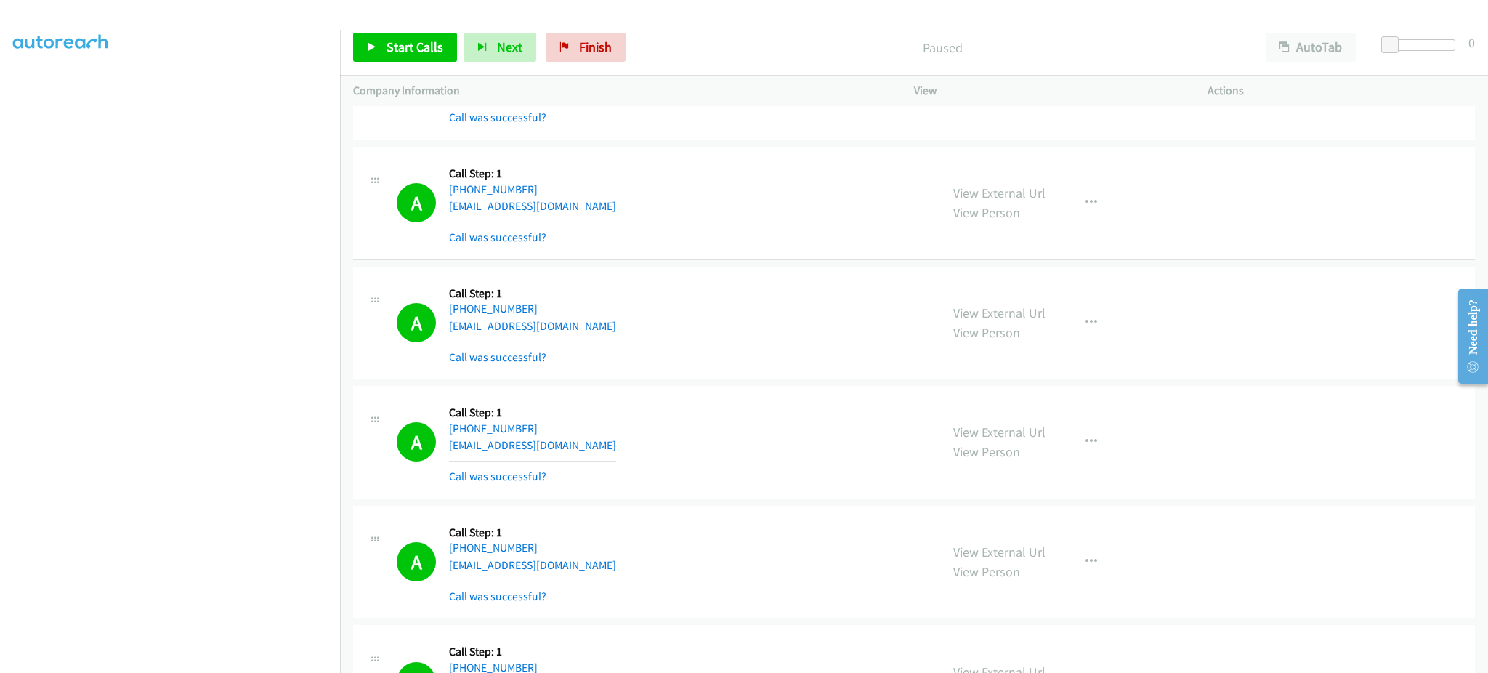
scroll to position [6403, 0]
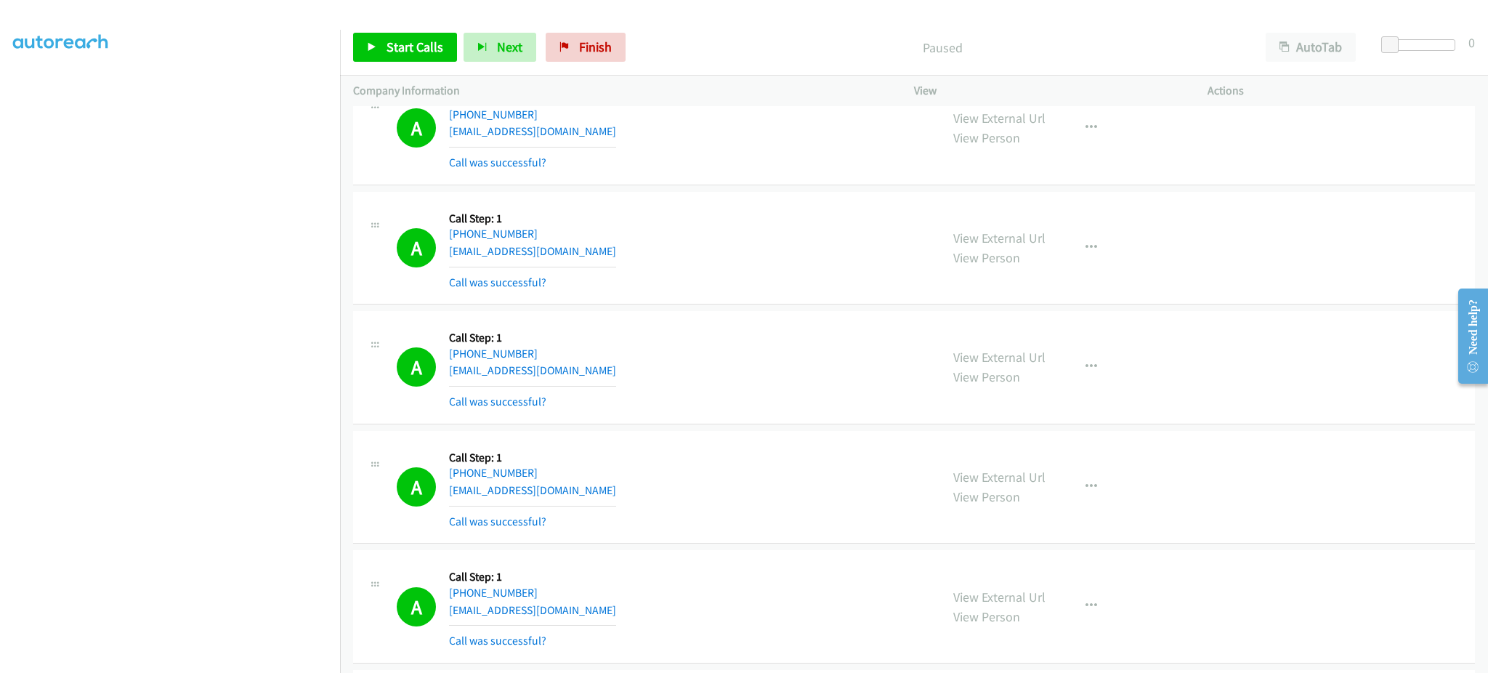
click at [609, 374] on div "A Callback Scheduled Call Step: 1 [GEOGRAPHIC_DATA]/[GEOGRAPHIC_DATA] [PHONE_NU…" at bounding box center [662, 367] width 531 height 86
click at [596, 493] on div "A Callback Scheduled Call Step: 1 [GEOGRAPHIC_DATA]/[GEOGRAPHIC_DATA] [PHONE_NU…" at bounding box center [662, 487] width 531 height 86
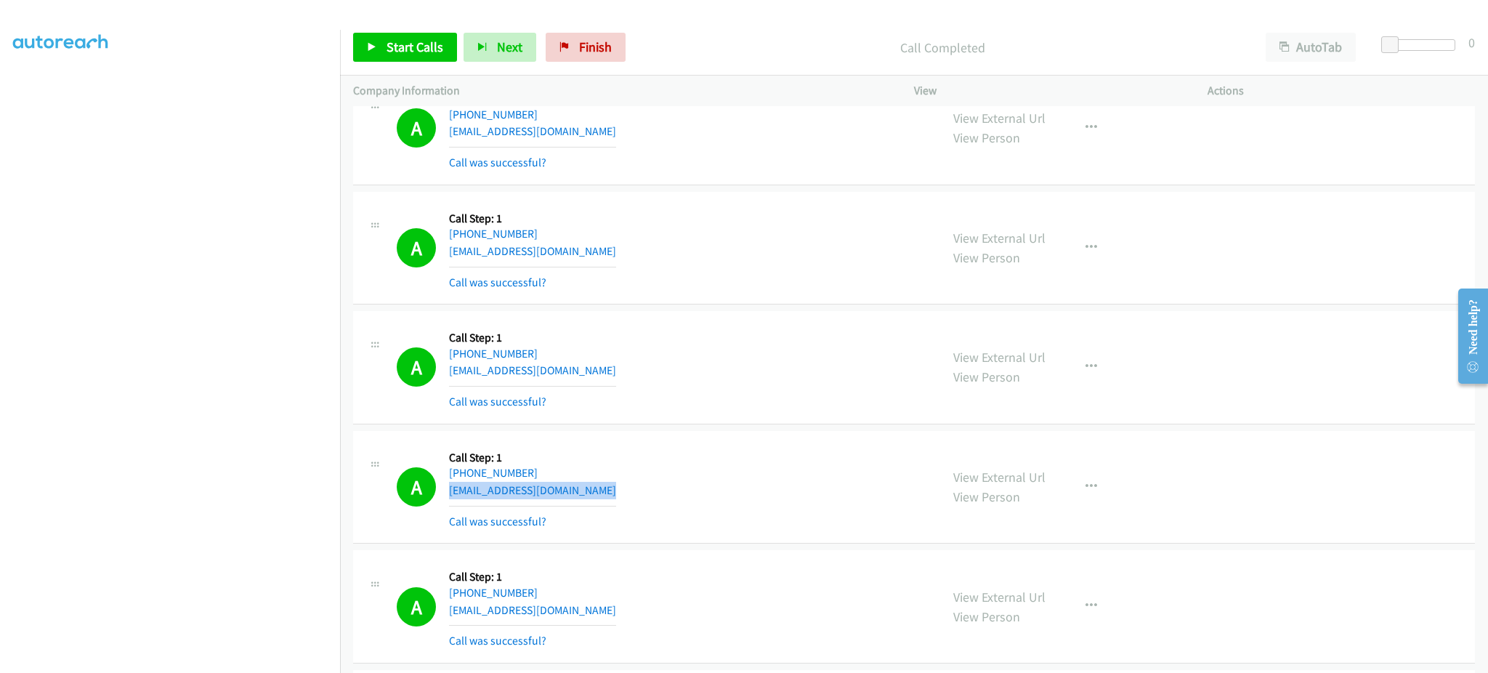
click at [596, 493] on div "A Callback Scheduled Call Step: 1 [GEOGRAPHIC_DATA]/[GEOGRAPHIC_DATA] [PHONE_NU…" at bounding box center [662, 487] width 531 height 86
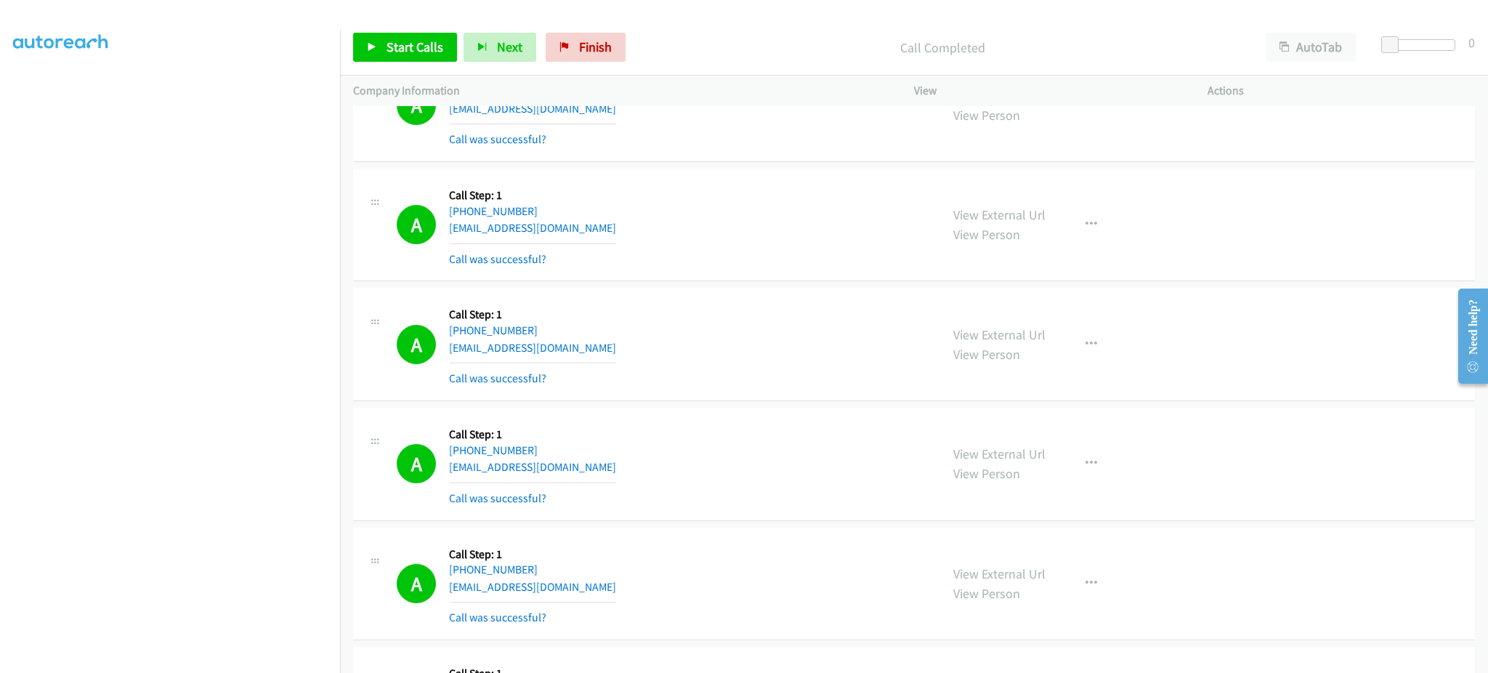
scroll to position [6984, 0]
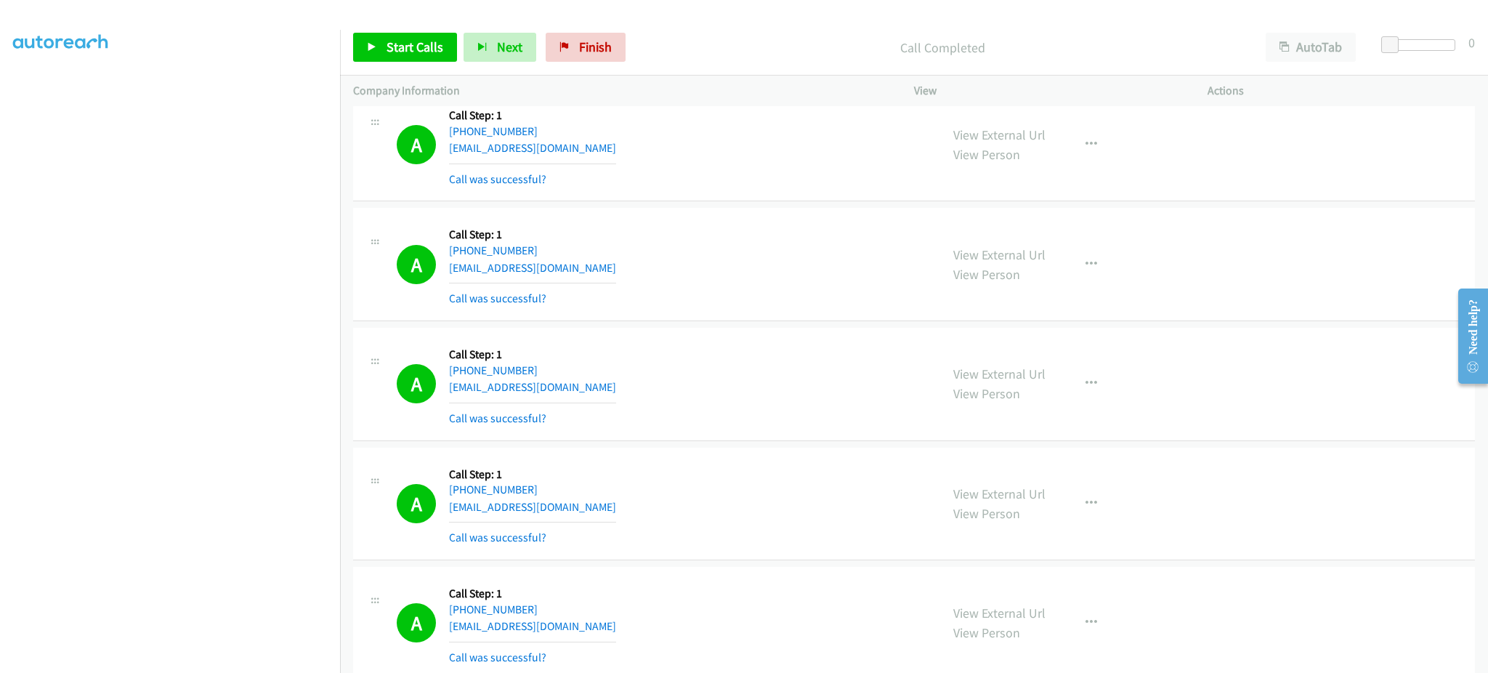
click at [584, 392] on div "A Callback Scheduled Call Step: 1 America/Los_Angeles [PHONE_NUMBER] [EMAIL_ADD…" at bounding box center [662, 384] width 531 height 86
click at [391, 51] on span "Start Calls" at bounding box center [415, 47] width 57 height 17
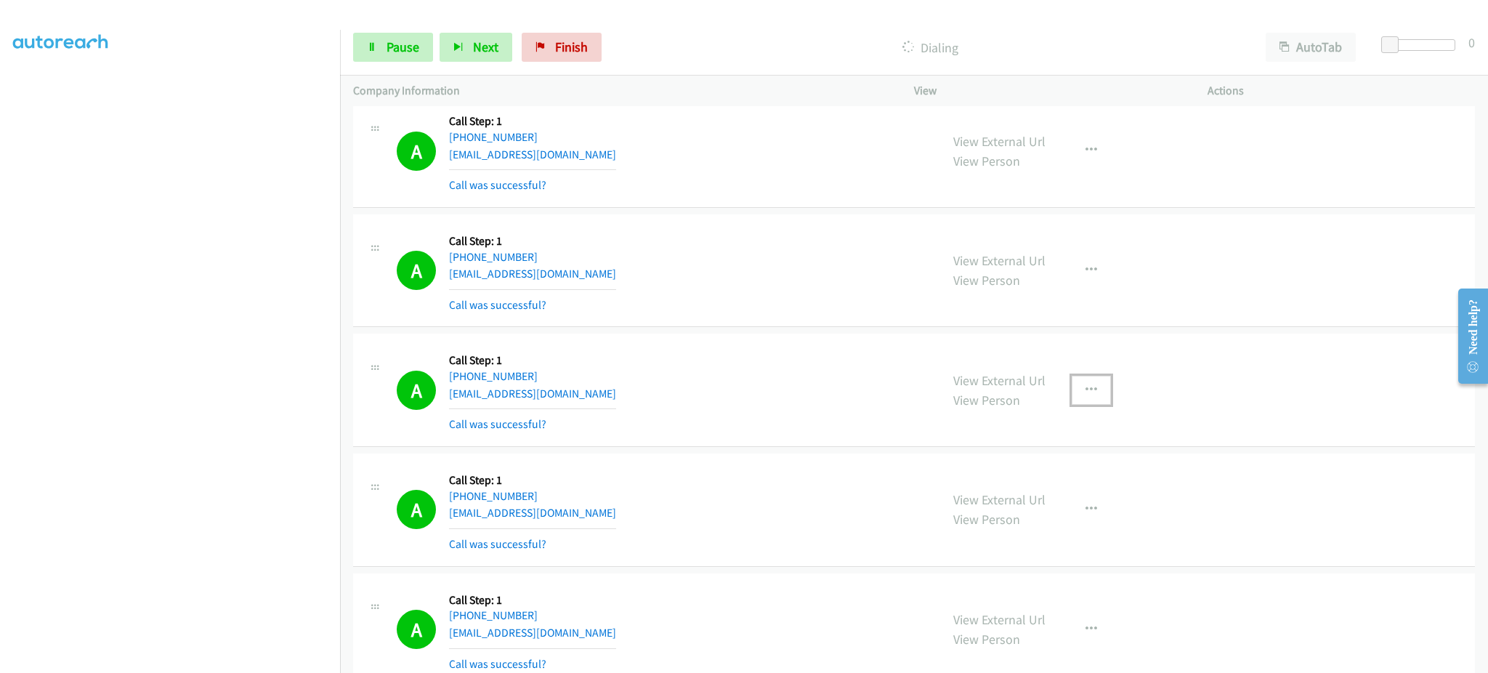
click at [1072, 401] on button "button" at bounding box center [1091, 390] width 39 height 29
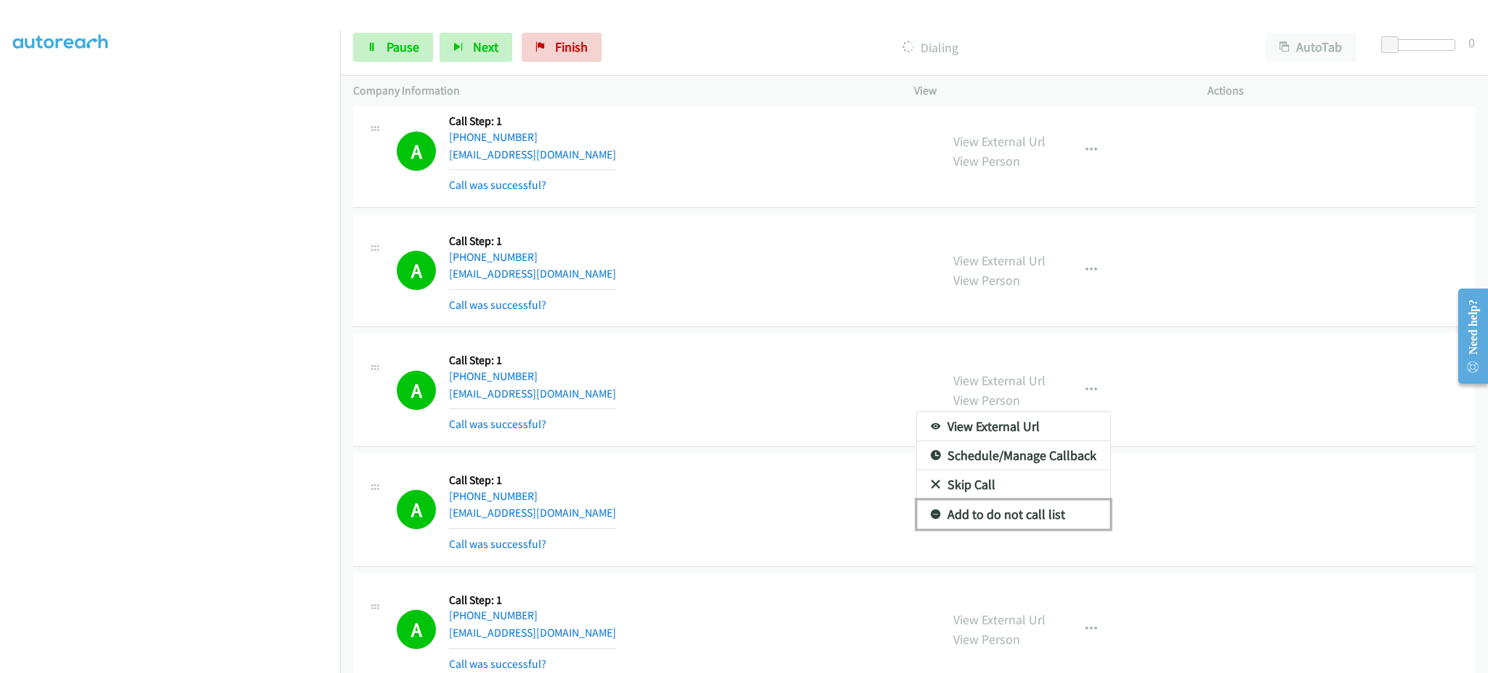
click at [1045, 516] on link "Add to do not call list" at bounding box center [1013, 514] width 193 height 29
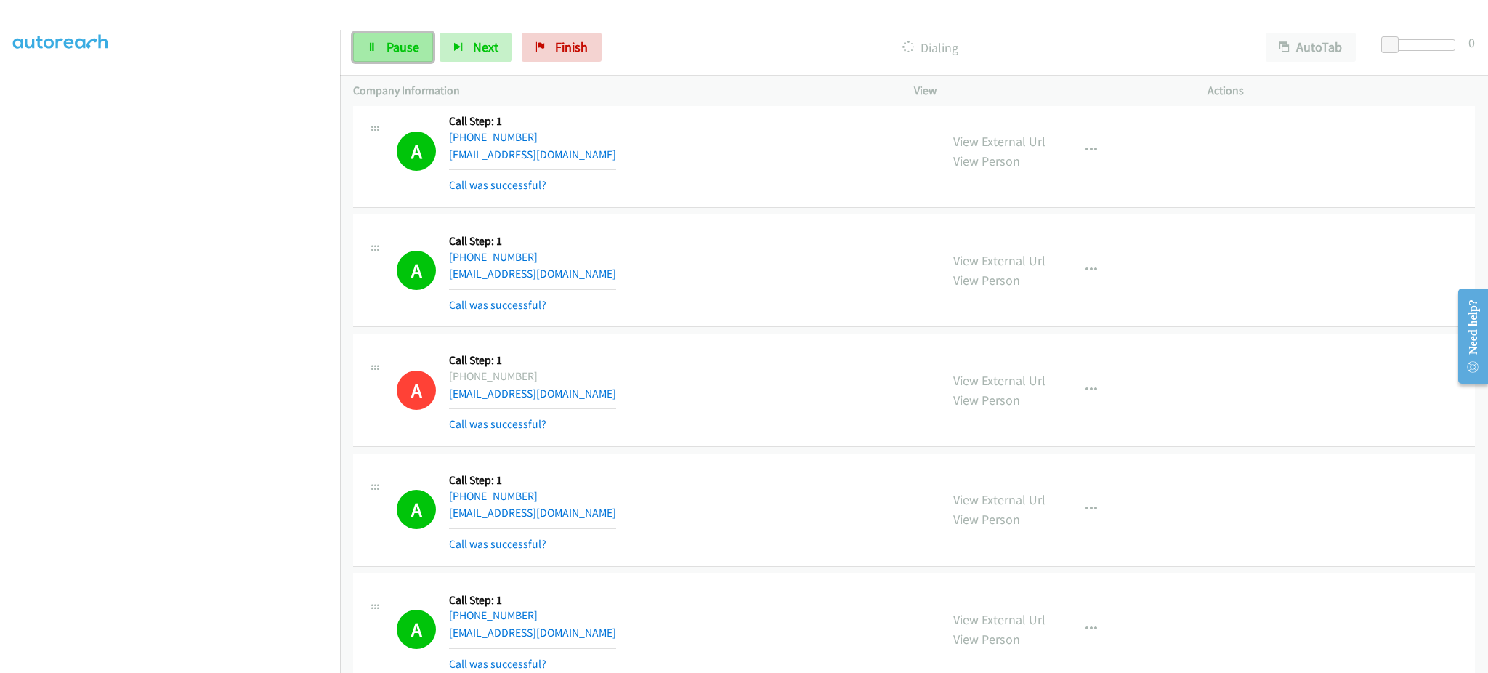
click at [401, 47] on span "Pause" at bounding box center [403, 47] width 33 height 17
click at [412, 51] on span "Start Calls" at bounding box center [415, 47] width 57 height 17
click at [409, 45] on span "Pause" at bounding box center [403, 47] width 33 height 17
click at [412, 55] on span "Start Calls" at bounding box center [415, 47] width 57 height 17
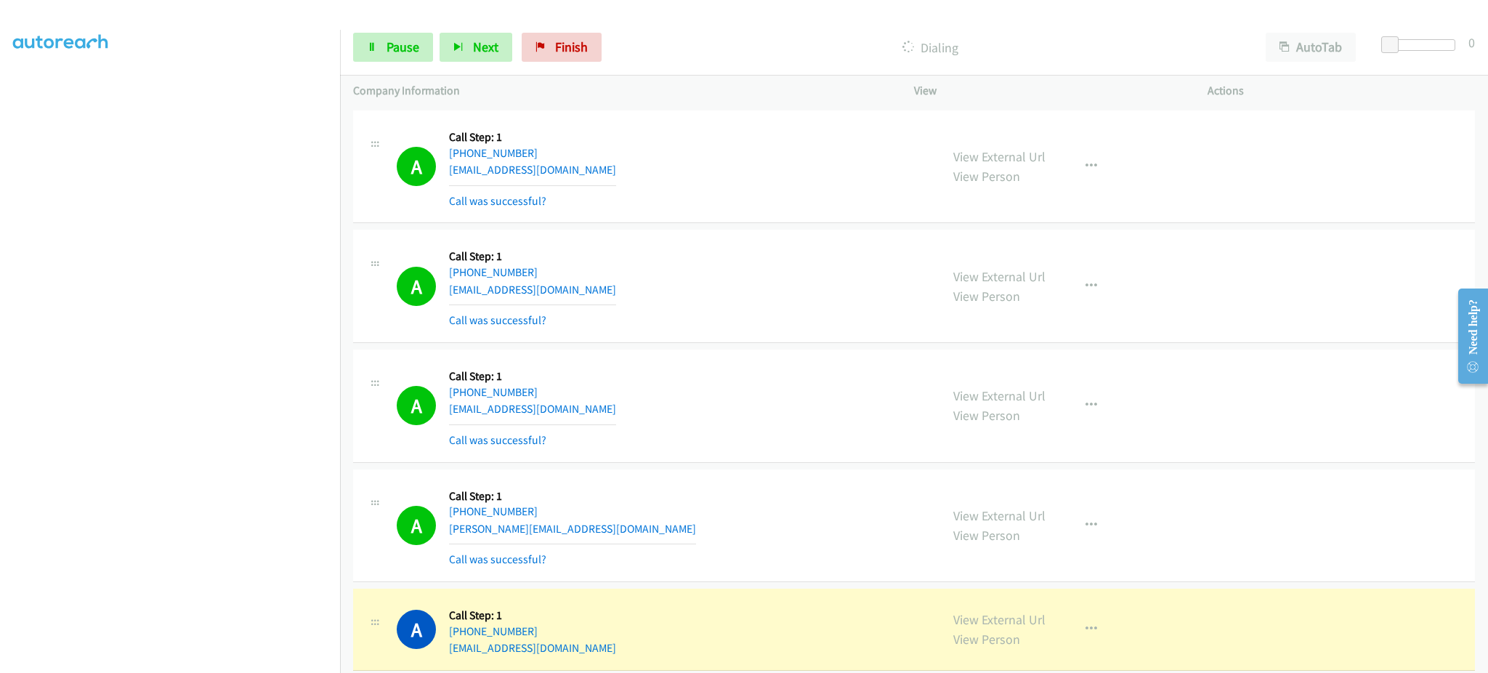
scroll to position [11917, 0]
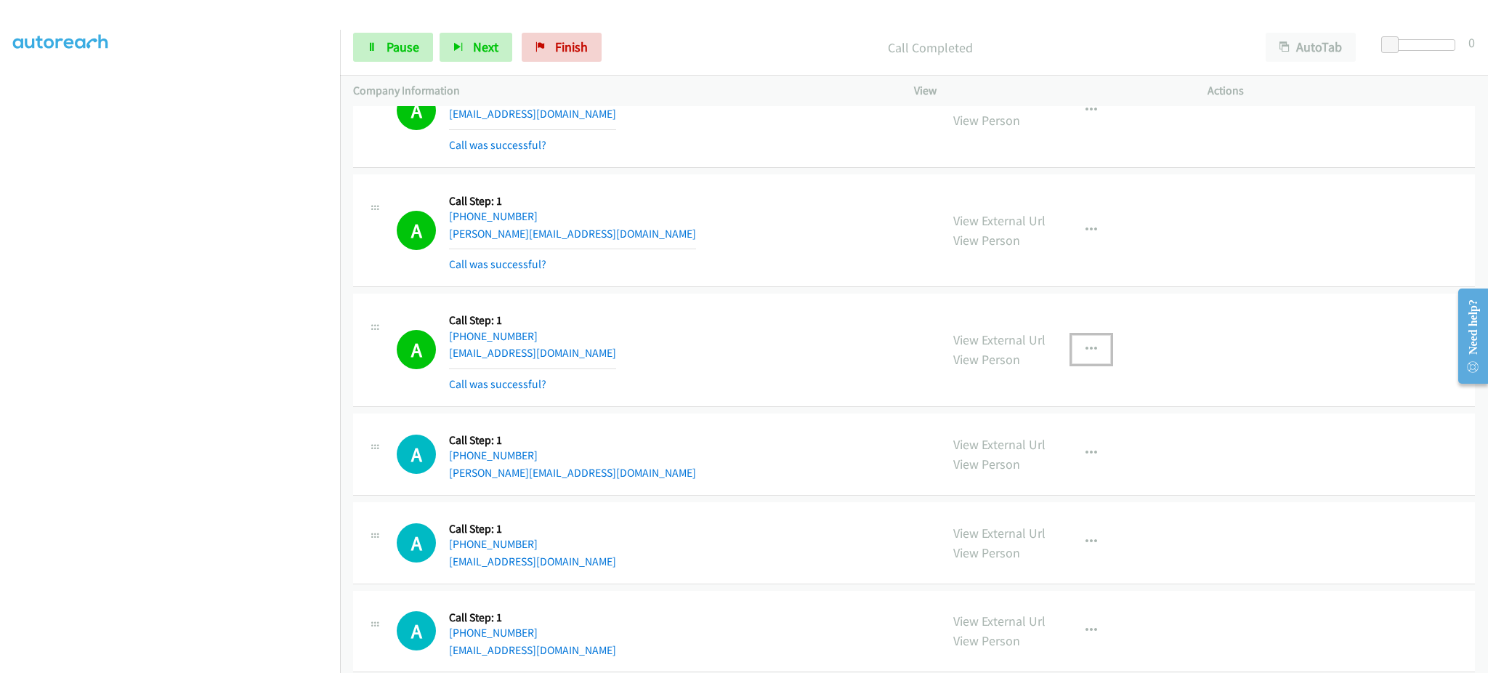
click at [1076, 347] on button "button" at bounding box center [1091, 349] width 39 height 29
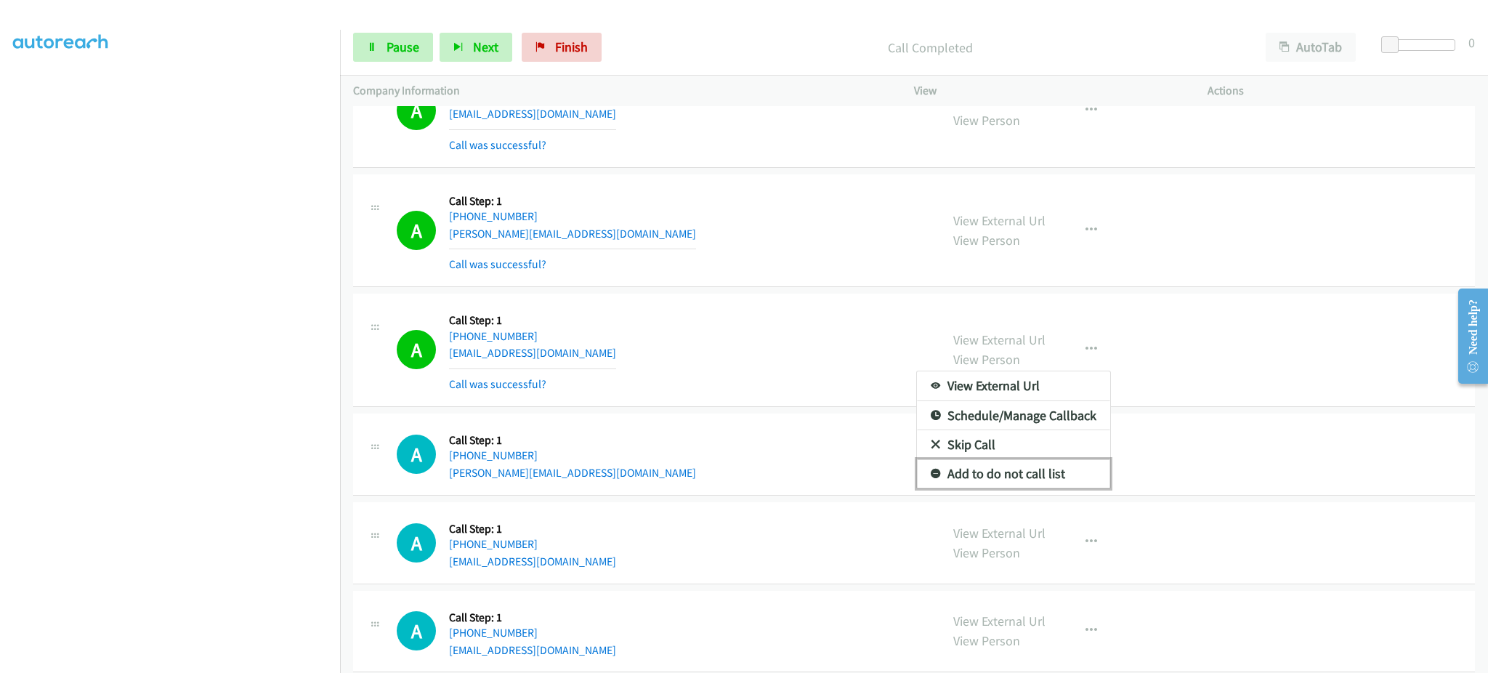
click at [1053, 473] on link "Add to do not call list" at bounding box center [1013, 473] width 193 height 29
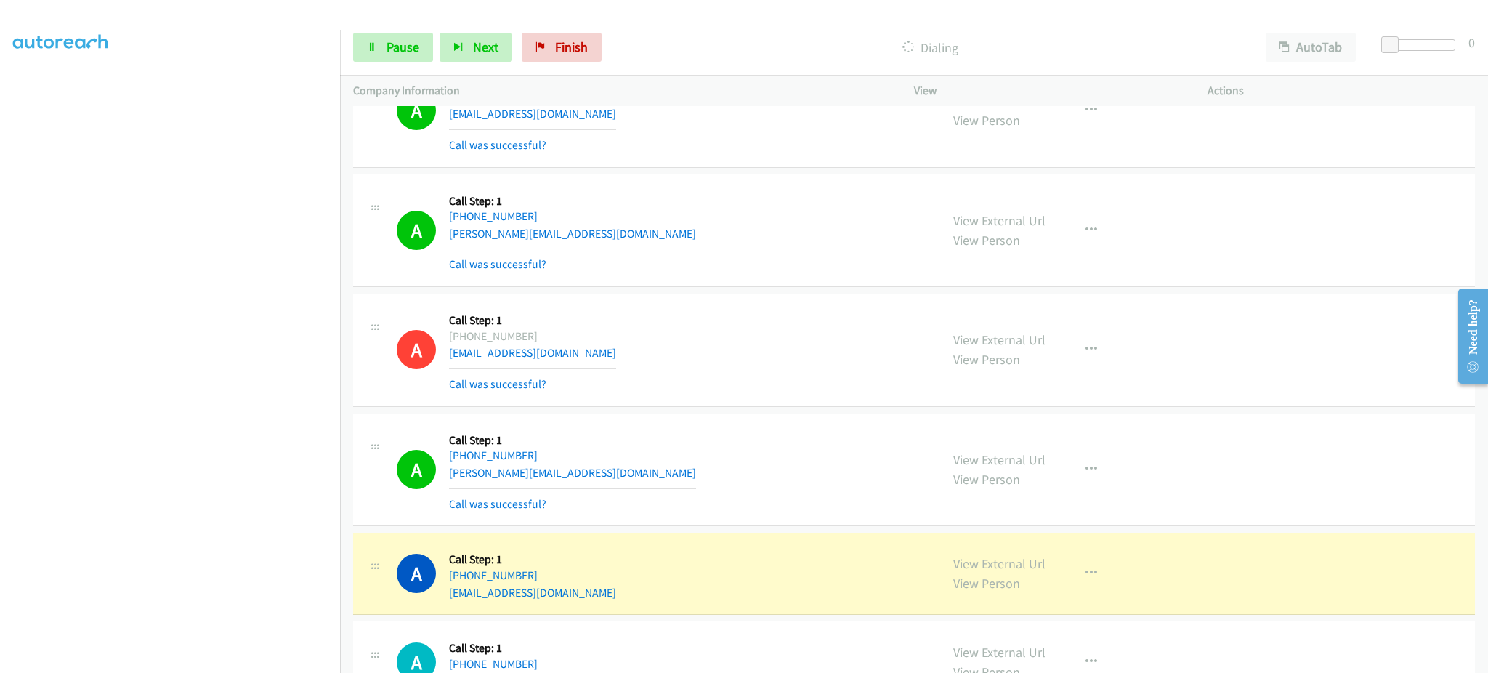
scroll to position [11980, 0]
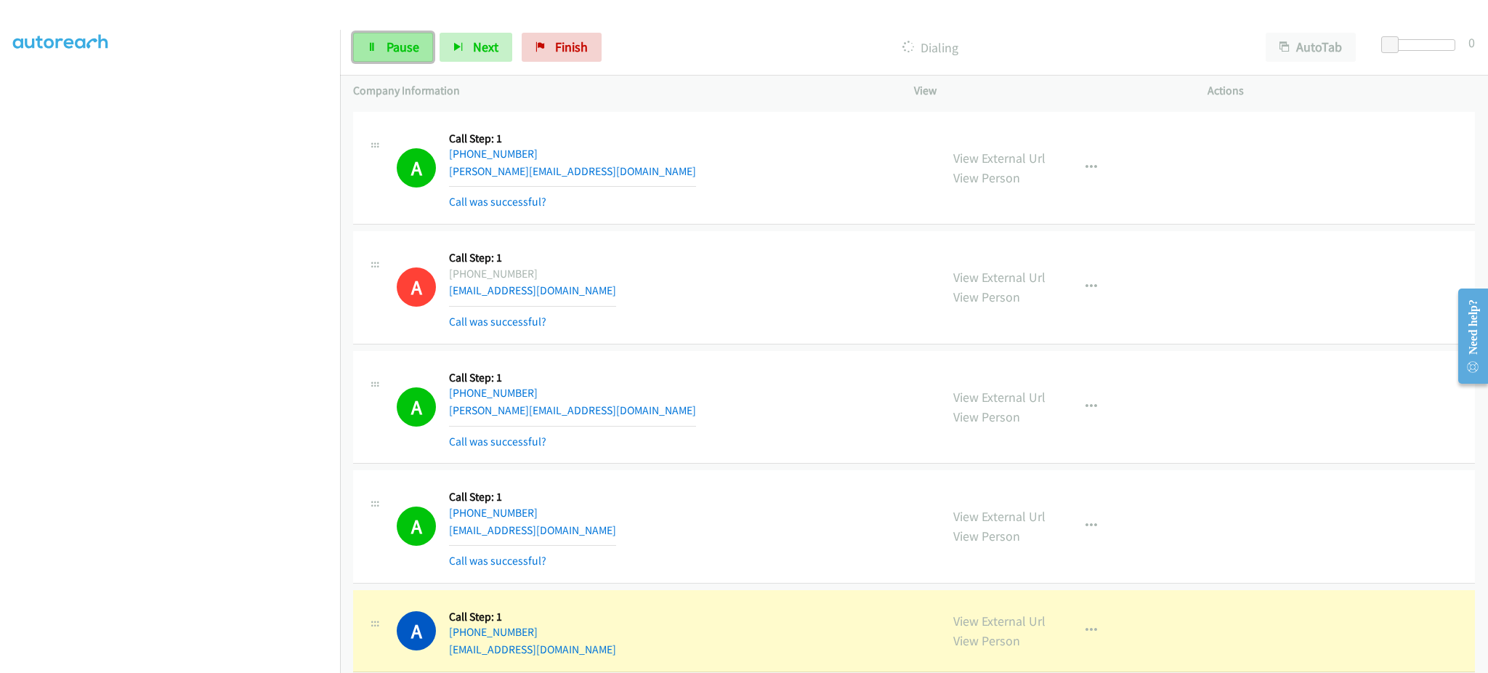
click at [369, 44] on icon at bounding box center [372, 48] width 10 height 10
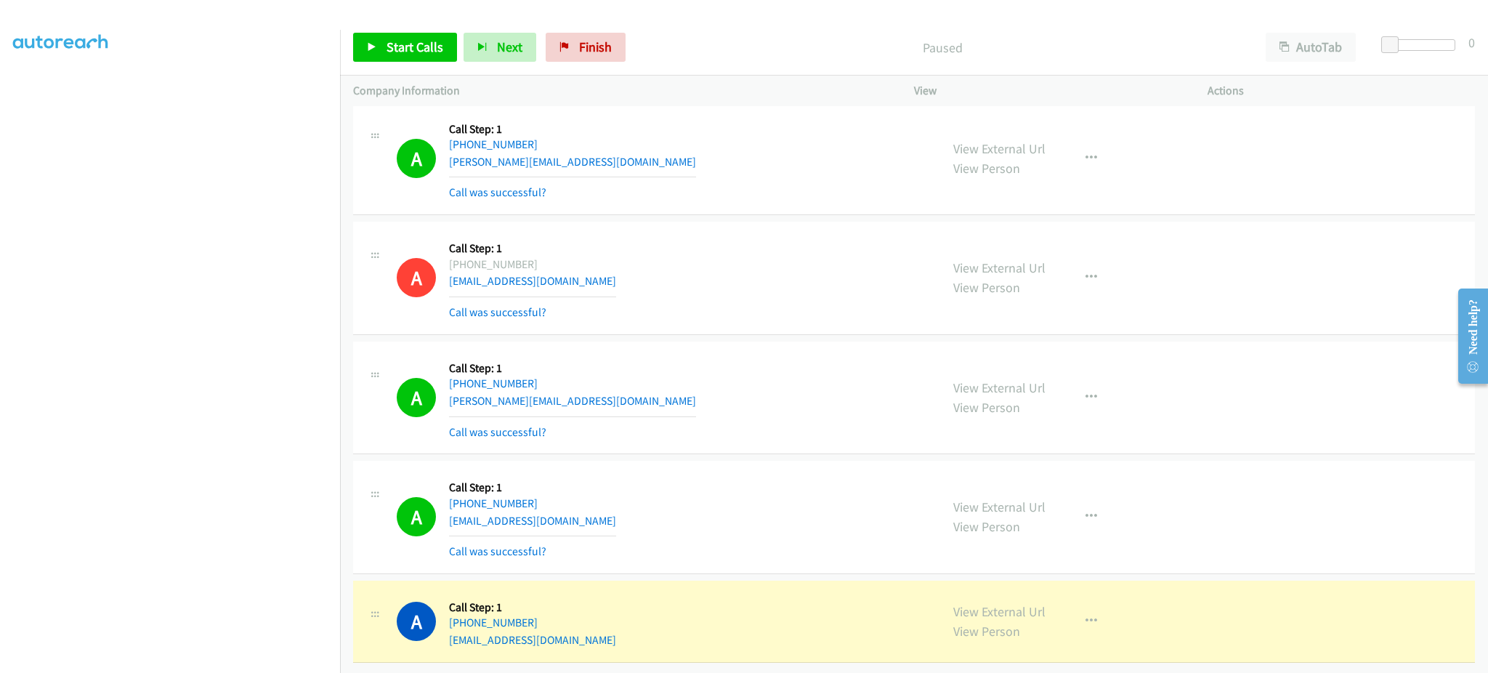
scroll to position [12011, 0]
click at [628, 625] on div "A Callback Scheduled Call Step: 1 [GEOGRAPHIC_DATA]/[GEOGRAPHIC_DATA] [PHONE_NU…" at bounding box center [662, 621] width 531 height 55
drag, startPoint x: 629, startPoint y: 625, endPoint x: 638, endPoint y: 625, distance: 9.4
click at [629, 625] on div "A Callback Scheduled Call Step: 1 [GEOGRAPHIC_DATA]/[GEOGRAPHIC_DATA] [PHONE_NU…" at bounding box center [662, 621] width 531 height 55
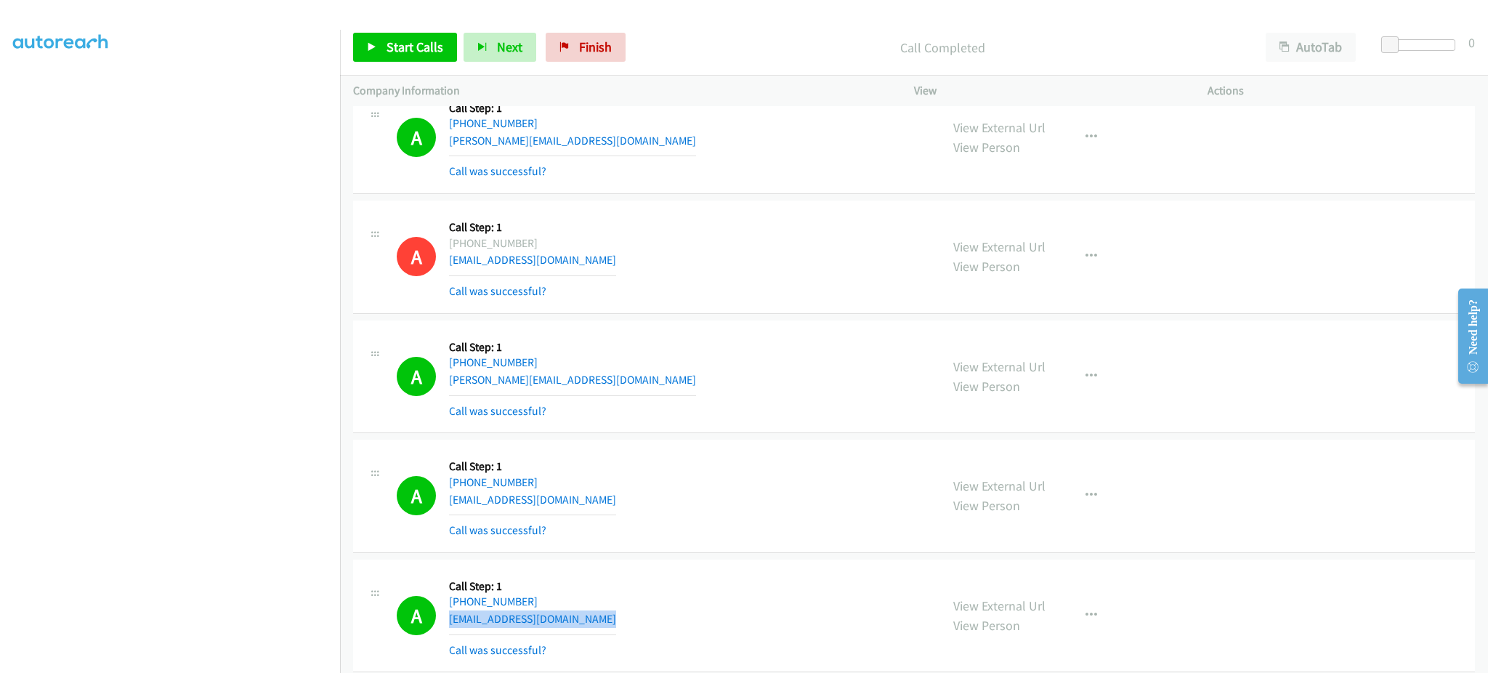
click at [594, 628] on div "A Callback Scheduled Call Step: 1 [GEOGRAPHIC_DATA]/[GEOGRAPHIC_DATA] [PHONE_NU…" at bounding box center [662, 616] width 531 height 86
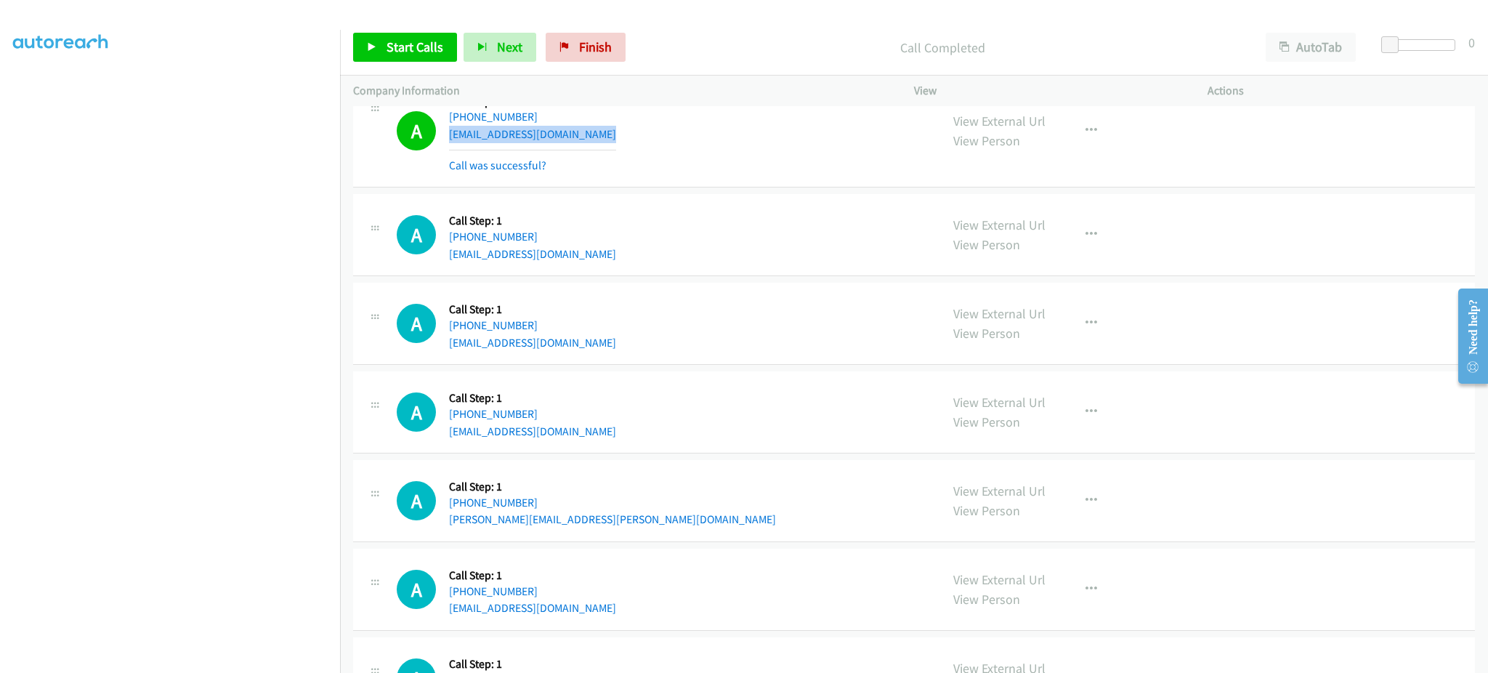
scroll to position [12592, 0]
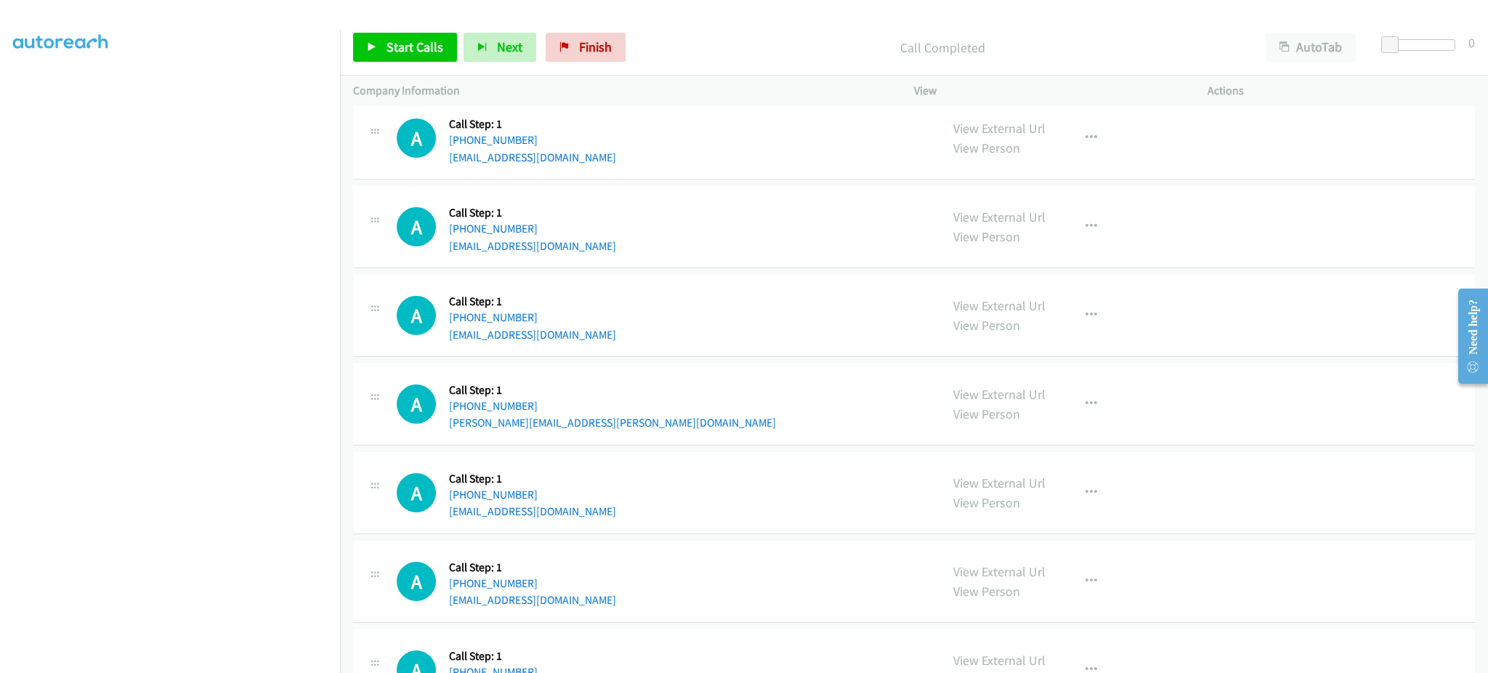
click at [565, 161] on div "A Callback Scheduled Call Step: 1 America/New_York [PHONE_NUMBER] [EMAIL_ADDRES…" at bounding box center [662, 137] width 531 height 55
click at [605, 254] on div "A Callback Scheduled Call Step: 1 America/New_York [PHONE_NUMBER] [EMAIL_ADDRES…" at bounding box center [662, 226] width 531 height 55
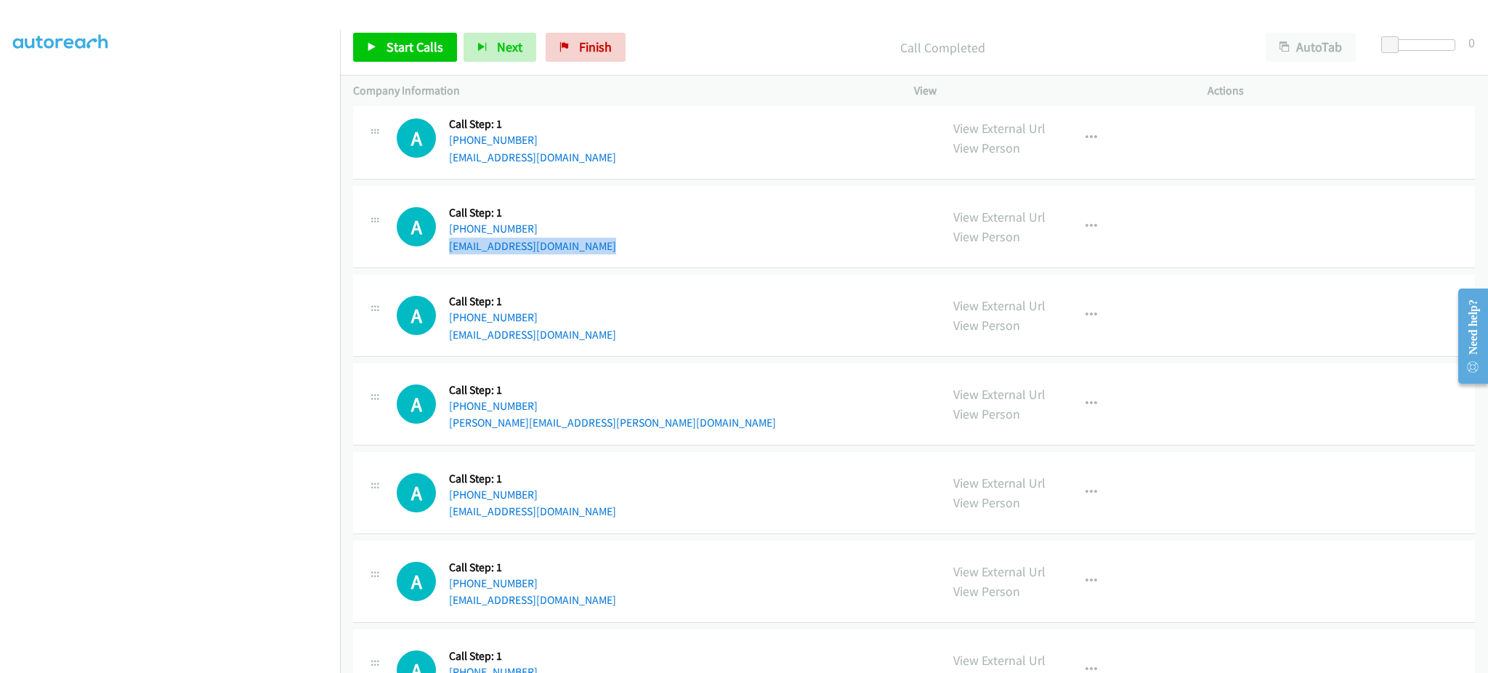
click at [605, 254] on div "A Callback Scheduled Call Step: 1 America/New_York [PHONE_NUMBER] [EMAIL_ADDRES…" at bounding box center [662, 226] width 531 height 55
click at [620, 430] on div "A Callback Scheduled Call Step: 1 [GEOGRAPHIC_DATA]/[GEOGRAPHIC_DATA] [PHONE_NU…" at bounding box center [662, 403] width 531 height 55
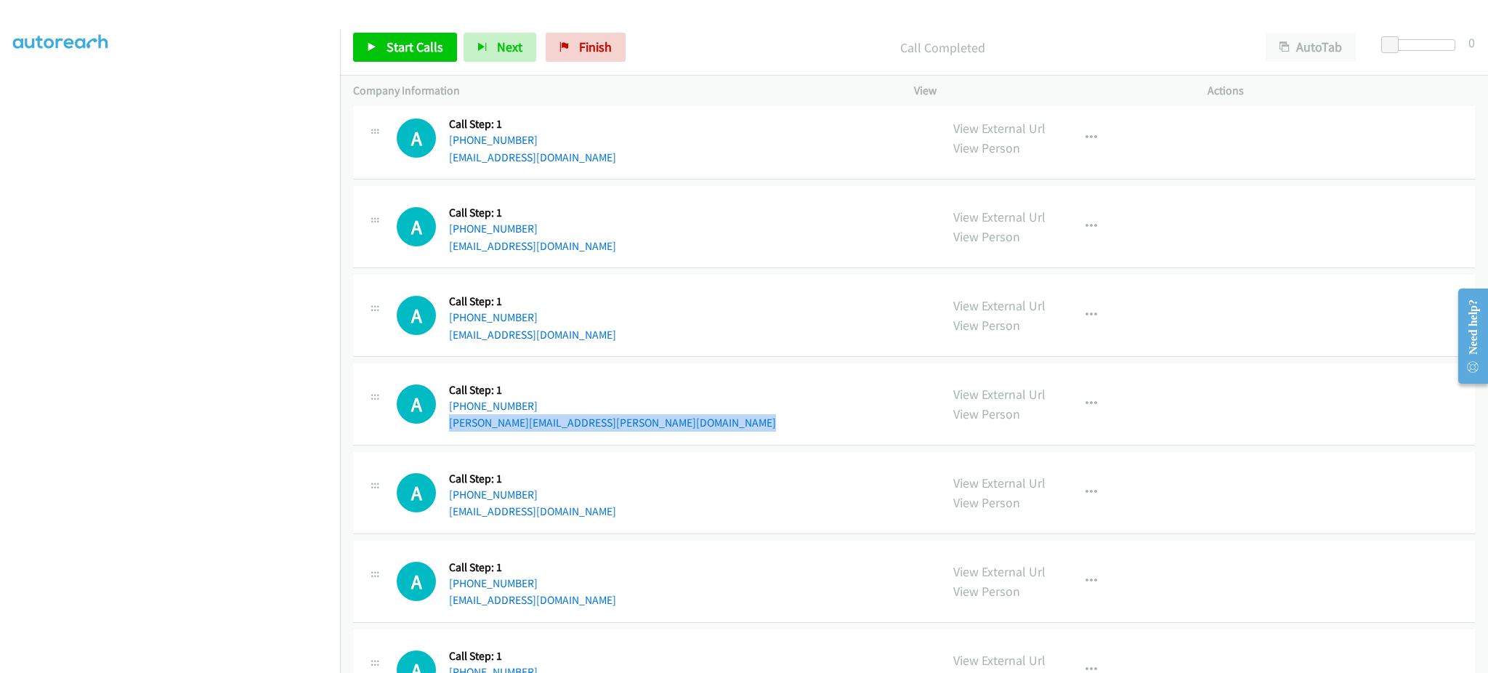
click at [620, 430] on div "A Callback Scheduled Call Step: 1 [GEOGRAPHIC_DATA]/[GEOGRAPHIC_DATA] [PHONE_NU…" at bounding box center [662, 403] width 531 height 55
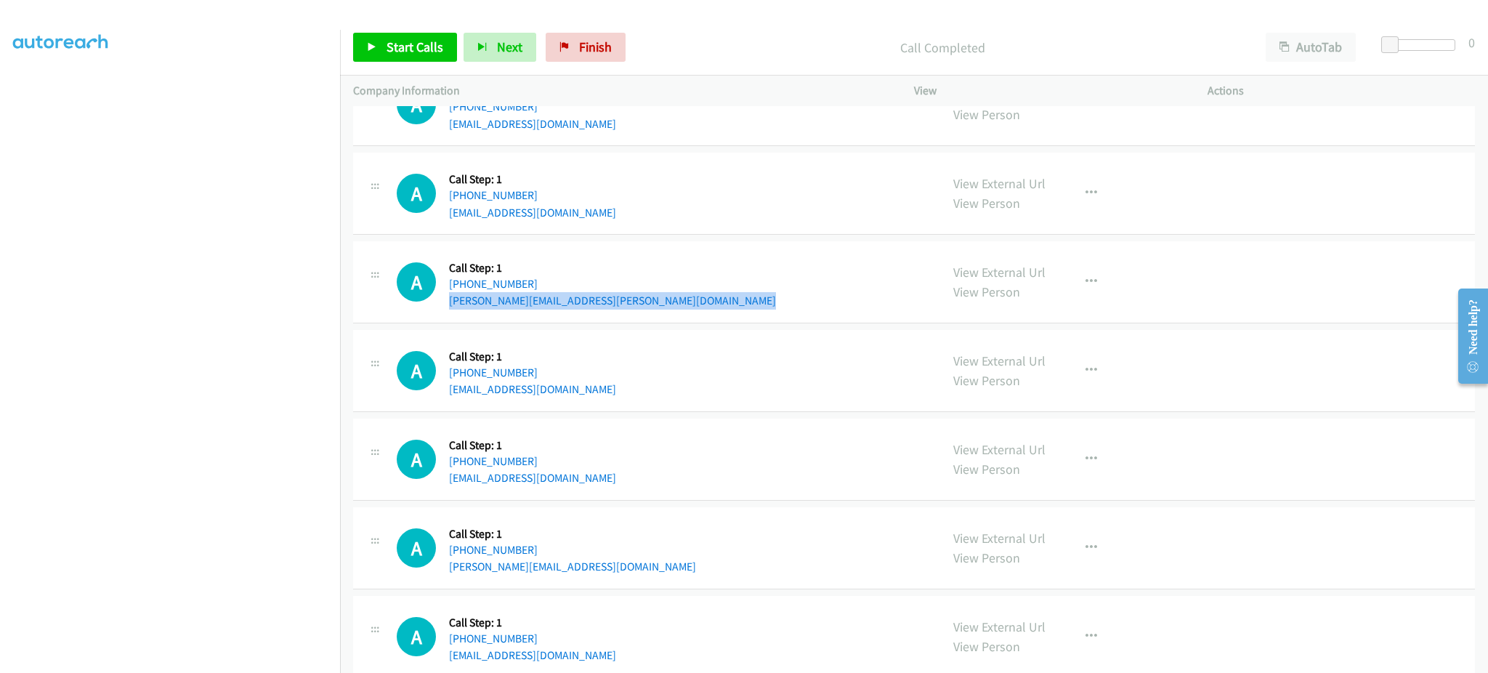
scroll to position [12751, 0]
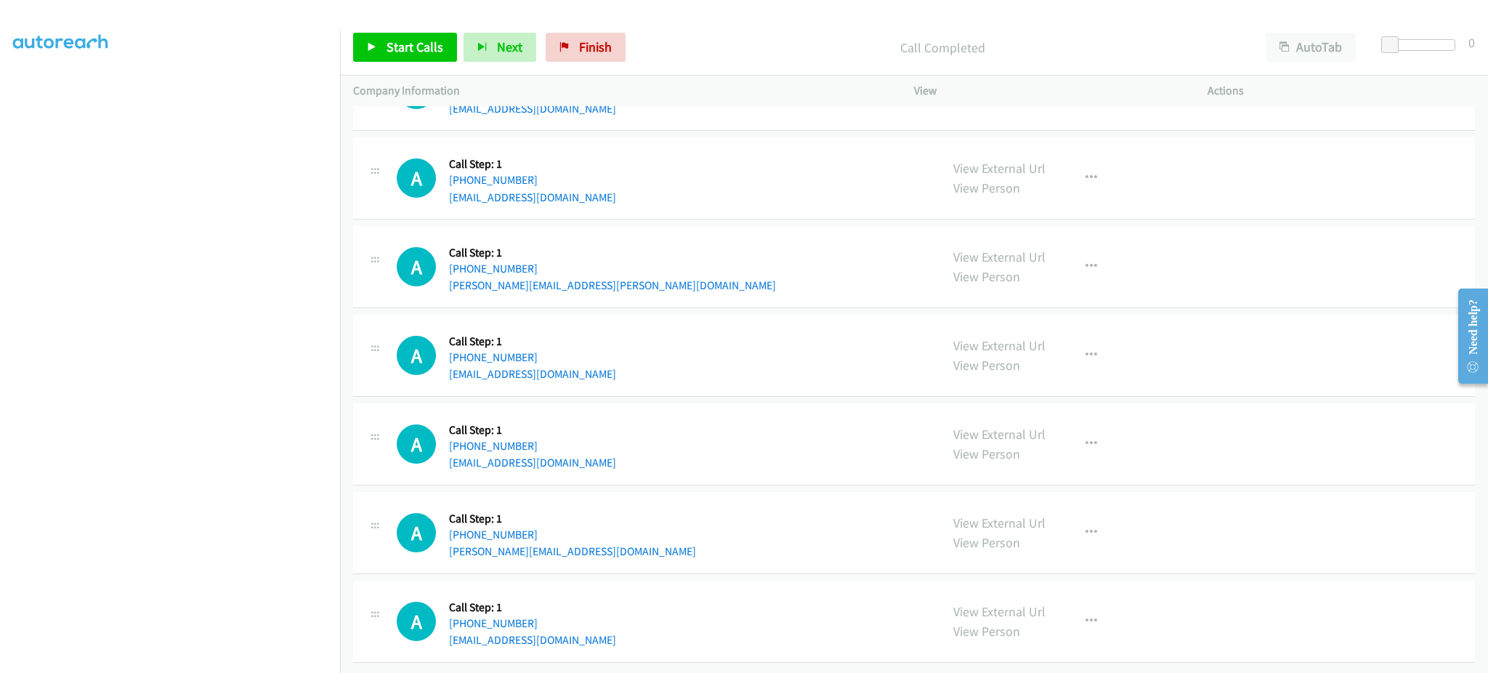
click at [610, 354] on div "A Callback Scheduled Call Step: 1 America/New_York [PHONE_NUMBER] [EMAIL_ADDRES…" at bounding box center [662, 355] width 531 height 55
click at [609, 355] on div "A Callback Scheduled Call Step: 1 America/New_York [PHONE_NUMBER] [EMAIL_ADDRES…" at bounding box center [662, 355] width 531 height 55
click at [586, 539] on div "A Callback Scheduled Call Step: 1 America/[GEOGRAPHIC_DATA] [PHONE_NUMBER] [PER…" at bounding box center [662, 532] width 531 height 55
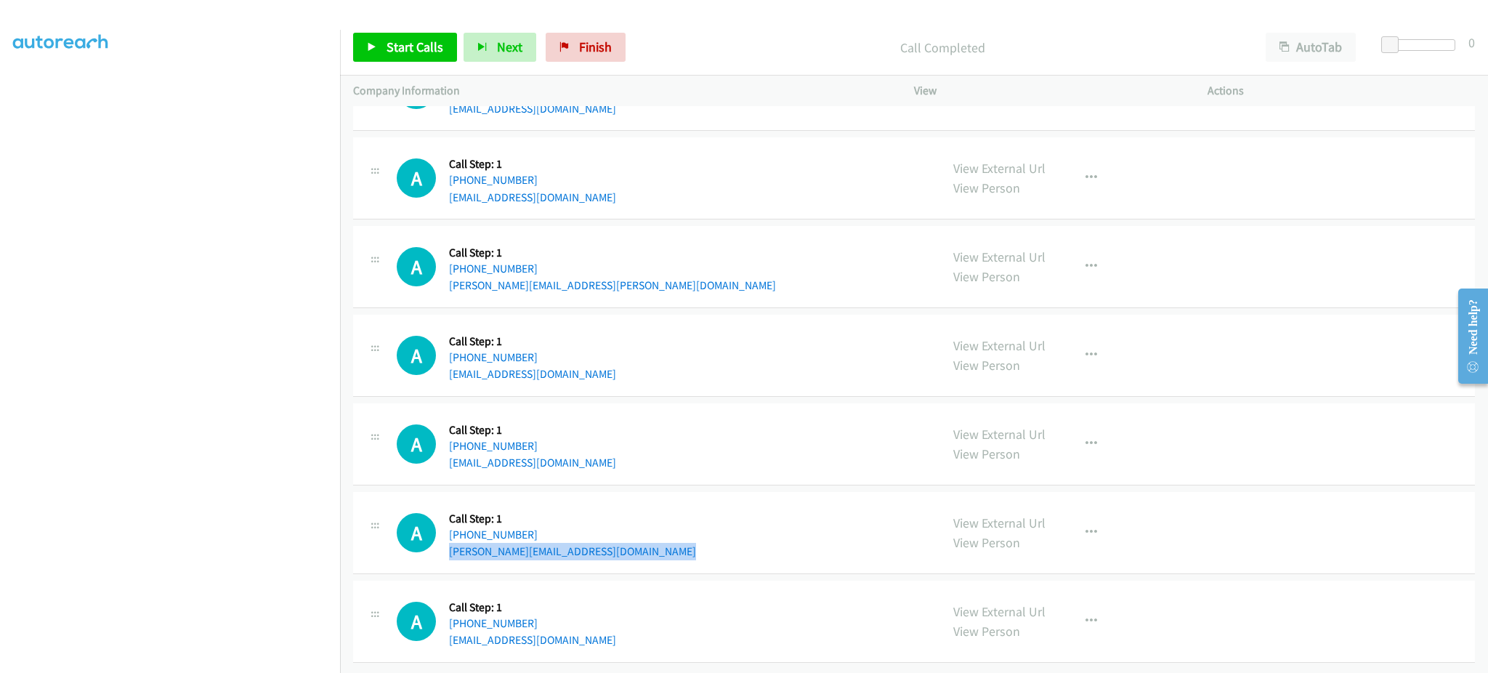
click at [586, 539] on div "A Callback Scheduled Call Step: 1 America/[GEOGRAPHIC_DATA] [PHONE_NUMBER] [PER…" at bounding box center [662, 532] width 531 height 55
click at [572, 637] on div "A Callback Scheduled Call Step: 1 [GEOGRAPHIC_DATA]/[GEOGRAPHIC_DATA] [PHONE_NU…" at bounding box center [914, 622] width 1122 height 82
click at [416, 49] on span "Start Calls" at bounding box center [415, 47] width 57 height 17
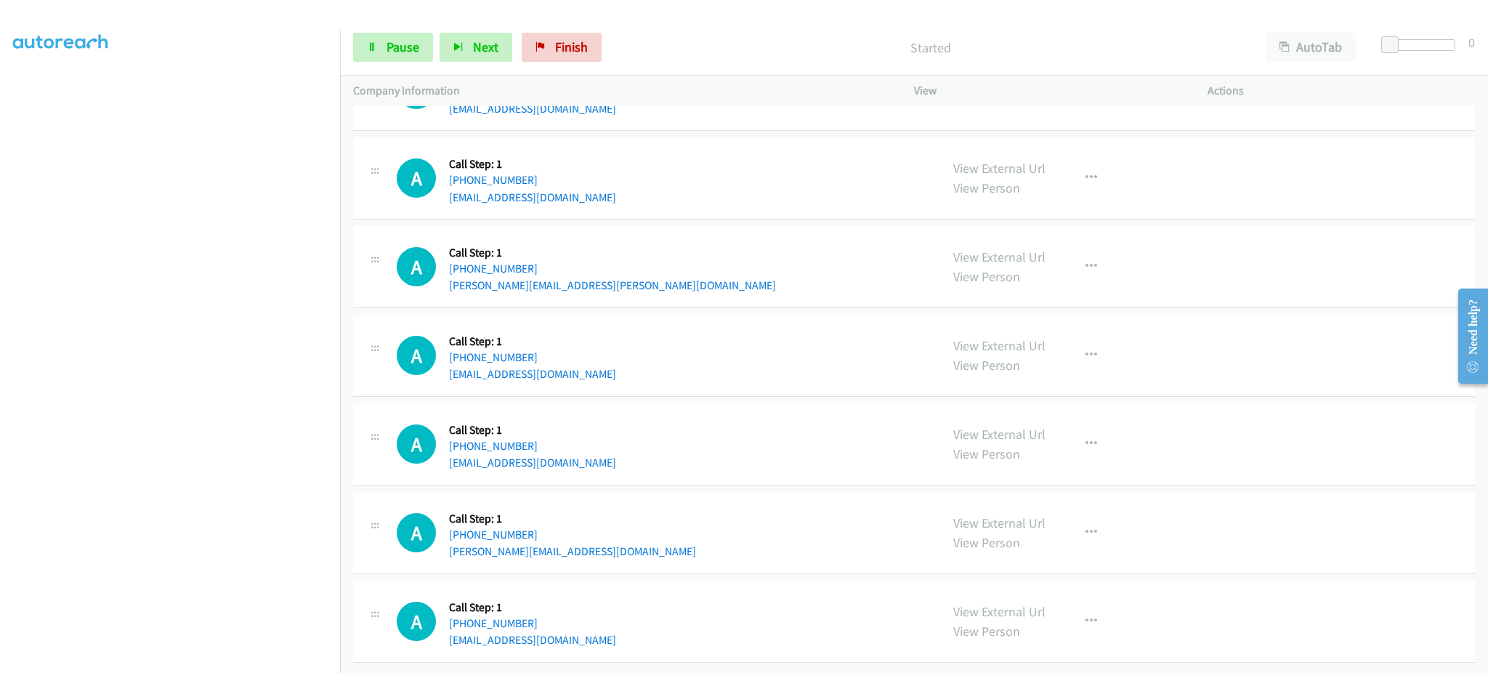
click at [738, 286] on div "A Callback Scheduled Call Step: 1 [GEOGRAPHIC_DATA]/[GEOGRAPHIC_DATA] [PHONE_NU…" at bounding box center [914, 267] width 1122 height 82
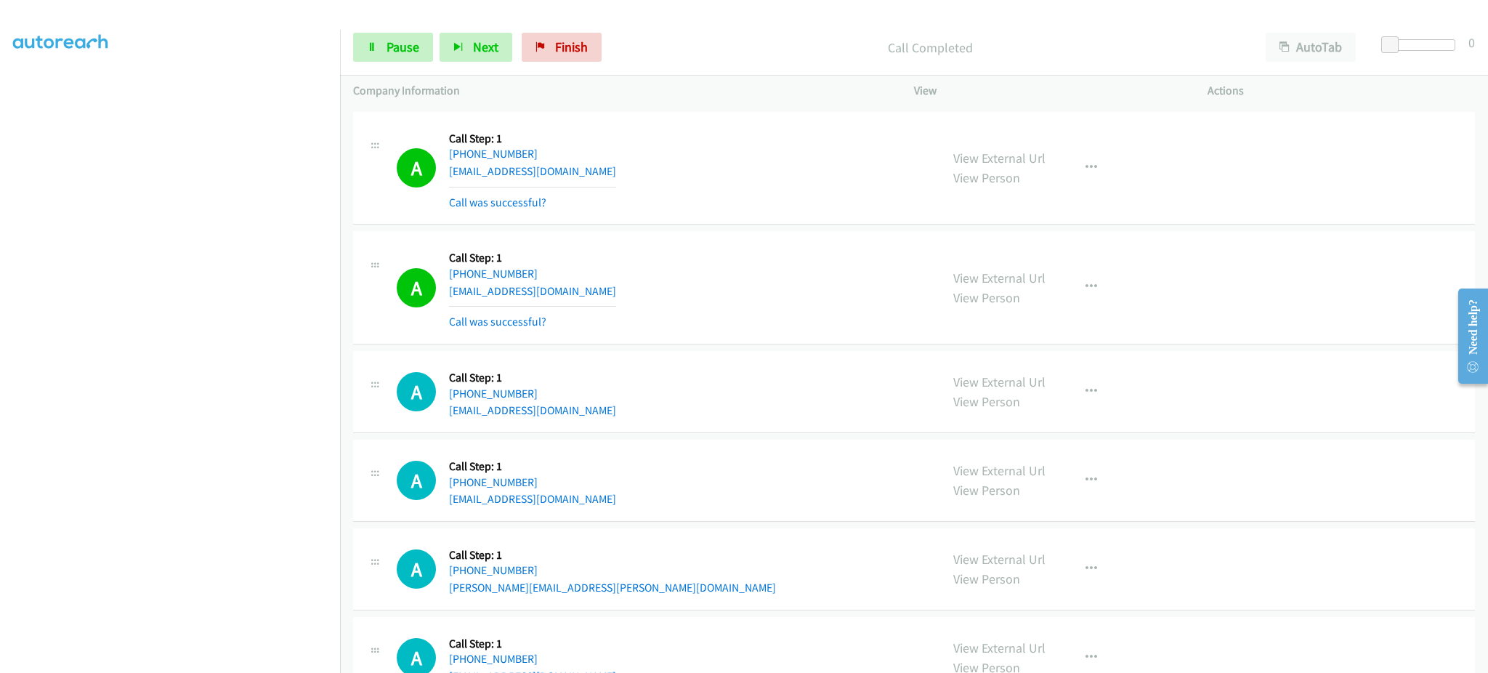
scroll to position [12460, 0]
click at [1077, 278] on button "button" at bounding box center [1091, 284] width 39 height 29
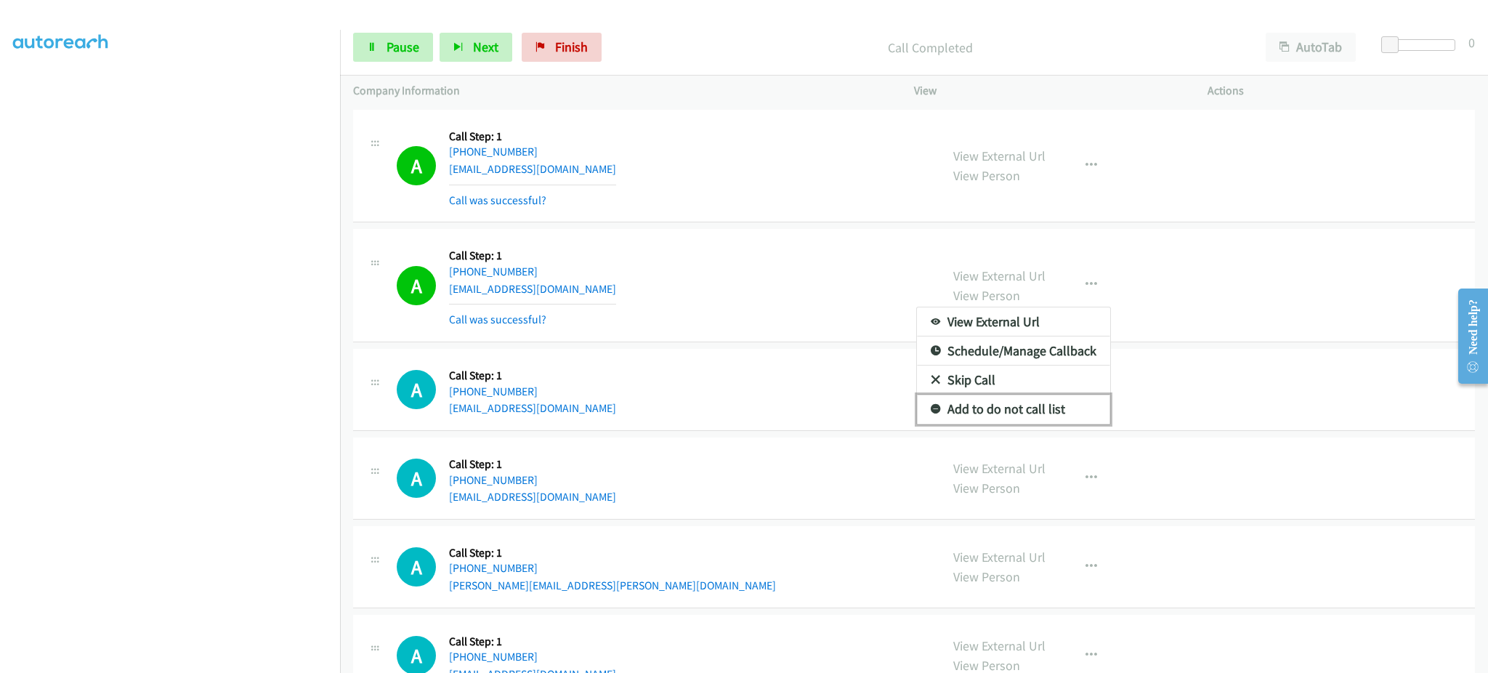
drag, startPoint x: 1059, startPoint y: 422, endPoint x: 459, endPoint y: 22, distance: 721.2
click at [1059, 422] on link "Add to do not call list" at bounding box center [1013, 409] width 193 height 29
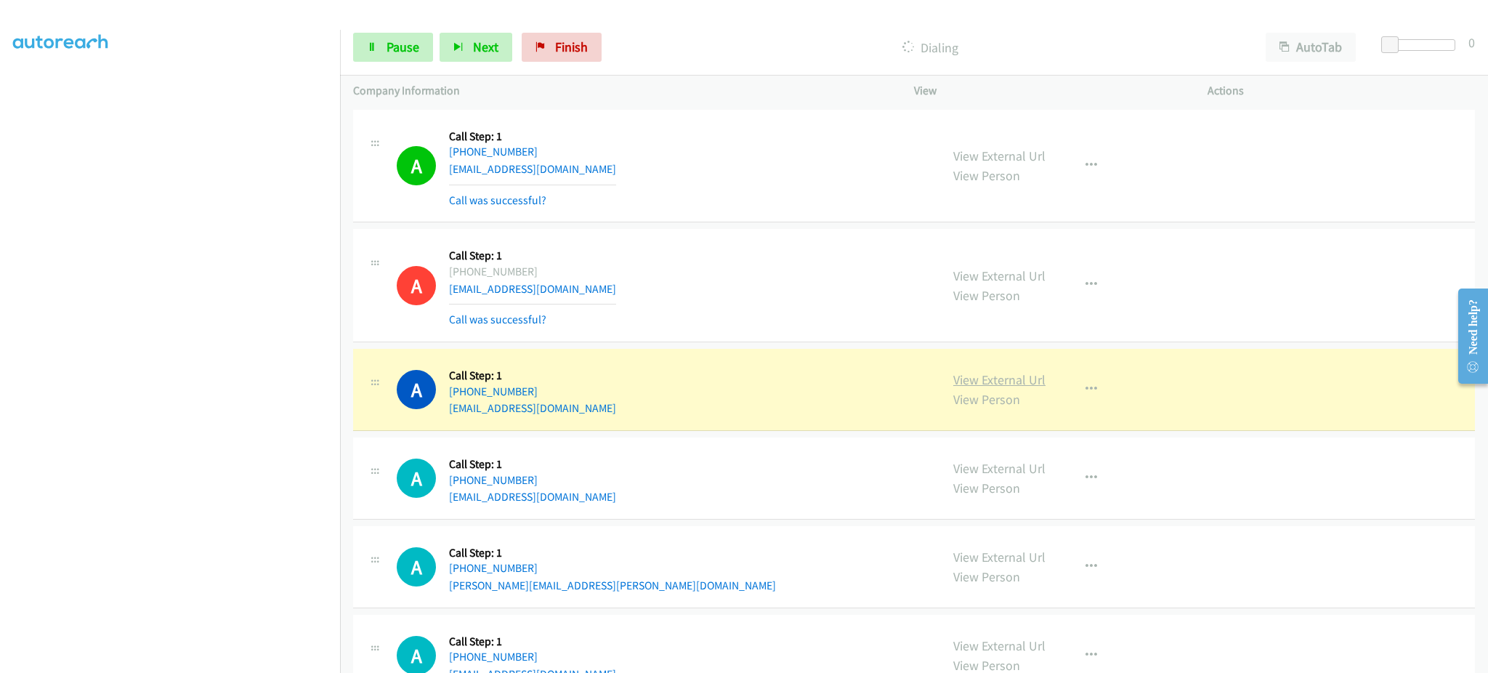
click at [983, 387] on link "View External Url" at bounding box center [1000, 379] width 92 height 17
click at [388, 50] on span "Pause" at bounding box center [403, 47] width 33 height 17
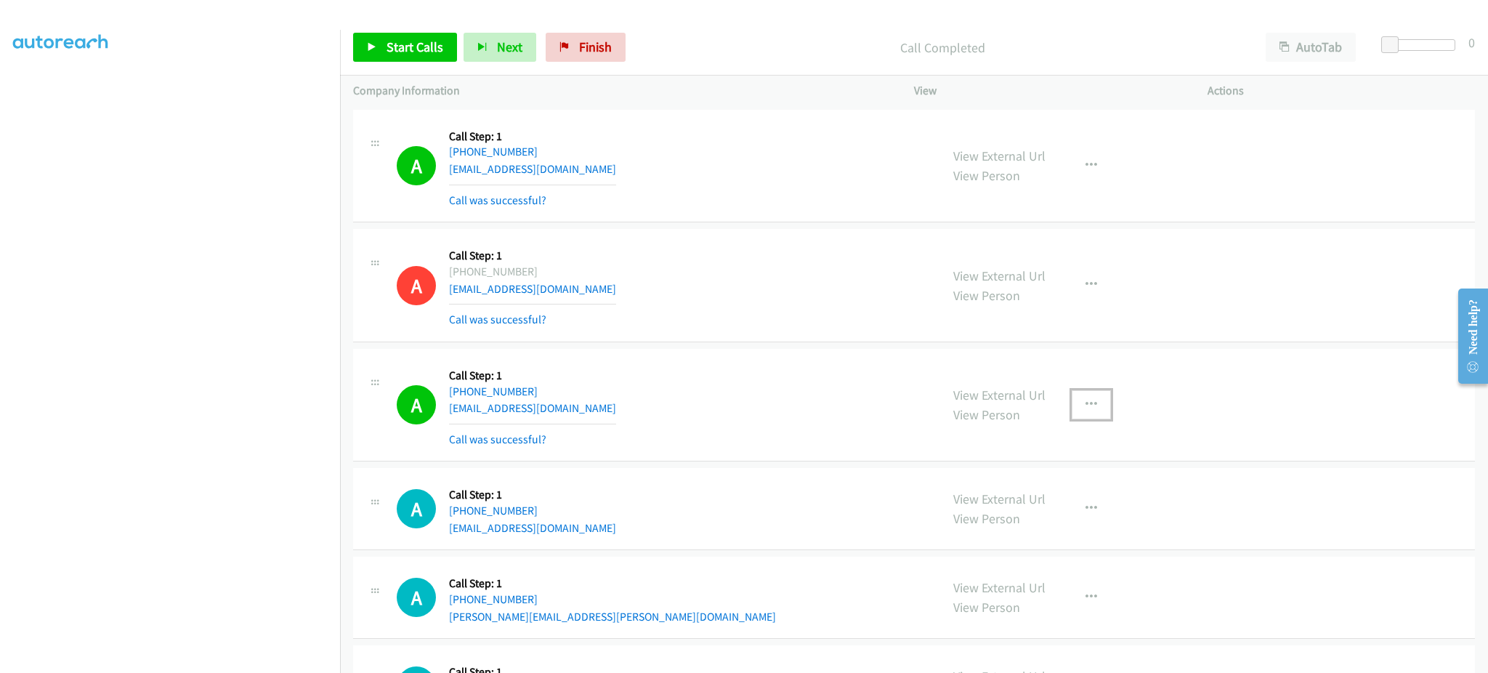
click at [1093, 413] on button "button" at bounding box center [1091, 404] width 39 height 29
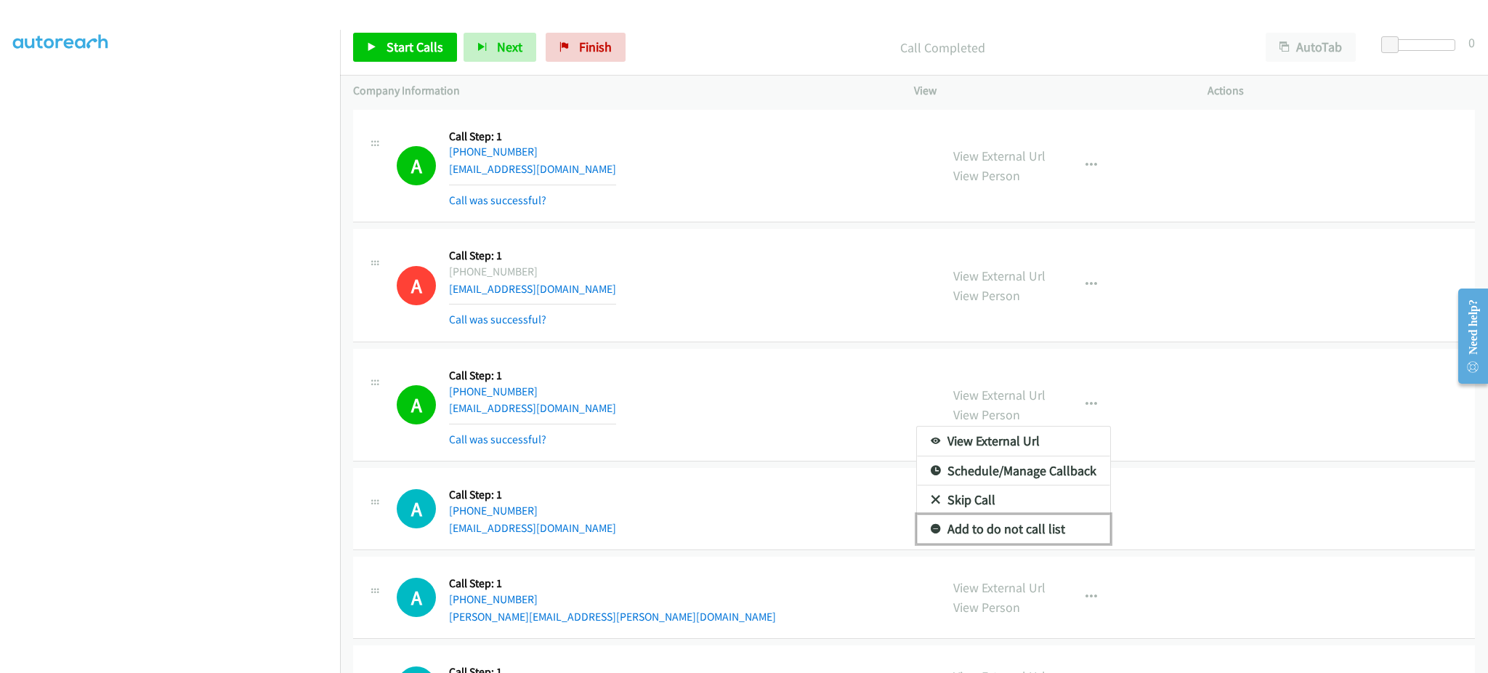
click at [1043, 523] on link "Add to do not call list" at bounding box center [1013, 529] width 193 height 29
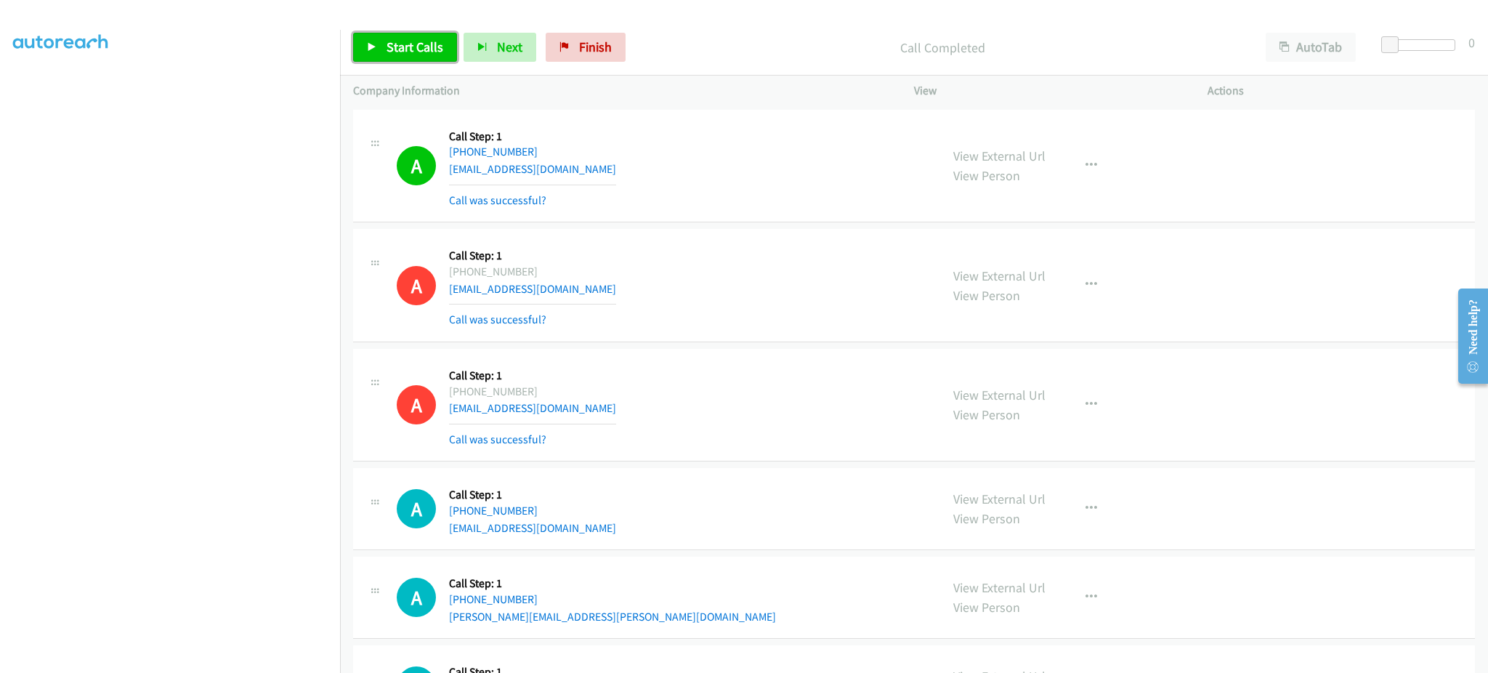
click at [392, 39] on span "Start Calls" at bounding box center [415, 47] width 57 height 17
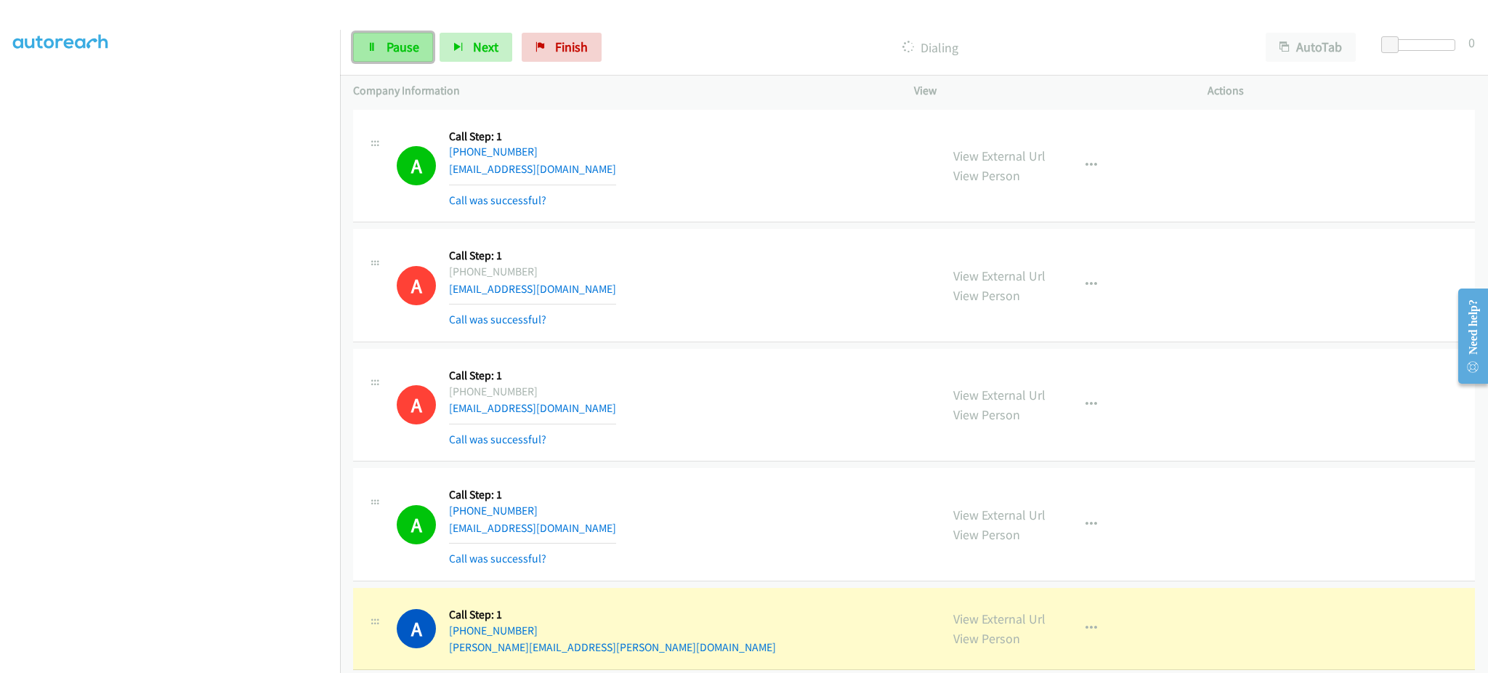
click at [377, 39] on link "Pause" at bounding box center [393, 47] width 80 height 29
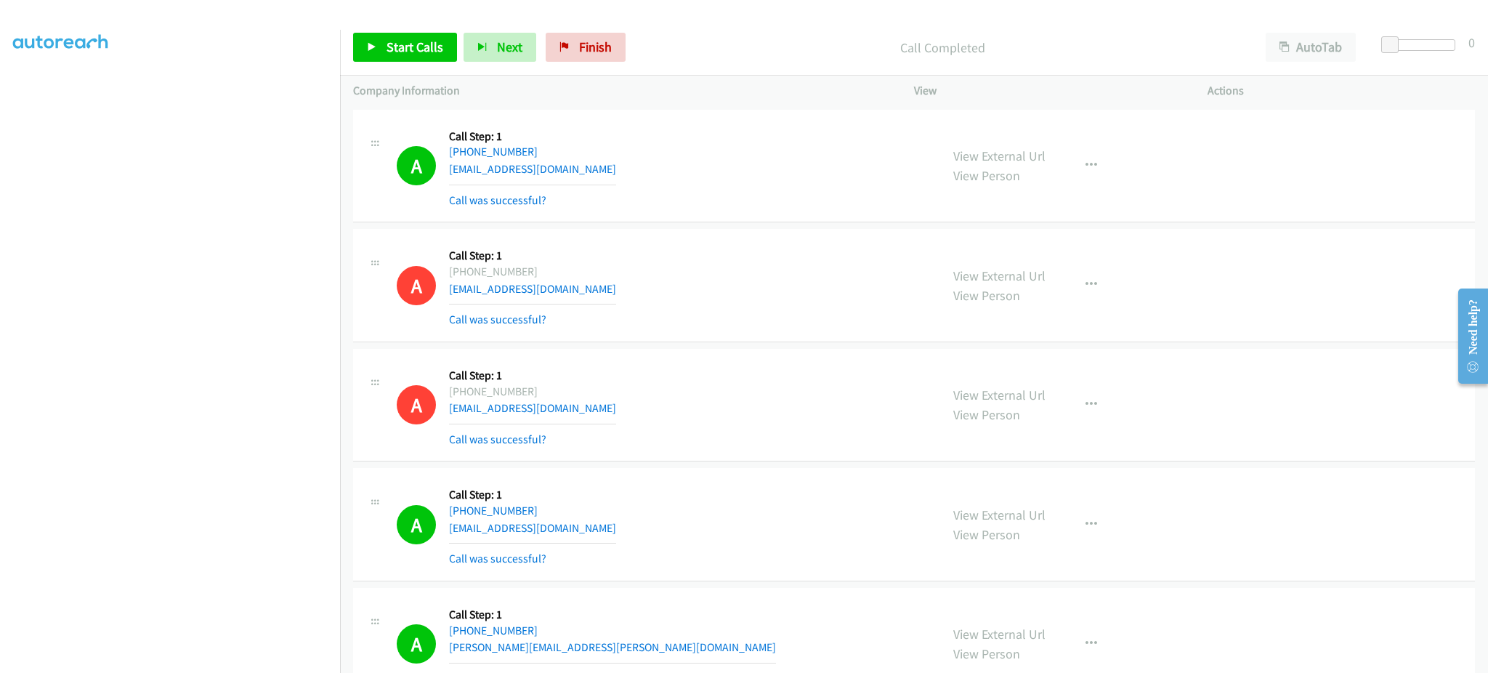
click at [410, 65] on div "Start Calls Pause Next Finish Call Completed AutoTab AutoTab 0" at bounding box center [914, 48] width 1148 height 56
click at [411, 56] on link "Start Calls" at bounding box center [405, 47] width 104 height 29
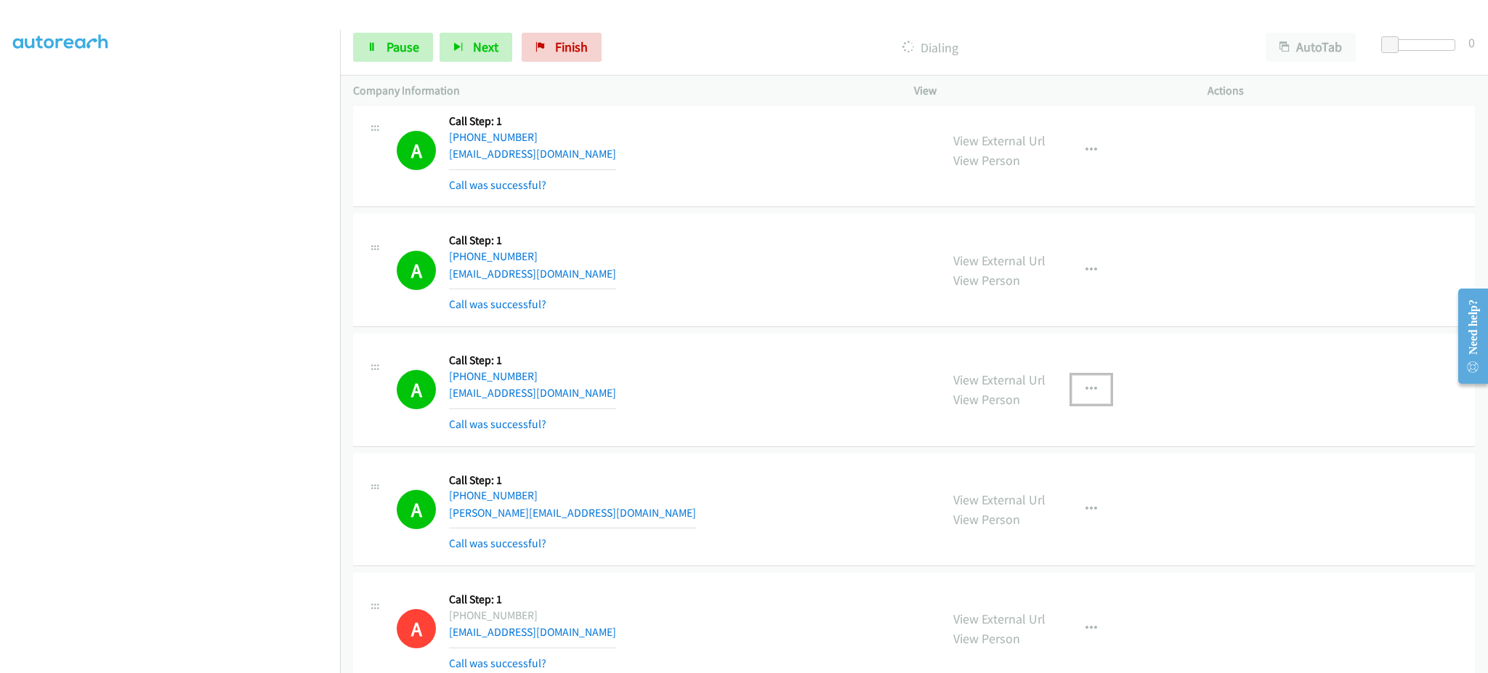
click at [1086, 391] on icon "button" at bounding box center [1092, 390] width 12 height 12
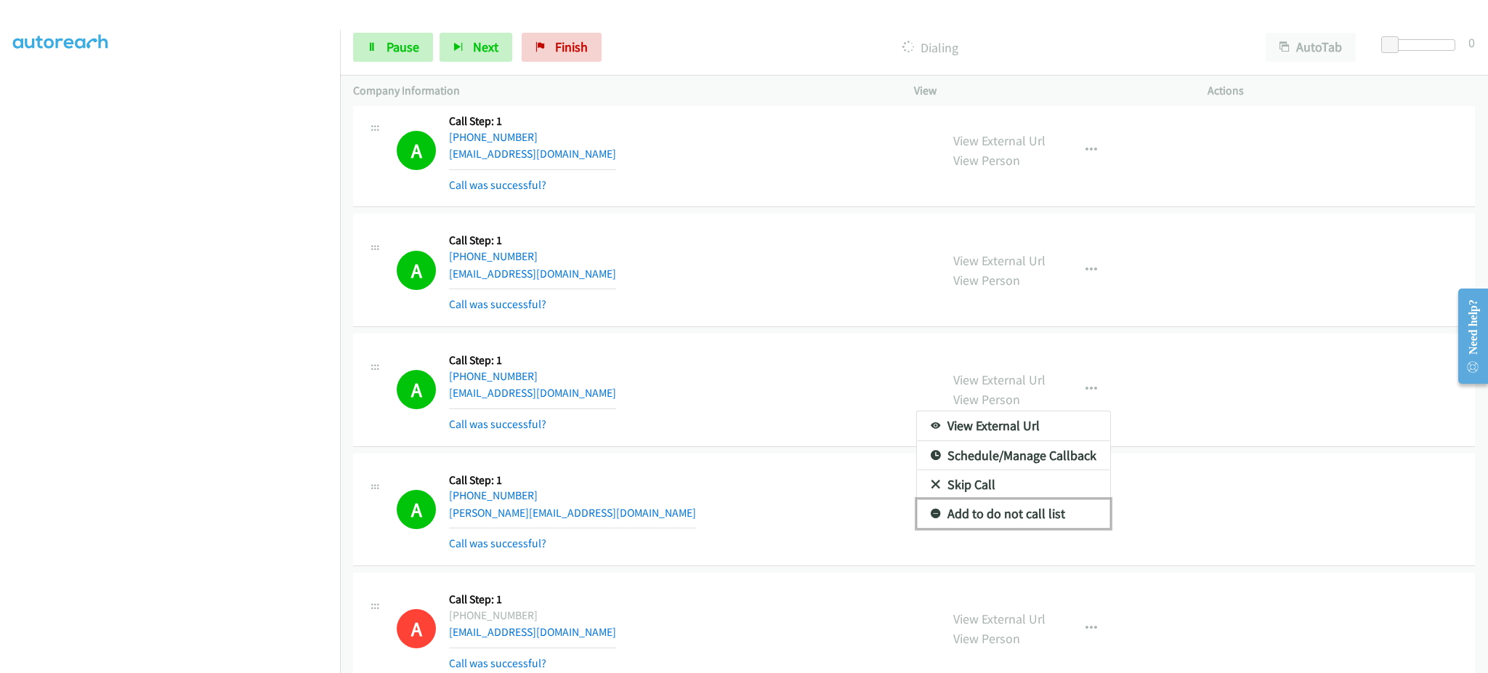
click at [1071, 510] on link "Add to do not call list" at bounding box center [1013, 513] width 193 height 29
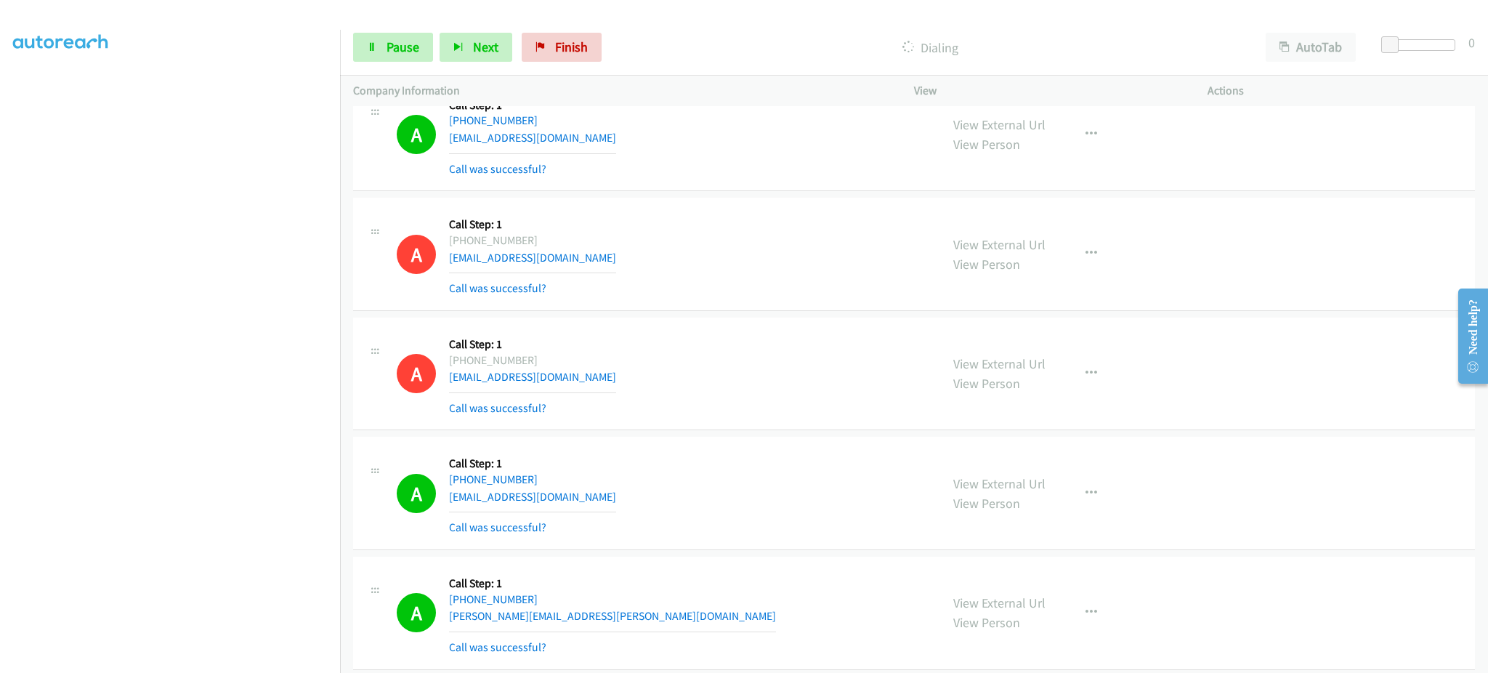
scroll to position [12801, 0]
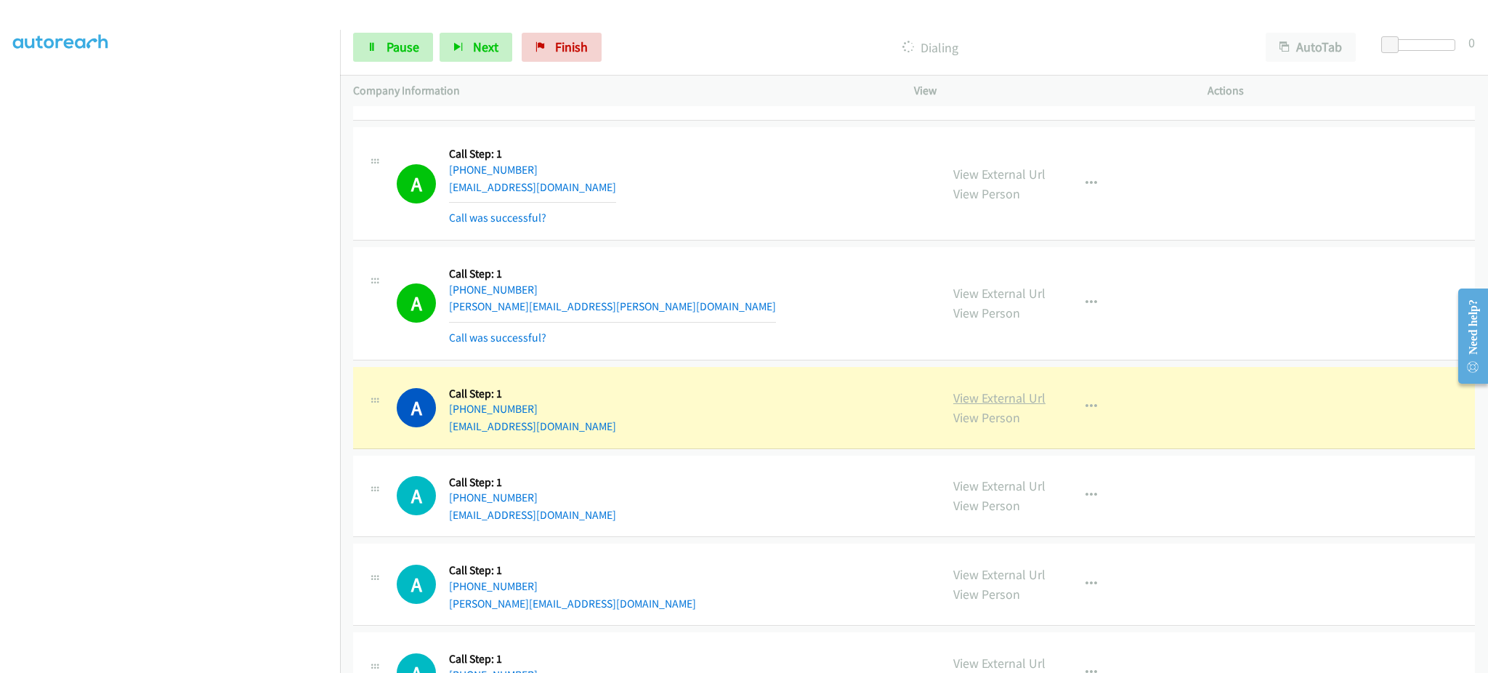
click at [973, 401] on link "View External Url" at bounding box center [1000, 398] width 92 height 17
click at [382, 44] on link "Pause" at bounding box center [393, 47] width 80 height 29
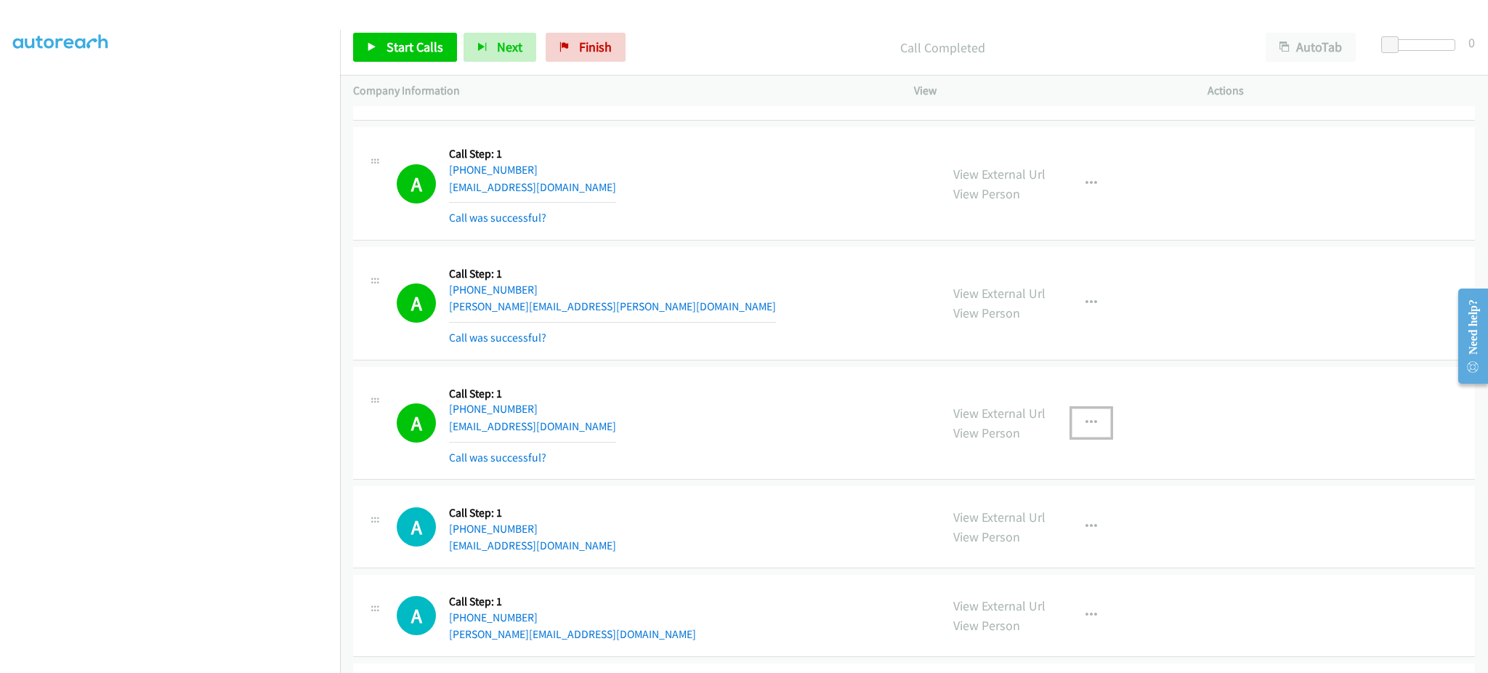
click at [1087, 435] on button "button" at bounding box center [1091, 422] width 39 height 29
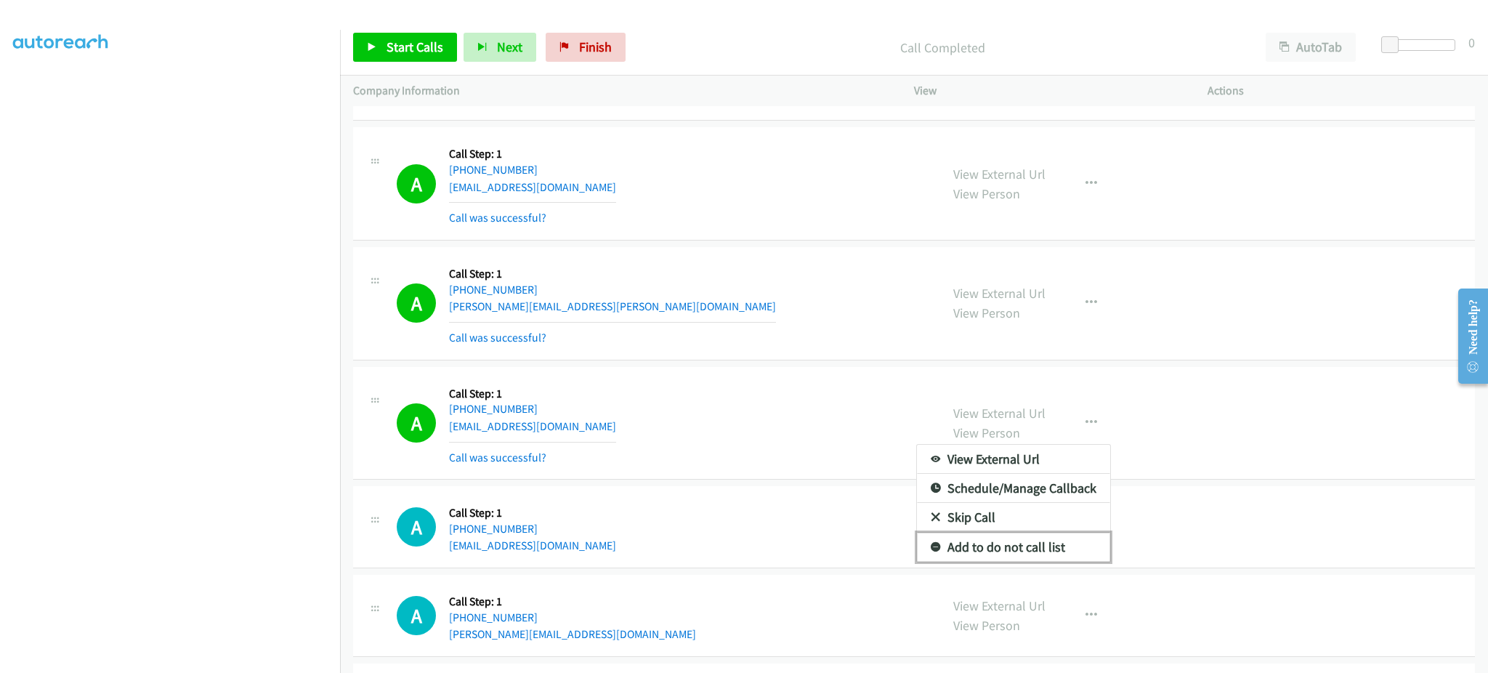
click at [1066, 552] on link "Add to do not call list" at bounding box center [1013, 547] width 193 height 29
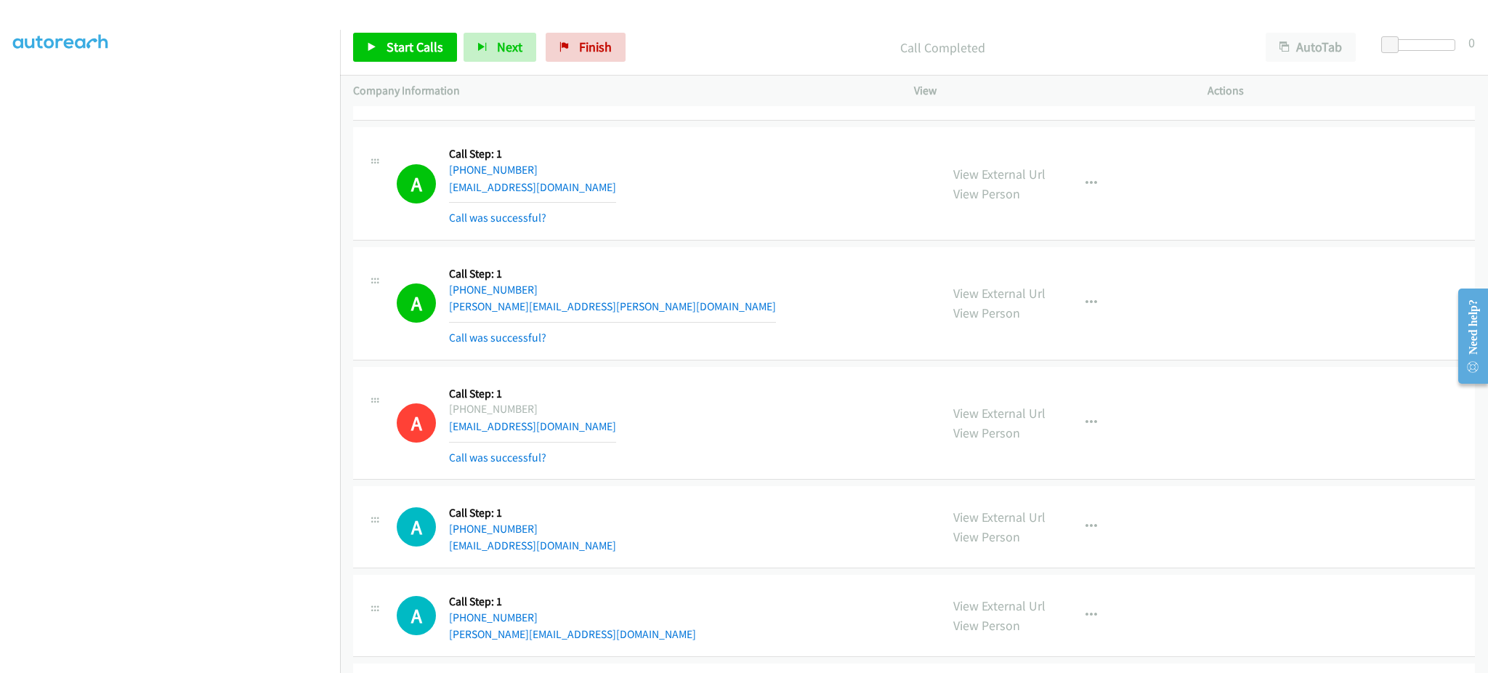
scroll to position [11638, 0]
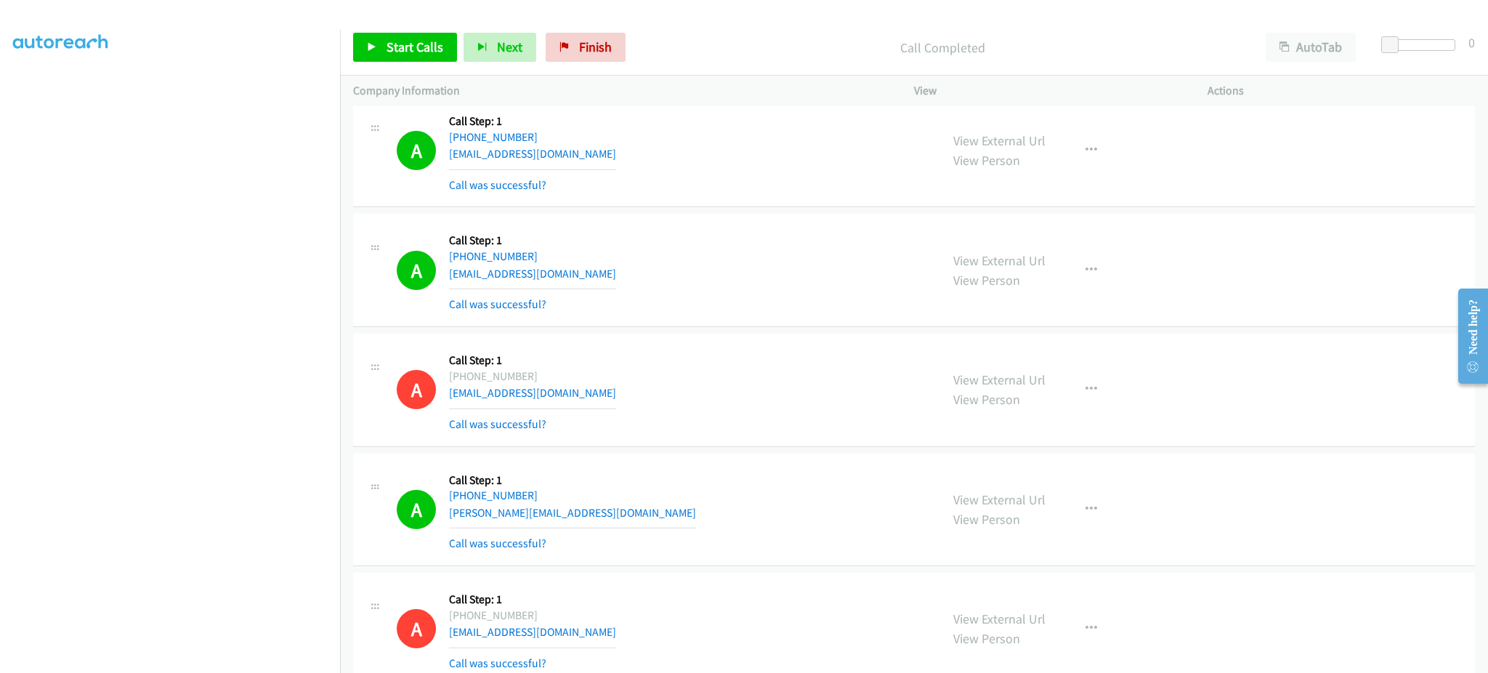
click at [1266, 306] on div "A Callback Scheduled Call Step: 1 America/New_York [PHONE_NUMBER] [EMAIL_ADDRES…" at bounding box center [914, 270] width 1122 height 113
click at [401, 56] on link "Start Calls" at bounding box center [405, 47] width 104 height 29
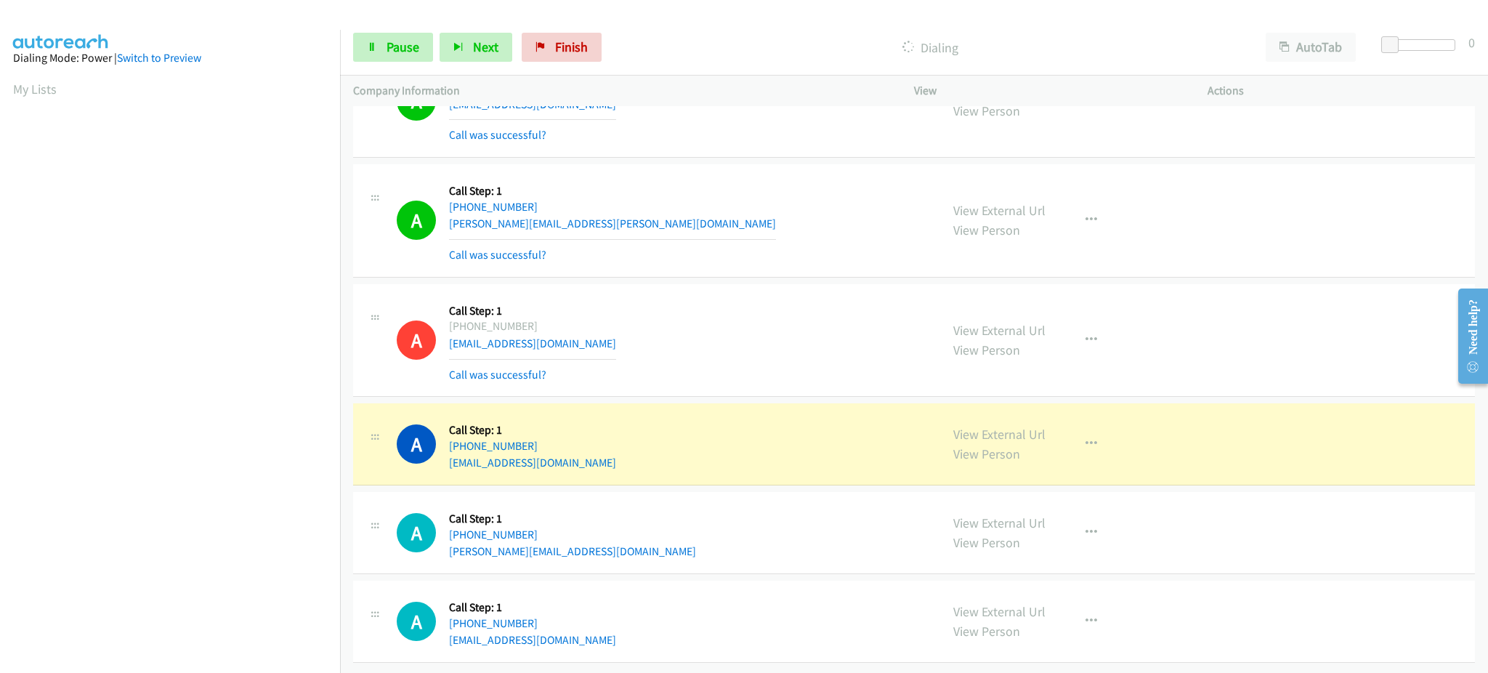
scroll to position [145, 4]
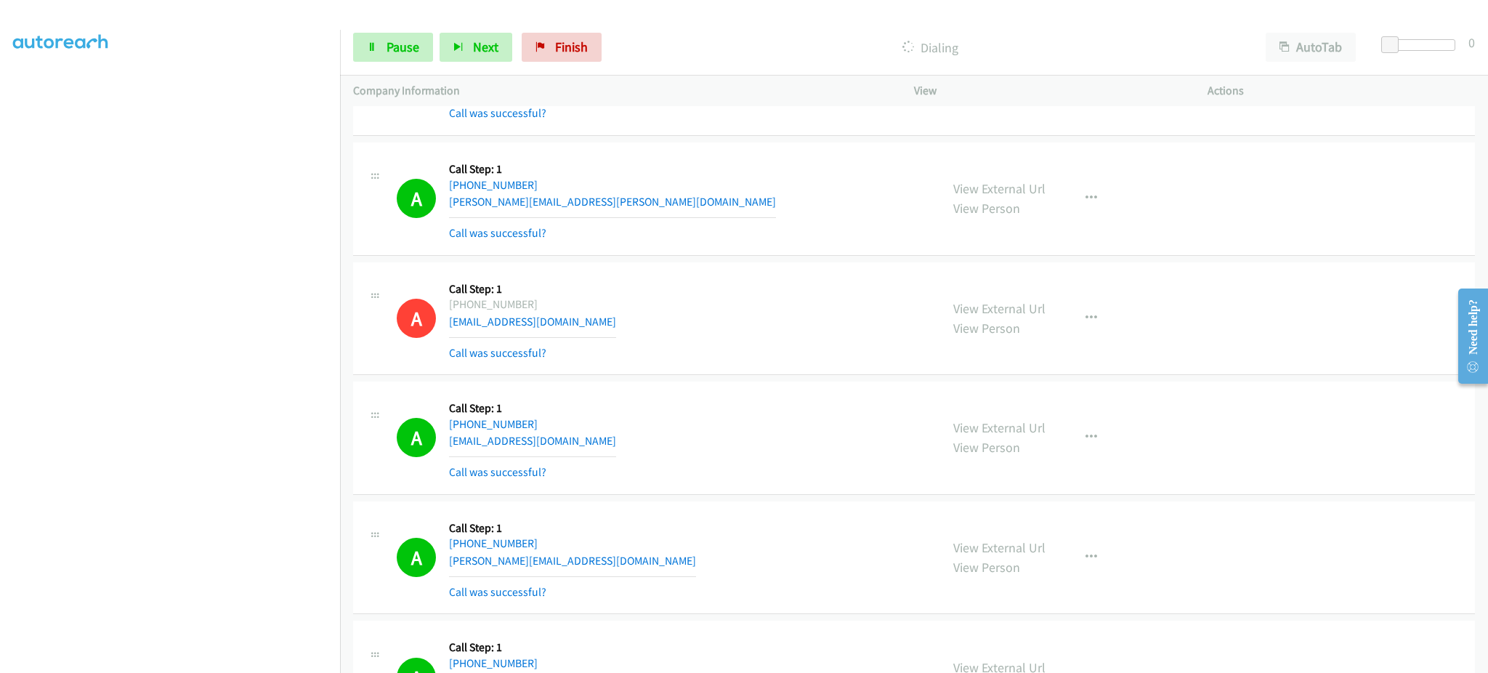
click at [392, 64] on div "Start Calls Pause Next Finish Dialing AutoTab AutoTab 0" at bounding box center [914, 48] width 1148 height 56
click at [393, 59] on link "Pause" at bounding box center [393, 47] width 80 height 29
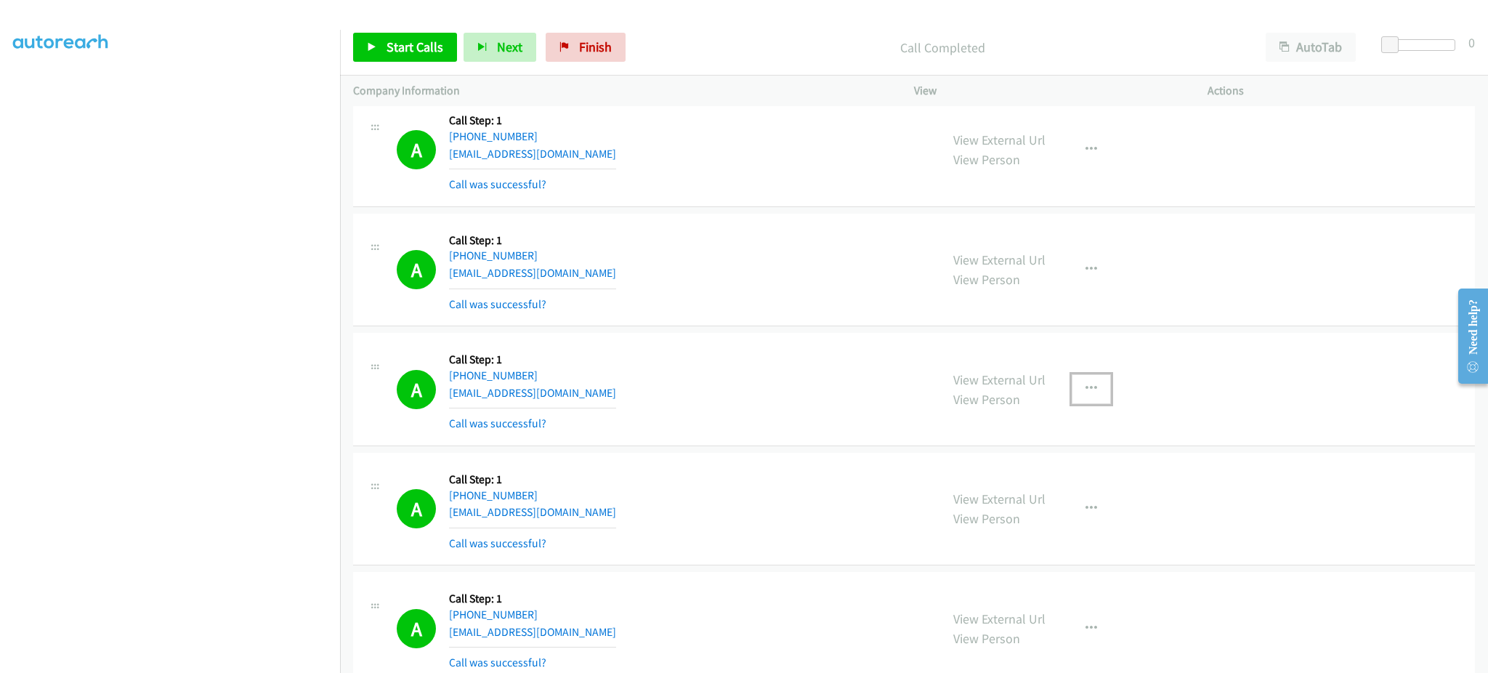
click at [1084, 387] on button "button" at bounding box center [1091, 388] width 39 height 29
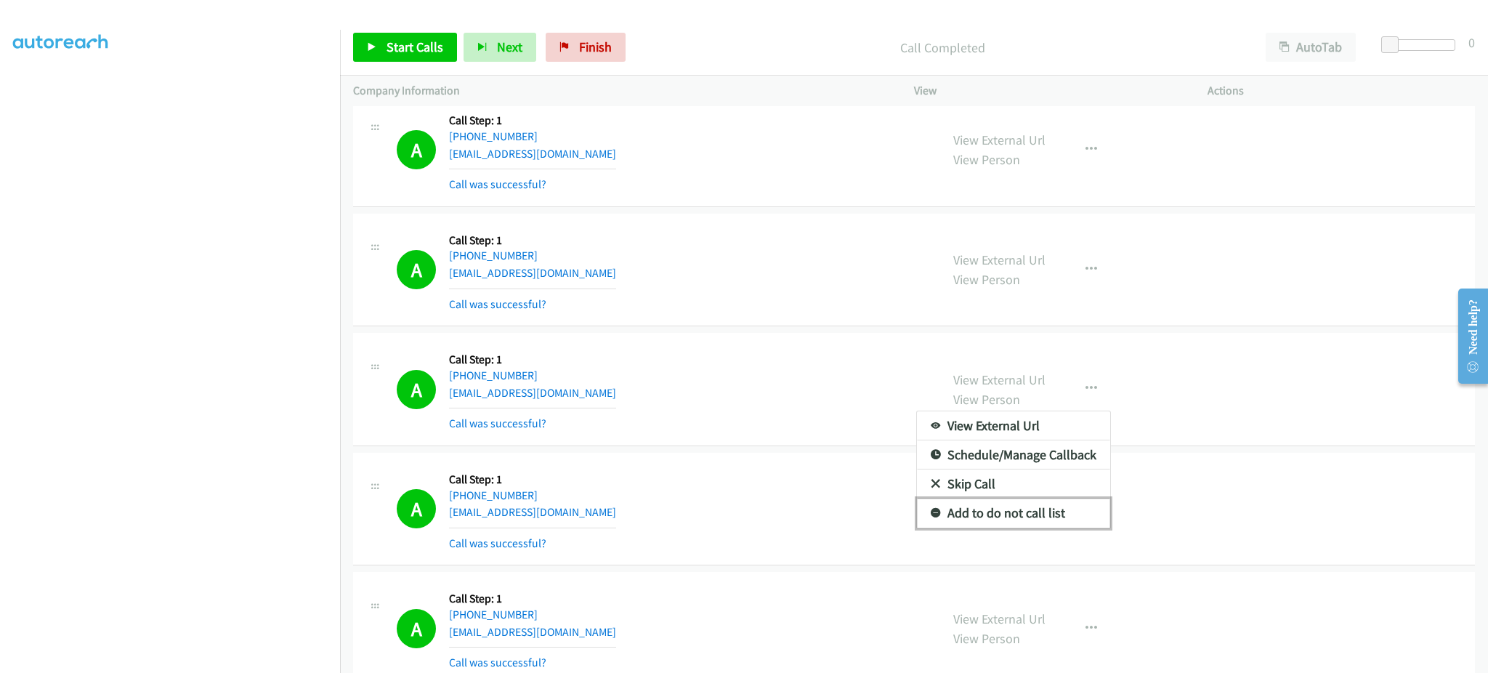
click at [1057, 522] on link "Add to do not call list" at bounding box center [1013, 513] width 193 height 29
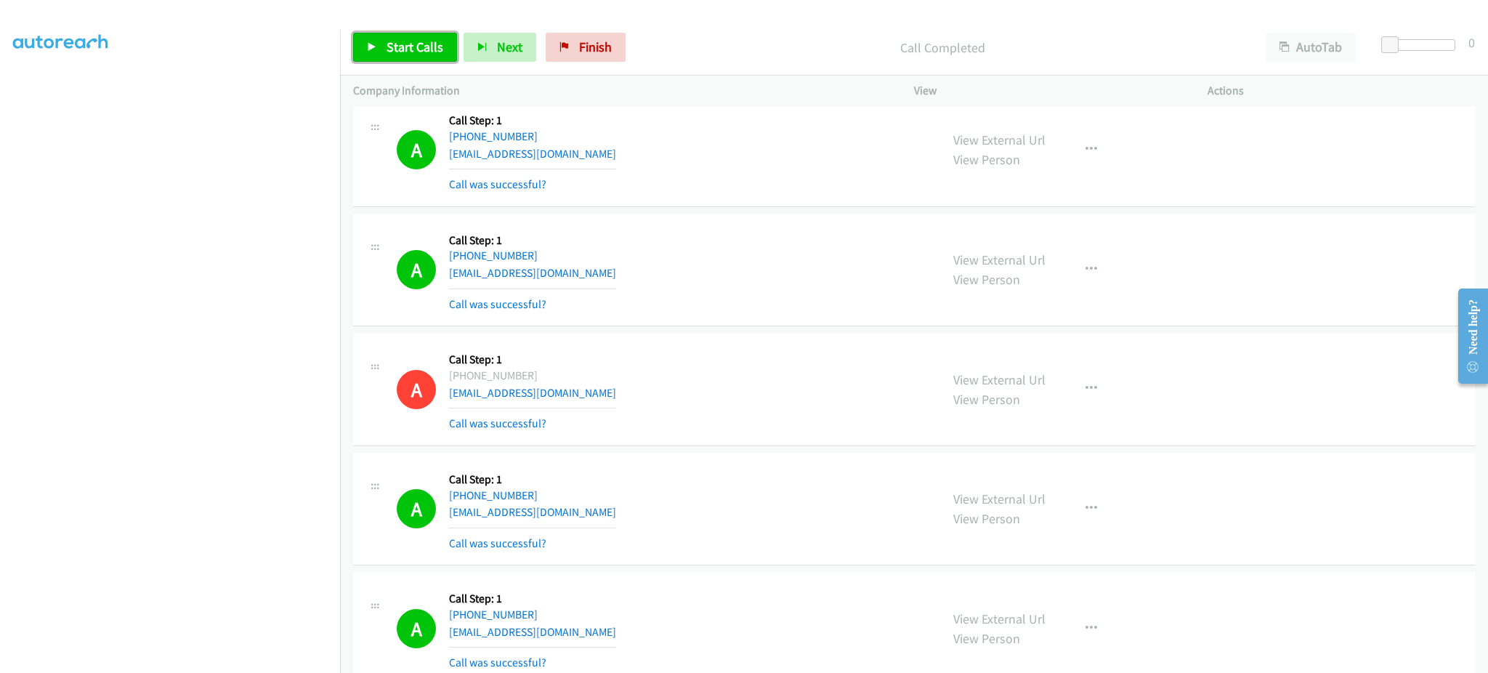
click at [420, 57] on link "Start Calls" at bounding box center [405, 47] width 104 height 29
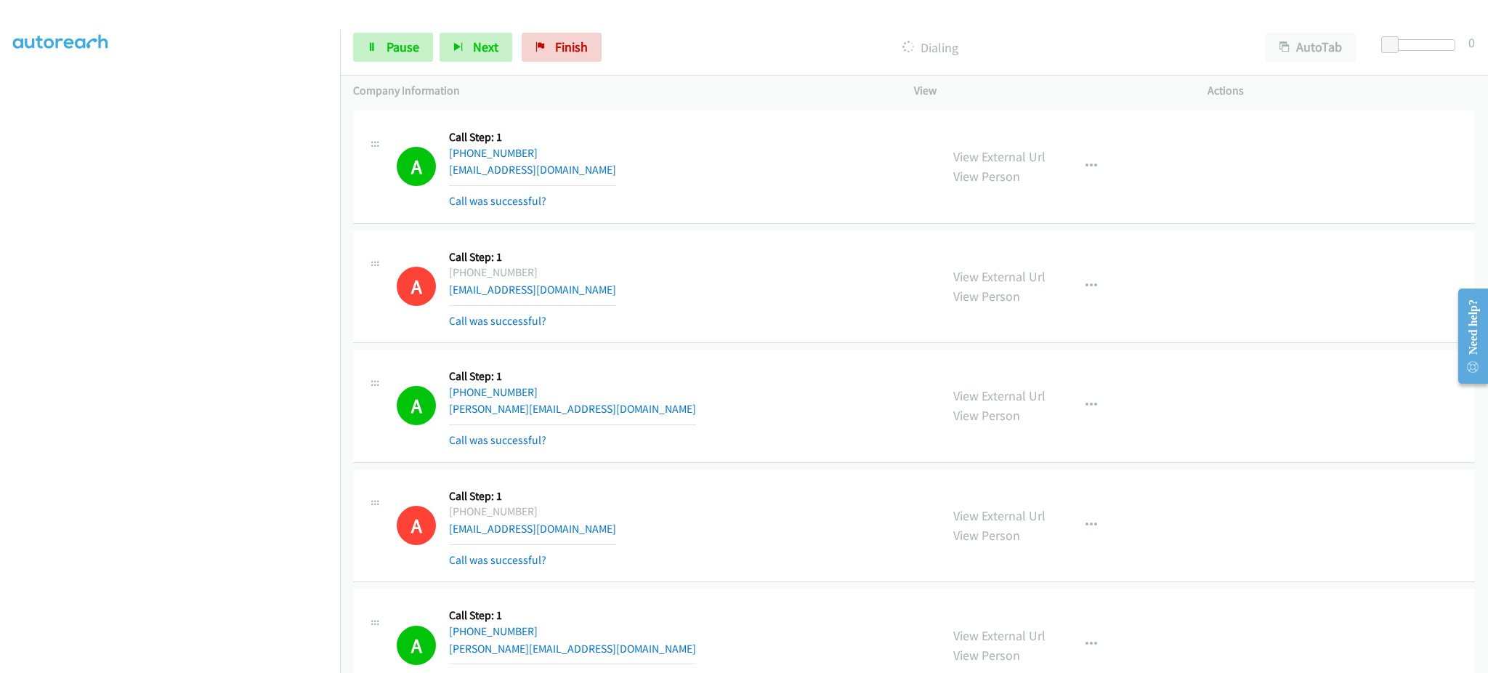
scroll to position [12064, 0]
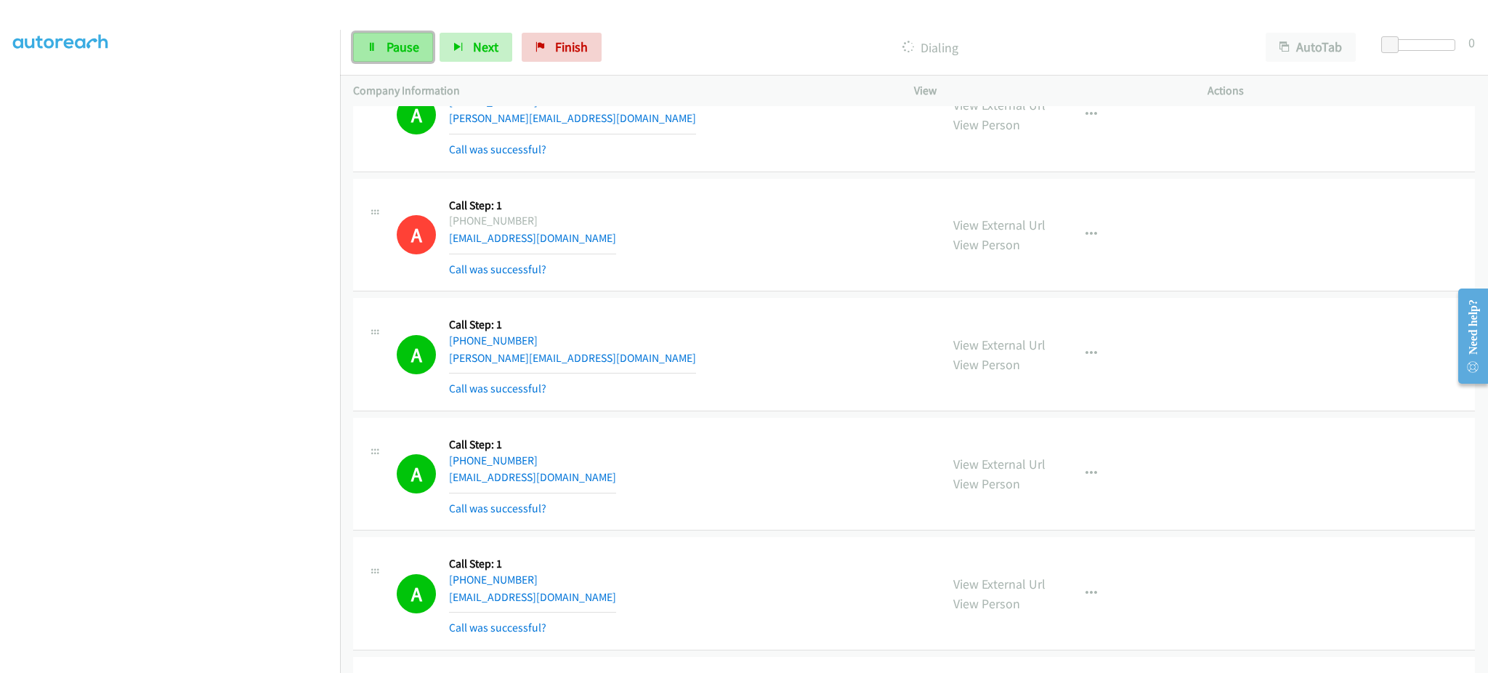
click at [395, 47] on span "Pause" at bounding box center [403, 47] width 33 height 17
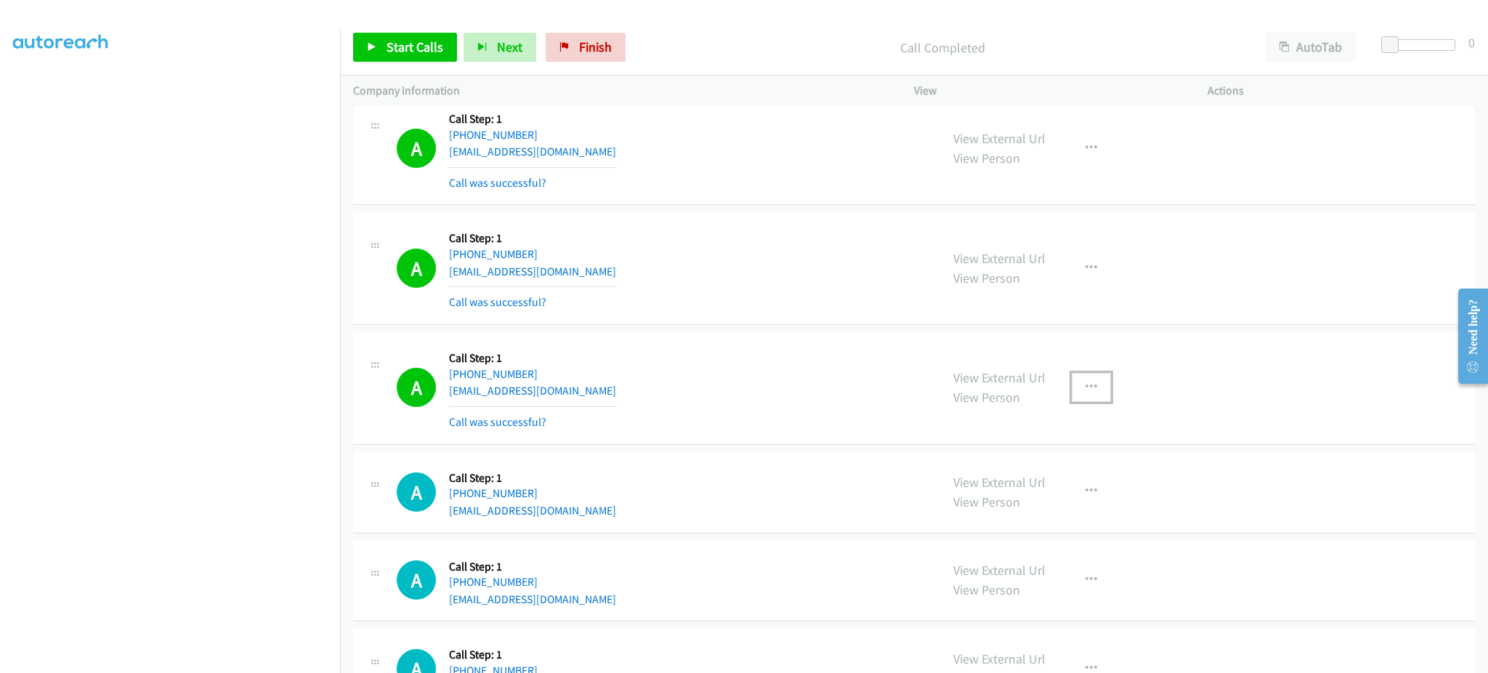
click at [1095, 402] on button "button" at bounding box center [1091, 387] width 39 height 29
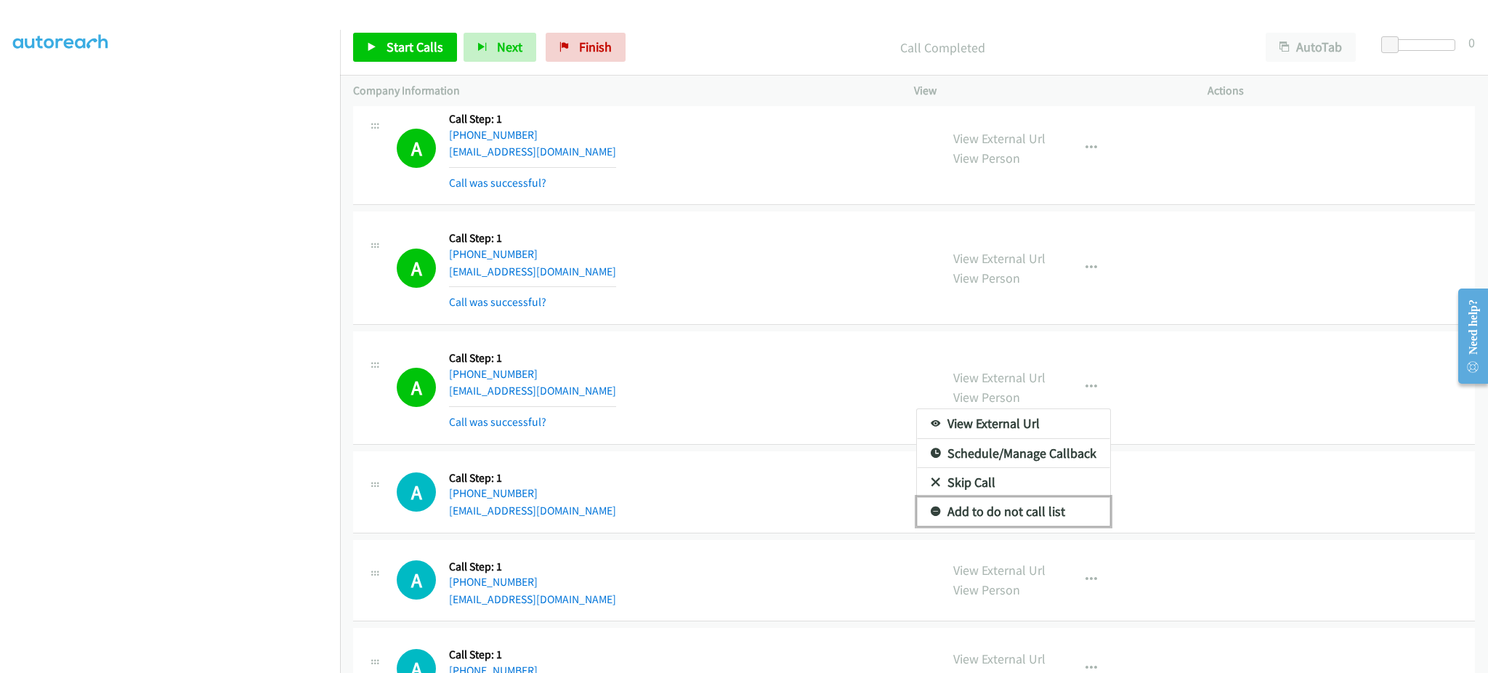
click at [1044, 516] on link "Add to do not call list" at bounding box center [1013, 511] width 193 height 29
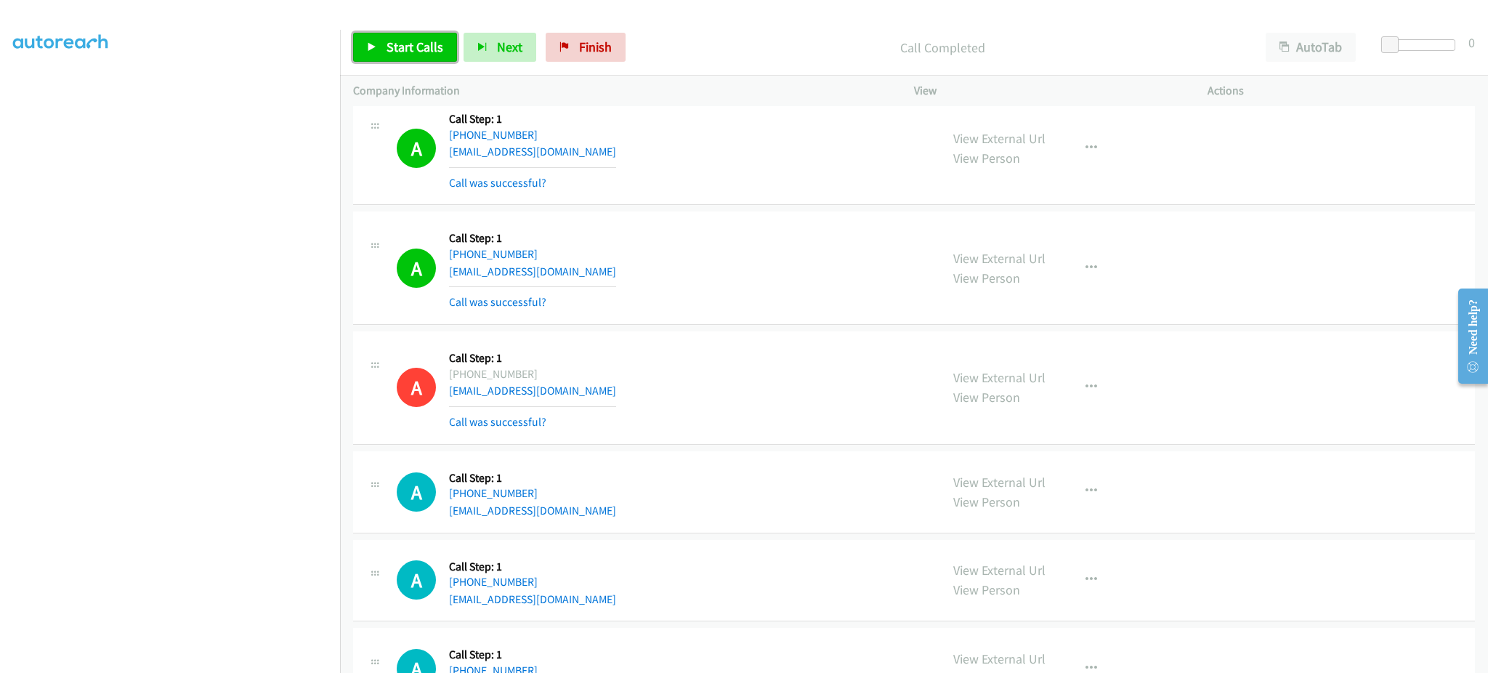
drag, startPoint x: 422, startPoint y: 53, endPoint x: 427, endPoint y: 46, distance: 8.9
click at [422, 53] on span "Start Calls" at bounding box center [415, 47] width 57 height 17
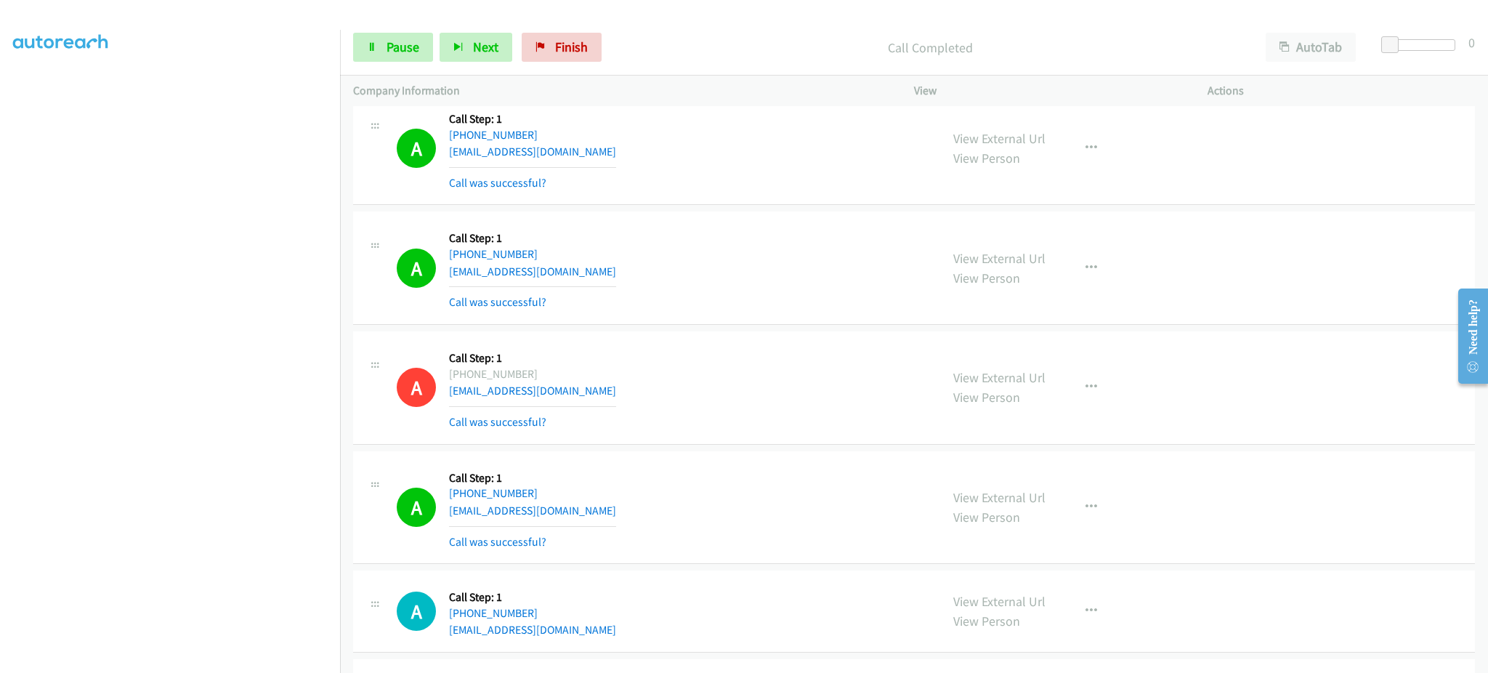
scroll to position [13756, 0]
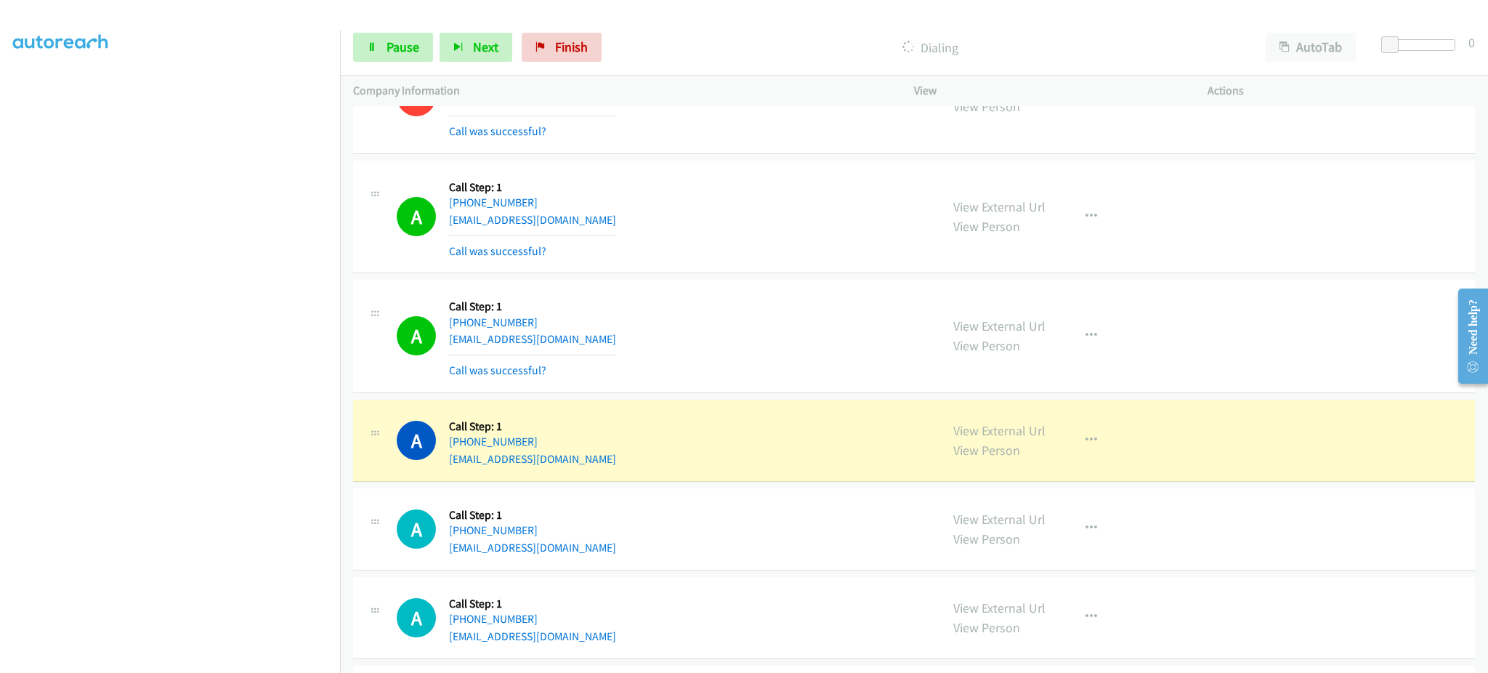
click at [250, 661] on section at bounding box center [170, 328] width 314 height 696
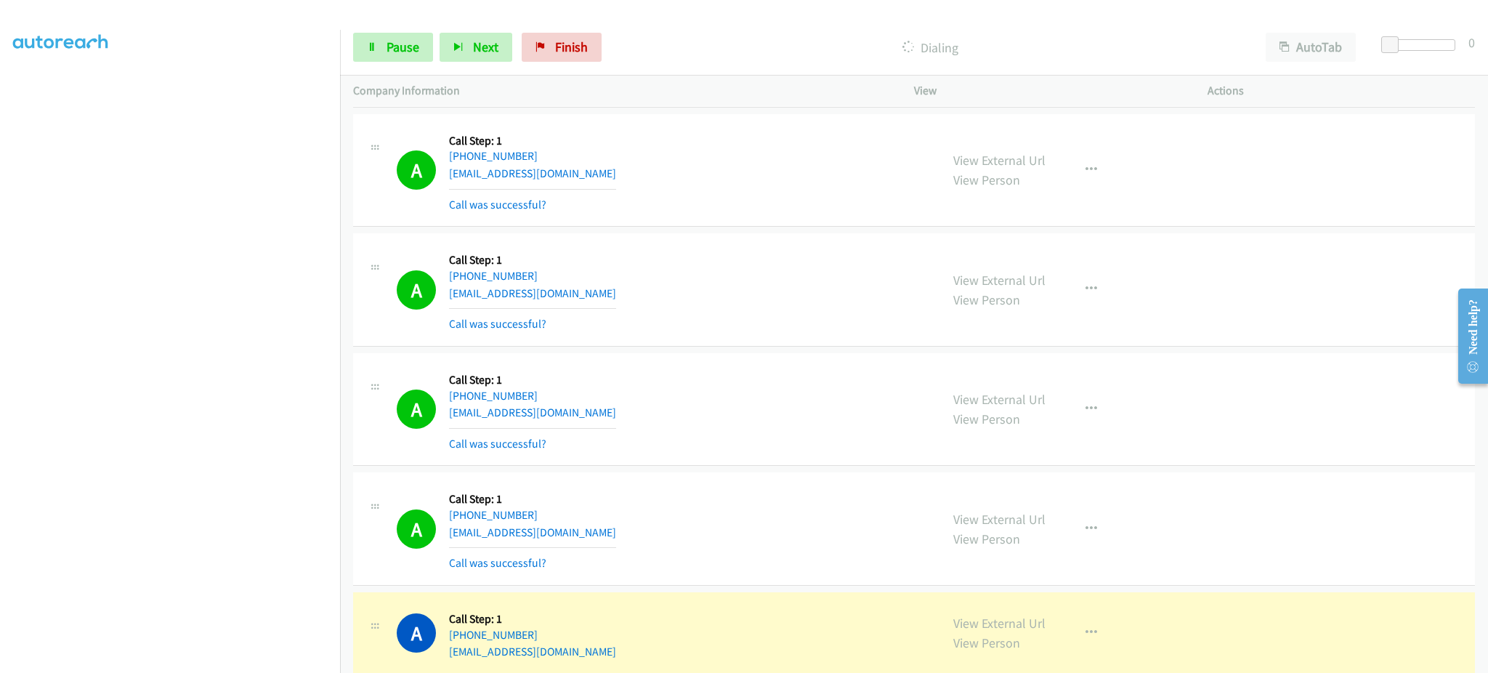
scroll to position [14047, 0]
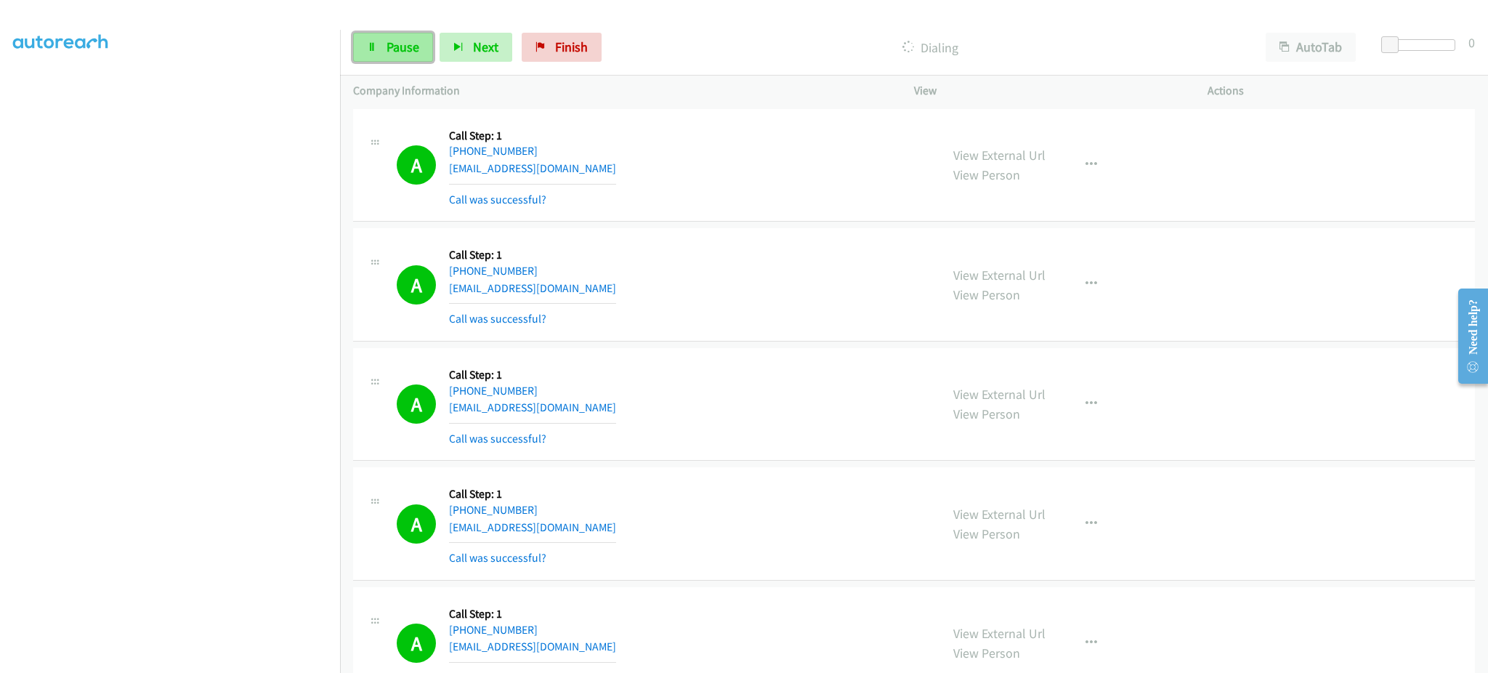
click at [412, 47] on span "Pause" at bounding box center [403, 47] width 33 height 17
click at [414, 39] on span "Start Calls" at bounding box center [415, 47] width 57 height 17
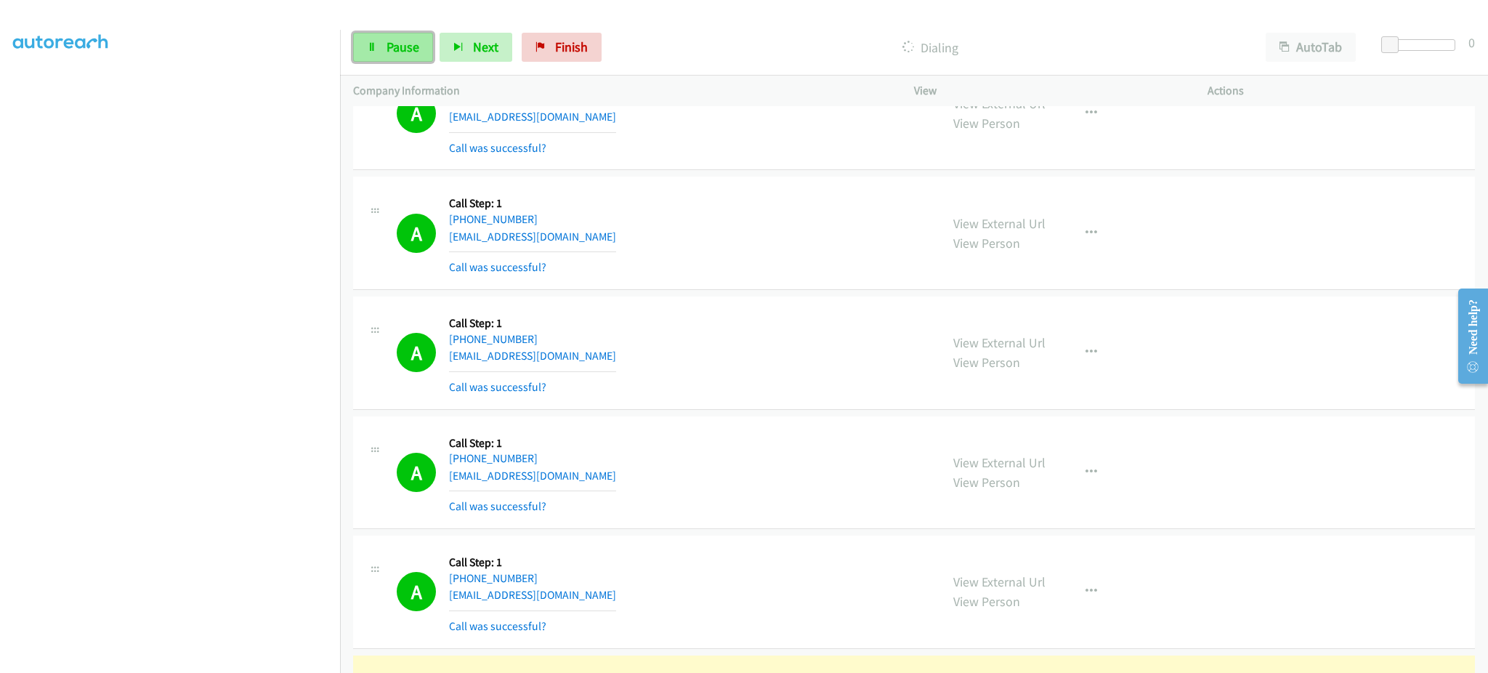
click at [411, 39] on span "Pause" at bounding box center [403, 47] width 33 height 17
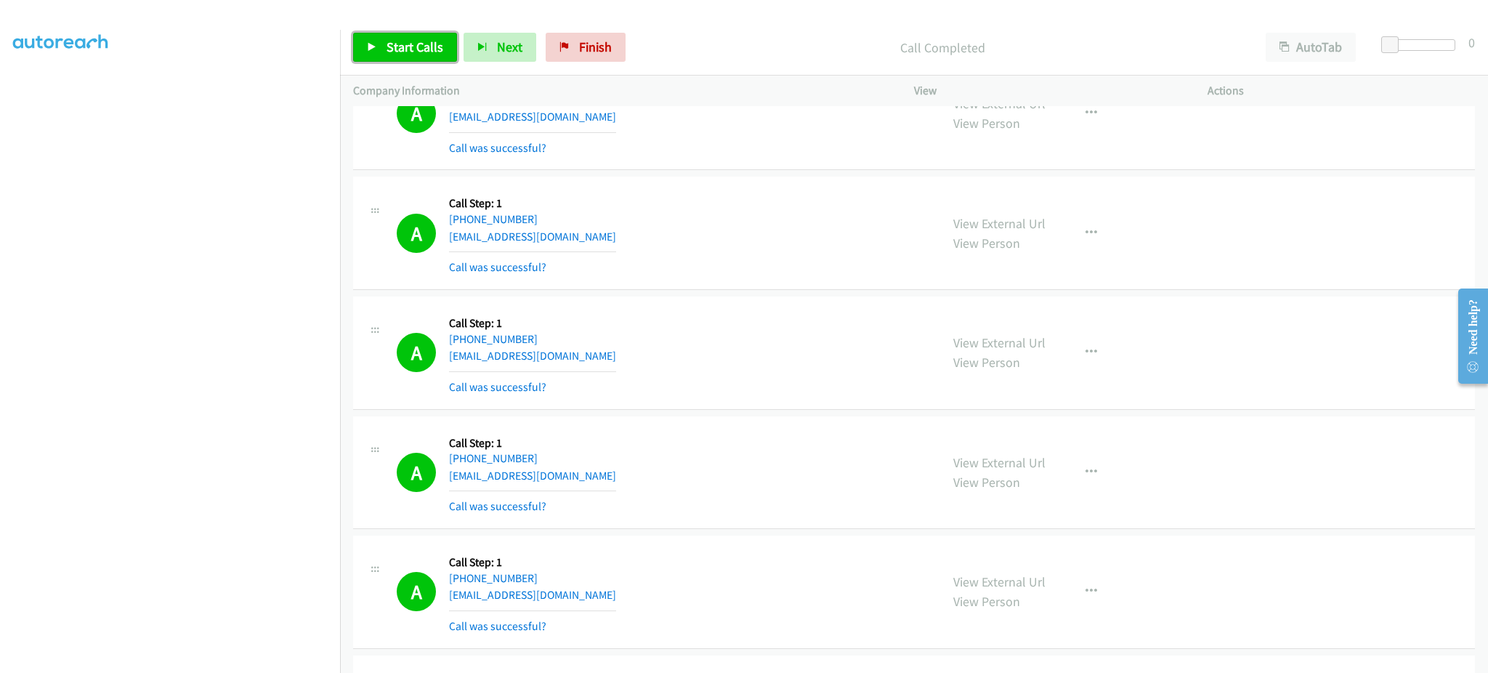
click at [419, 50] on span "Start Calls" at bounding box center [415, 47] width 57 height 17
click at [415, 36] on link "Pause" at bounding box center [393, 47] width 80 height 29
